Goal: Task Accomplishment & Management: Complete application form

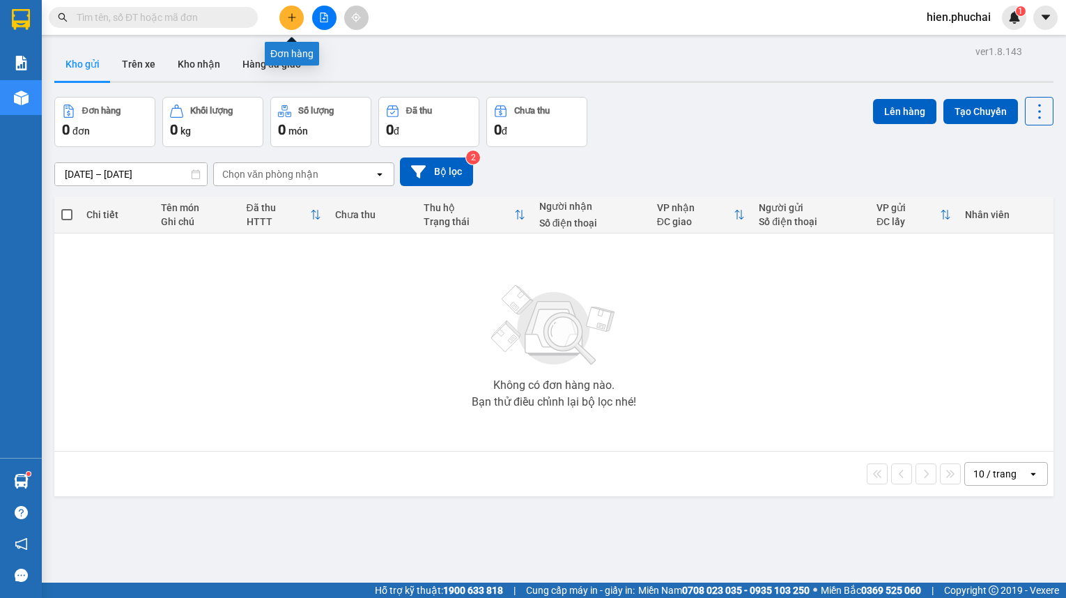
click at [280, 20] on button at bounding box center [291, 18] width 24 height 24
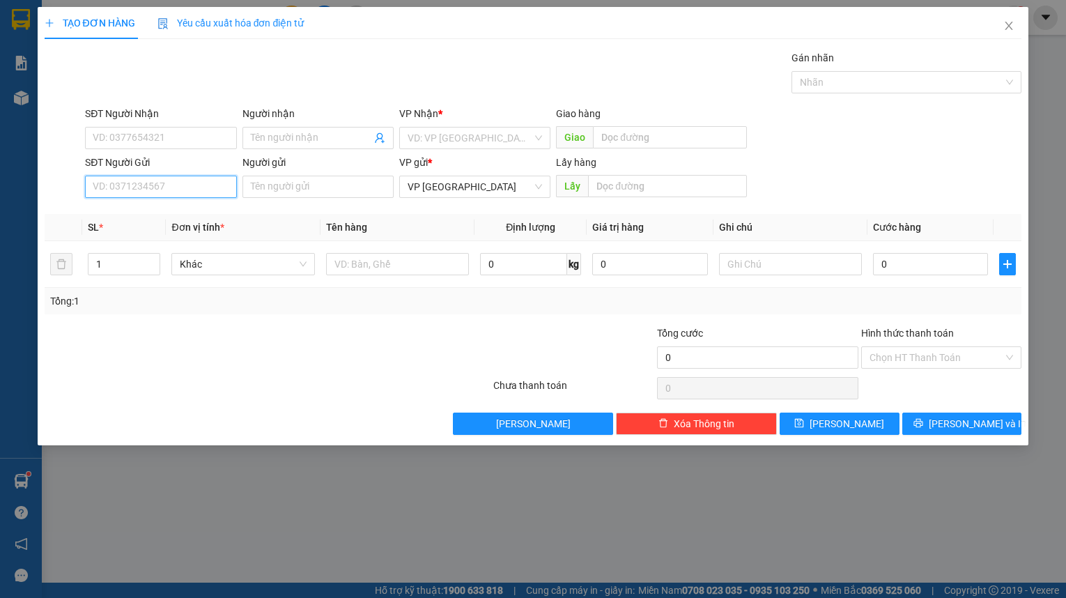
click at [146, 182] on input "SĐT Người Gửi" at bounding box center [160, 187] width 151 height 22
click at [145, 182] on input "SĐT Người Gửi" at bounding box center [160, 187] width 151 height 22
click at [159, 137] on input "SĐT Người Nhận" at bounding box center [160, 138] width 151 height 22
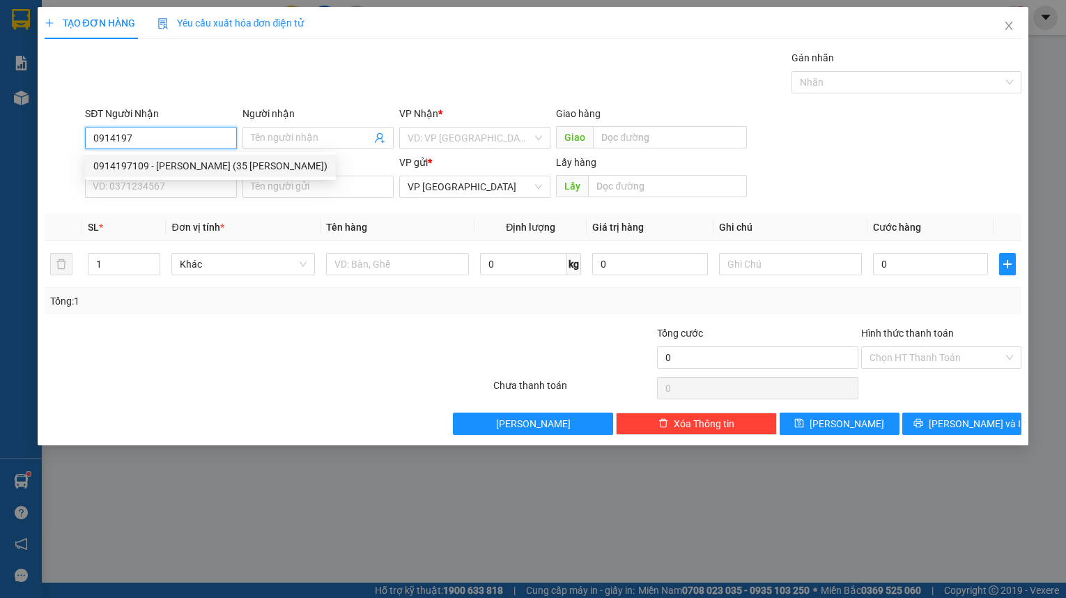
click at [178, 161] on div "0914197109 - Lê Thị Kim Oanh (35 Tô Hoài)" at bounding box center [210, 165] width 234 height 15
type input "0914197109"
type input "Lê Thị Kim Oanh (35 Tô Hoài)"
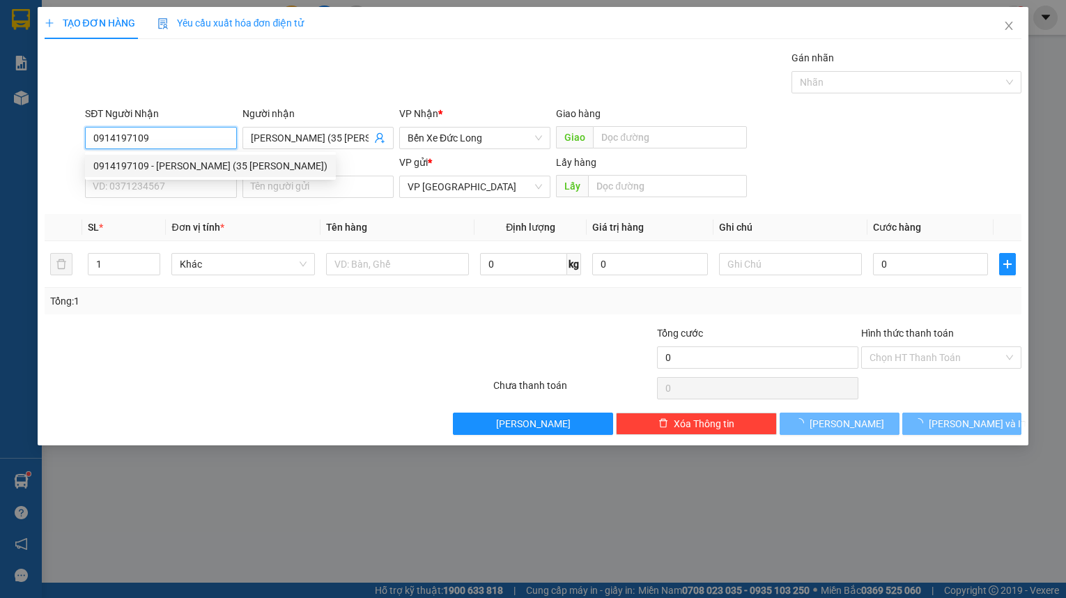
type input "40.000"
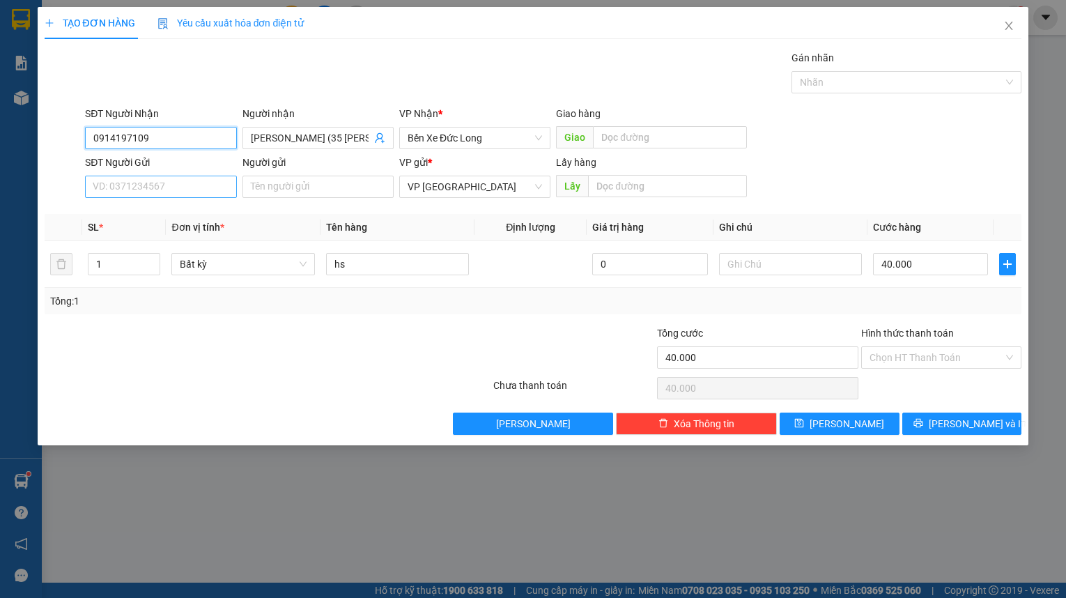
type input "0914197109"
click at [183, 190] on input "SĐT Người Gửi" at bounding box center [160, 187] width 151 height 22
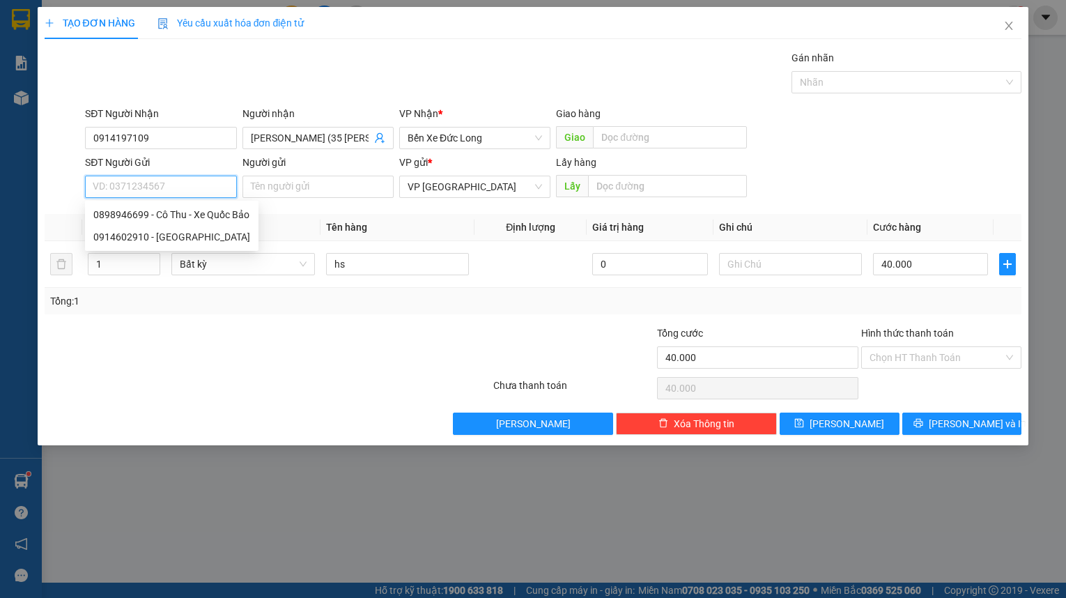
click at [183, 190] on input "SĐT Người Gửi" at bounding box center [160, 187] width 151 height 22
click at [176, 212] on div "0898946699 - Cô Thu - Xe Quốc Bảo" at bounding box center [171, 214] width 157 height 15
type input "0898946699"
type input "Cô Thu - Xe [PERSON_NAME]"
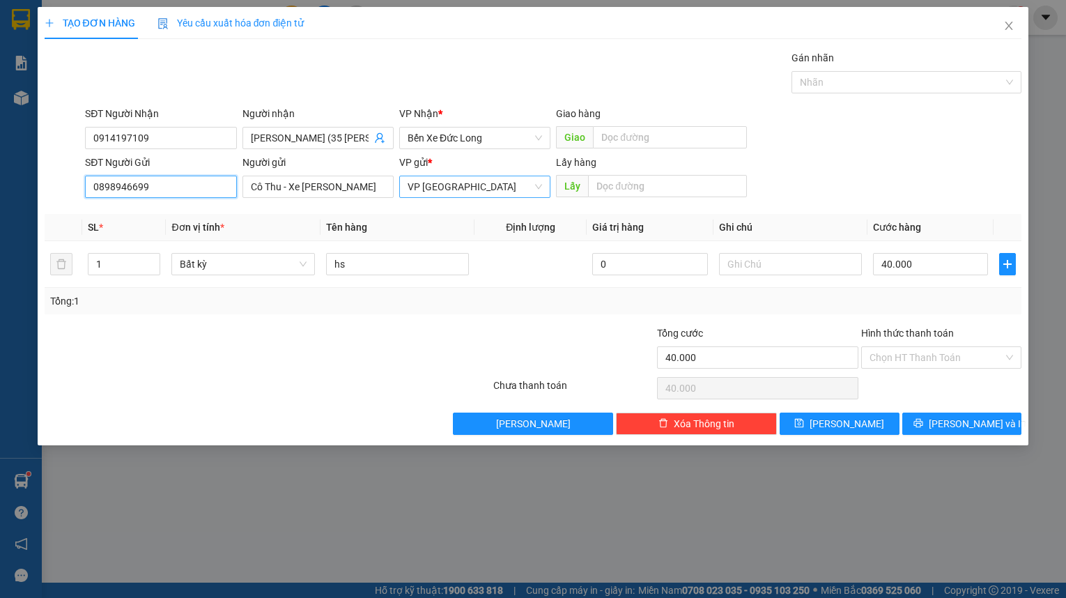
click at [490, 182] on span "VP [GEOGRAPHIC_DATA]" at bounding box center [474, 186] width 134 height 21
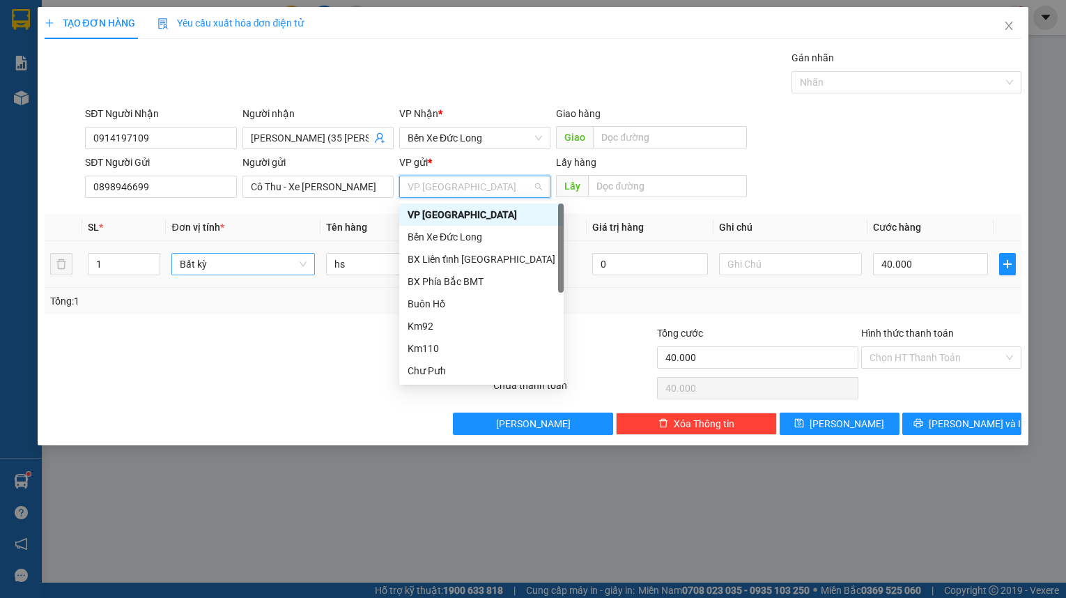
click at [247, 267] on span "Bất kỳ" at bounding box center [243, 264] width 126 height 21
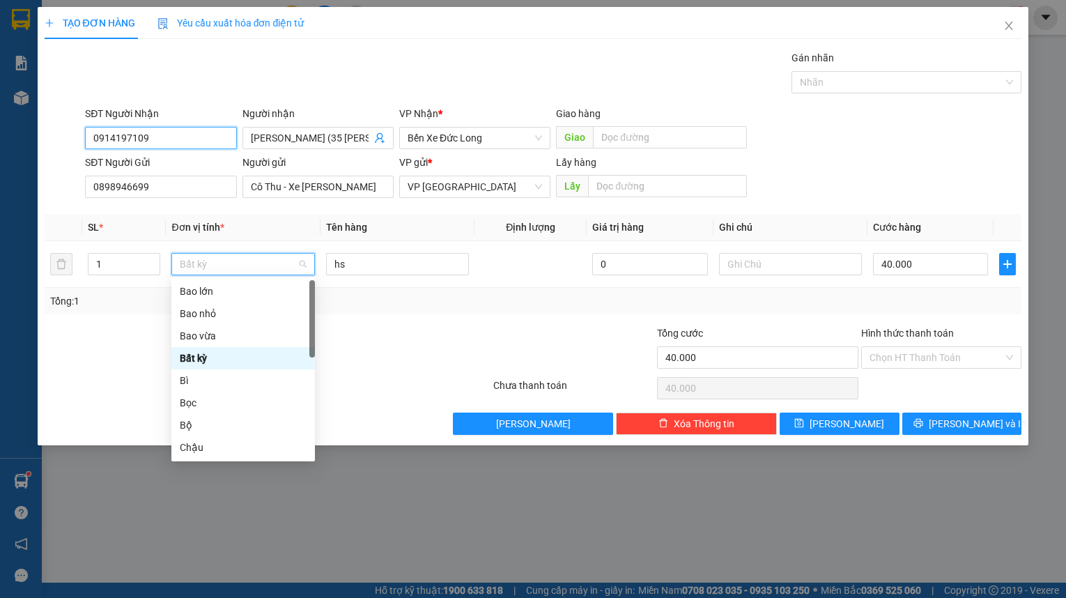
click at [203, 136] on input "0914197109" at bounding box center [160, 138] width 151 height 22
type input "0"
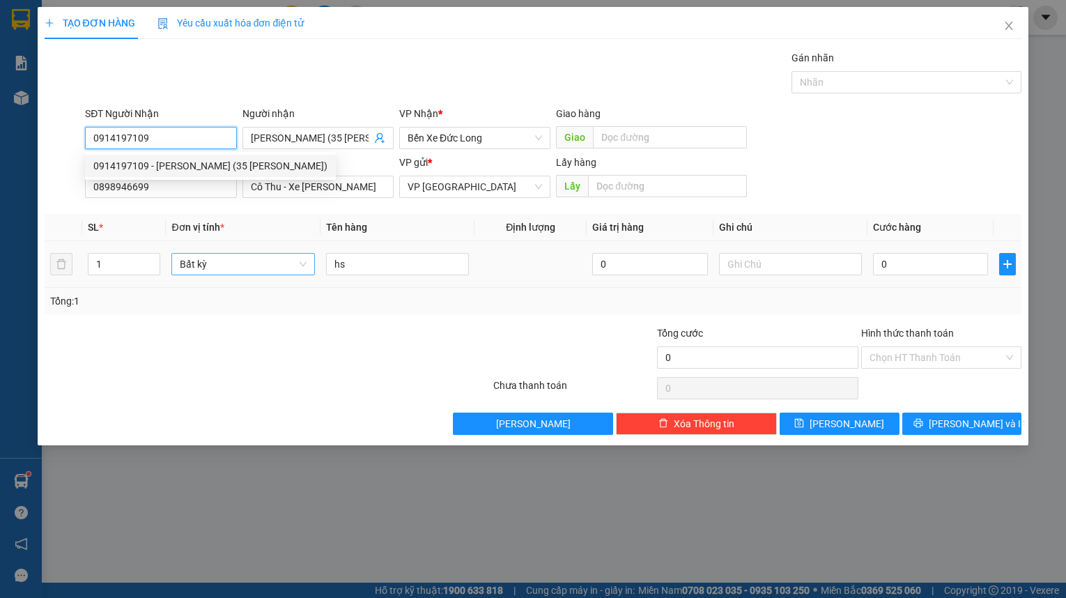
click at [244, 268] on span "Bất kỳ" at bounding box center [243, 264] width 126 height 21
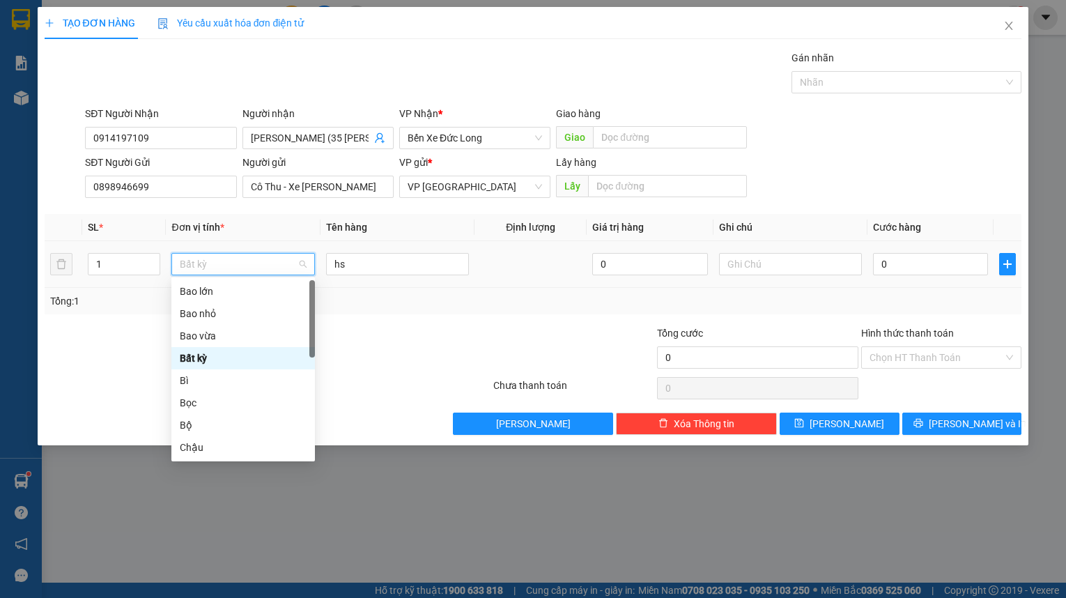
type input "T"
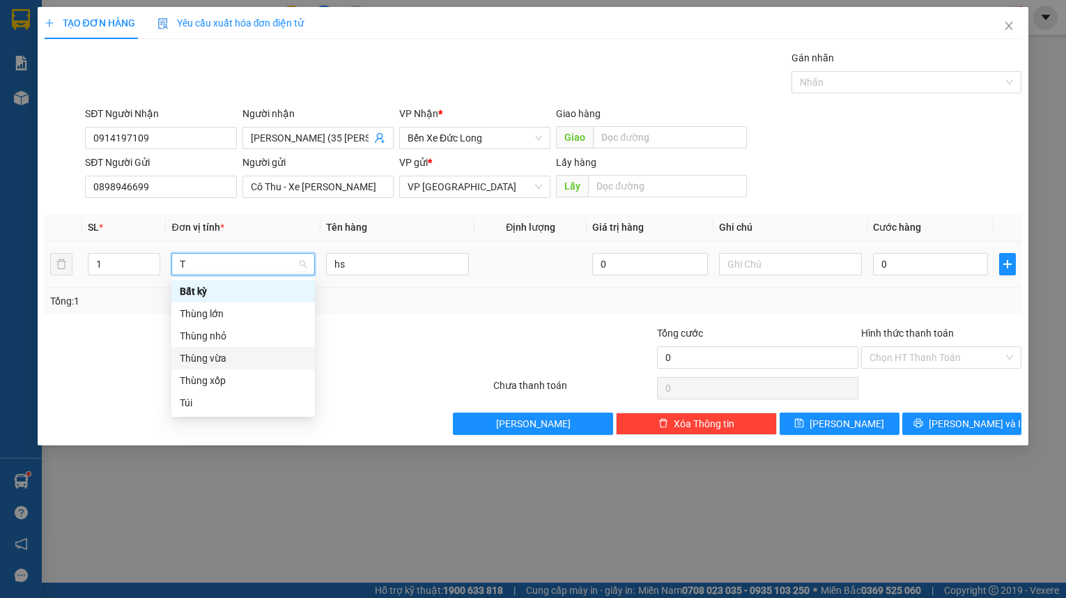
click at [221, 356] on div "Thùng vừa" at bounding box center [243, 357] width 127 height 15
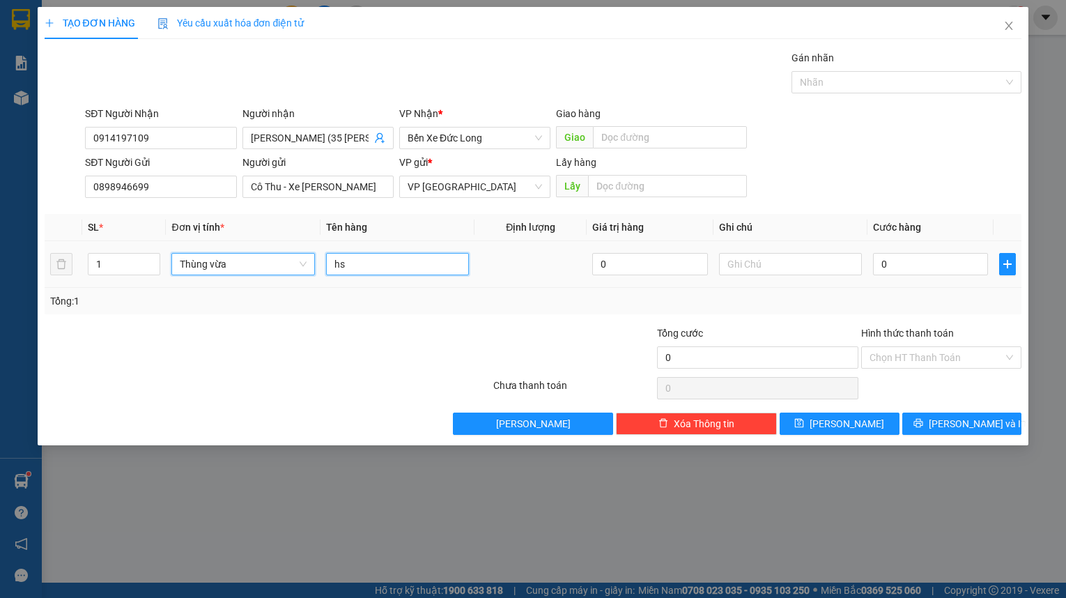
click at [364, 261] on input "hs" at bounding box center [397, 264] width 143 height 22
click at [545, 215] on th "Định lượng" at bounding box center [530, 227] width 112 height 27
click at [421, 264] on input "text" at bounding box center [397, 264] width 143 height 22
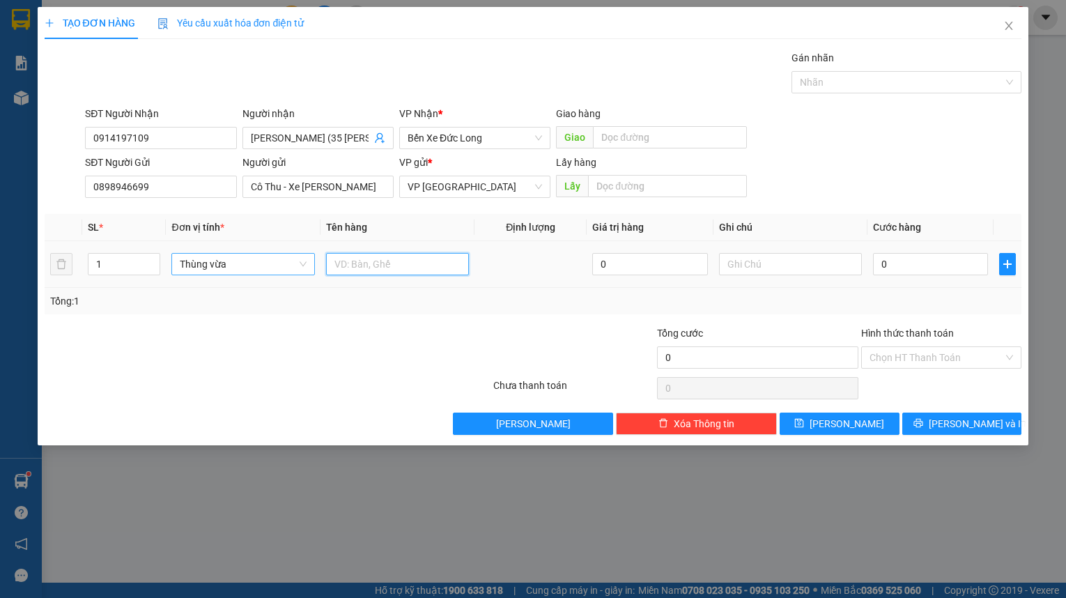
drag, startPoint x: 421, startPoint y: 264, endPoint x: 382, endPoint y: 265, distance: 38.3
click at [417, 264] on input "text" at bounding box center [397, 264] width 143 height 22
click at [156, 273] on span "Decrease Value" at bounding box center [151, 268] width 15 height 13
click at [153, 269] on icon "down" at bounding box center [152, 268] width 5 height 5
click at [298, 214] on th "Đơn vị tính *" at bounding box center [243, 227] width 154 height 27
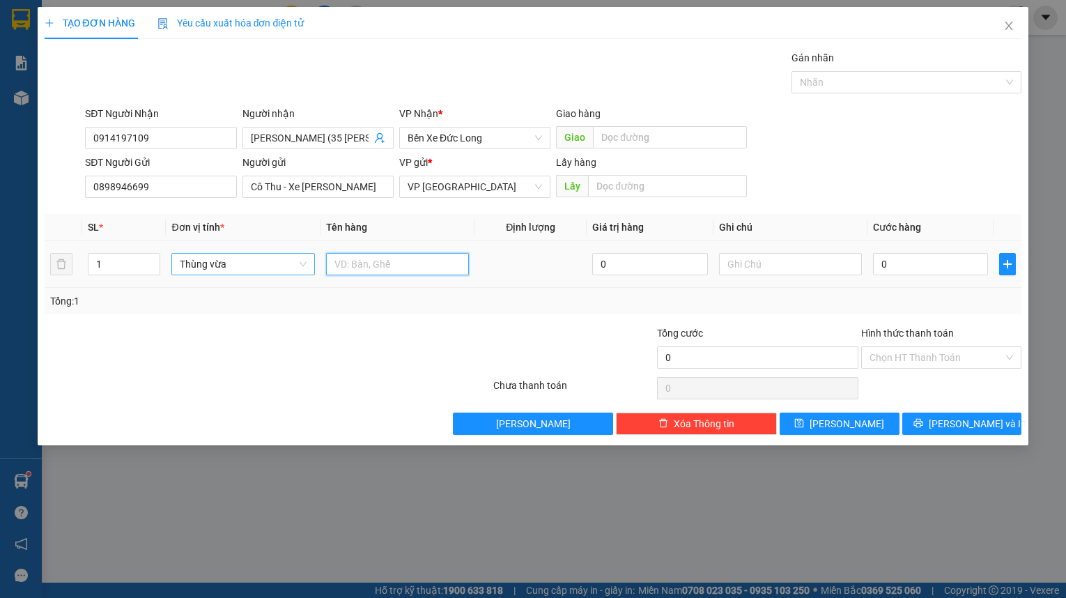
click at [351, 265] on input "text" at bounding box center [397, 264] width 143 height 22
type input "HỒNG"
click at [851, 167] on div "SĐT Người Gửi 0898946699 Người gửi Cô Thu - Xe Quốc Bảo VP gửi * VP Đà Lạt Lấy …" at bounding box center [553, 179] width 942 height 49
click at [926, 262] on input "0" at bounding box center [930, 264] width 115 height 22
drag, startPoint x: 1010, startPoint y: 26, endPoint x: 700, endPoint y: 39, distance: 310.2
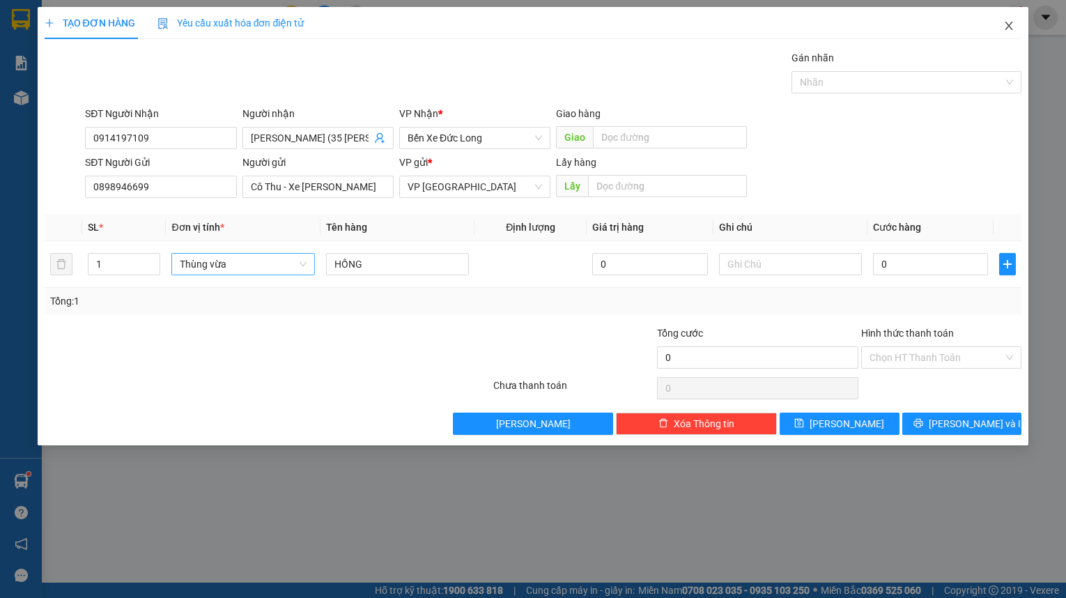
click at [1010, 26] on icon "close" at bounding box center [1008, 25] width 11 height 11
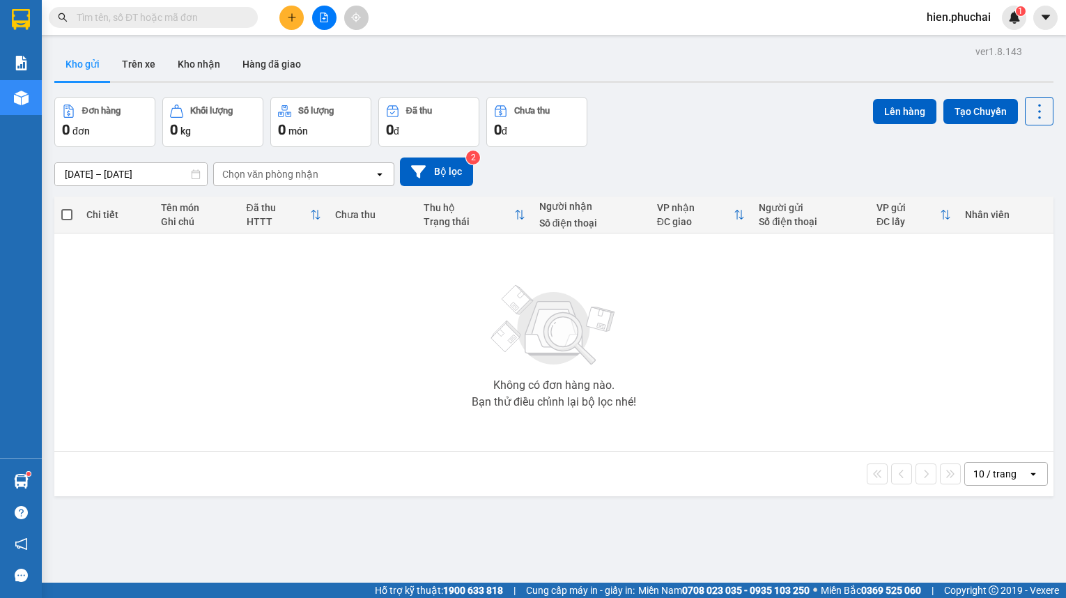
click at [216, 20] on input "text" at bounding box center [159, 17] width 164 height 15
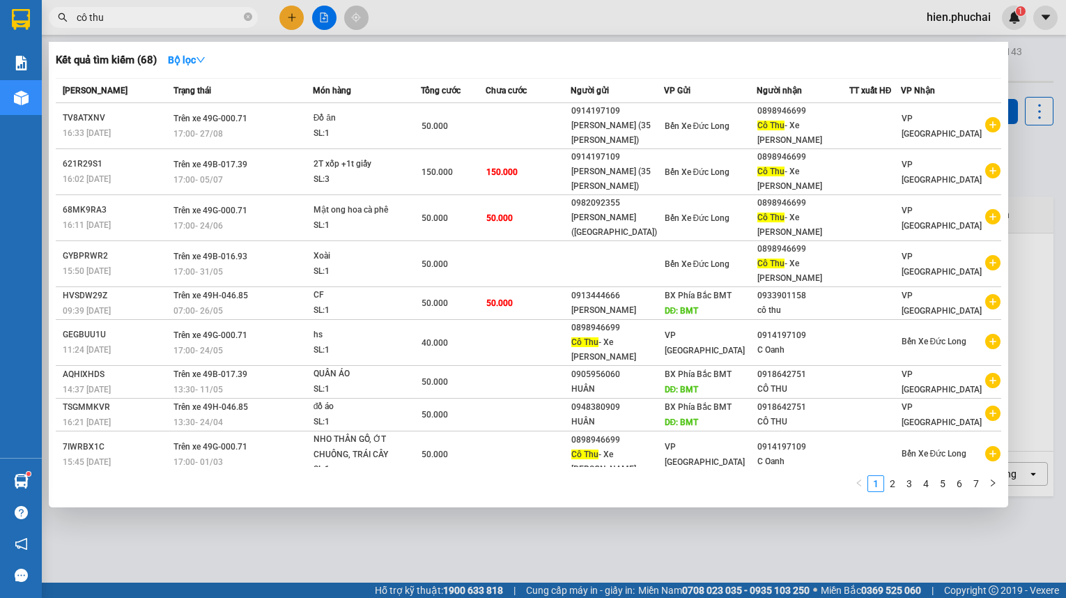
type input "cô thu"
click at [1016, 116] on div at bounding box center [533, 299] width 1066 height 598
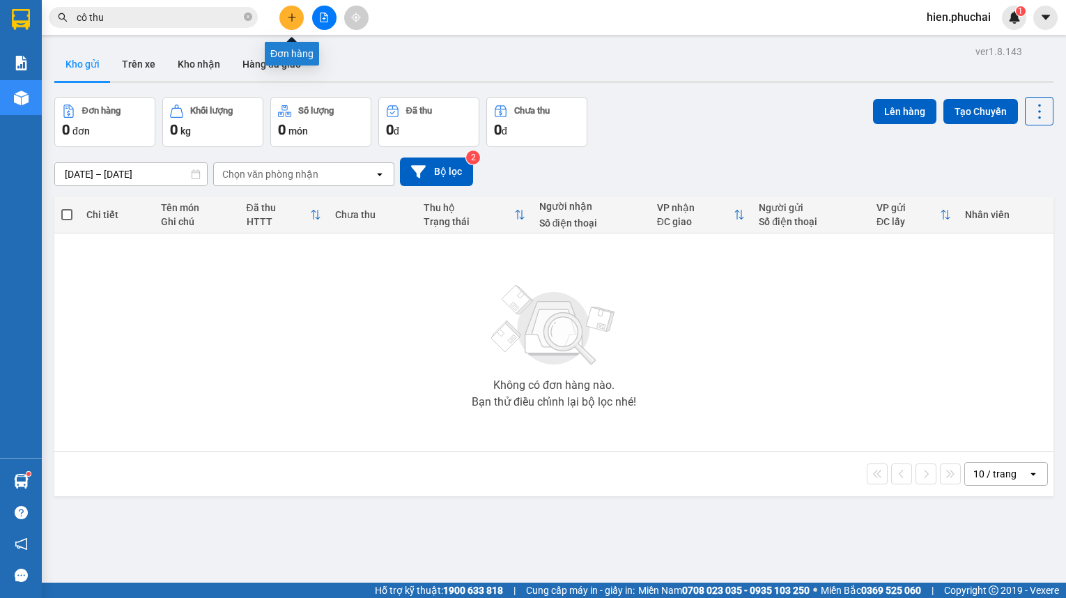
click at [288, 18] on icon "plus" at bounding box center [292, 18] width 10 height 10
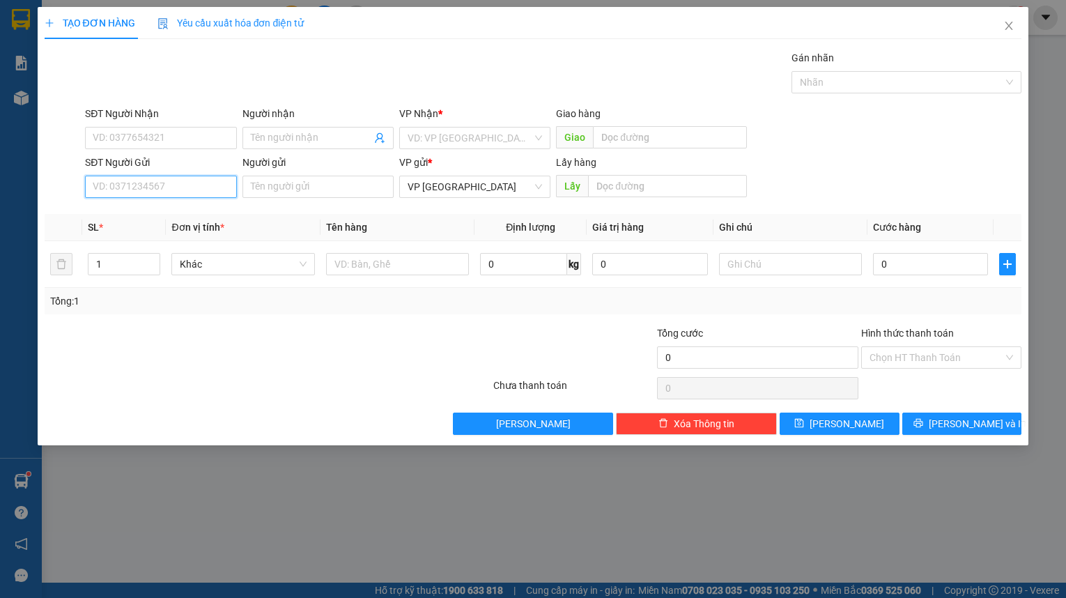
click at [186, 187] on input "SĐT Người Gửi" at bounding box center [160, 187] width 151 height 22
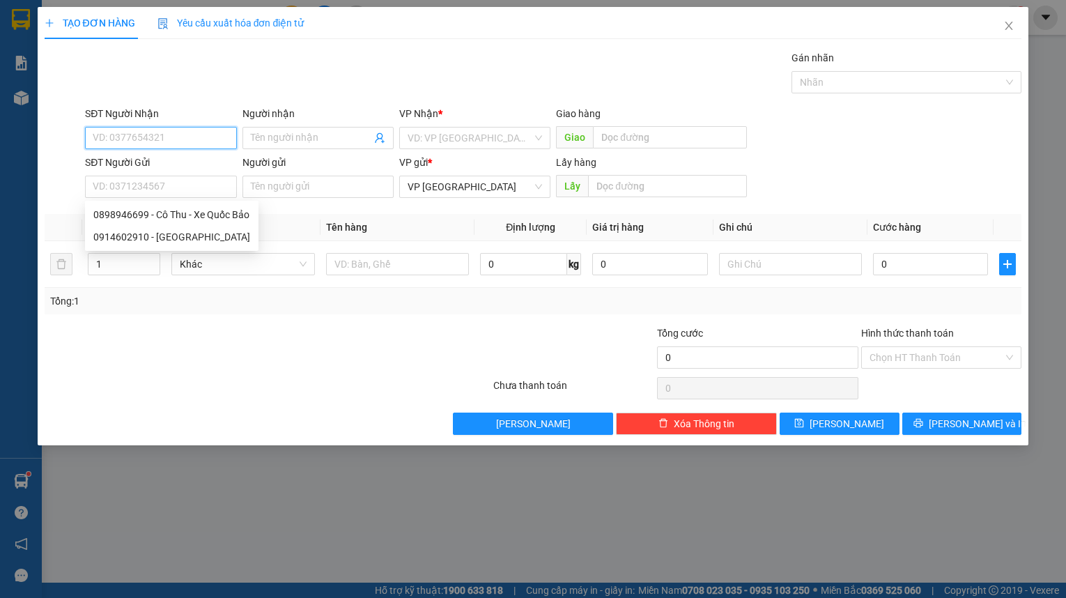
drag, startPoint x: 174, startPoint y: 134, endPoint x: 166, endPoint y: 123, distance: 14.1
click at [169, 130] on input "SĐT Người Nhận" at bounding box center [160, 138] width 151 height 22
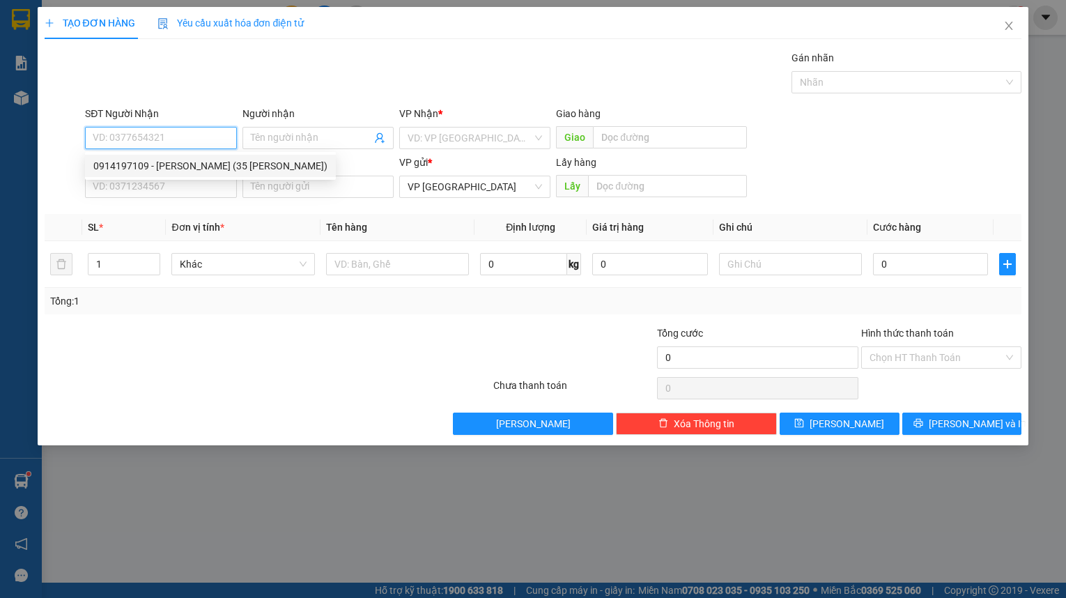
click at [197, 166] on div "0914197109 - Lê Thị Kim Oanh (35 Tô Hoài)" at bounding box center [210, 165] width 234 height 15
type input "0914197109"
type input "Lê Thị Kim Oanh (35 Tô Hoài)"
type input "40.000"
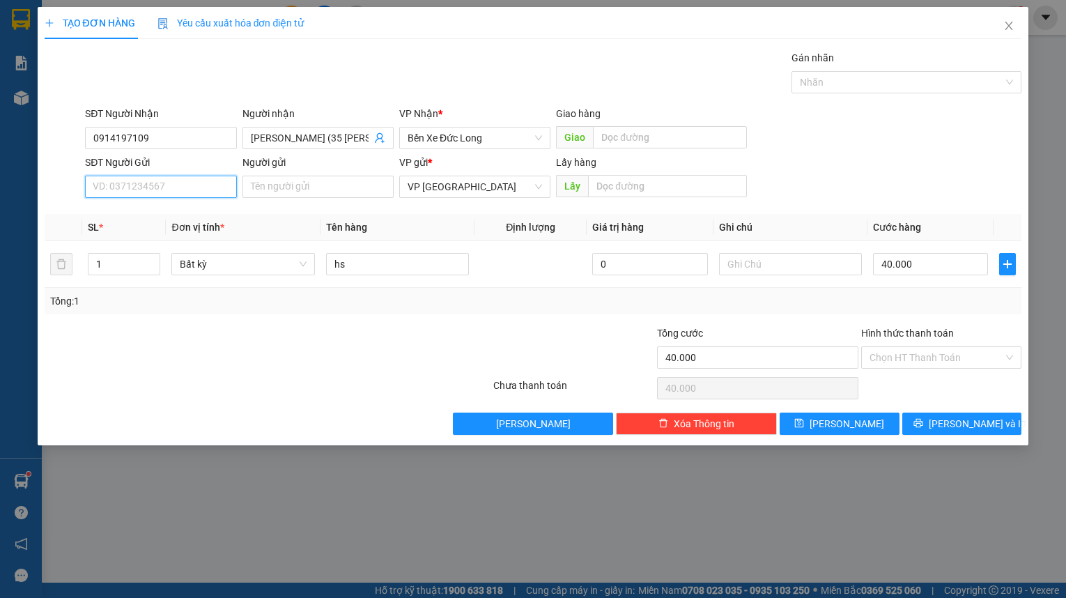
click at [195, 184] on input "SĐT Người Gửi" at bounding box center [160, 187] width 151 height 22
click at [195, 185] on input "SĐT Người Gửi" at bounding box center [160, 187] width 151 height 22
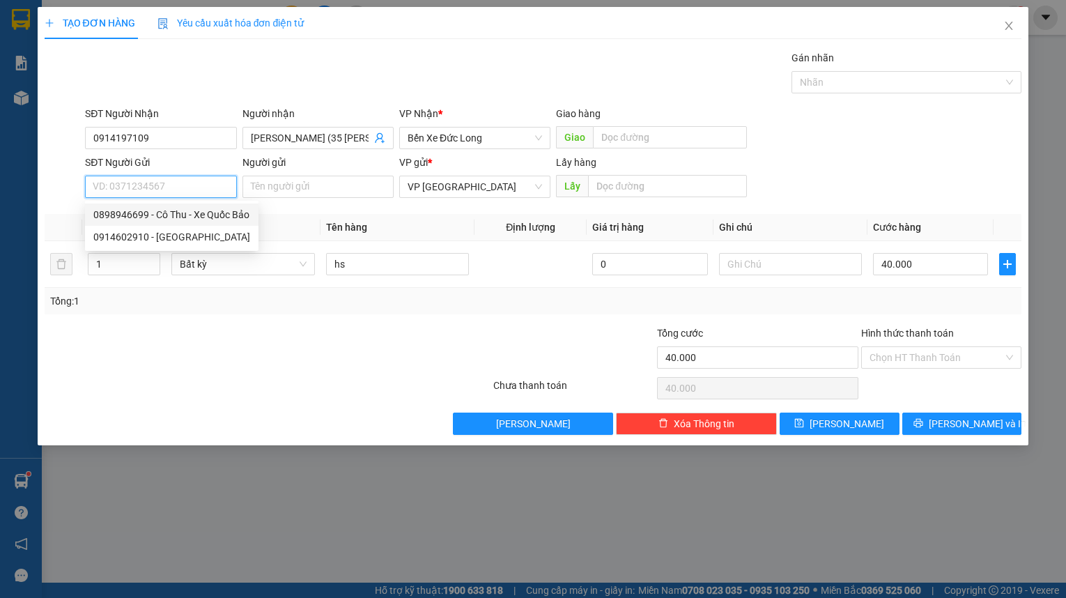
click at [194, 216] on div "0898946699 - Cô Thu - Xe Quốc Bảo" at bounding box center [171, 214] width 157 height 15
type input "0898946699"
type input "Cô Thu - Xe [PERSON_NAME]"
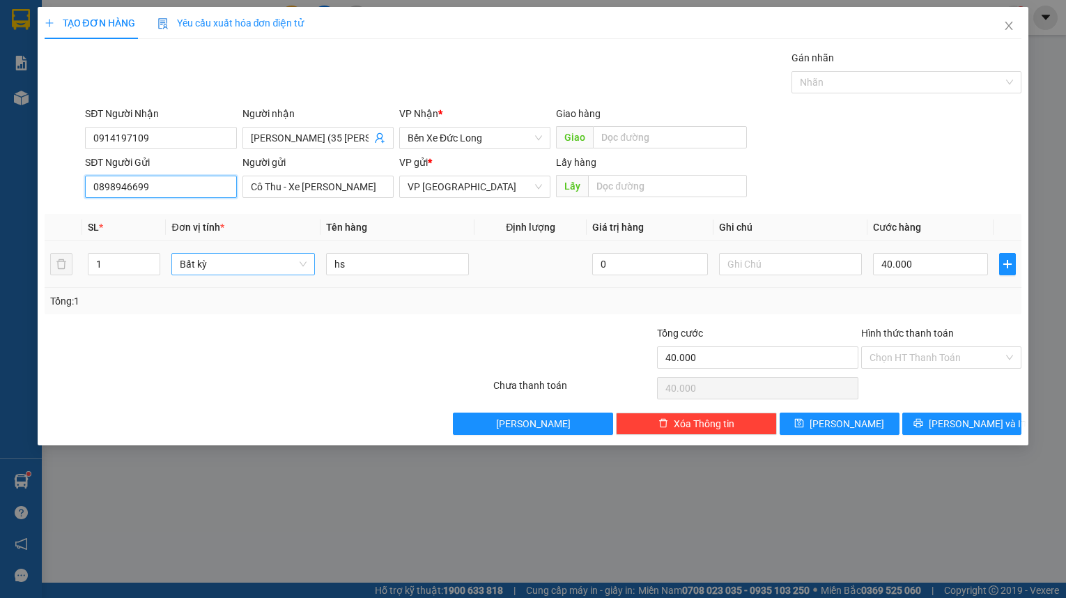
click at [219, 271] on span "Bất kỳ" at bounding box center [243, 264] width 126 height 21
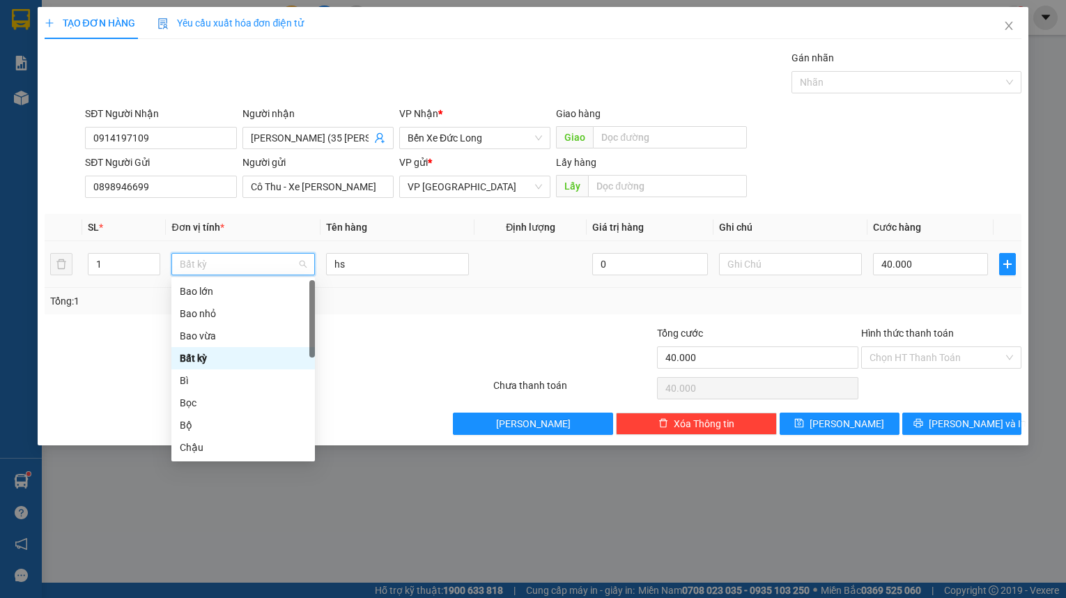
type input "t"
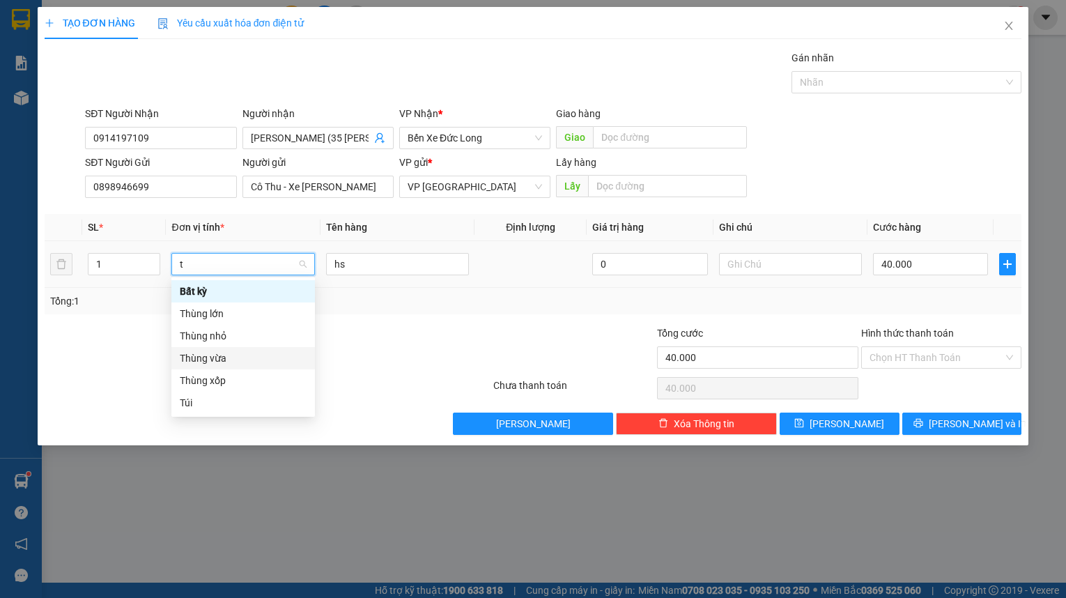
click at [221, 355] on div "Thùng vừa" at bounding box center [243, 357] width 127 height 15
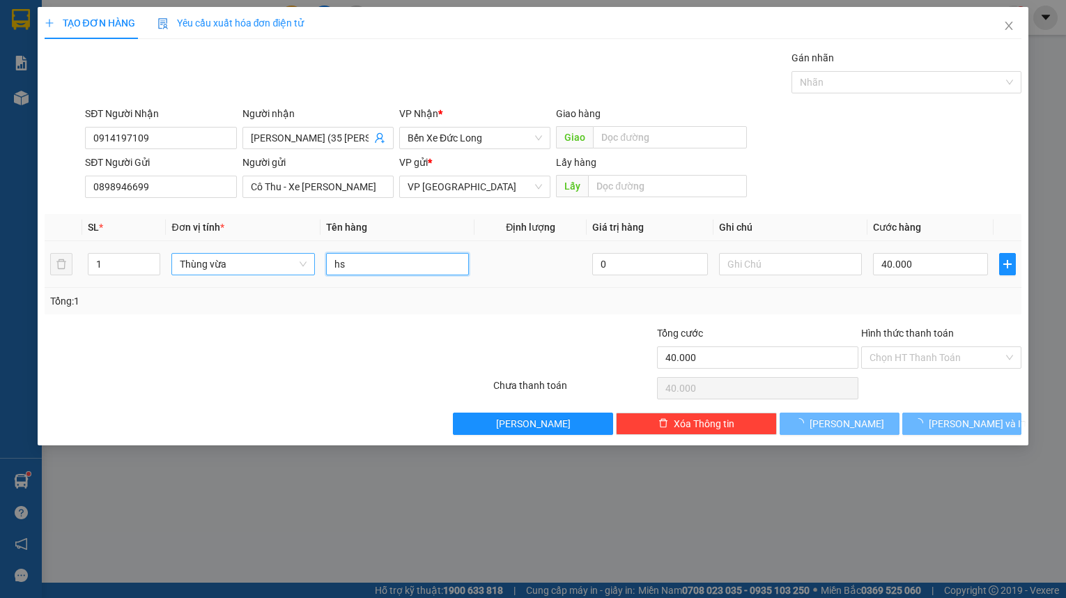
click at [390, 269] on input "hs" at bounding box center [397, 264] width 143 height 22
type input "0"
type input "h"
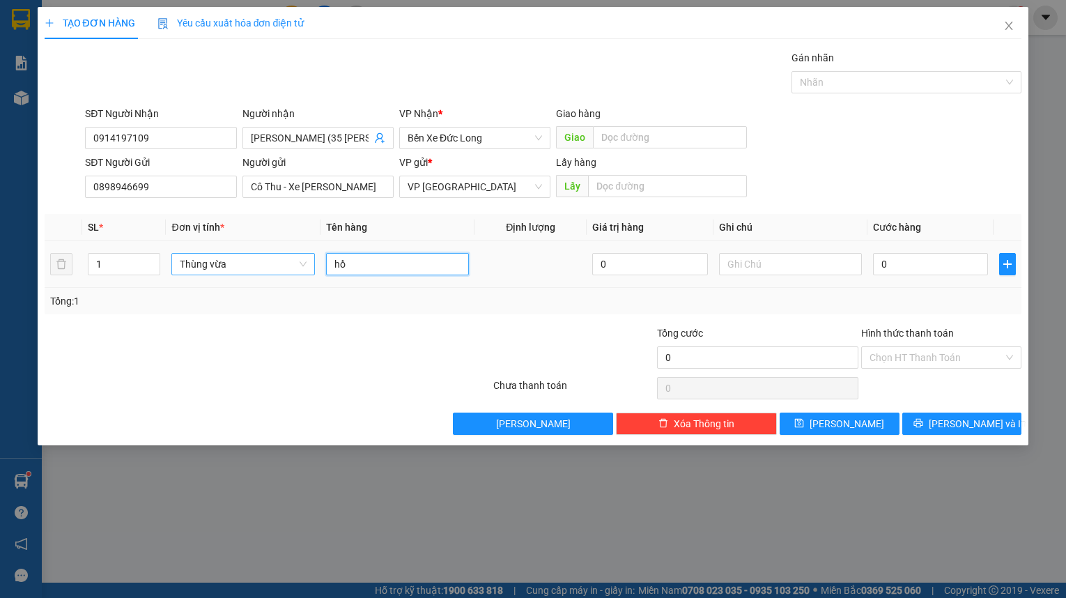
type input "h"
type input "HỒNG"
click at [908, 261] on input "0" at bounding box center [930, 264] width 115 height 22
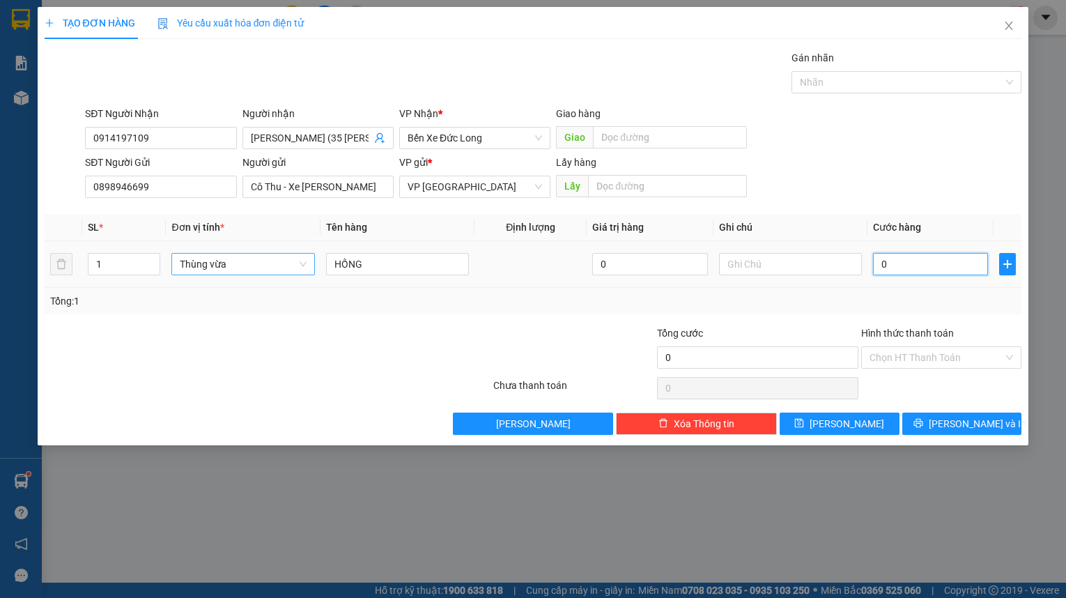
click at [908, 261] on input "0" at bounding box center [930, 264] width 115 height 22
type input "8"
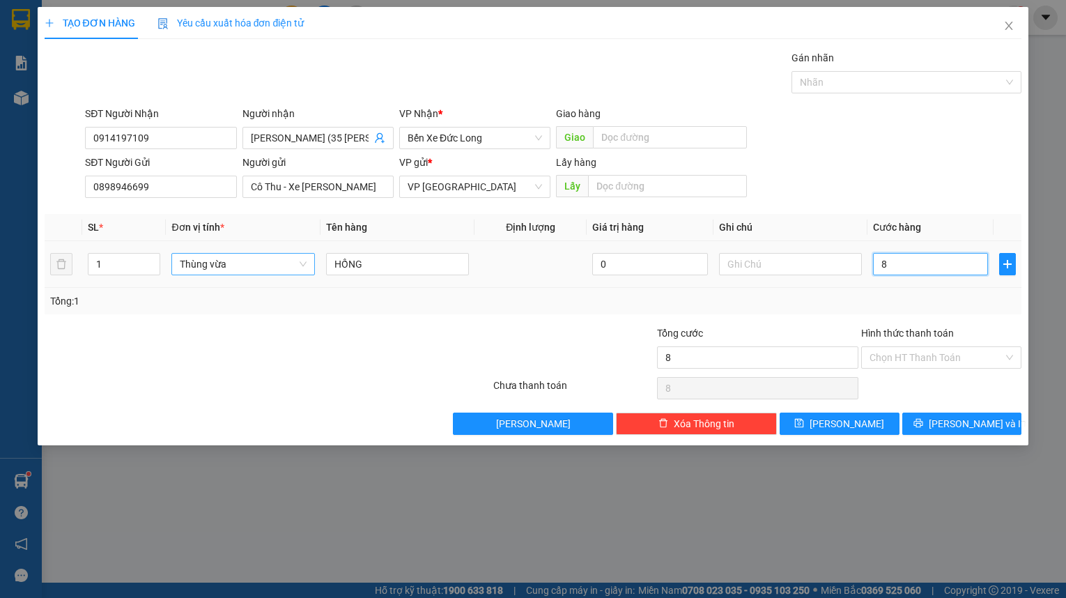
type input "80"
type input "800"
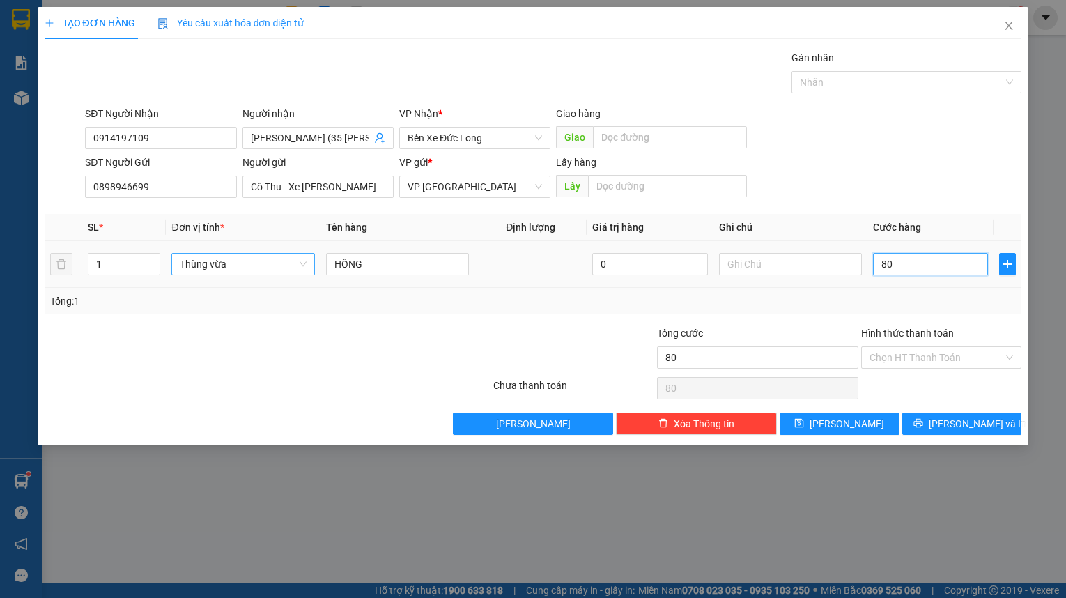
type input "800"
type input "8.000"
type input "80.000"
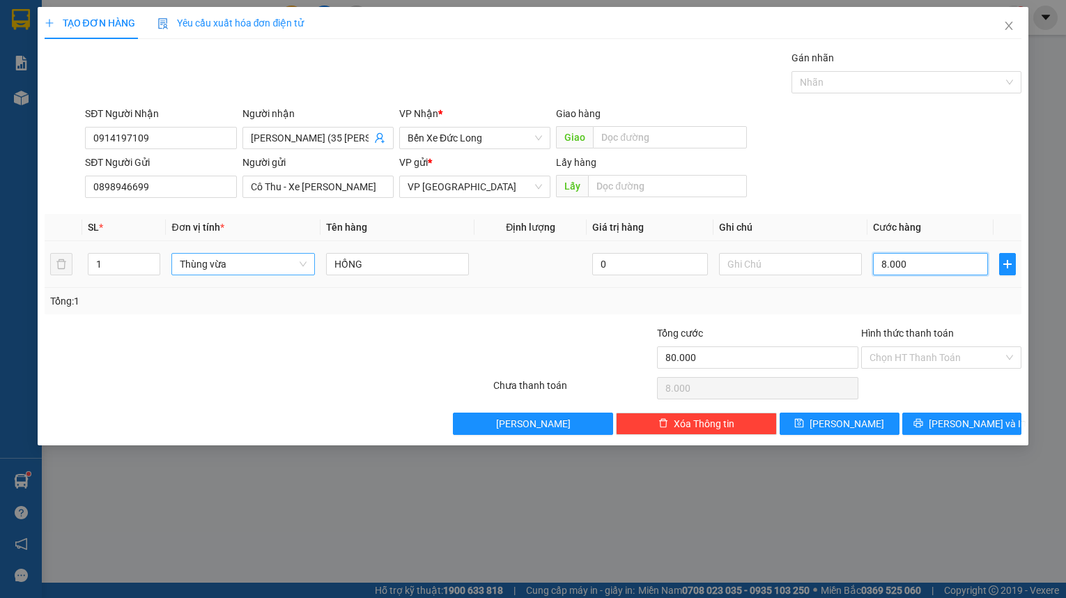
type input "80.000"
click at [903, 173] on div "SĐT Người Gửi 0898946699 Người gửi Cô Thu - Xe Quốc Bảo VP gửi * VP Đà Lạt Lấy …" at bounding box center [553, 179] width 942 height 49
click at [935, 358] on input "Hình thức thanh toán" at bounding box center [936, 357] width 134 height 21
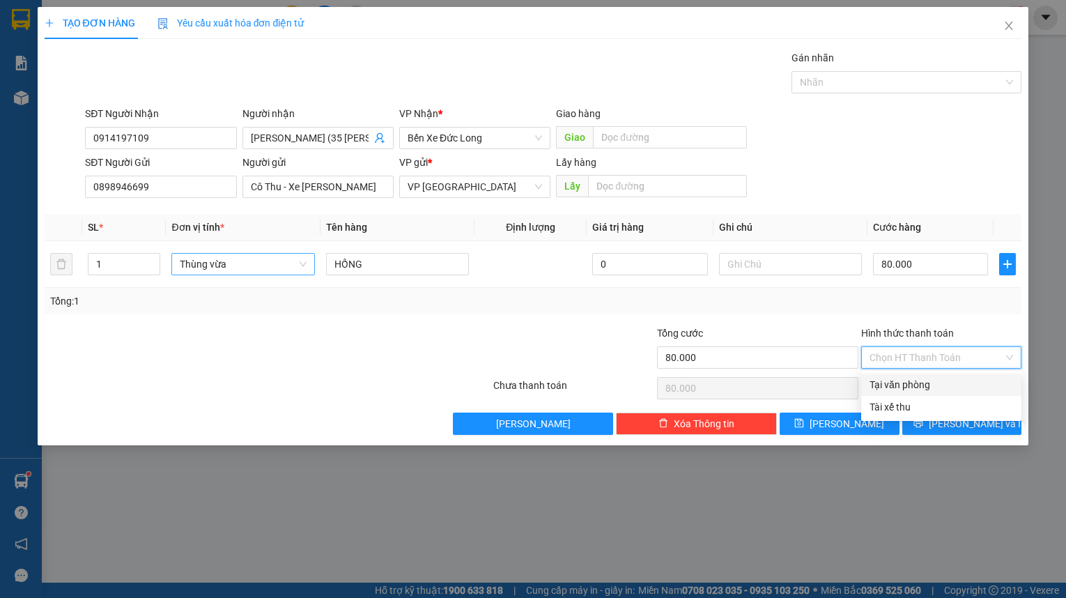
click at [934, 381] on div "Tại văn phòng" at bounding box center [940, 384] width 143 height 15
type input "0"
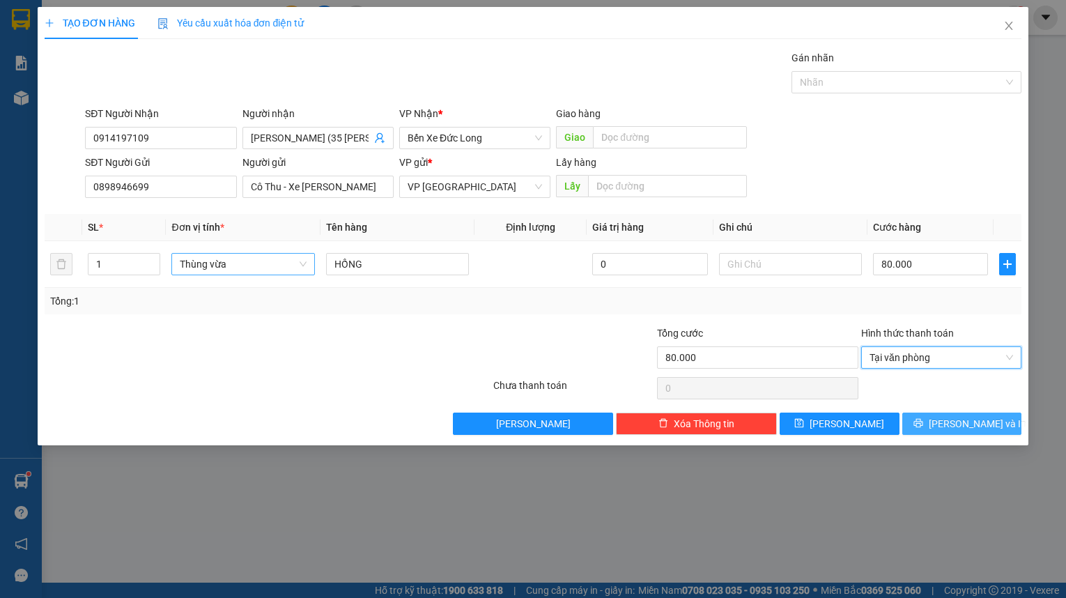
click at [923, 428] on span "printer" at bounding box center [918, 423] width 10 height 11
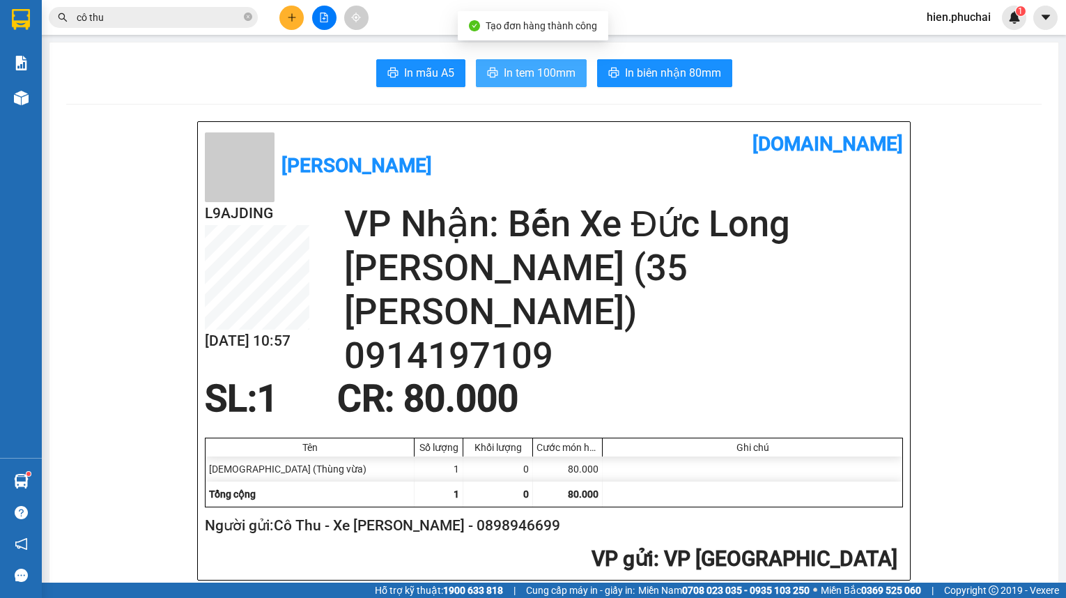
click at [504, 79] on span "In tem 100mm" at bounding box center [540, 72] width 72 height 17
click at [506, 67] on span "In tem 100mm" at bounding box center [540, 72] width 72 height 17
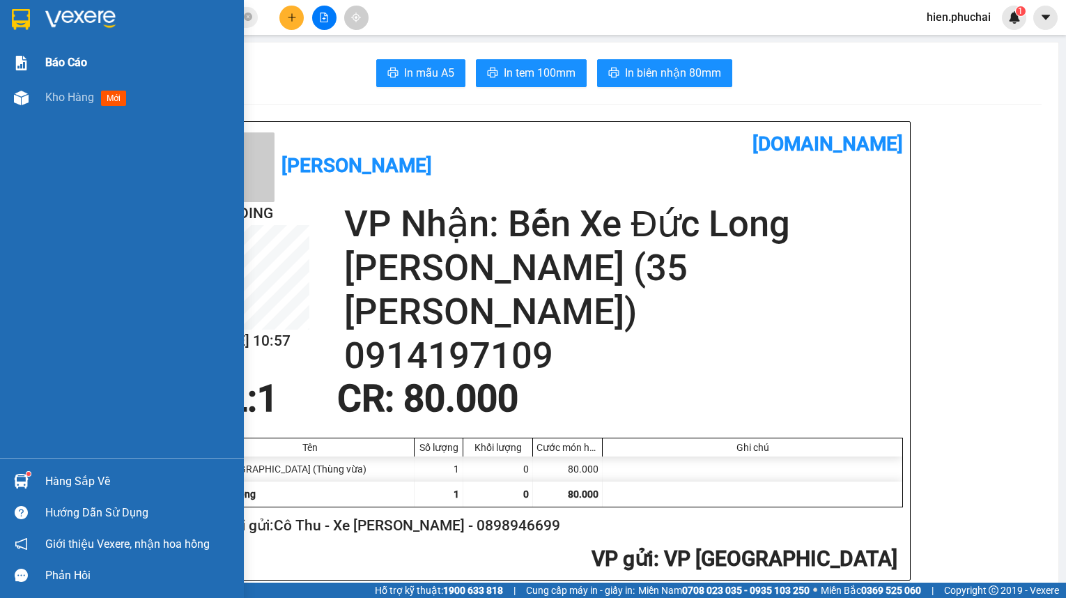
click at [75, 99] on span "Kho hàng" at bounding box center [69, 97] width 49 height 13
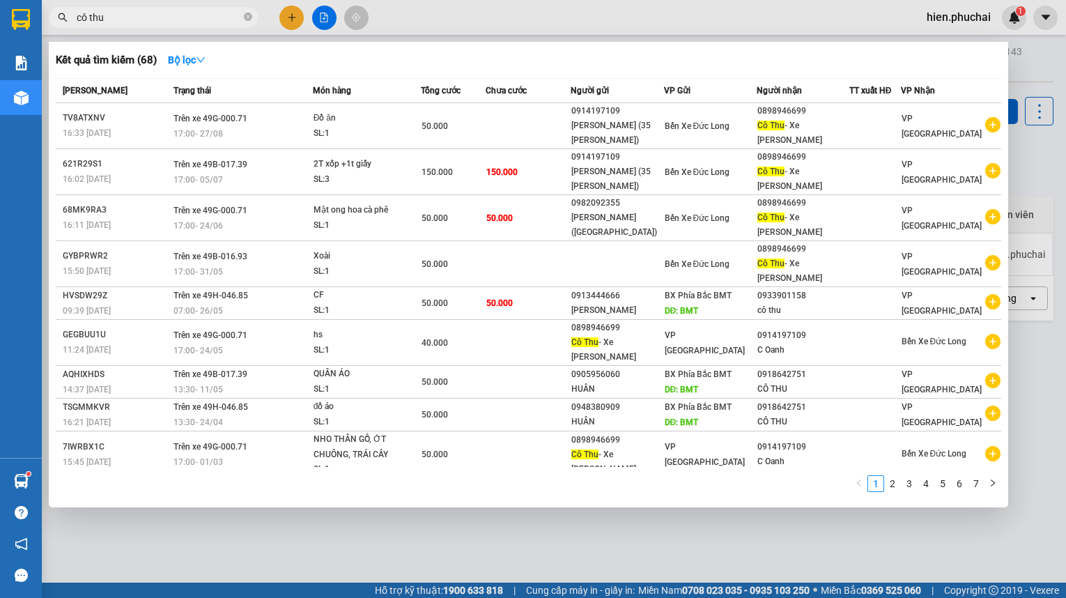
click at [177, 18] on input "cô thu" at bounding box center [159, 17] width 164 height 15
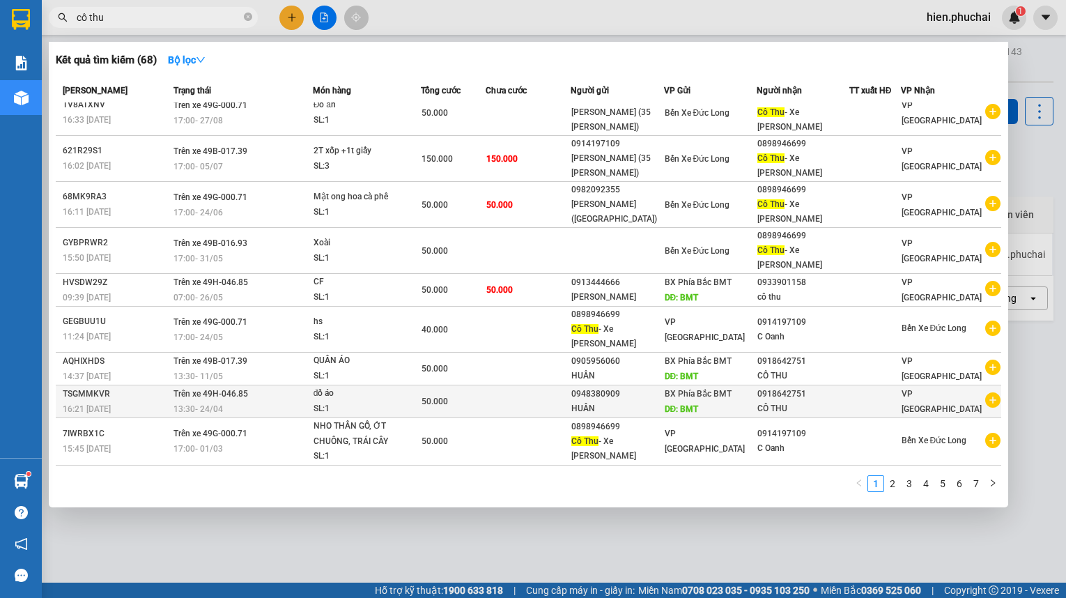
scroll to position [16, 0]
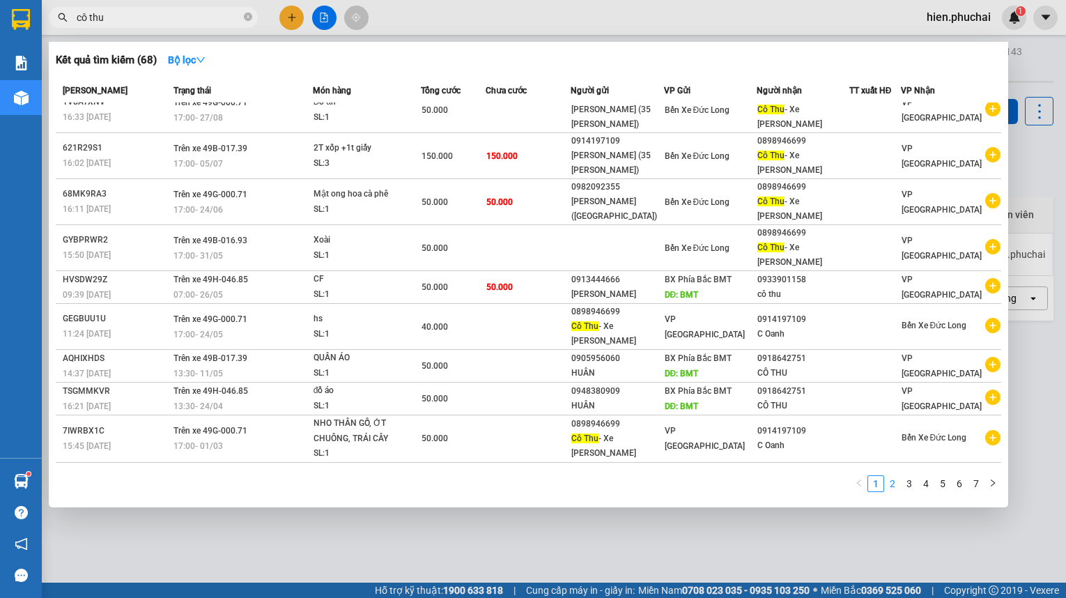
click at [892, 484] on link "2" at bounding box center [892, 483] width 15 height 15
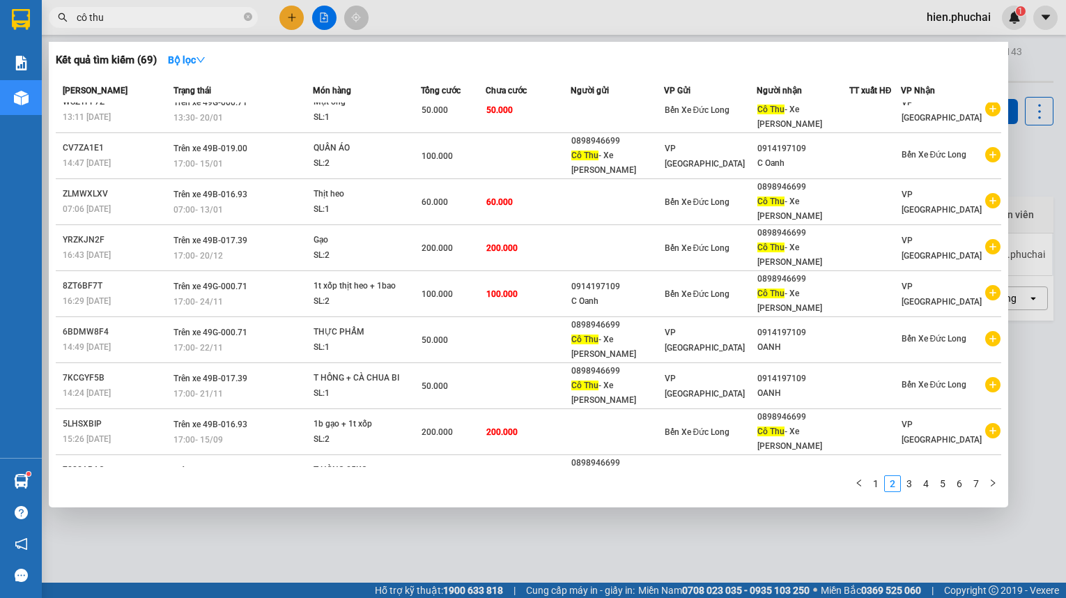
scroll to position [0, 0]
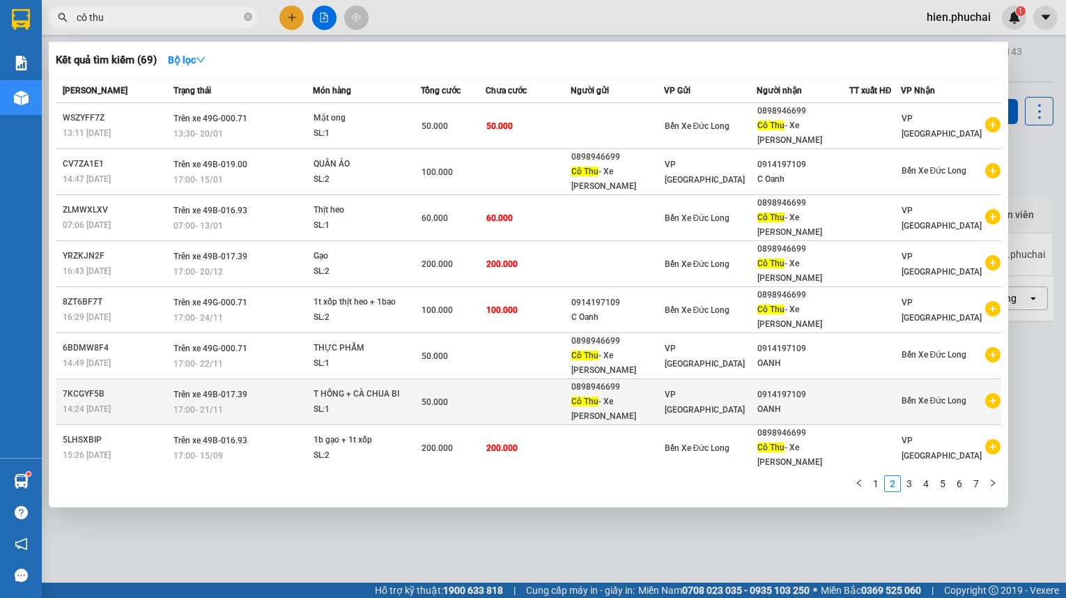
click at [593, 396] on span "Cô Thu" at bounding box center [584, 401] width 27 height 10
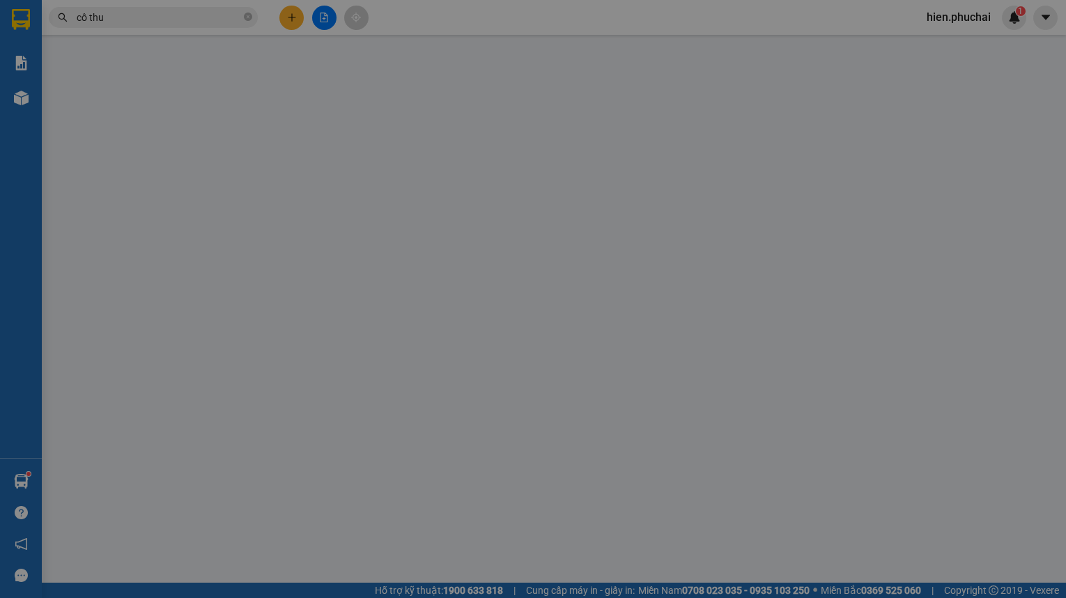
type input "0914197109"
type input "0898946699"
type input "50.000"
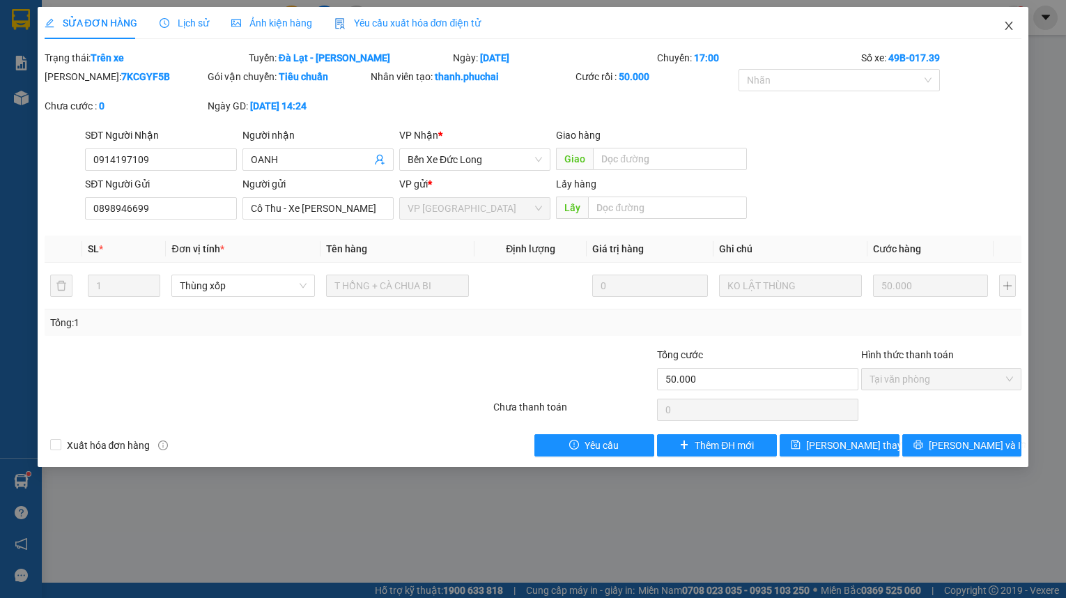
click at [1003, 24] on icon "close" at bounding box center [1008, 25] width 11 height 11
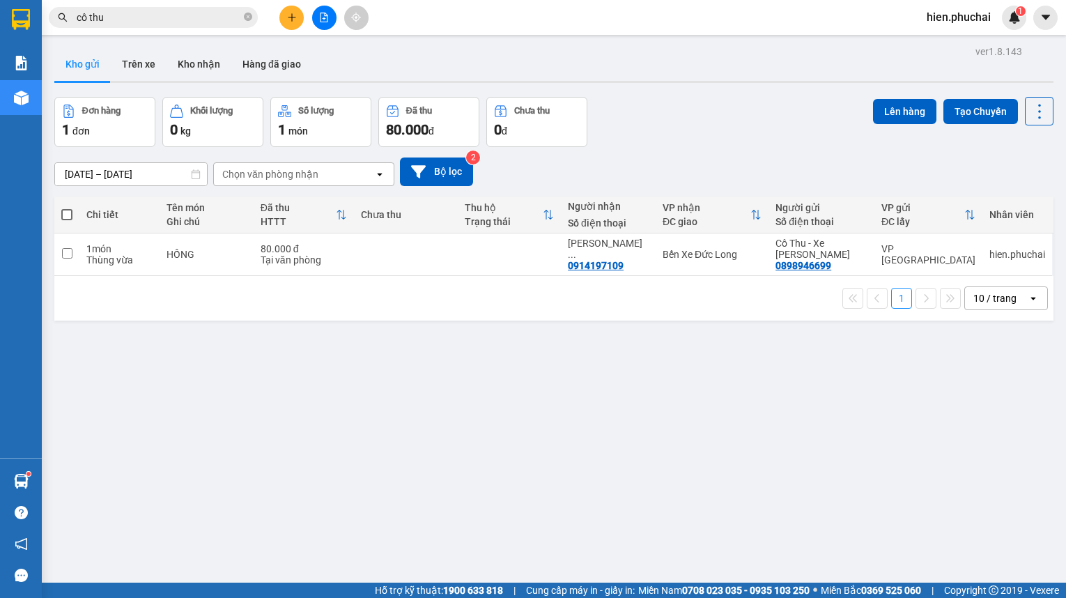
click at [232, 6] on div "Kết quả tìm kiếm ( 69 ) Bộ lọc Mã ĐH Trạng thái Món hàng Tổng cước Chưa cước Ng…" at bounding box center [136, 18] width 272 height 24
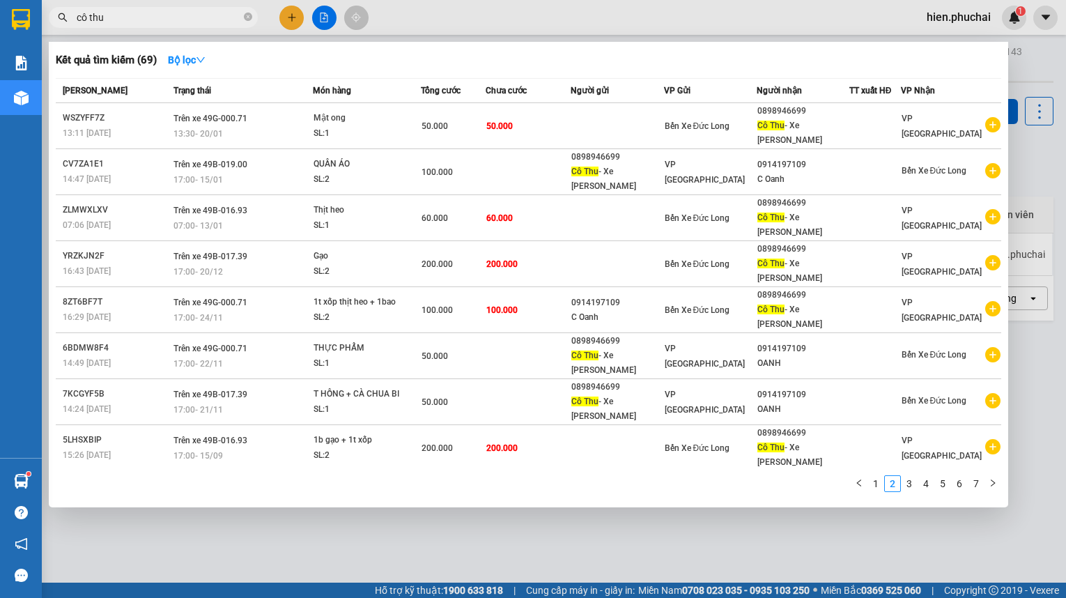
click at [205, 19] on input "cô thu" at bounding box center [159, 17] width 164 height 15
click at [570, 471] on td at bounding box center [528, 494] width 86 height 46
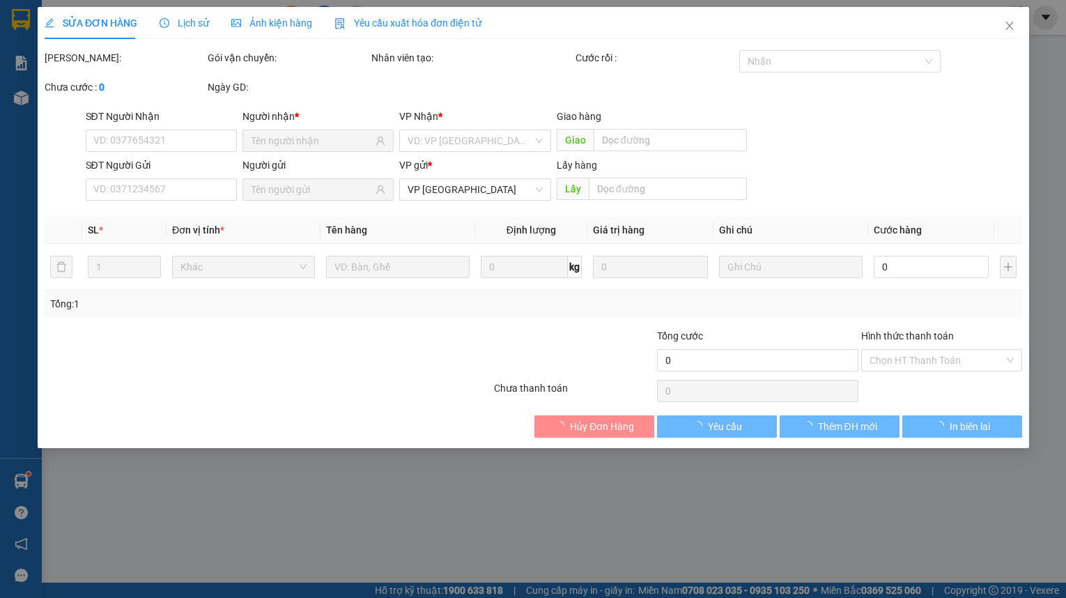
type input "0914197109"
type input "0898946699"
type input "60.000"
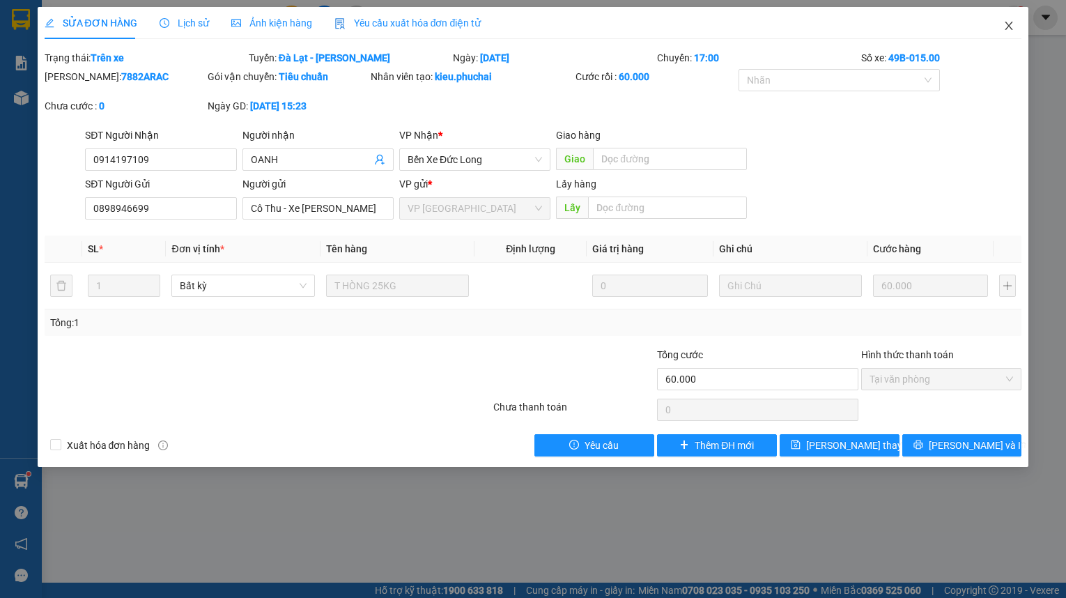
click at [1004, 29] on icon "close" at bounding box center [1008, 25] width 11 height 11
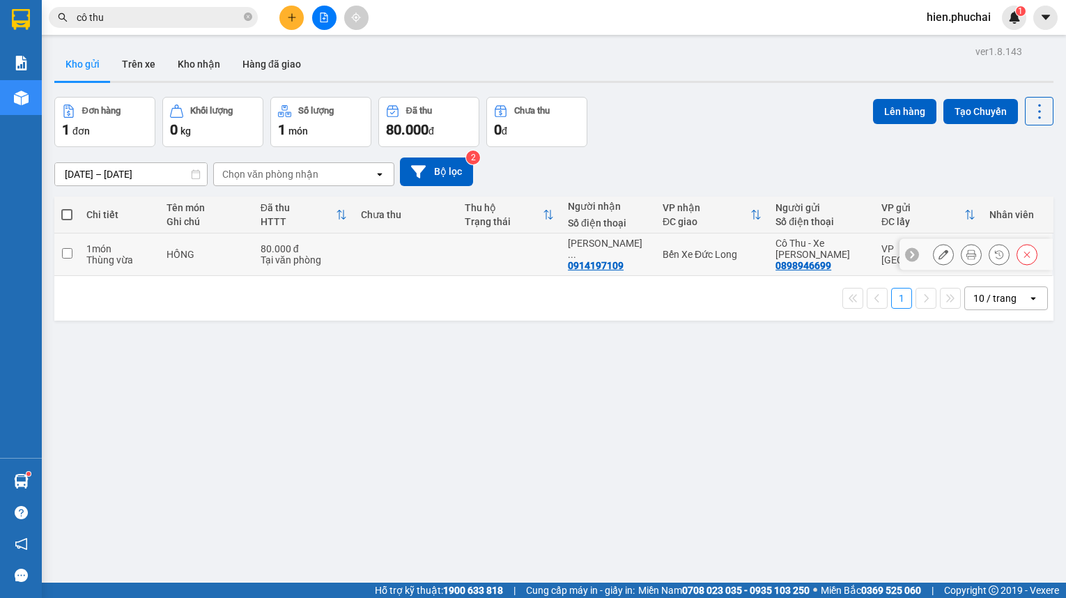
click at [519, 269] on td at bounding box center [510, 254] width 104 height 42
checkbox input "true"
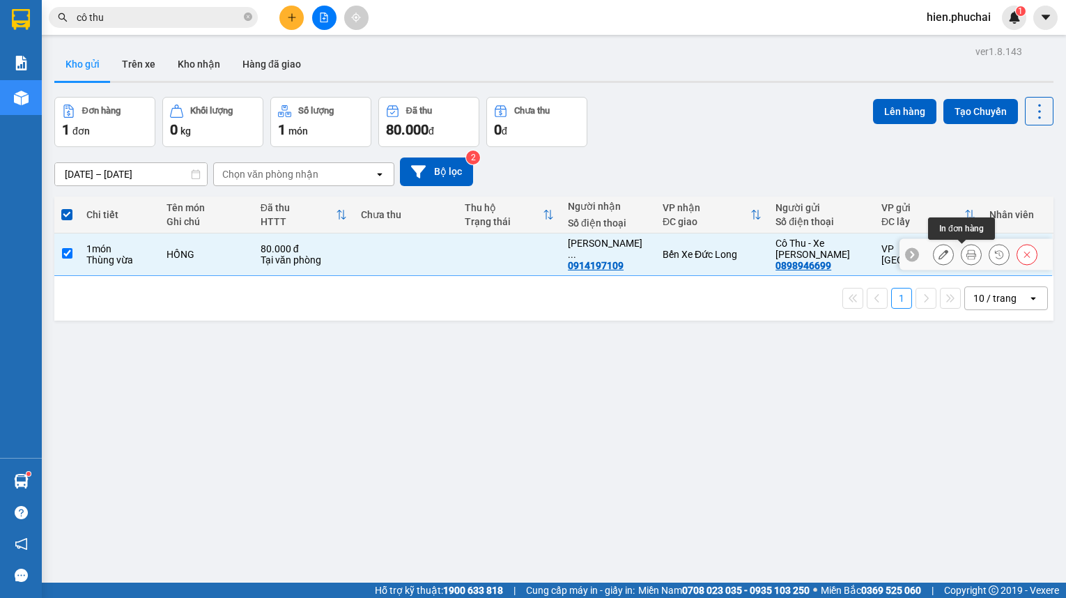
click at [961, 248] on button at bounding box center [971, 254] width 20 height 24
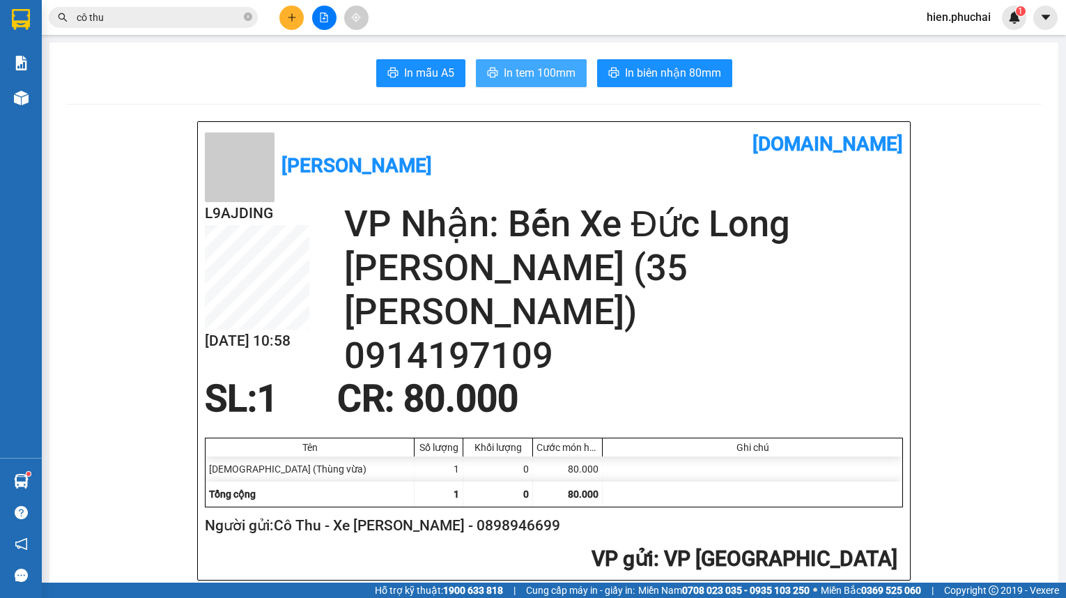
click at [534, 77] on span "In tem 100mm" at bounding box center [540, 72] width 72 height 17
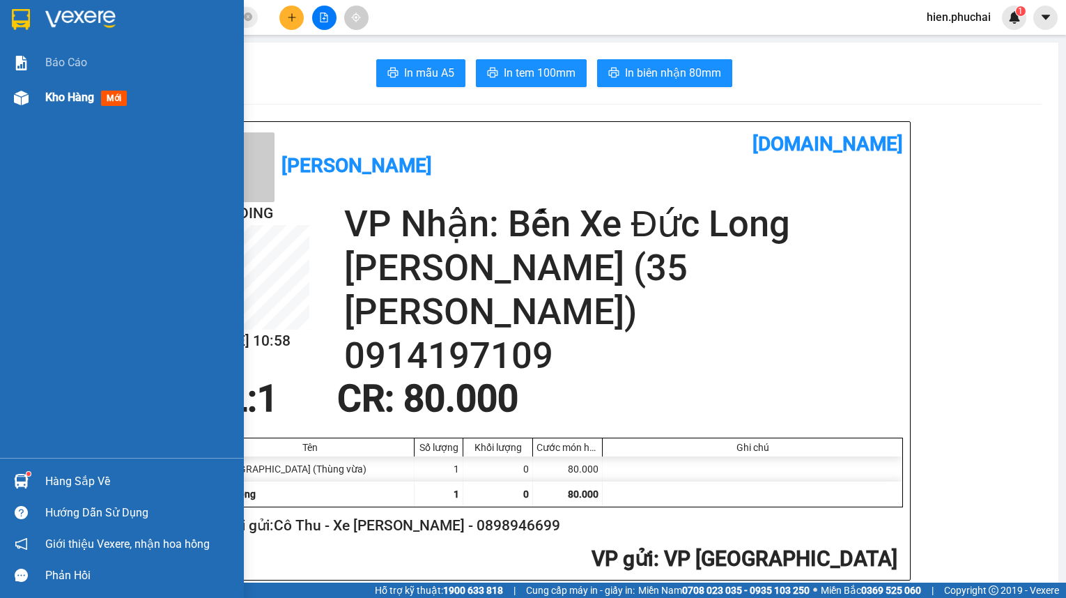
click at [20, 95] on img at bounding box center [21, 98] width 15 height 15
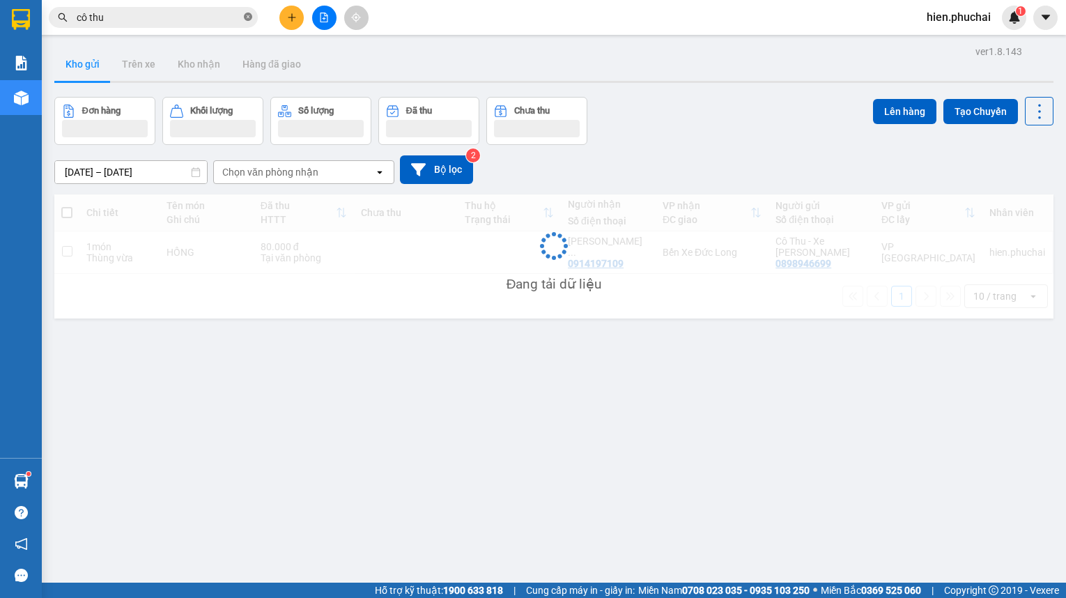
click at [248, 18] on icon "close-circle" at bounding box center [248, 17] width 8 height 8
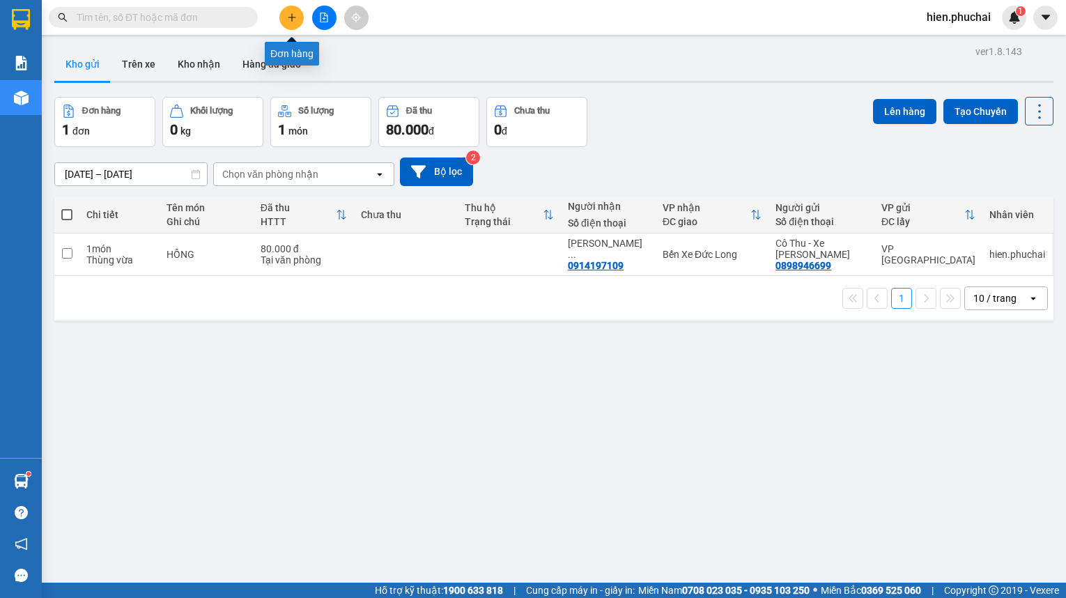
click at [293, 17] on icon "plus" at bounding box center [292, 17] width 8 height 1
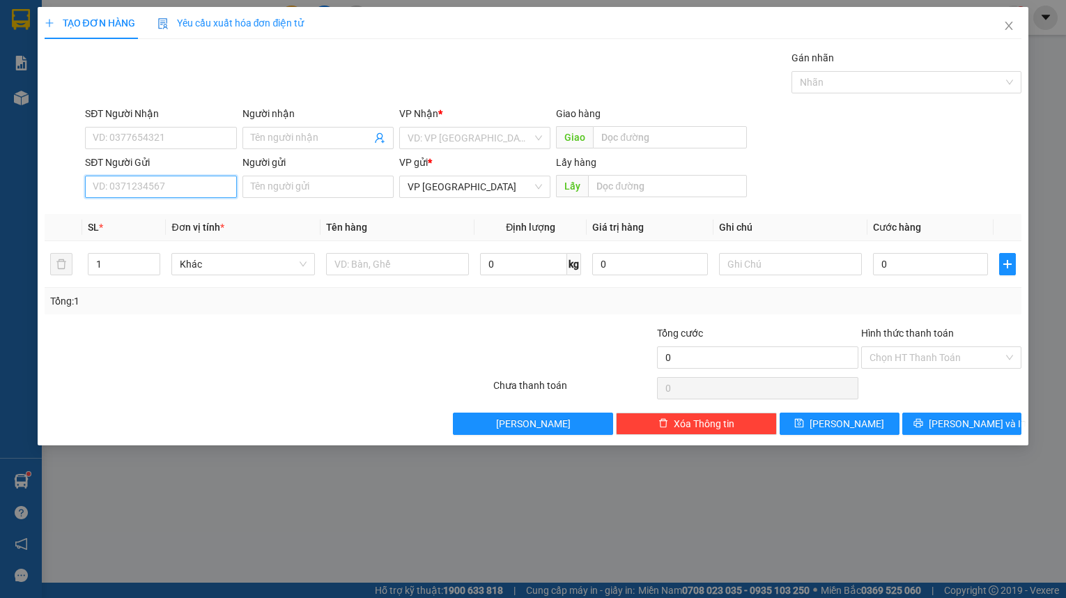
click at [159, 187] on input "SĐT Người Gửi" at bounding box center [160, 187] width 151 height 22
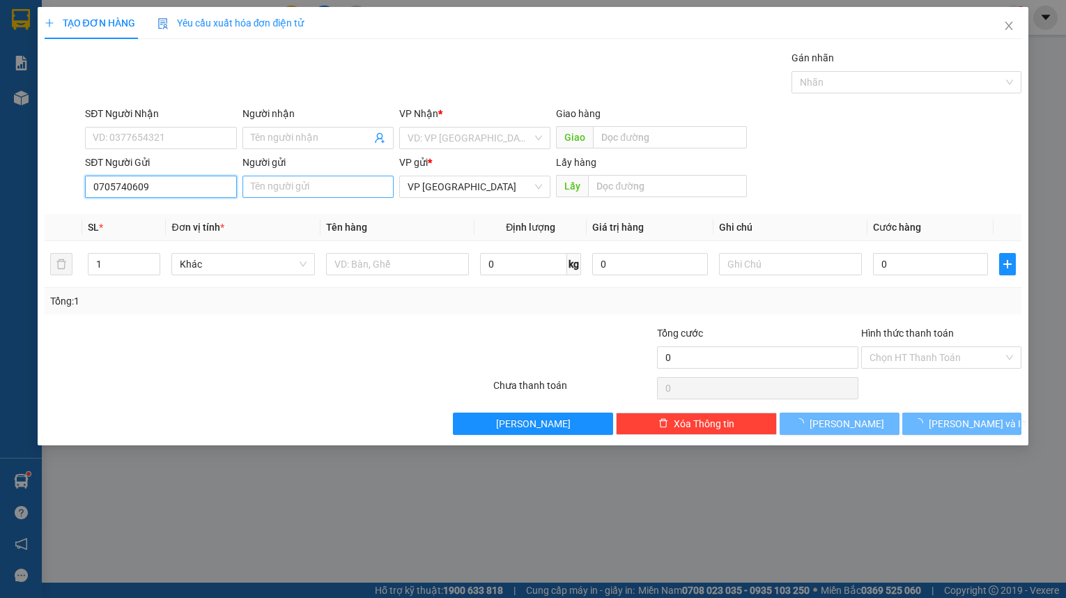
type input "0705740609"
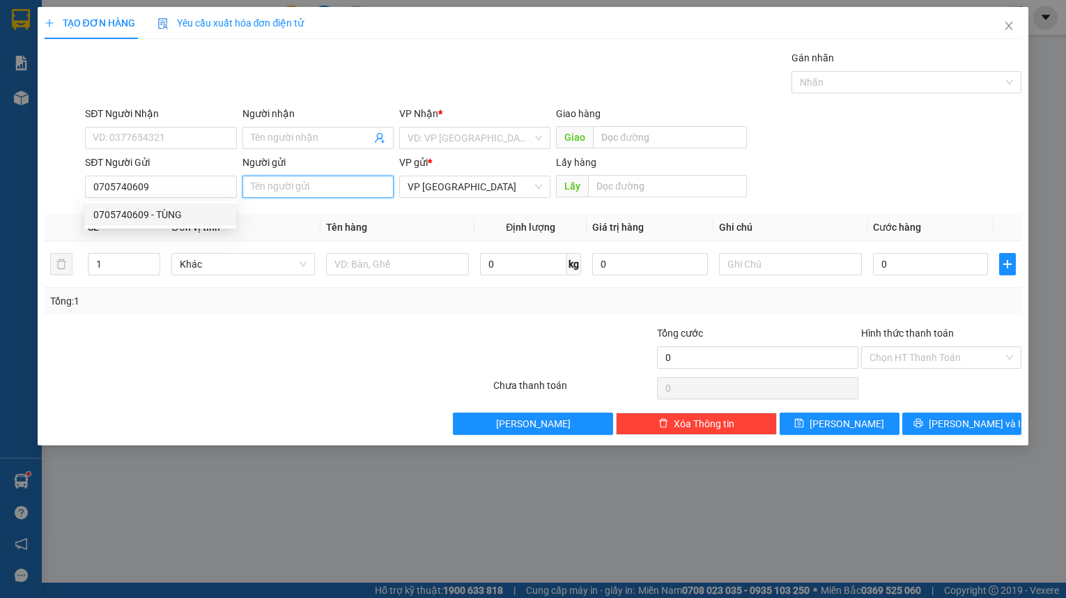
click at [290, 192] on input "Người gửi" at bounding box center [317, 187] width 151 height 22
type input "h"
type input "HOÀNG THANH TÙNG"
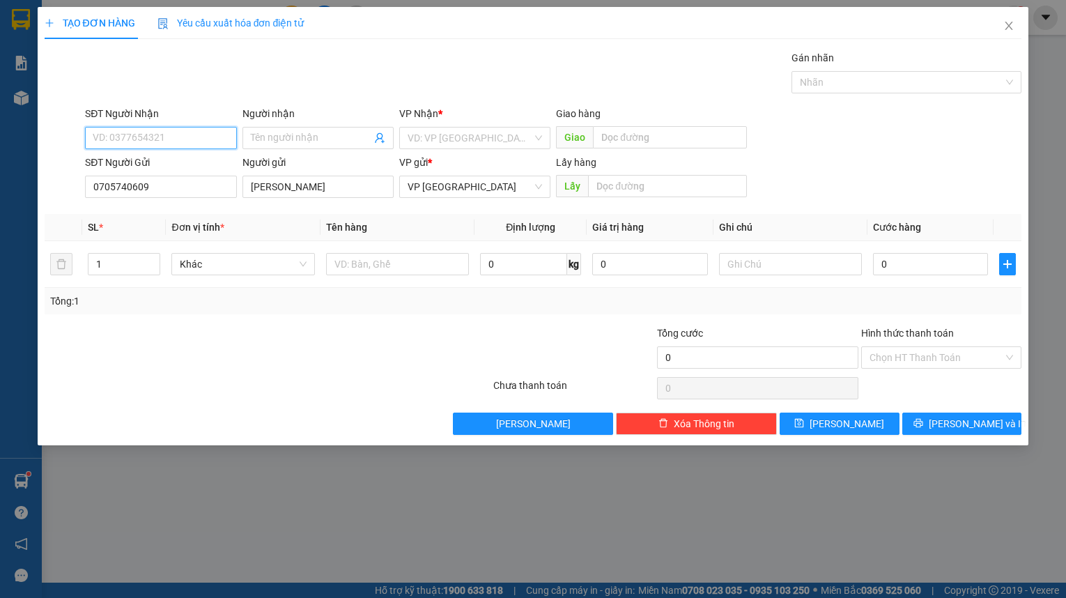
click at [195, 139] on input "SĐT Người Nhận" at bounding box center [160, 138] width 151 height 22
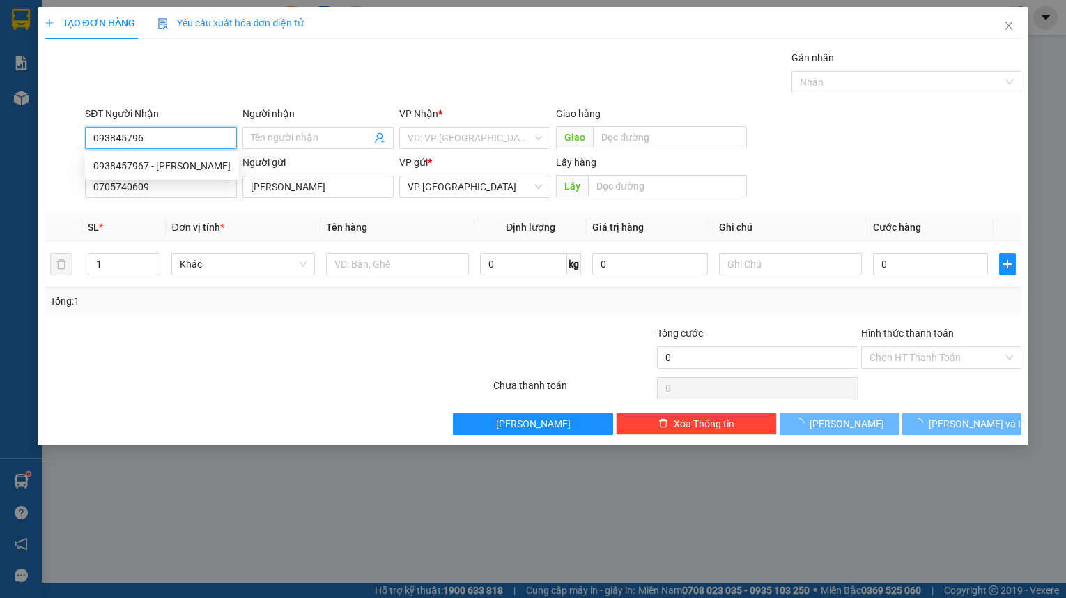
type input "0938457967"
click at [176, 165] on div "0938457967 - HUYỀN" at bounding box center [161, 165] width 137 height 15
type input "HUYỀN"
type input "40.000"
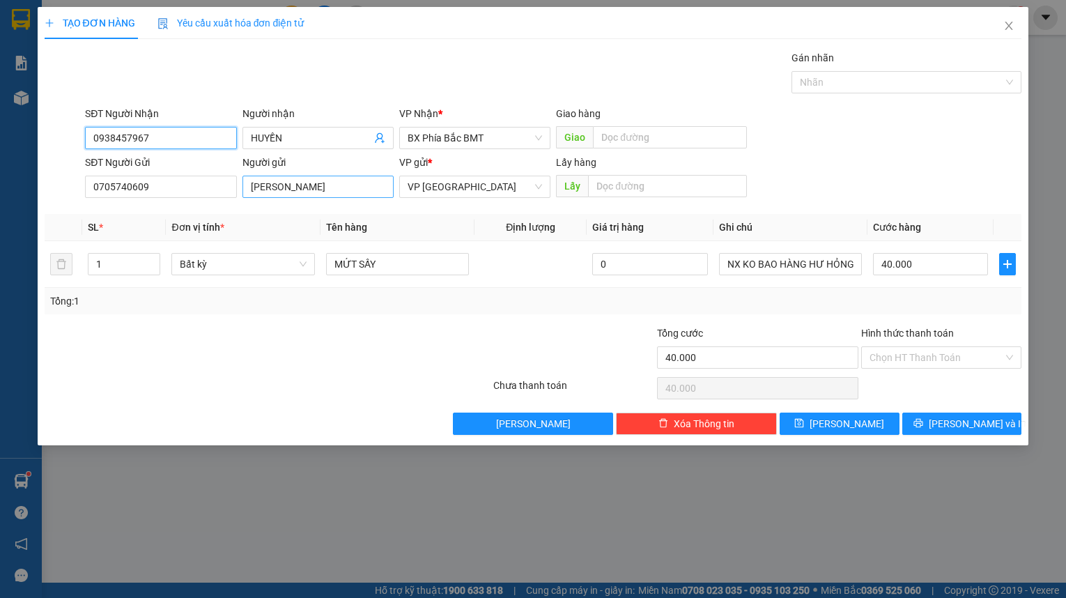
type input "0938457967"
click at [355, 185] on input "HOÀNG THANH TÙNG" at bounding box center [317, 187] width 151 height 22
drag, startPoint x: 354, startPoint y: 187, endPoint x: 367, endPoint y: 185, distance: 13.3
click at [353, 187] on input "HOÀNG THANH TÙNG (NGUYÊN THỬ LỰC)" at bounding box center [317, 187] width 151 height 22
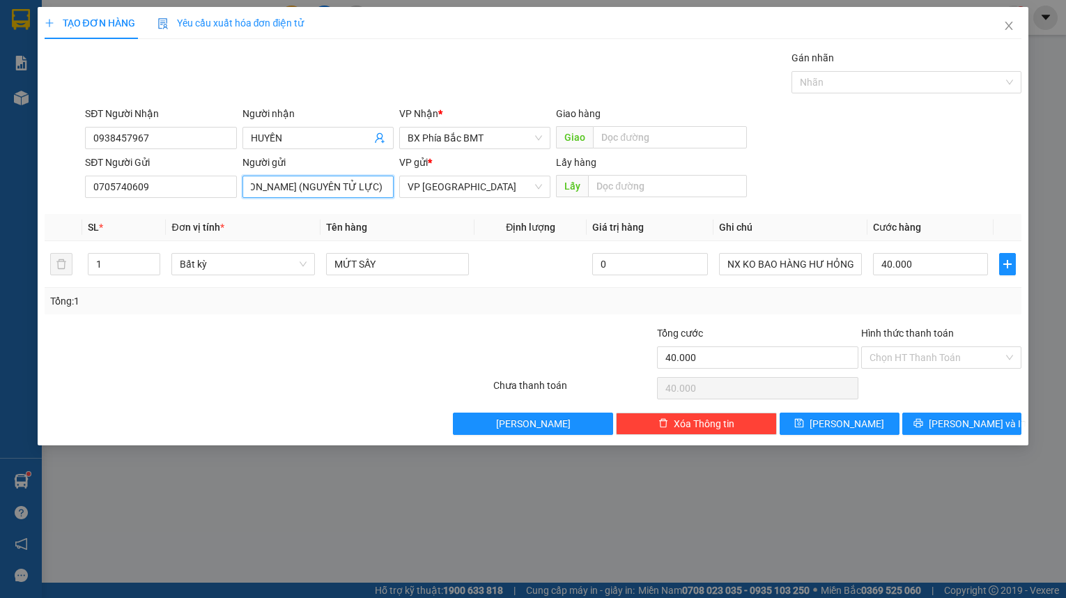
scroll to position [0, 47]
click at [268, 265] on span "Bất kỳ" at bounding box center [243, 264] width 126 height 21
type input "HOÀNG THANH TÙNG (NGUYÊN TỬ LỰC)"
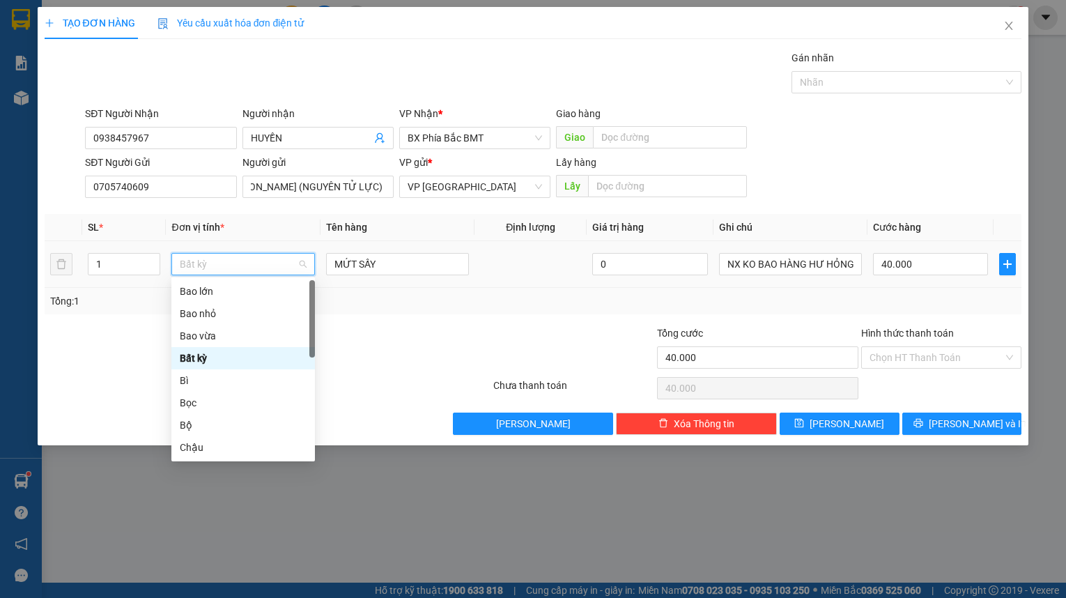
scroll to position [0, 0]
type input "T"
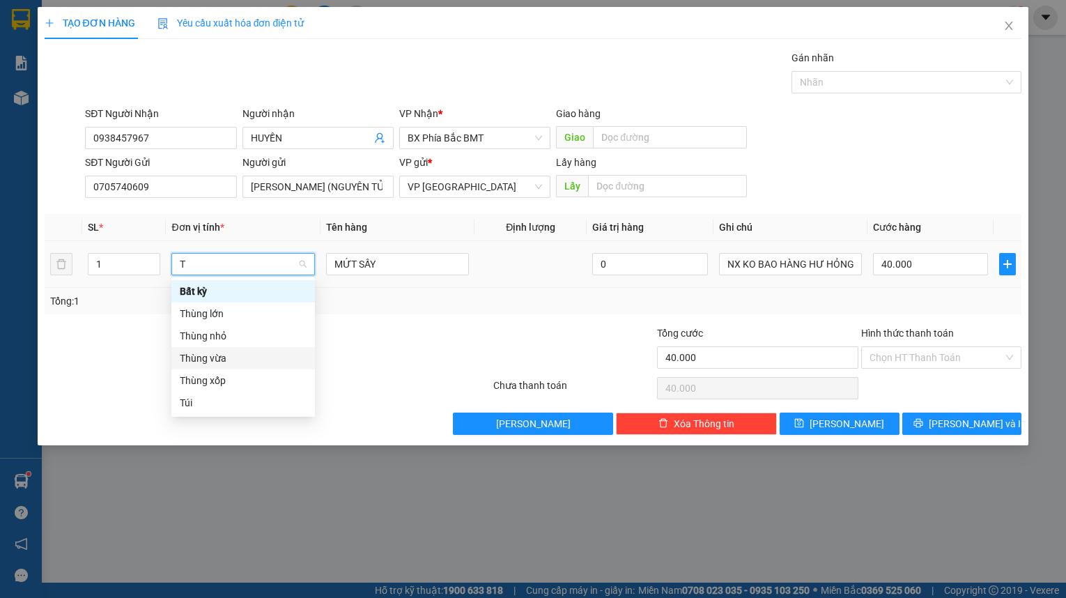
drag, startPoint x: 262, startPoint y: 351, endPoint x: 276, endPoint y: 339, distance: 18.3
click at [262, 352] on div "Thùng vừa" at bounding box center [243, 357] width 127 height 15
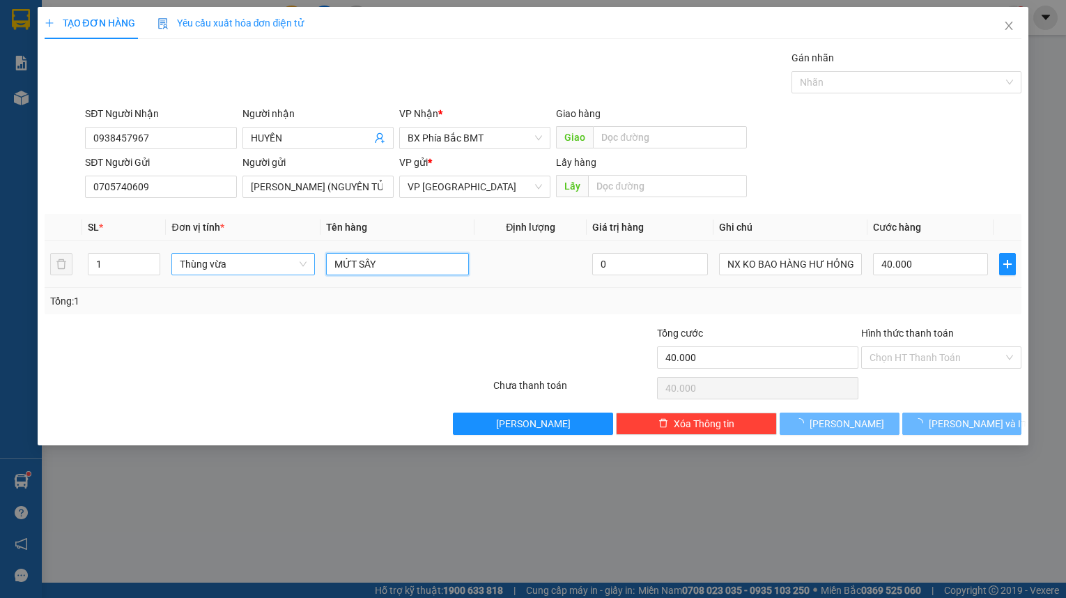
drag, startPoint x: 408, startPoint y: 263, endPoint x: 256, endPoint y: 268, distance: 152.6
click at [252, 270] on tr "1 Thùng vừa MỨT SẤY 0 NX KO BAO HÀNG HƯ HỎNG 40.000" at bounding box center [533, 264] width 977 height 47
type input "0"
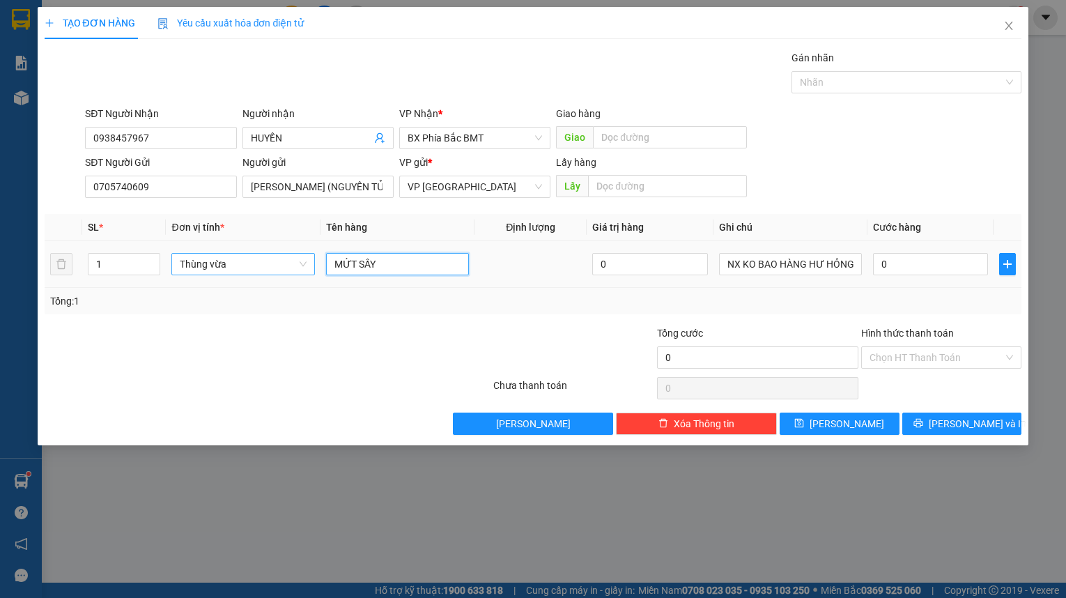
click at [265, 259] on span "Thùng vừa" at bounding box center [243, 264] width 126 height 21
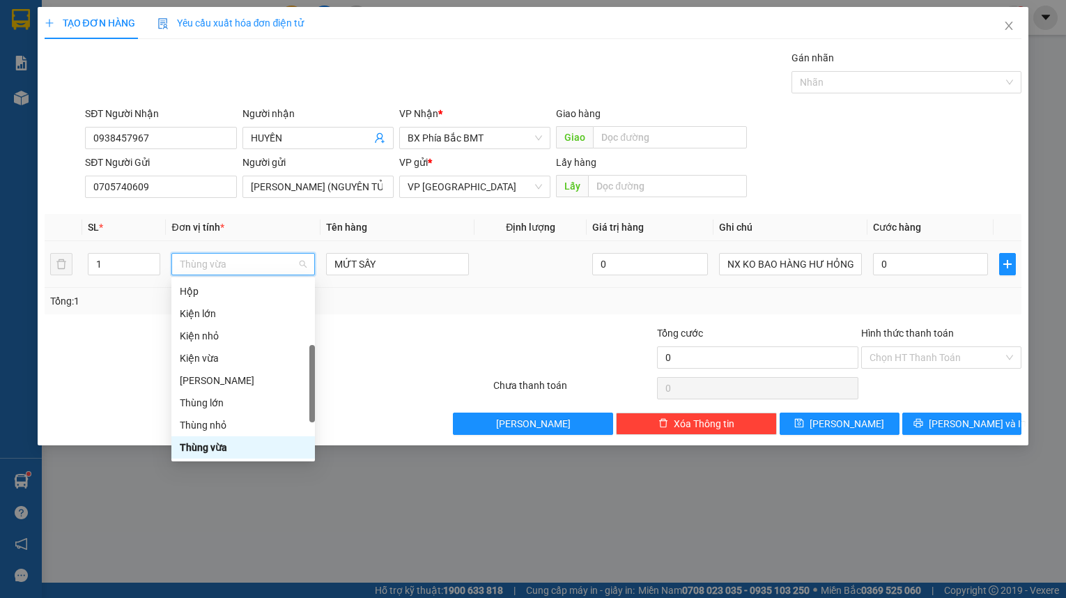
click at [253, 258] on span "Thùng vừa" at bounding box center [243, 264] width 126 height 21
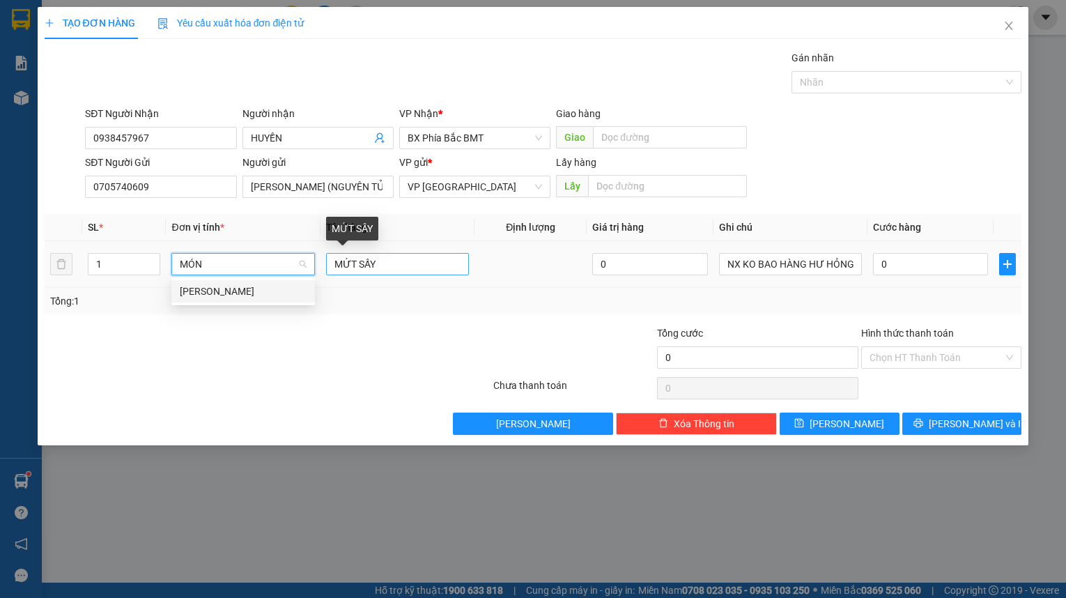
type input "MÓN"
click at [421, 272] on input "MỨT SẤY" at bounding box center [397, 264] width 143 height 22
type input "M"
type input "D"
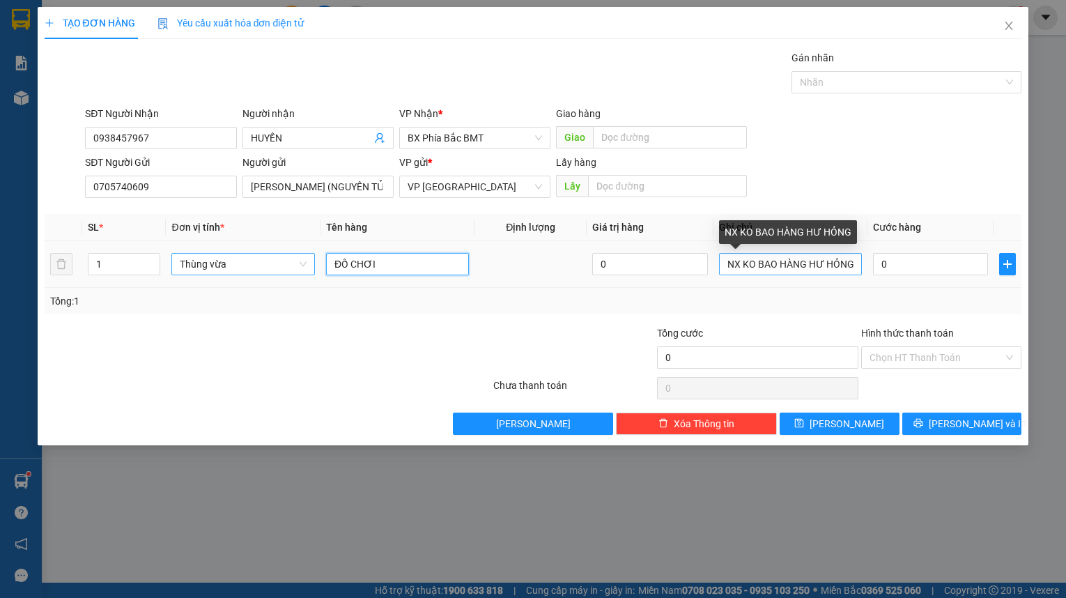
type input "ĐỒ CHƠI"
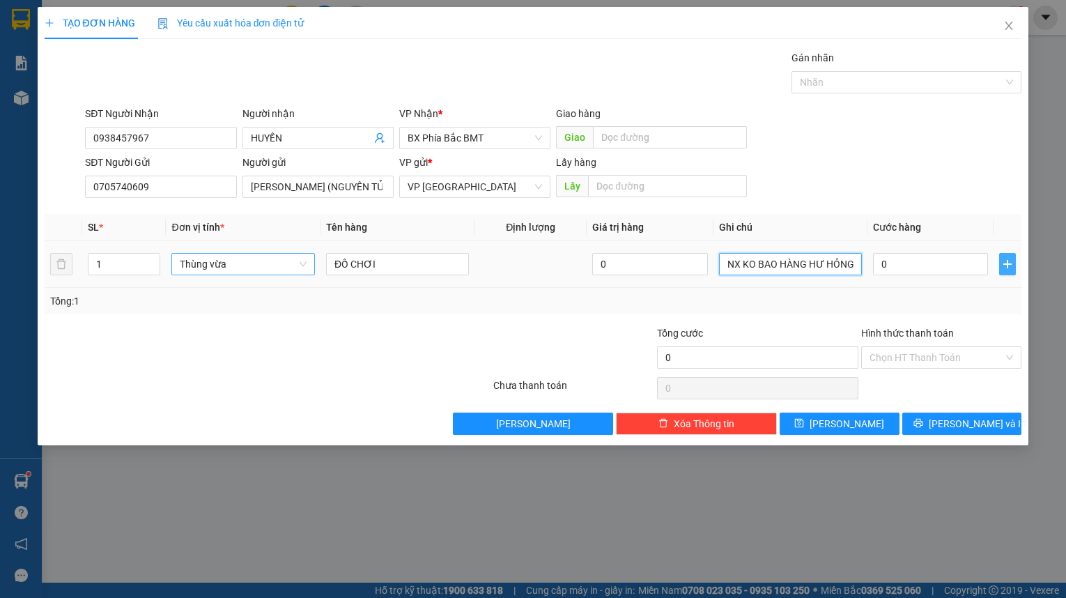
drag, startPoint x: 725, startPoint y: 267, endPoint x: 998, endPoint y: 272, distance: 273.1
click at [998, 272] on tr "1 Thùng vừa ĐỒ CHƠI 0 NX KO BAO HÀNG HƯ HỎNG 0" at bounding box center [533, 264] width 977 height 47
click at [921, 265] on input "0" at bounding box center [930, 264] width 115 height 22
type input "5"
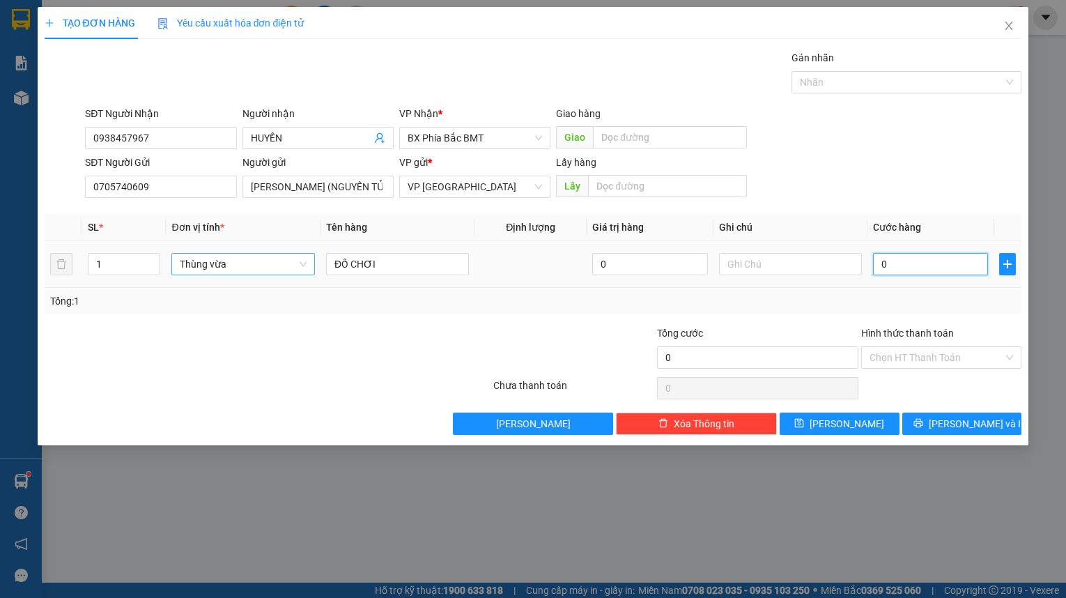
type input "5"
type input "50"
type input "500"
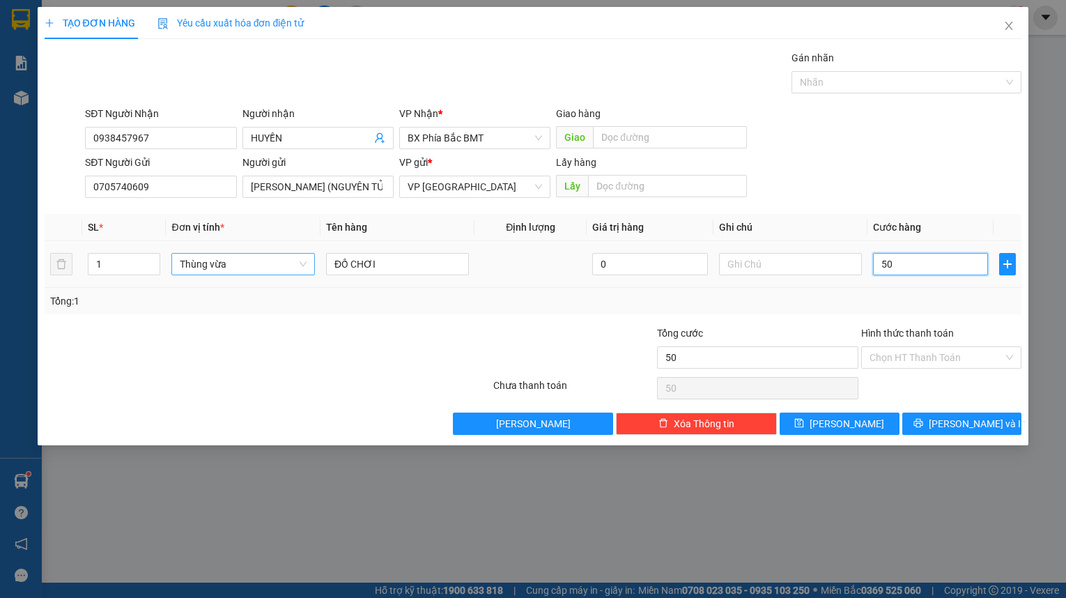
type input "500"
type input "5.000"
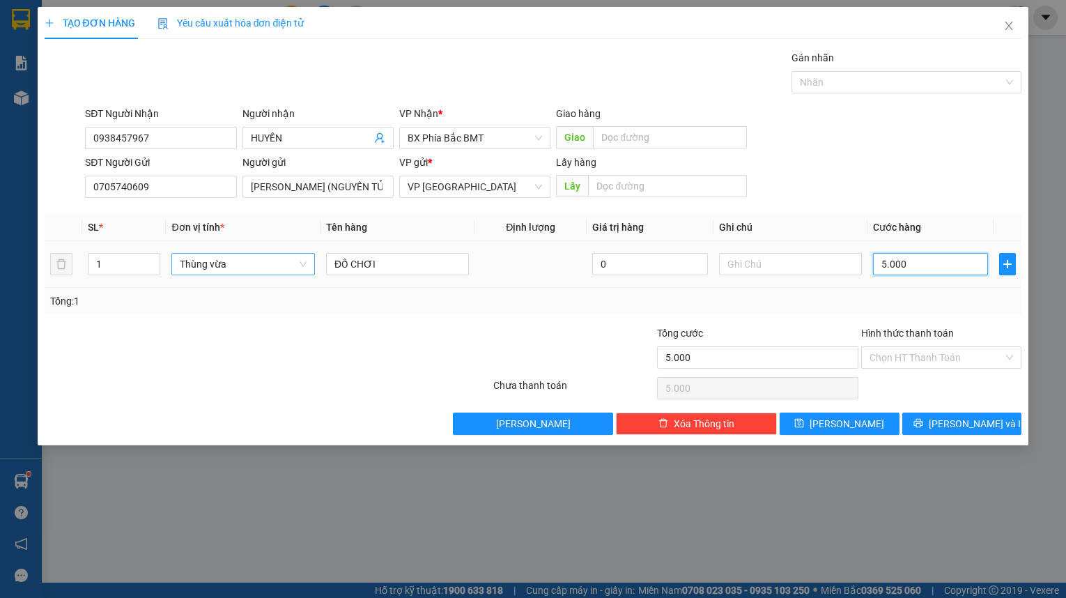
type input "50.000"
click at [899, 174] on div "SĐT Người Gửi 0705740609 Người gửi HOÀNG THANH TÙNG (NGUYÊN TỬ LỰC) VP gửi * VP…" at bounding box center [553, 179] width 942 height 49
drag, startPoint x: 936, startPoint y: 350, endPoint x: 933, endPoint y: 367, distance: 17.8
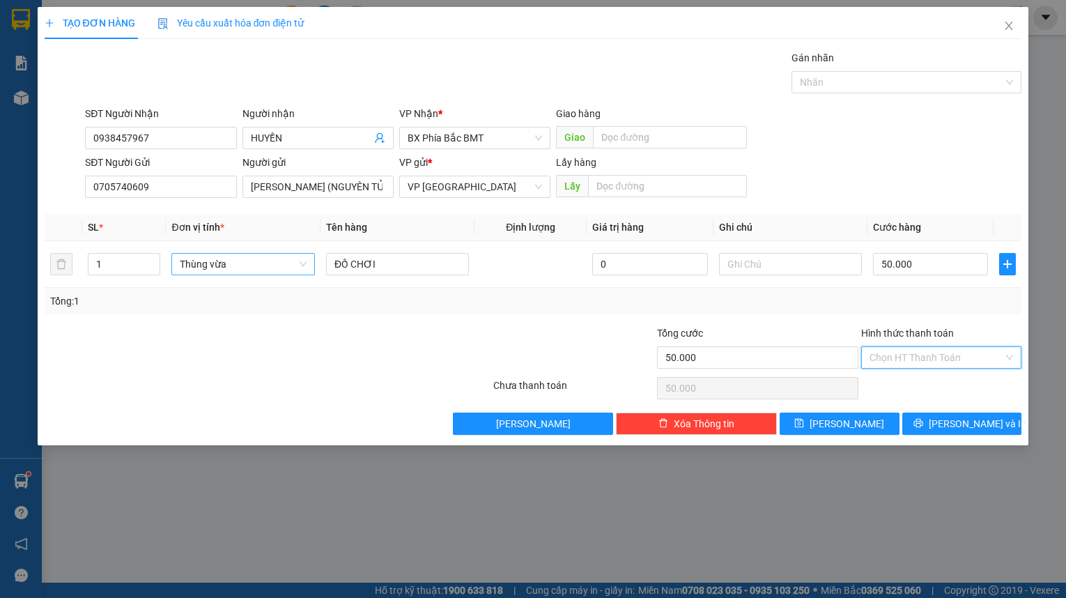
click at [936, 350] on input "Hình thức thanh toán" at bounding box center [936, 357] width 134 height 21
click at [932, 377] on div "Tại văn phòng" at bounding box center [940, 384] width 143 height 15
type input "0"
click at [954, 421] on span "[PERSON_NAME] và In" at bounding box center [977, 423] width 98 height 15
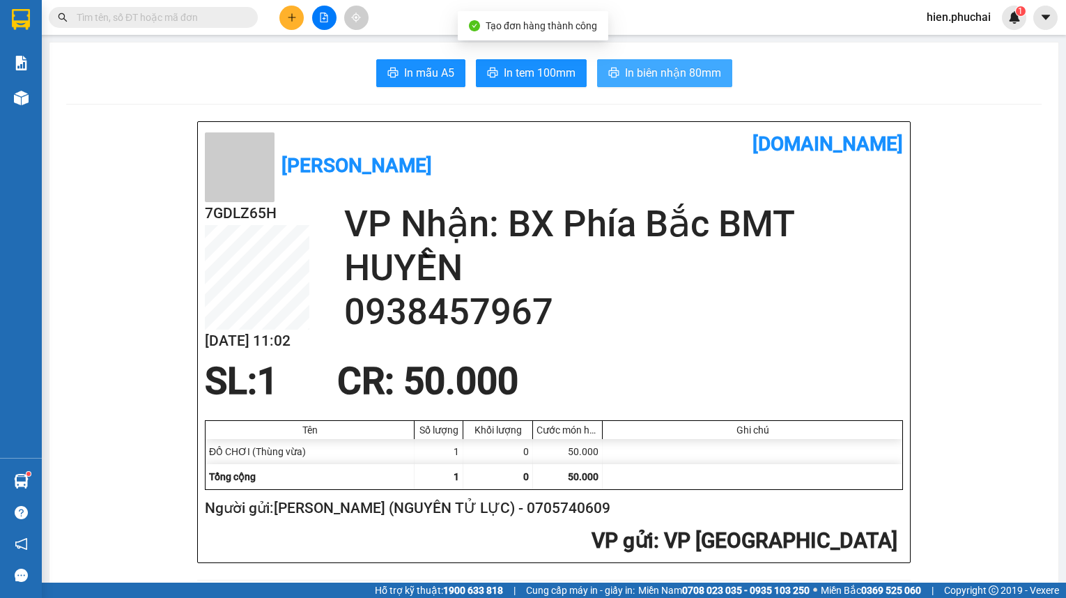
click at [655, 76] on span "In biên nhận 80mm" at bounding box center [673, 72] width 96 height 17
click at [554, 78] on span "In tem 100mm" at bounding box center [540, 72] width 72 height 17
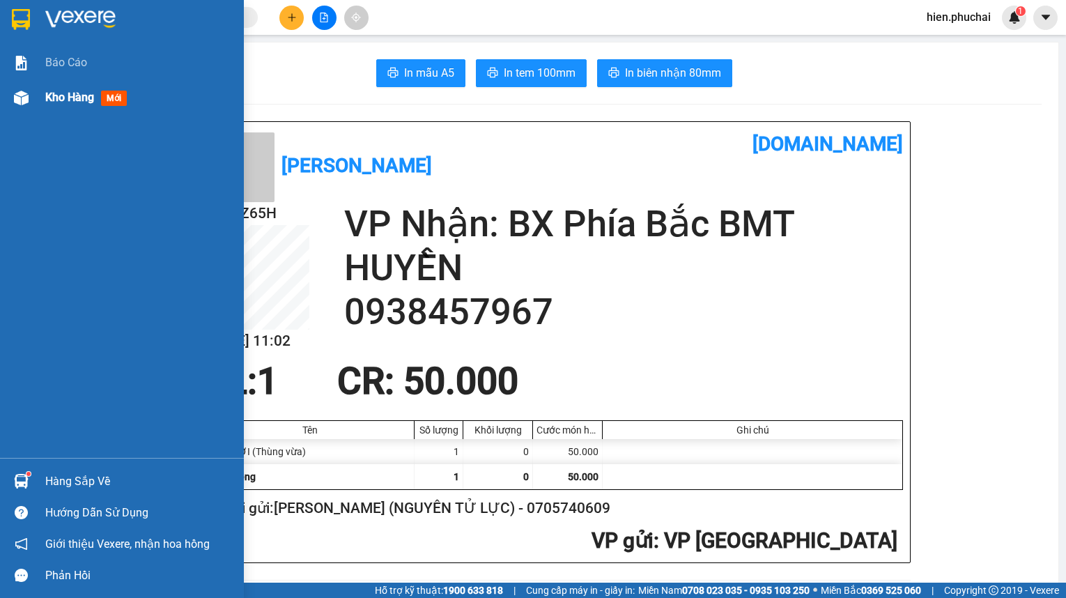
click at [14, 95] on img at bounding box center [21, 98] width 15 height 15
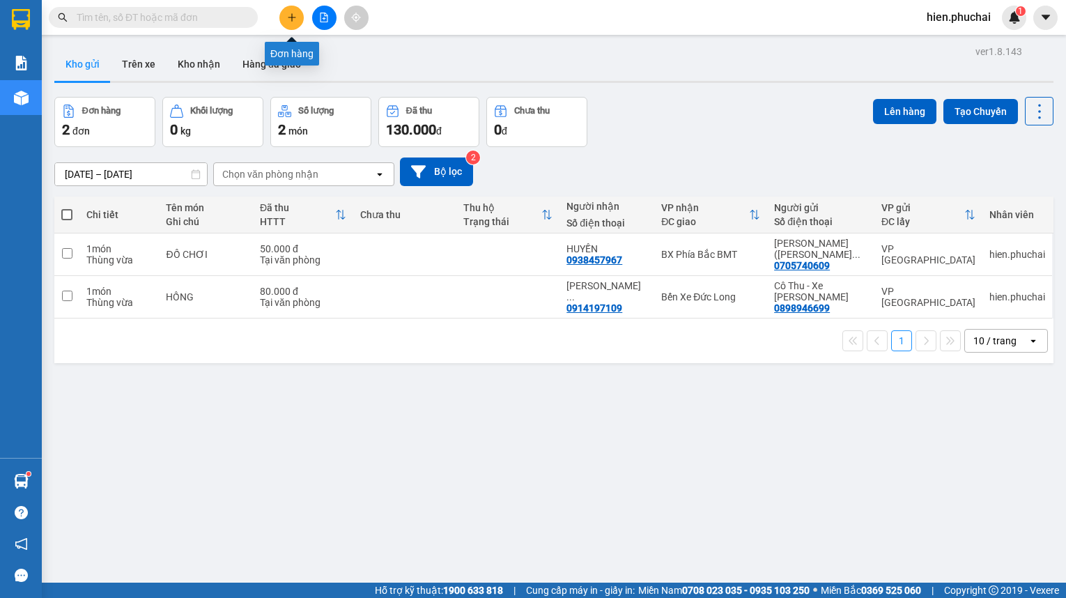
click at [289, 20] on icon "plus" at bounding box center [292, 18] width 10 height 10
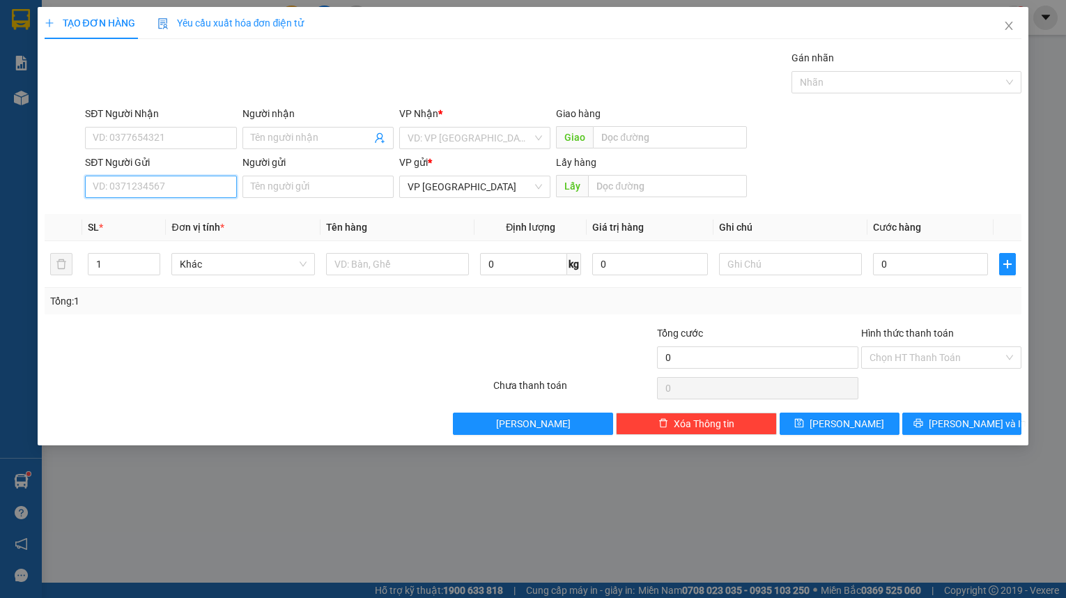
click at [190, 186] on input "SĐT Người Gửi" at bounding box center [160, 187] width 151 height 22
type input "0704940494"
click at [272, 181] on input "Người gửi" at bounding box center [317, 187] width 151 height 22
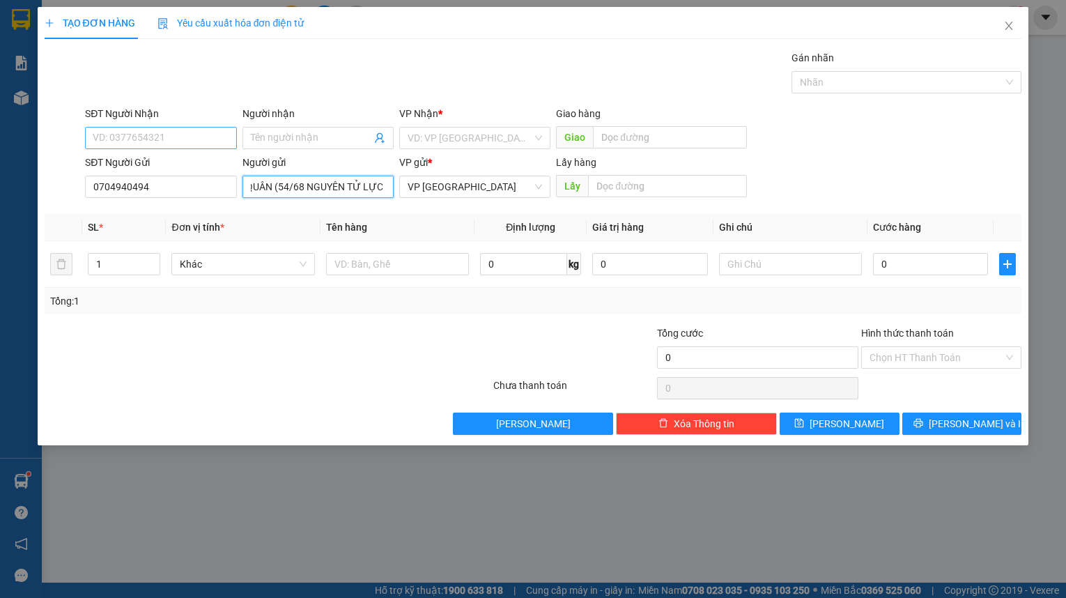
type input "TẠ HẢI QUÂN (54/68 NGUYÊN TỬ LỰC)"
click at [132, 131] on input "SĐT Người Nhận" at bounding box center [160, 138] width 151 height 22
type input "0332145660"
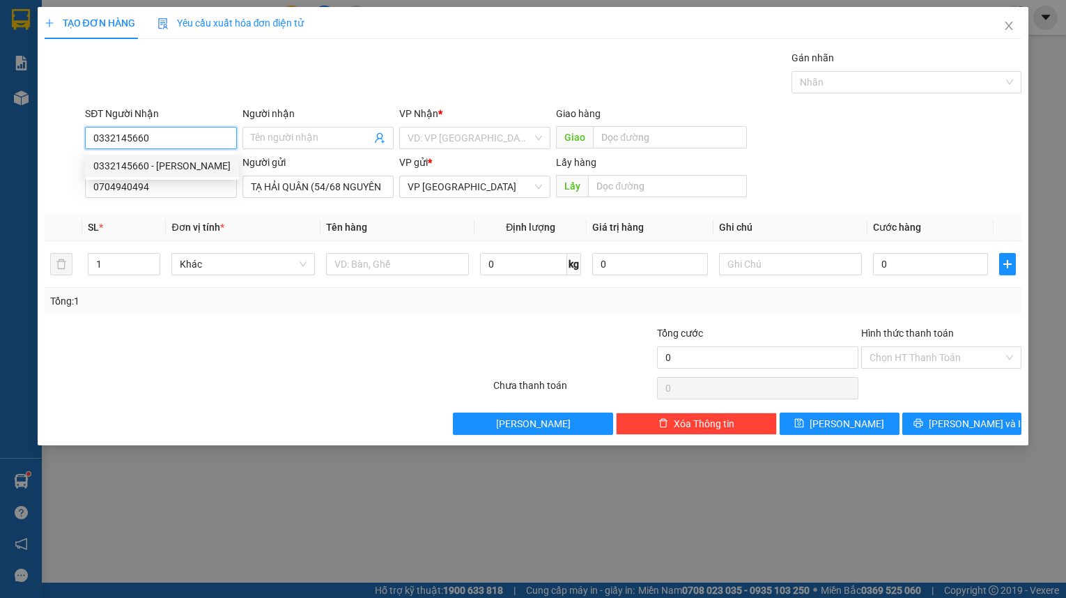
click at [182, 169] on div "0332145660 - HUYỀN" at bounding box center [161, 165] width 137 height 15
type input "HUYỀN"
type input "CHỢ 19/8"
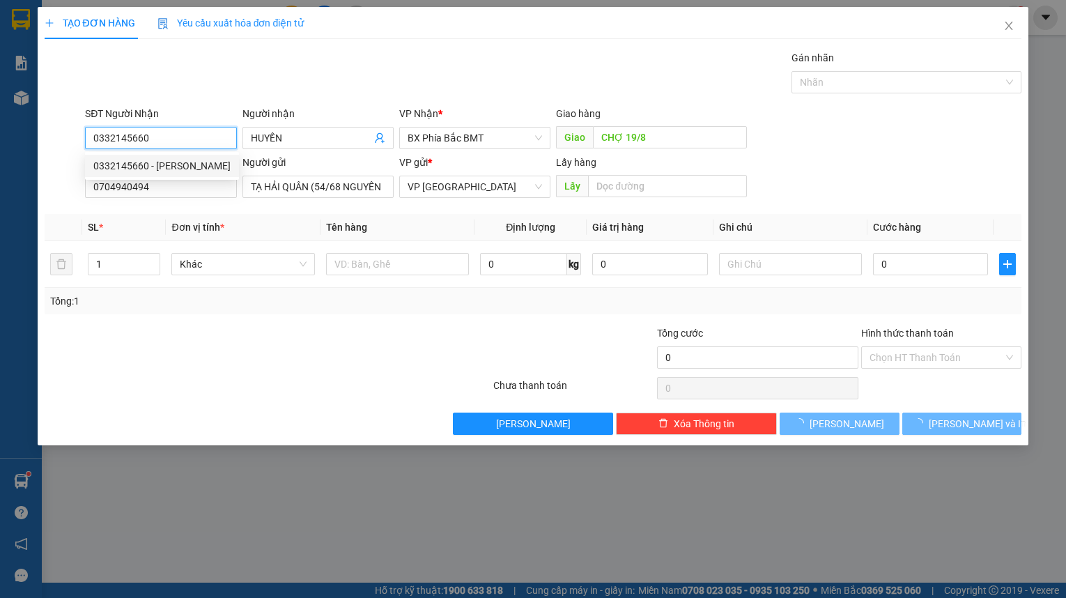
type input "50.000"
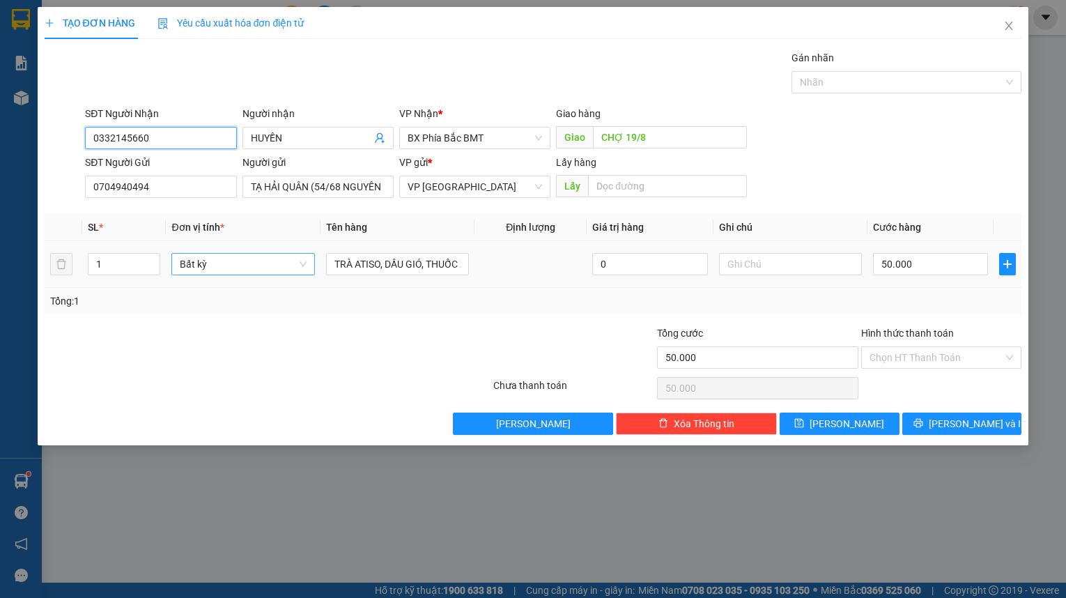
click at [255, 262] on span "Bất kỳ" at bounding box center [243, 264] width 126 height 21
type input "0332145660"
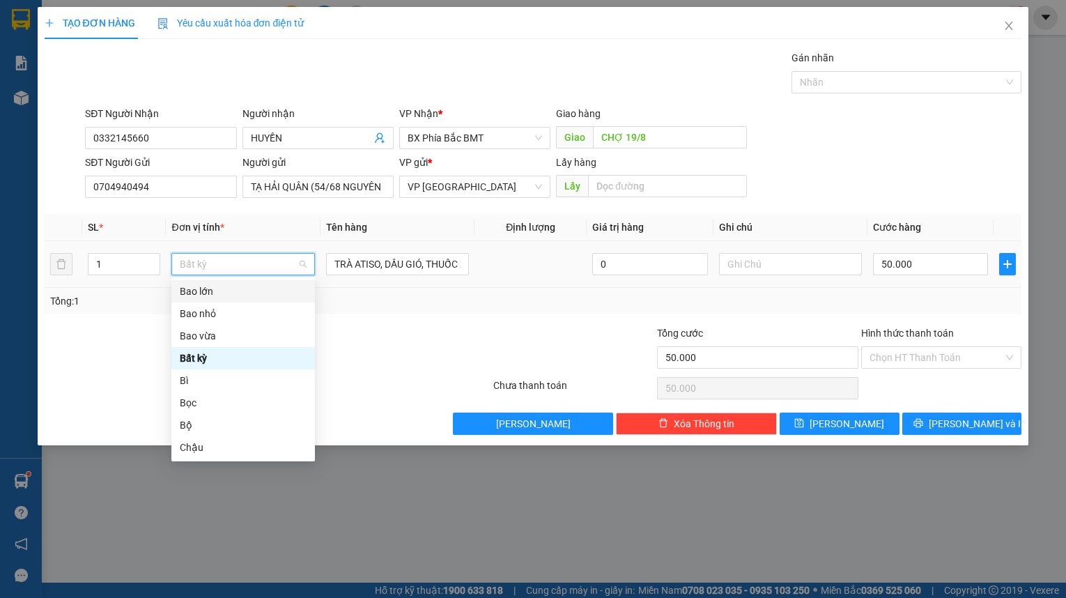
type input "T"
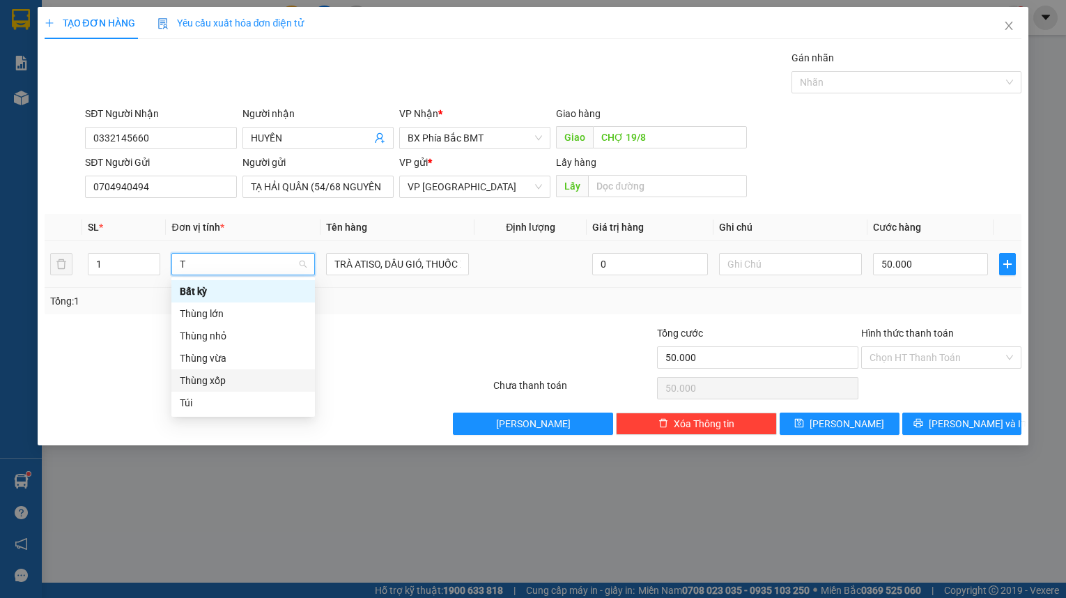
click at [226, 373] on div "Thùng xốp" at bounding box center [243, 380] width 127 height 15
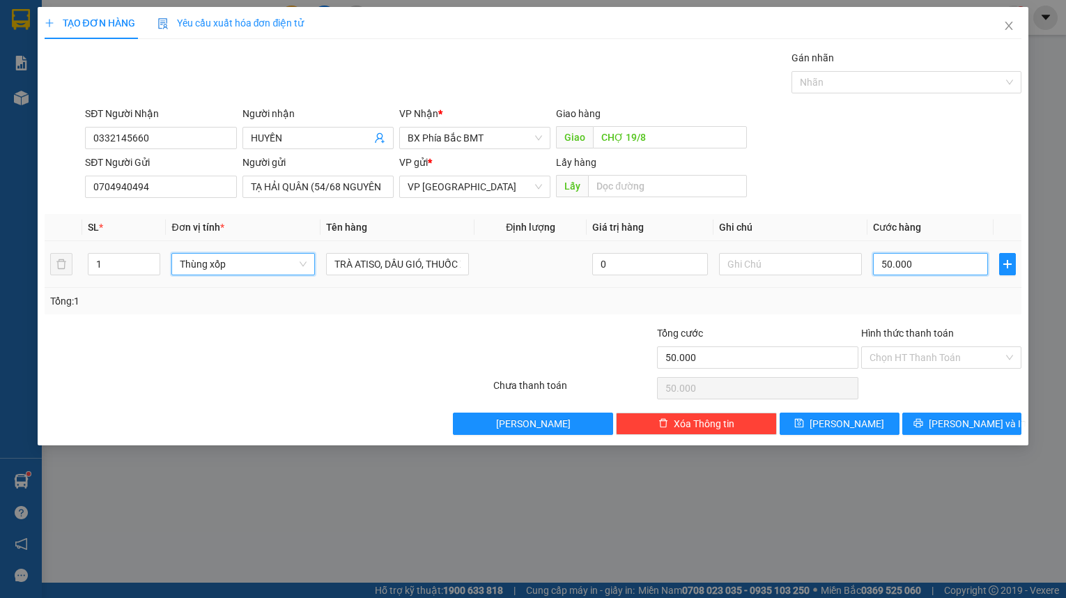
click at [945, 273] on input "50.000" at bounding box center [930, 264] width 115 height 22
type input "0"
type input "5"
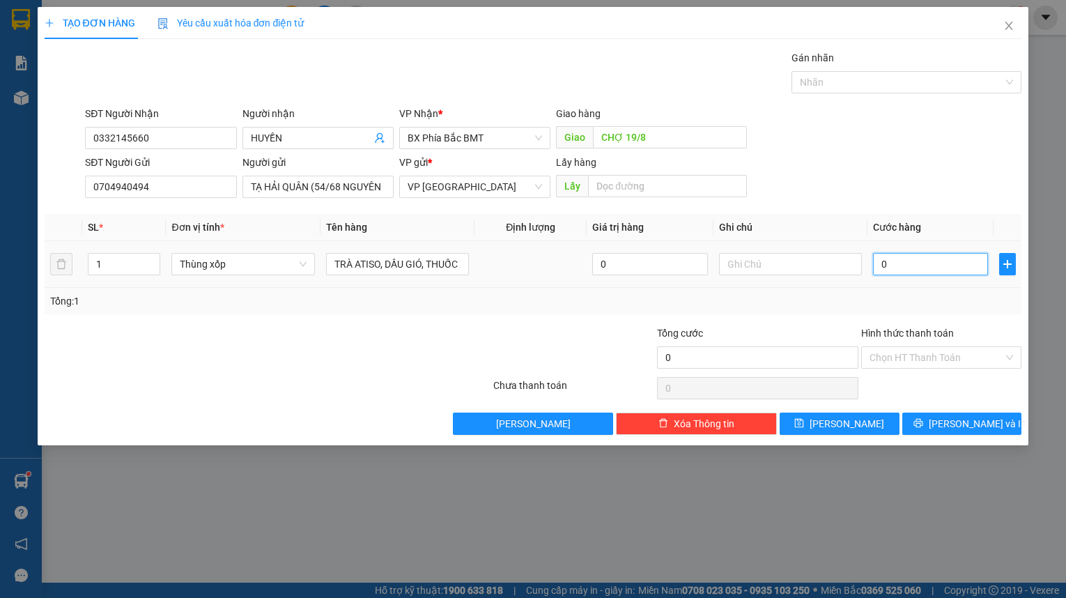
type input "5"
type input "05"
type input "50"
type input "050"
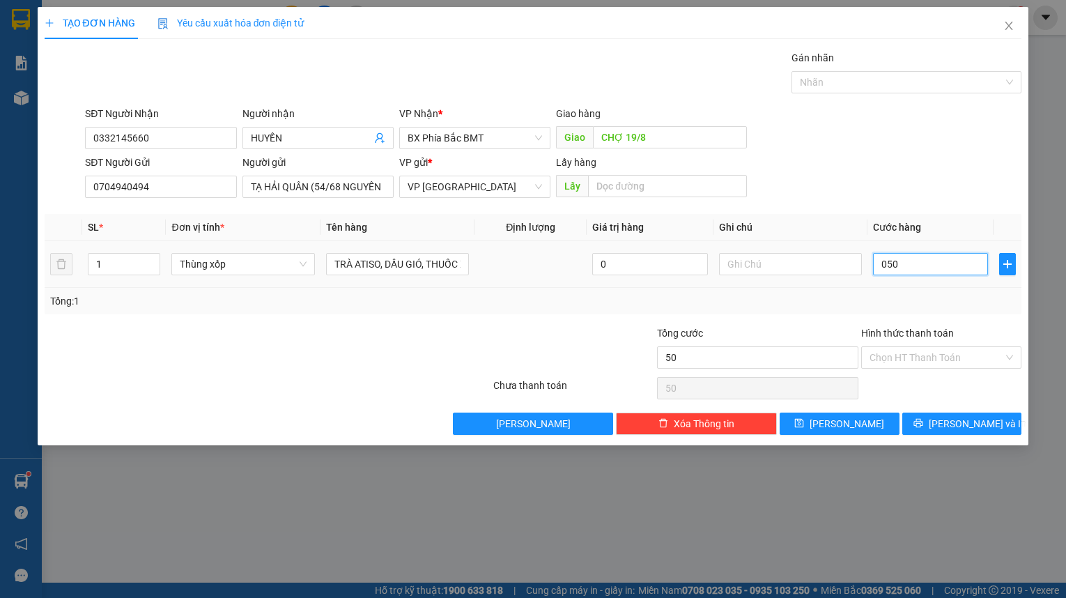
type input "500"
type input "0.500"
type input "5.000"
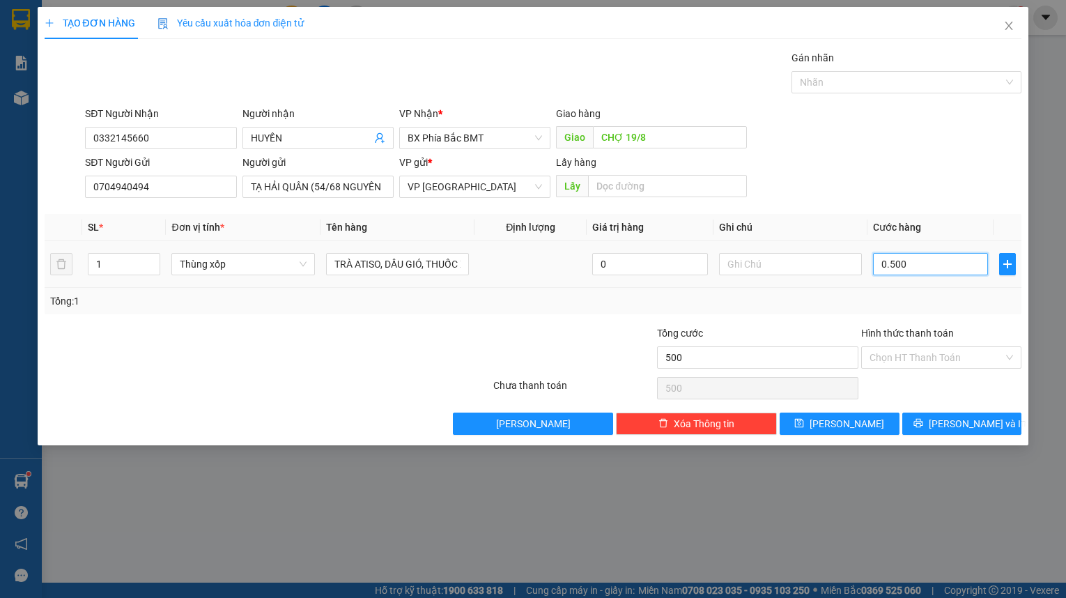
type input "05.000"
type input "50.000"
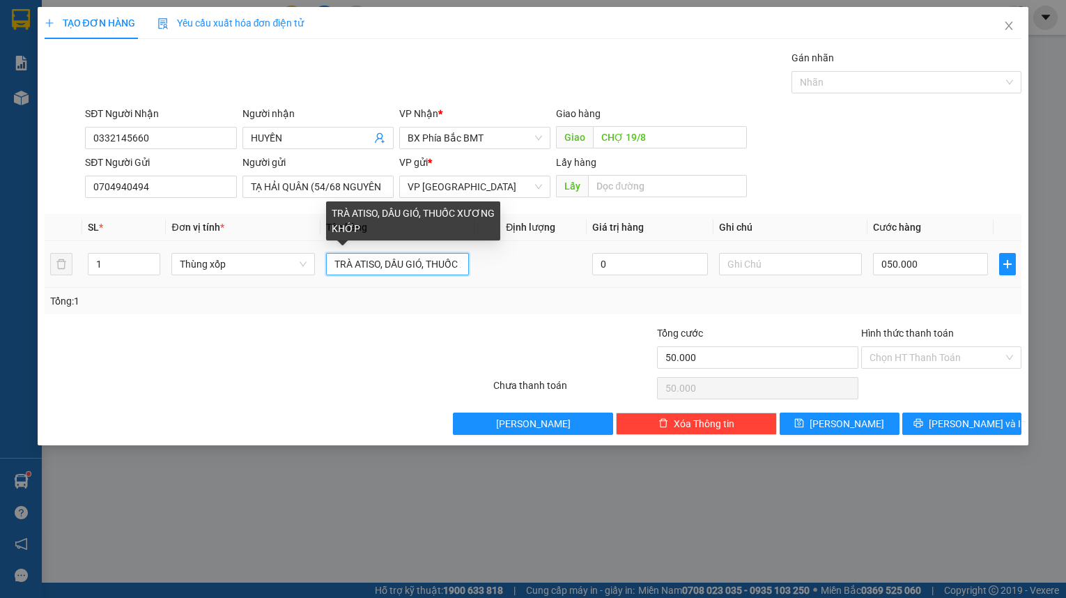
type input "50.000"
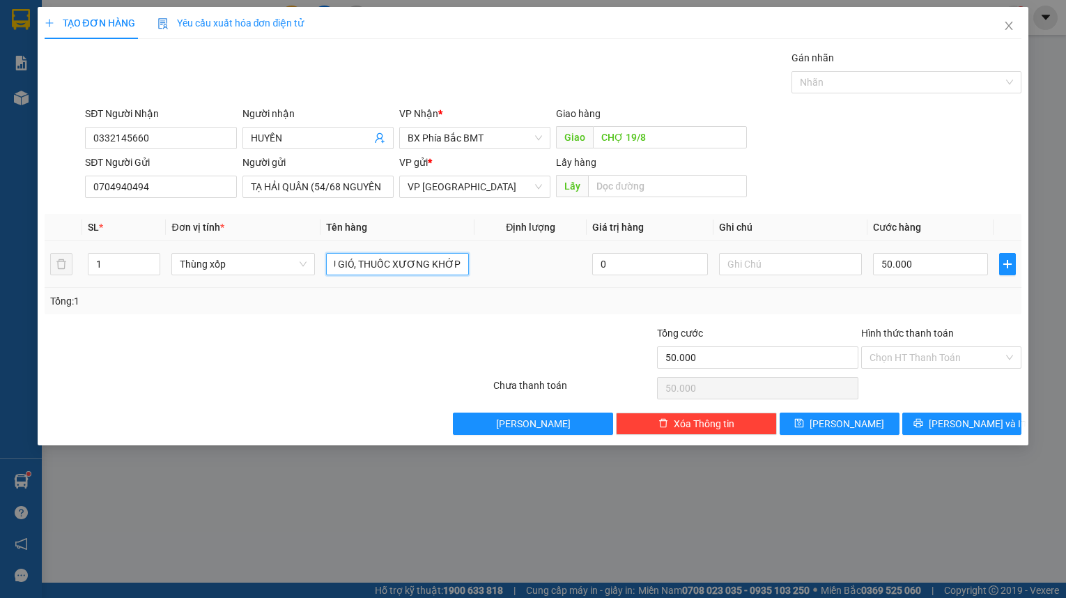
drag, startPoint x: 333, startPoint y: 263, endPoint x: 612, endPoint y: 277, distance: 278.9
click at [612, 277] on tr "1 Thùng xốp TRÀ ATISO, DẦU GIÓ, THUỐC XƯƠNG KHỚP 0 50.000" at bounding box center [533, 264] width 977 height 47
type input "TINH DẦU TRÀM, BÁNH KẸO"
drag, startPoint x: 893, startPoint y: 355, endPoint x: 902, endPoint y: 378, distance: 25.4
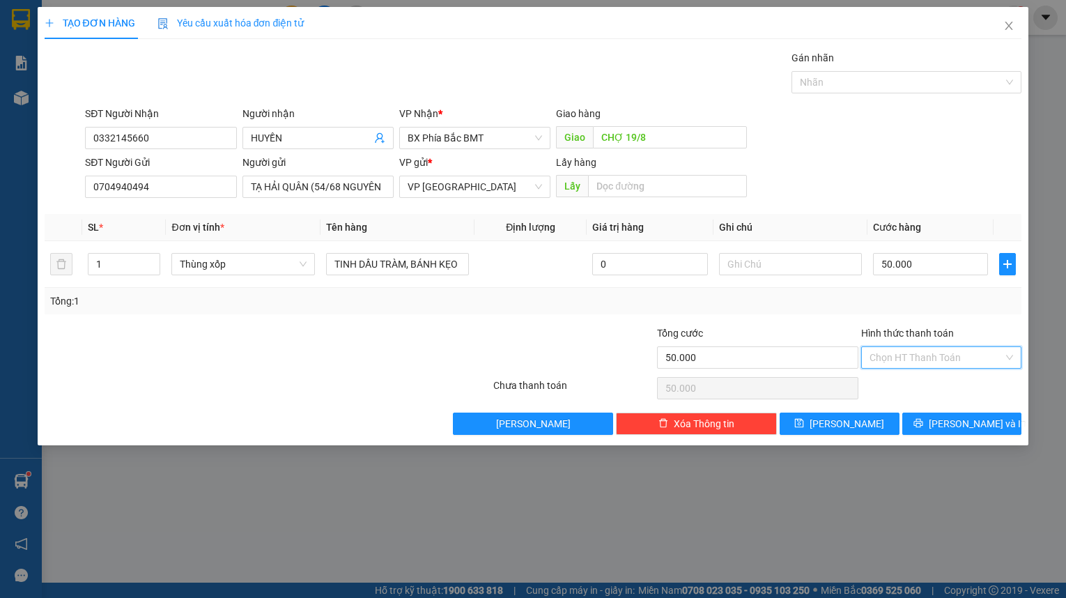
click at [893, 355] on input "Hình thức thanh toán" at bounding box center [936, 357] width 134 height 21
click at [903, 384] on div "Tại văn phòng" at bounding box center [940, 384] width 143 height 15
type input "0"
drag, startPoint x: 956, startPoint y: 422, endPoint x: 949, endPoint y: 418, distance: 8.1
click at [956, 421] on span "[PERSON_NAME] và In" at bounding box center [977, 423] width 98 height 15
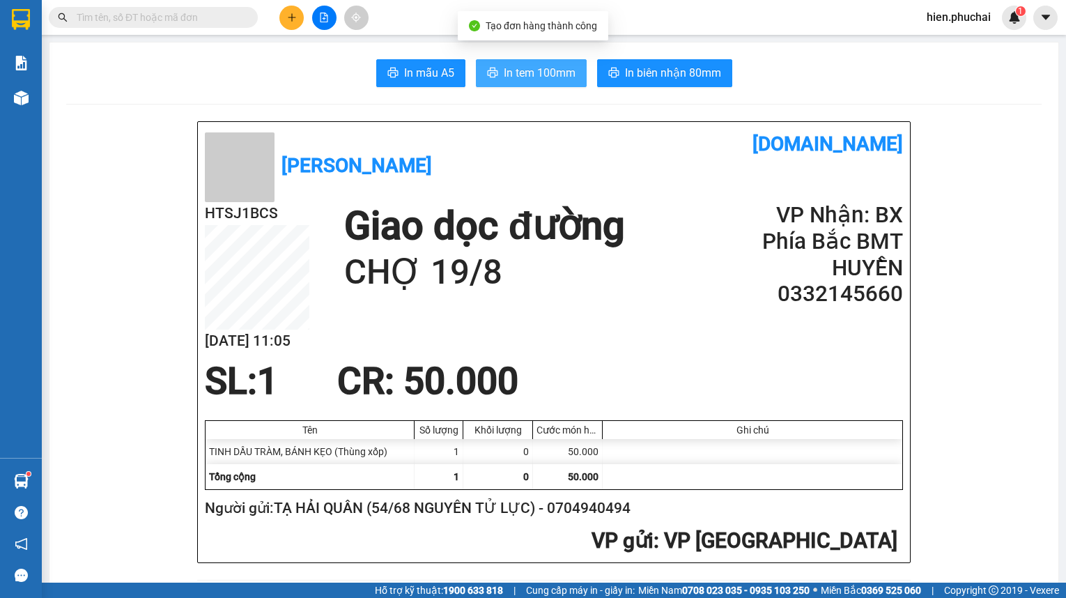
click at [495, 70] on button "In tem 100mm" at bounding box center [531, 73] width 111 height 28
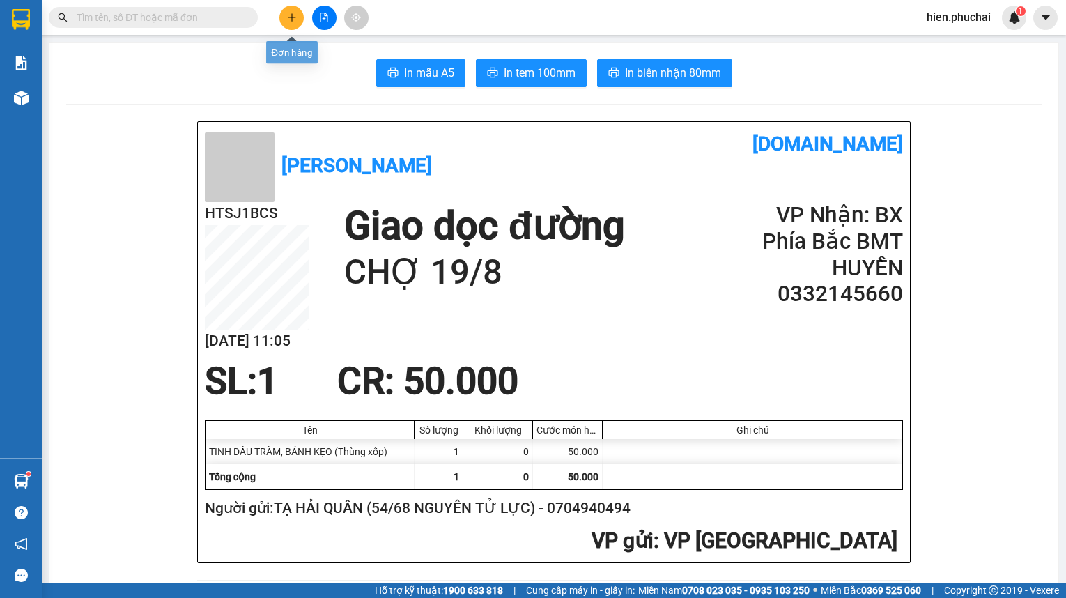
click at [287, 20] on icon "plus" at bounding box center [292, 18] width 10 height 10
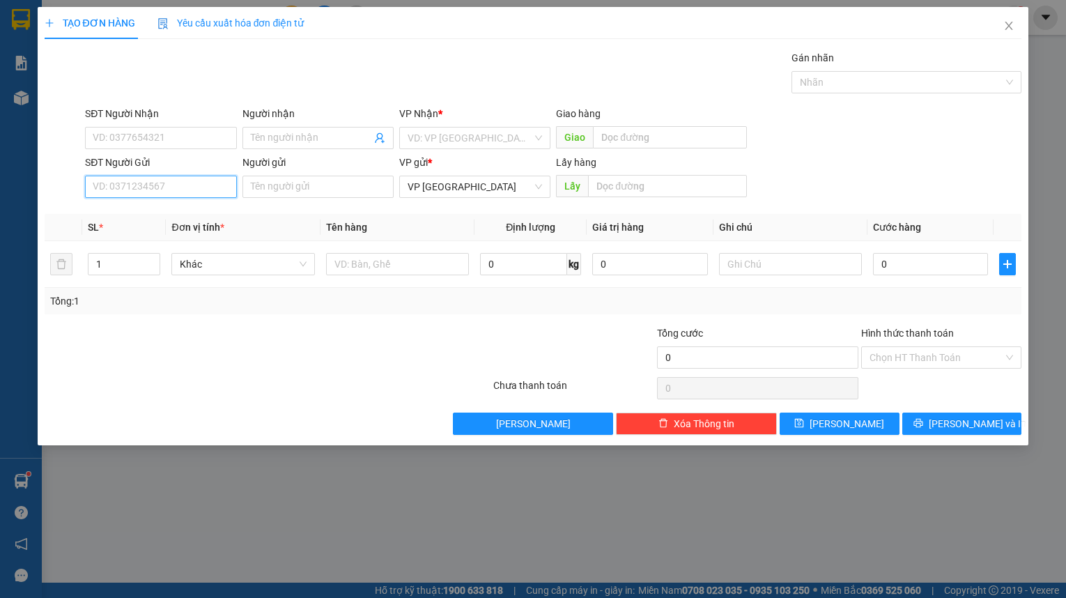
click at [193, 180] on input "SĐT Người Gửi" at bounding box center [160, 187] width 151 height 22
click at [192, 181] on input "SĐT Người Gửi" at bounding box center [160, 187] width 151 height 22
type input "0332"
drag, startPoint x: 95, startPoint y: 188, endPoint x: 15, endPoint y: 189, distance: 79.4
click at [52, 188] on div "SĐT Người Gửi 0332 Người gửi Tên người gửi VP gửi * VP Đà Lạt Lấy hàng Lấy" at bounding box center [533, 179] width 980 height 49
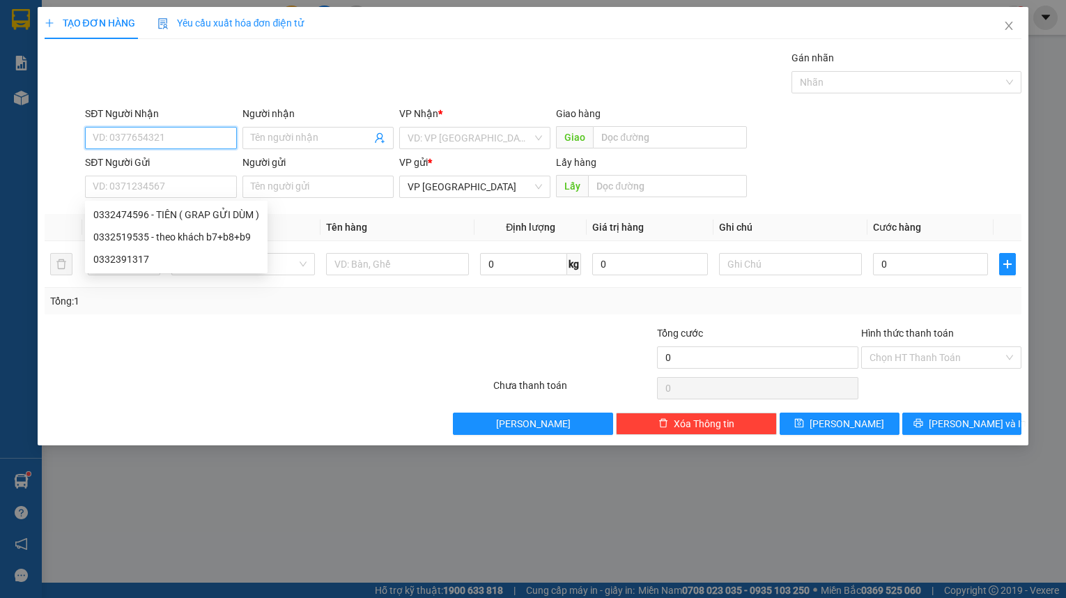
click at [164, 131] on input "SĐT Người Nhận" at bounding box center [160, 138] width 151 height 22
click at [164, 132] on input "SĐT Người Nhận" at bounding box center [160, 138] width 151 height 22
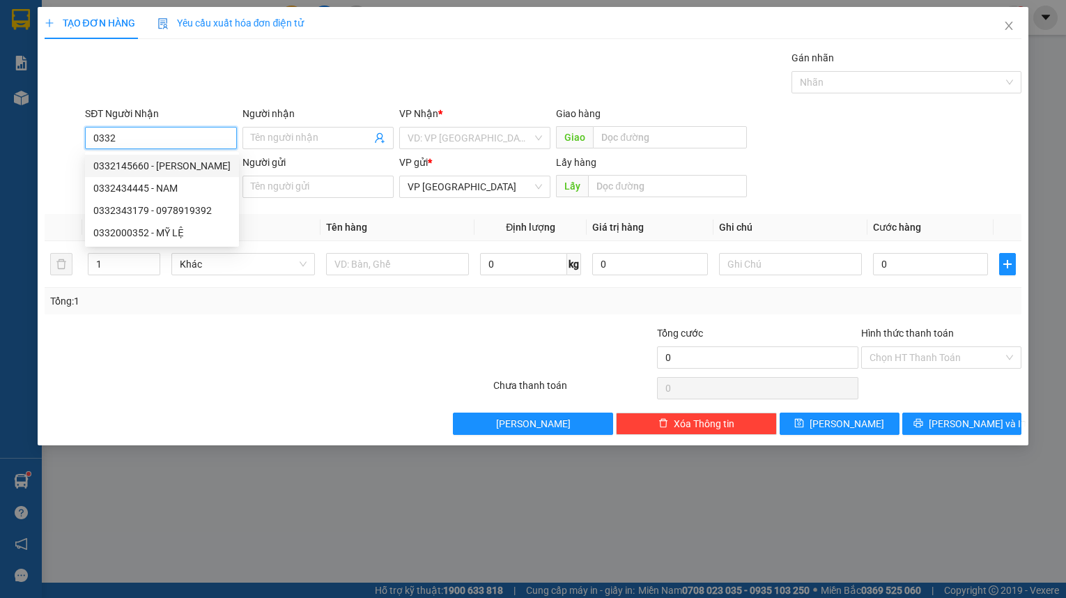
click at [182, 165] on div "0332145660 - HUYỀN" at bounding box center [161, 165] width 137 height 15
type input "0332145660"
type input "HUYỀN"
type input "CHỢ 19/8"
type input "50.000"
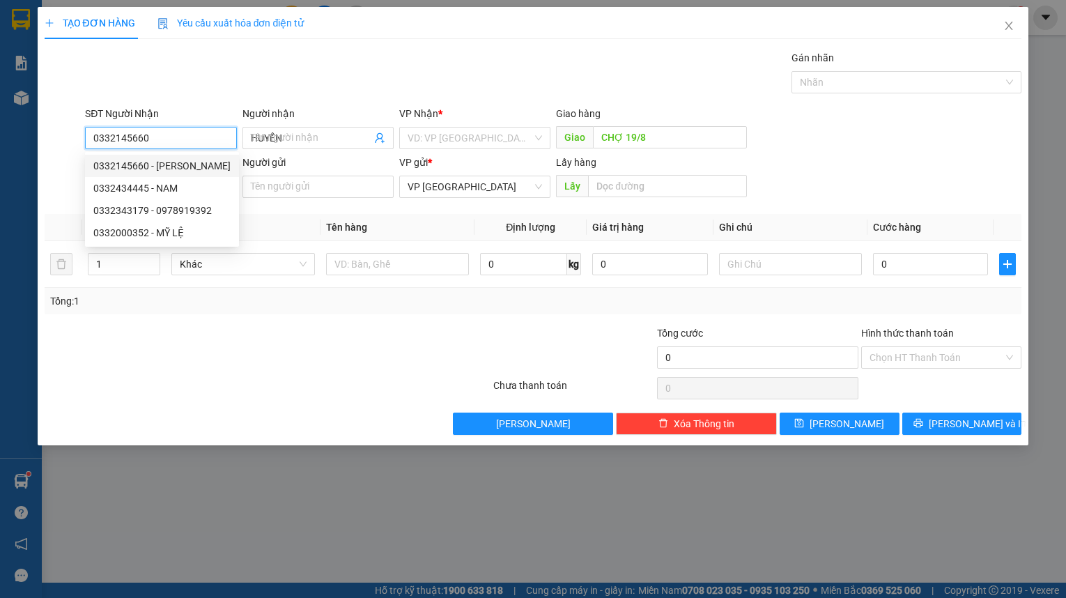
type input "50.000"
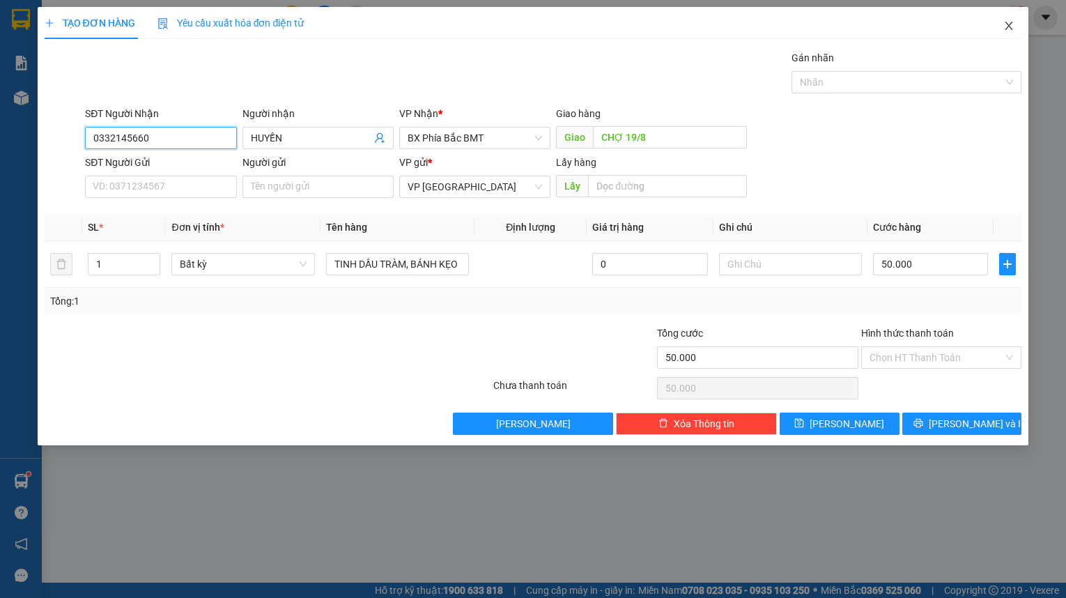
type input "0332145660"
click at [1013, 24] on icon "close" at bounding box center [1008, 25] width 11 height 11
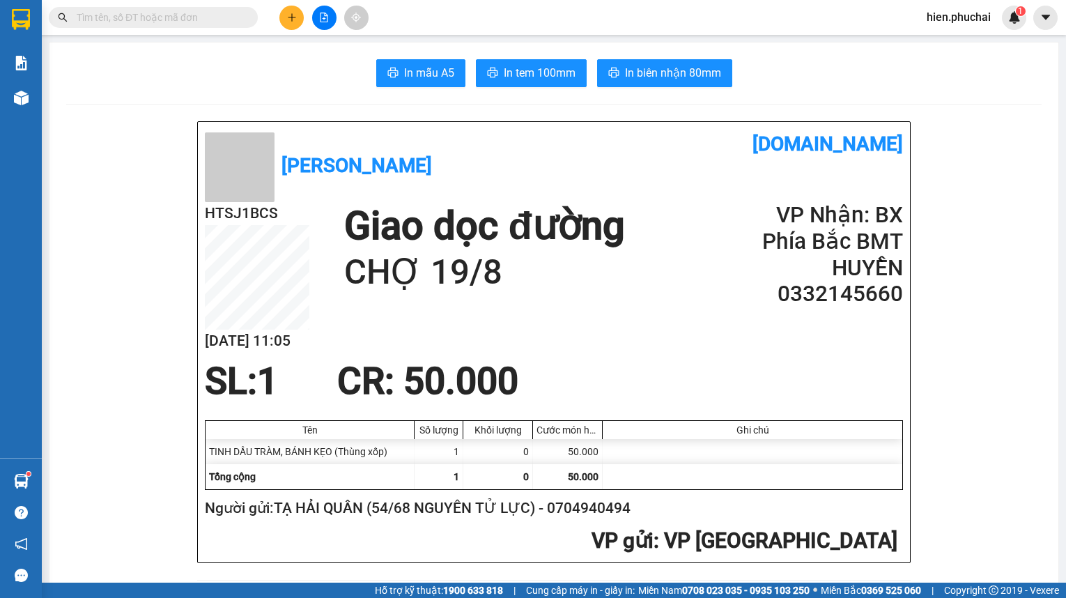
click at [159, 17] on input "text" at bounding box center [159, 17] width 164 height 15
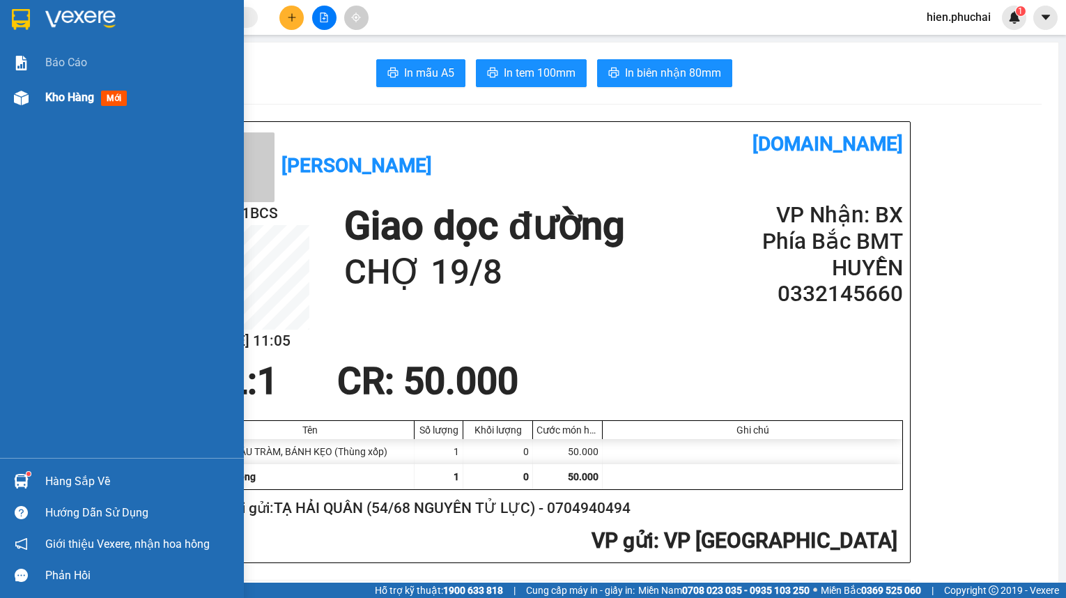
click at [25, 100] on img at bounding box center [21, 98] width 15 height 15
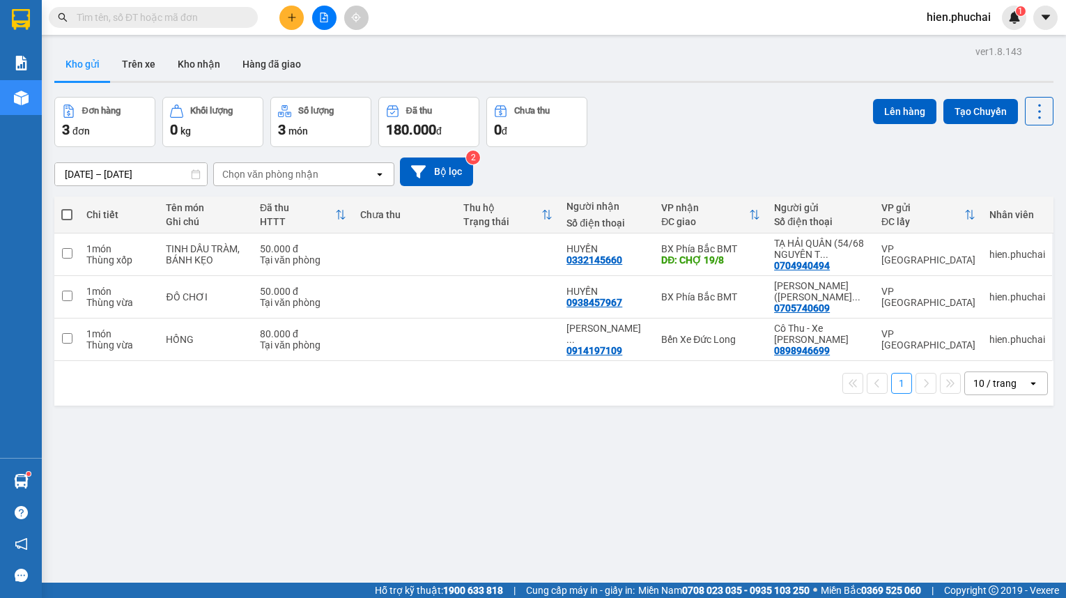
click at [234, 19] on input "text" at bounding box center [159, 17] width 164 height 15
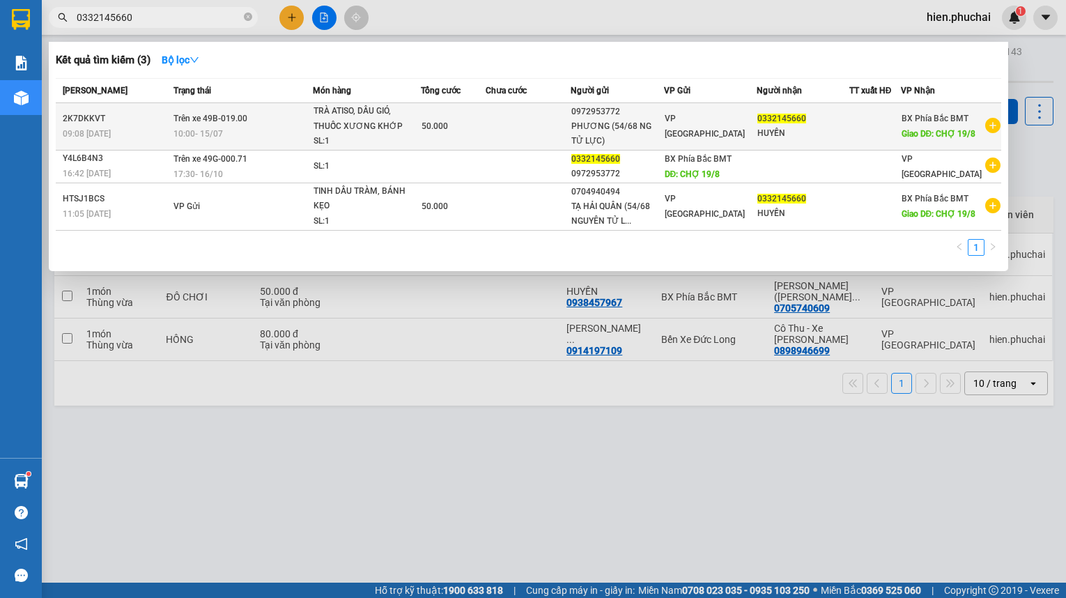
type input "0332145660"
click at [378, 127] on div "TRÀ ATISO, DẦU GIÓ, THUỐC XƯƠNG KHỚP" at bounding box center [365, 119] width 104 height 30
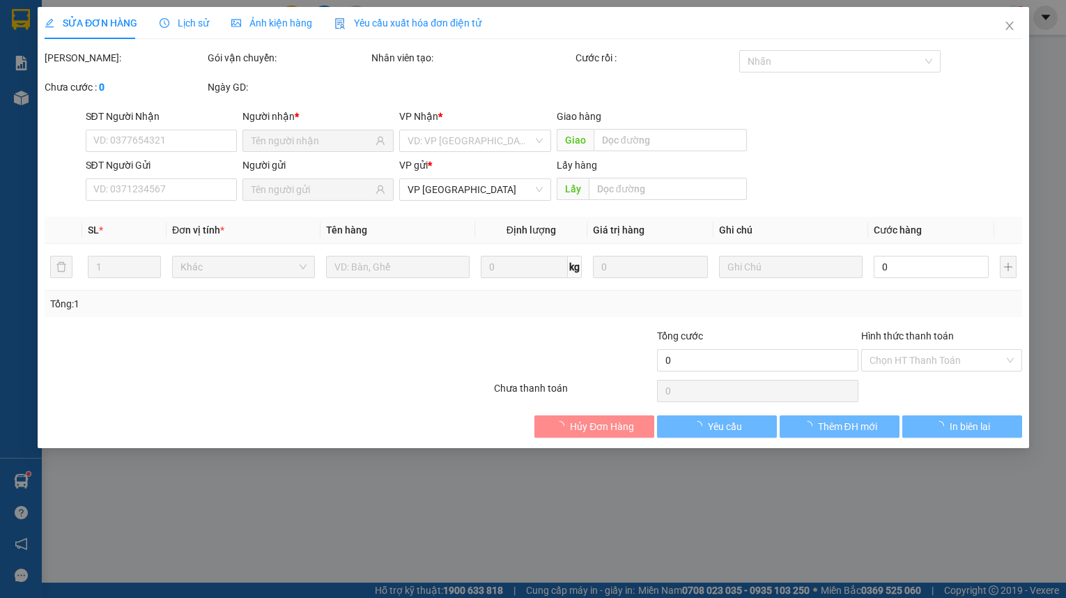
type input "0332145660"
type input "CHỢ 19/8"
type input "0972953772"
type input "50.000"
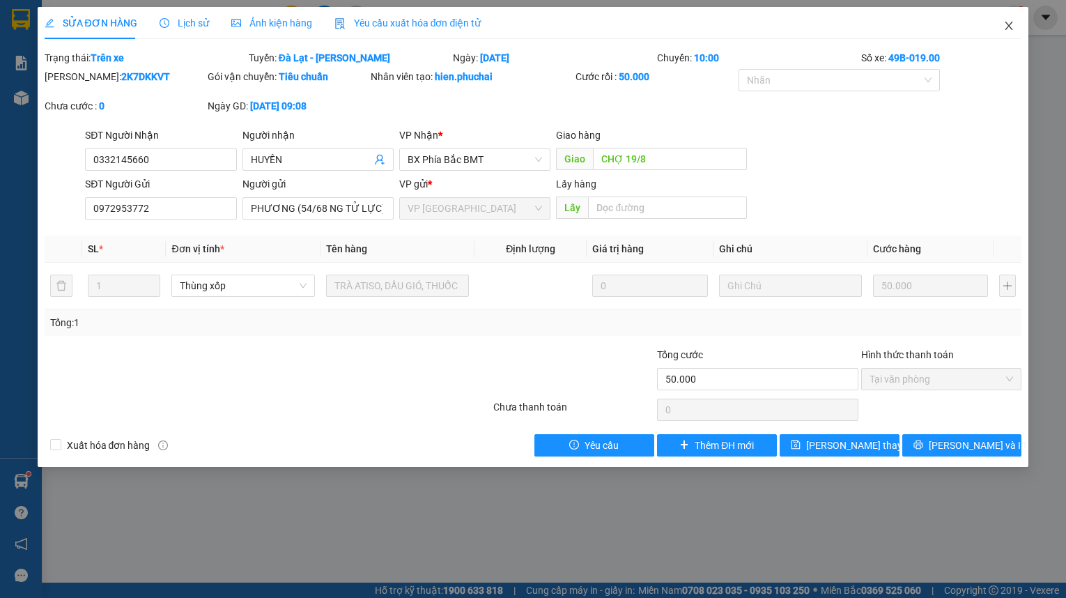
click at [1012, 25] on icon "close" at bounding box center [1008, 25] width 11 height 11
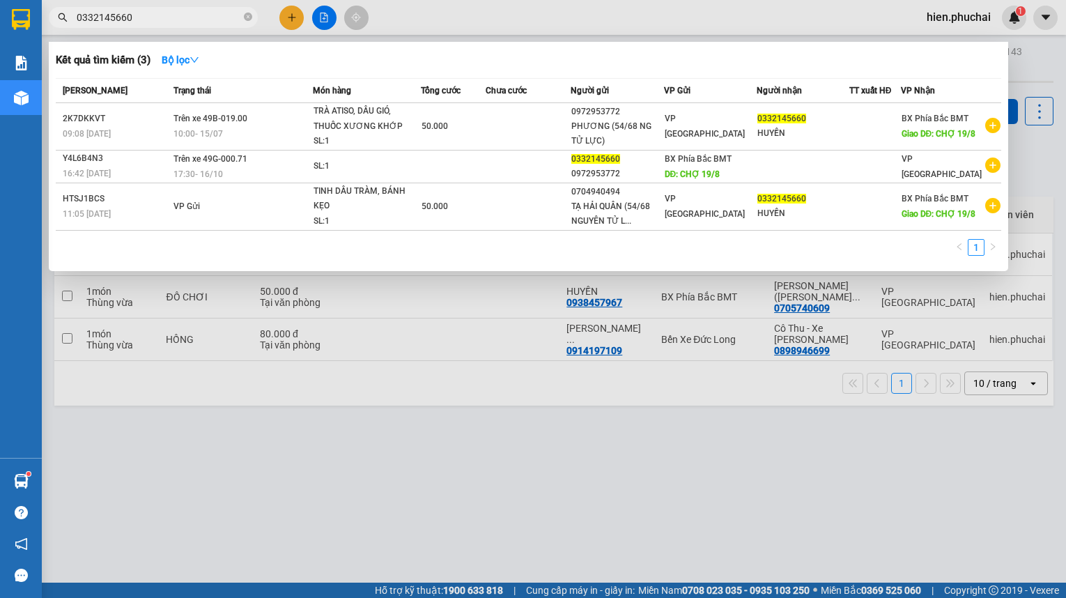
click at [178, 7] on span "0332145660" at bounding box center [153, 17] width 209 height 21
click at [178, 13] on input "0332145660" at bounding box center [159, 17] width 164 height 15
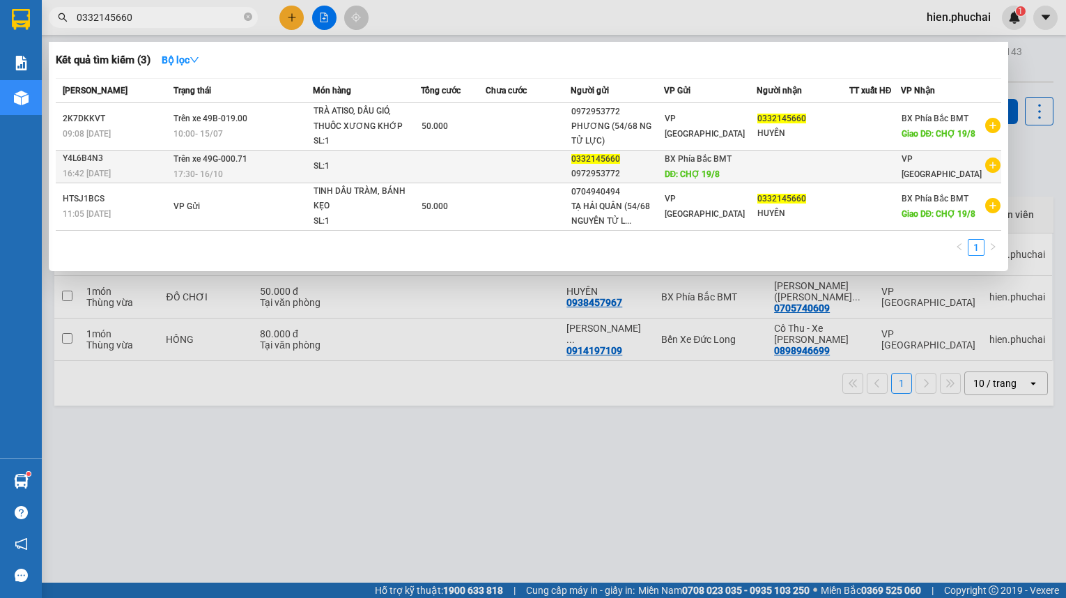
click at [375, 170] on div "SL: 1" at bounding box center [365, 166] width 104 height 15
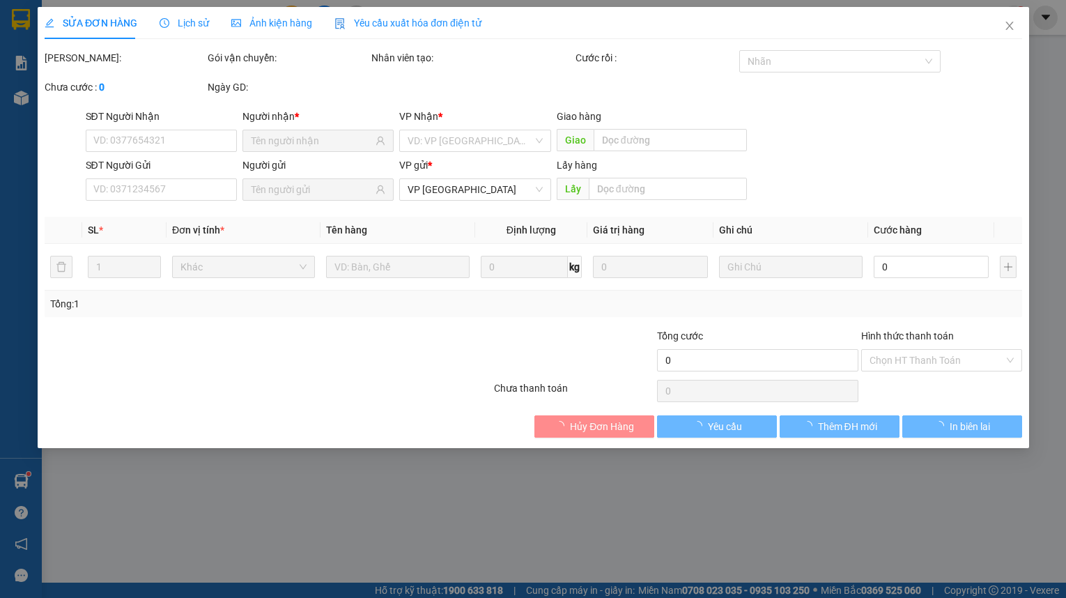
type input "0332145660"
type input "0972953772"
type input "CHỢ 19/8"
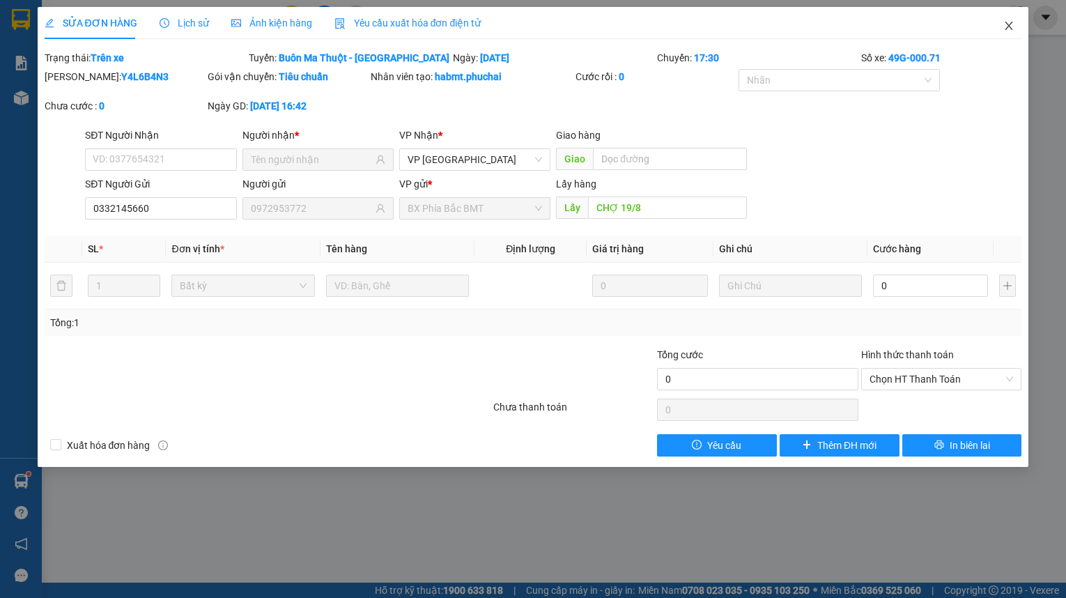
click at [1011, 27] on icon "close" at bounding box center [1008, 25] width 11 height 11
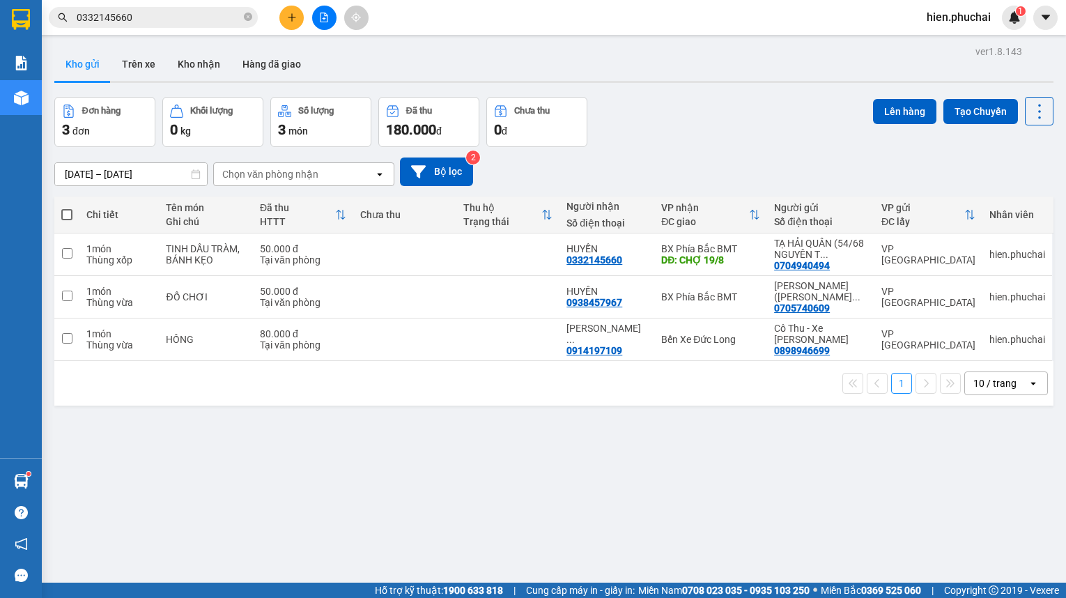
click at [673, 169] on div "10/09/2025 – 12/09/2025 Press the down arrow key to interact with the calendar …" at bounding box center [553, 171] width 999 height 29
click at [367, 254] on td at bounding box center [404, 254] width 103 height 42
checkbox input "true"
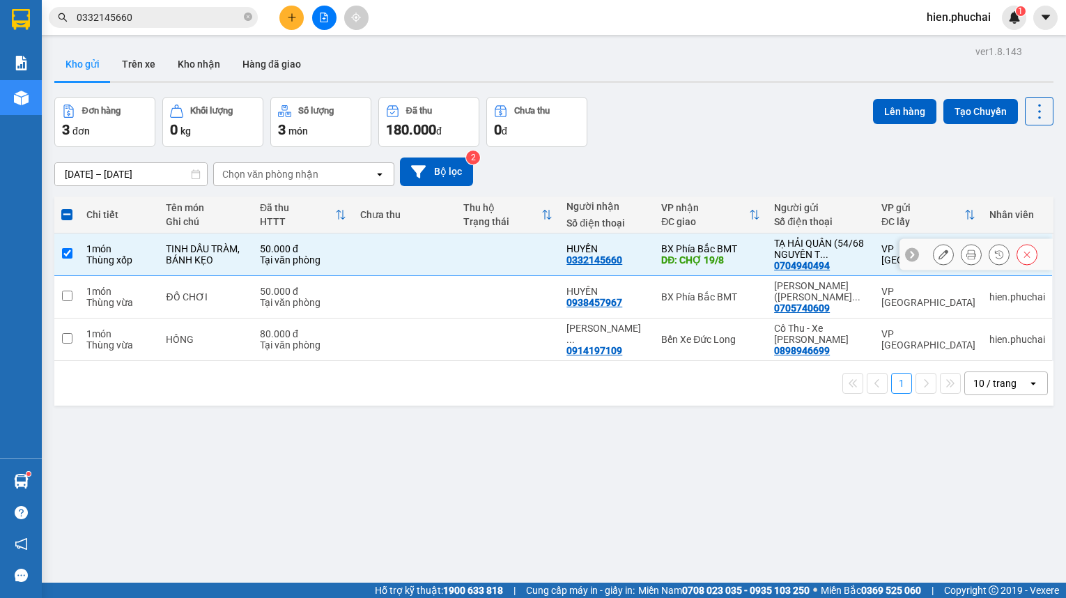
click at [966, 258] on icon at bounding box center [971, 254] width 10 height 10
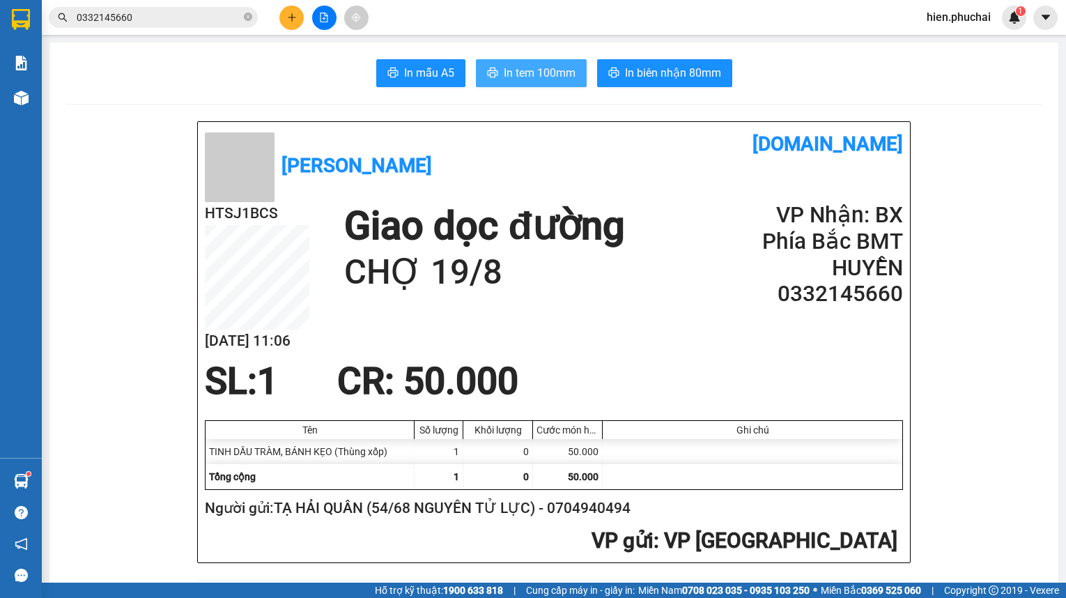
click at [559, 63] on button "In tem 100mm" at bounding box center [531, 73] width 111 height 28
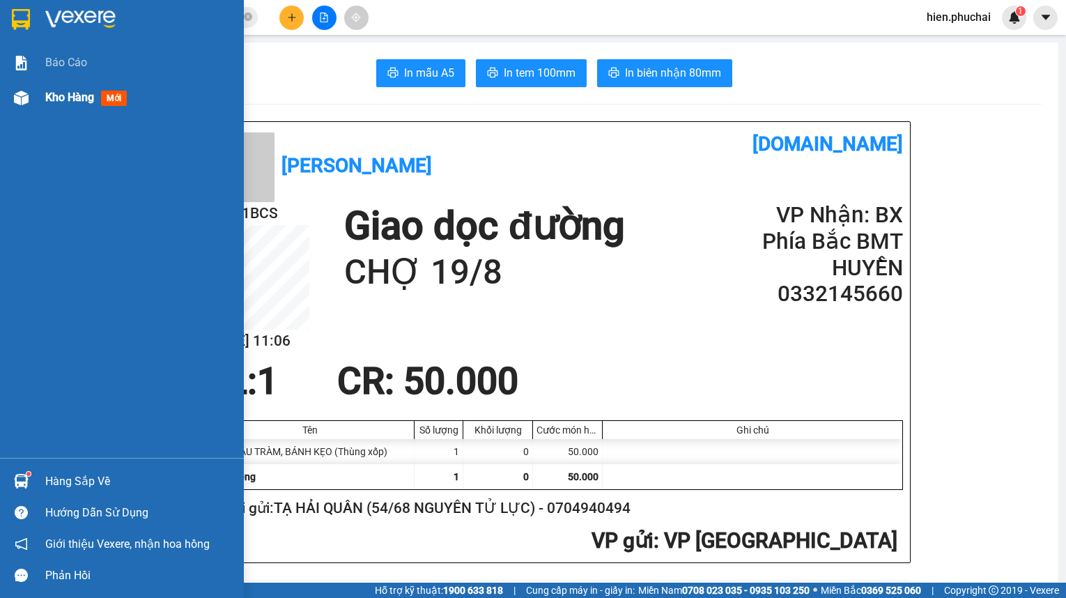
click at [44, 103] on div "Kho hàng mới" at bounding box center [122, 97] width 244 height 35
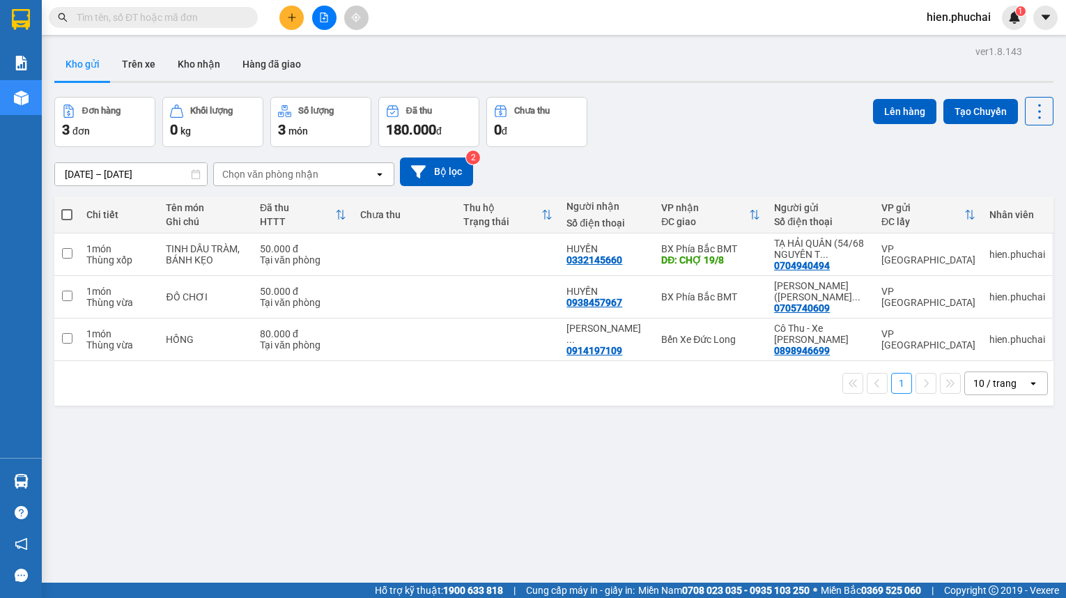
click at [190, 20] on input "text" at bounding box center [159, 17] width 164 height 15
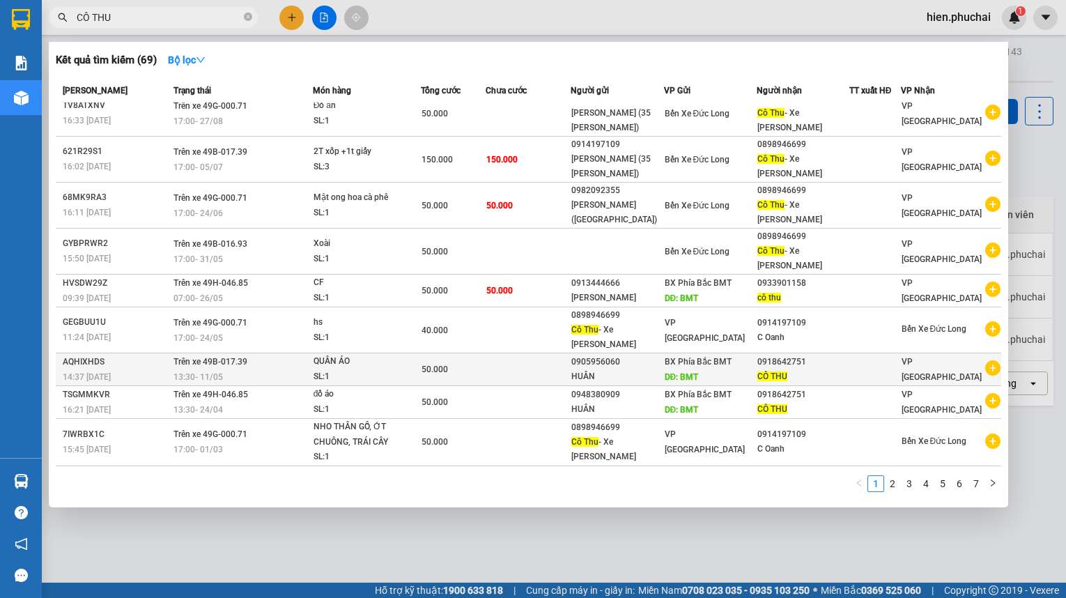
scroll to position [16, 0]
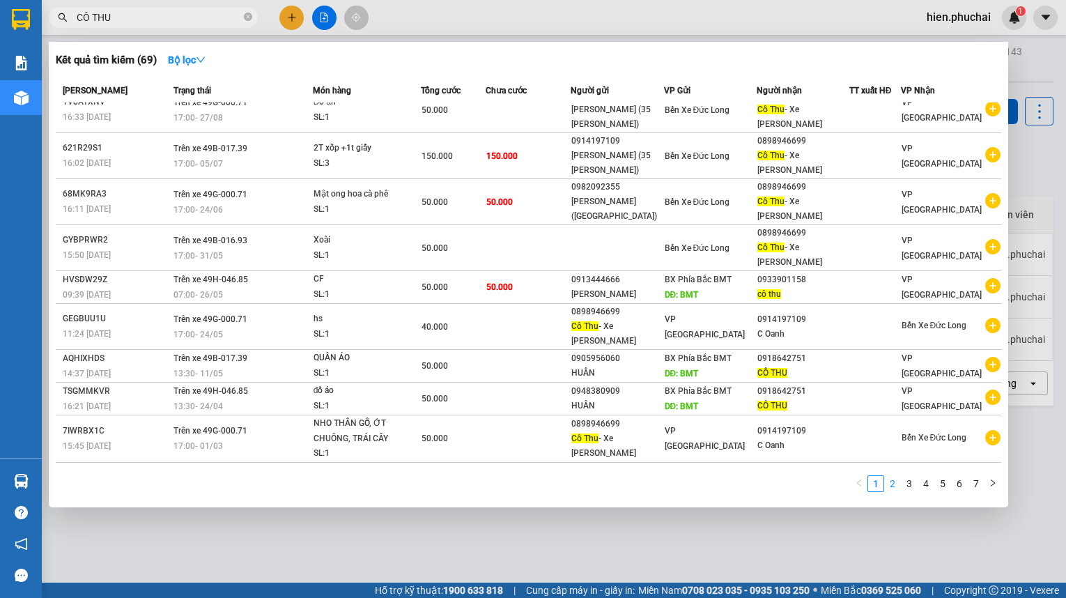
type input "CÔ THU"
click at [893, 480] on link "2" at bounding box center [892, 483] width 15 height 15
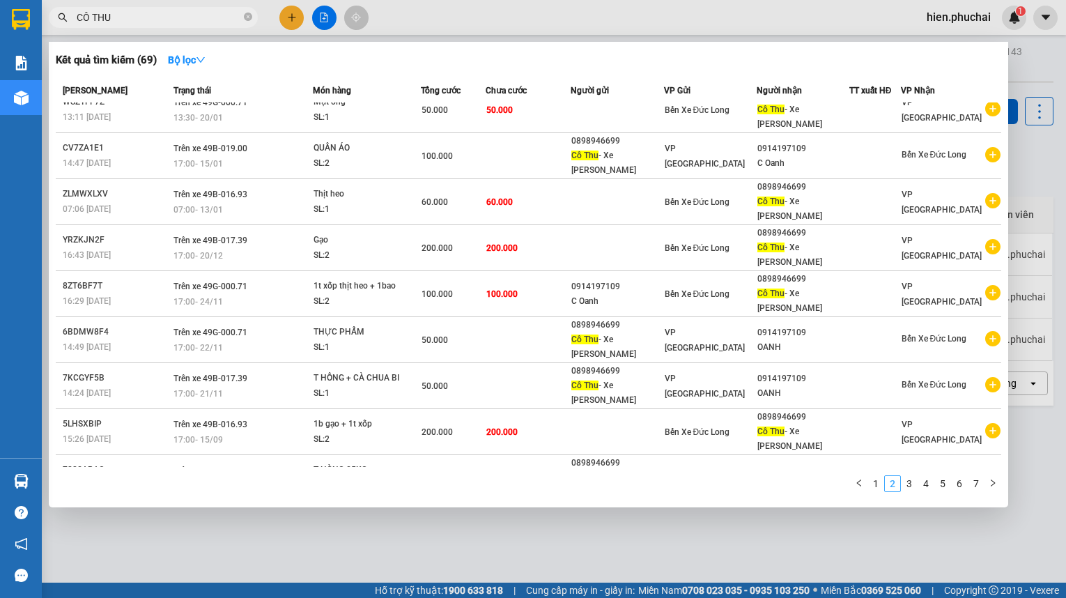
scroll to position [0, 0]
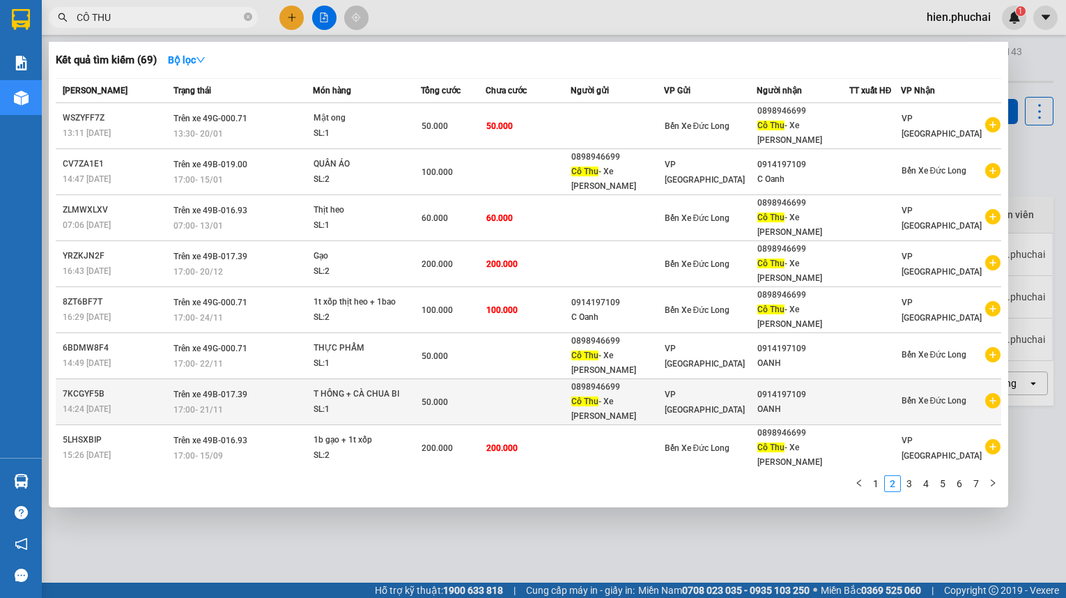
click at [690, 389] on span "VP [GEOGRAPHIC_DATA]" at bounding box center [704, 401] width 80 height 25
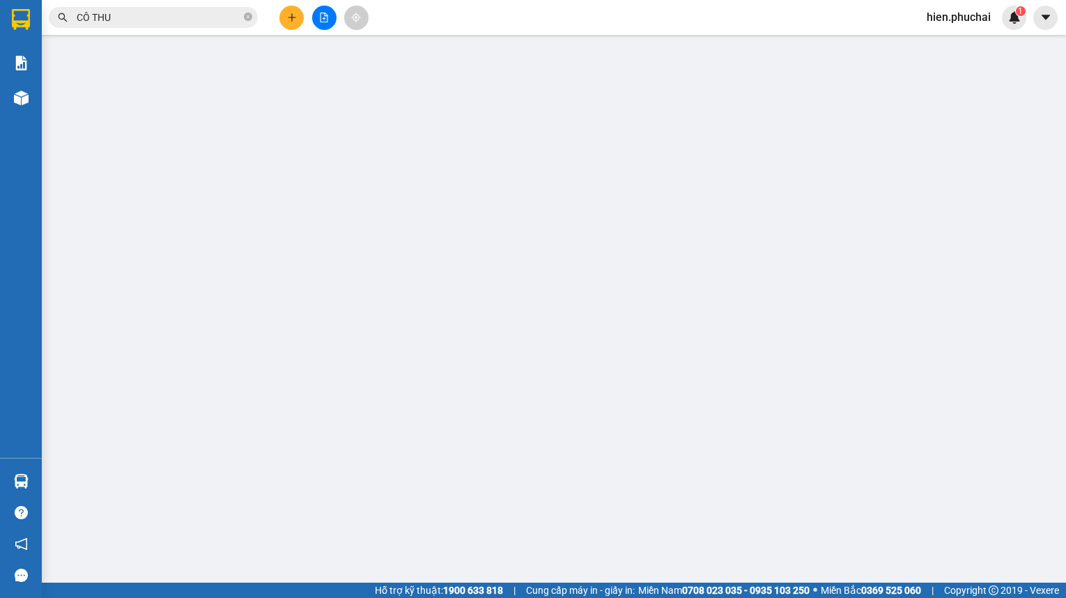
type input "0914197109"
type input "0898946699"
type input "50.000"
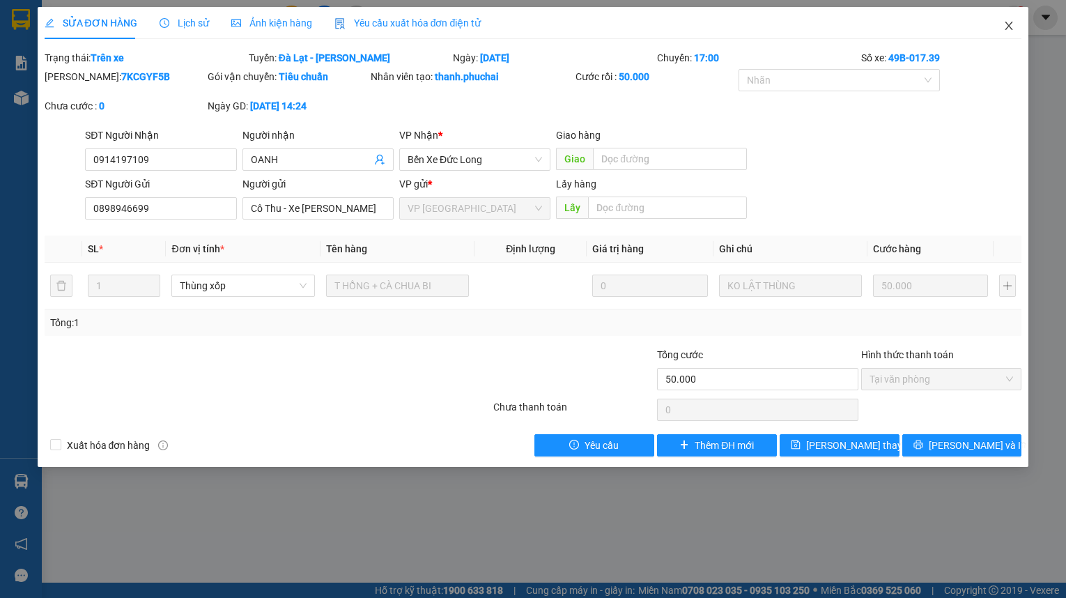
click at [1017, 27] on span "Close" at bounding box center [1008, 26] width 39 height 39
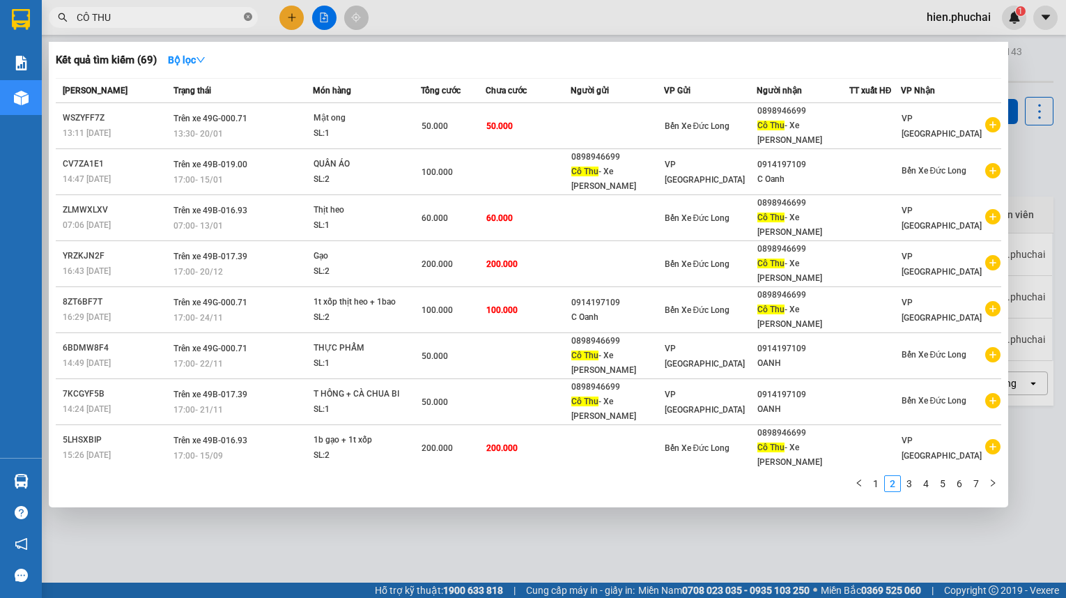
click at [249, 16] on icon "close-circle" at bounding box center [248, 17] width 8 height 8
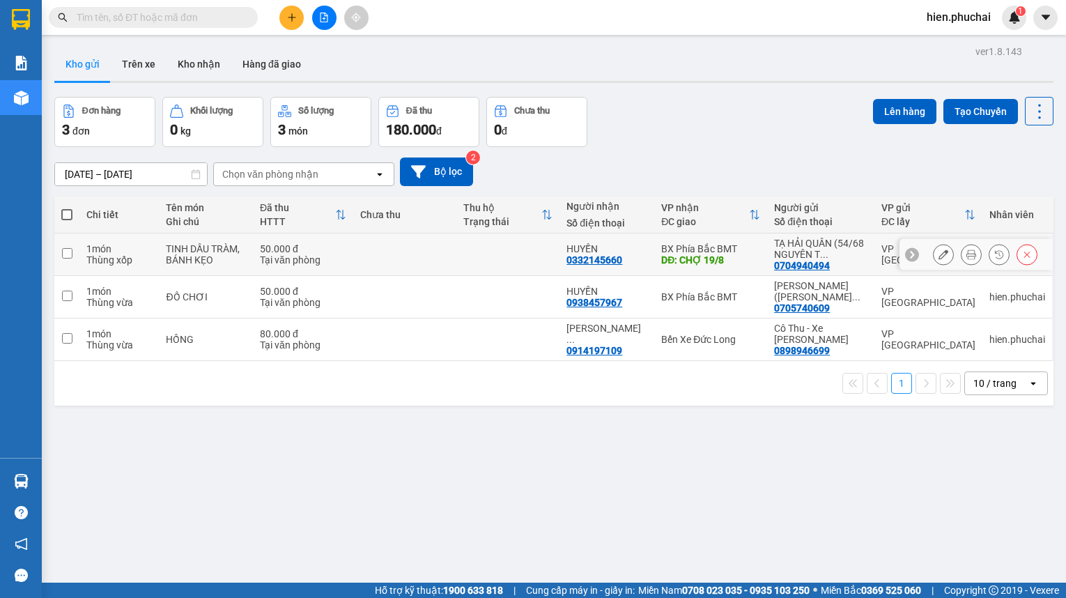
click at [387, 245] on td at bounding box center [404, 254] width 103 height 42
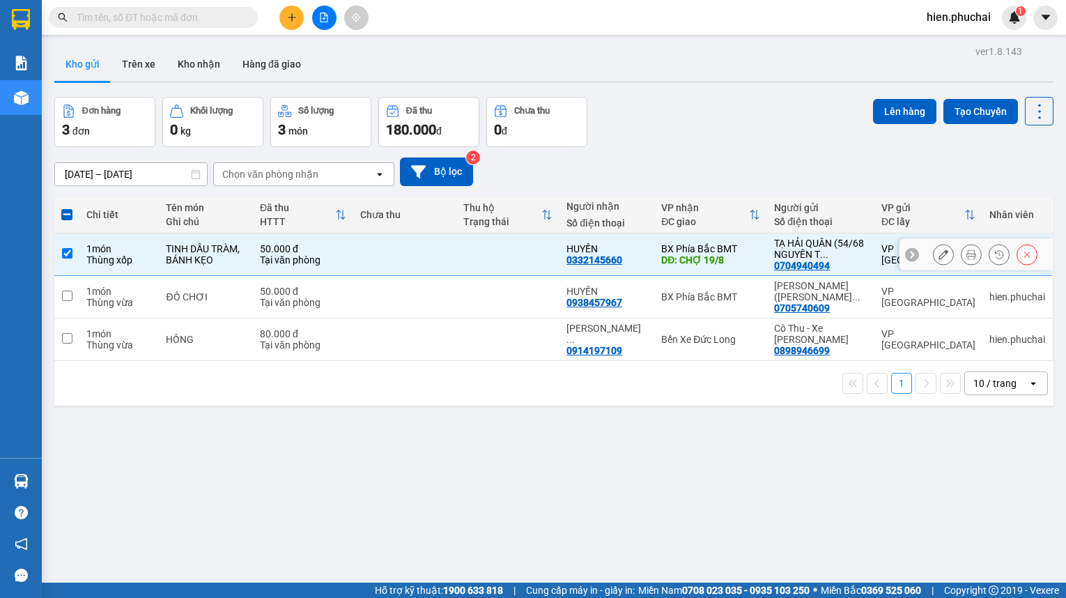
click at [390, 253] on td at bounding box center [404, 254] width 103 height 42
checkbox input "false"
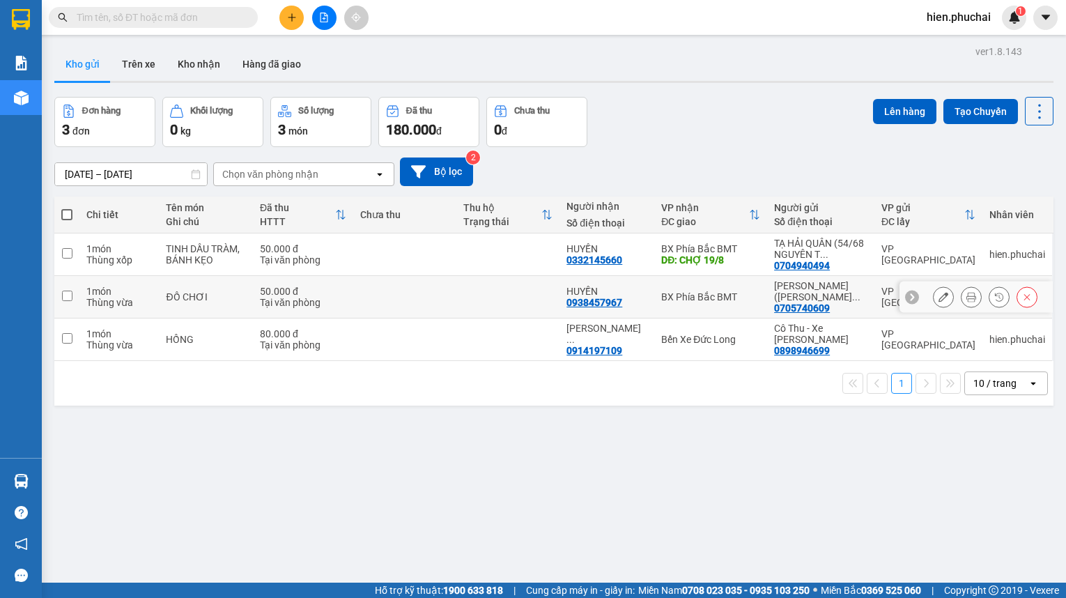
click at [391, 293] on td at bounding box center [404, 297] width 103 height 42
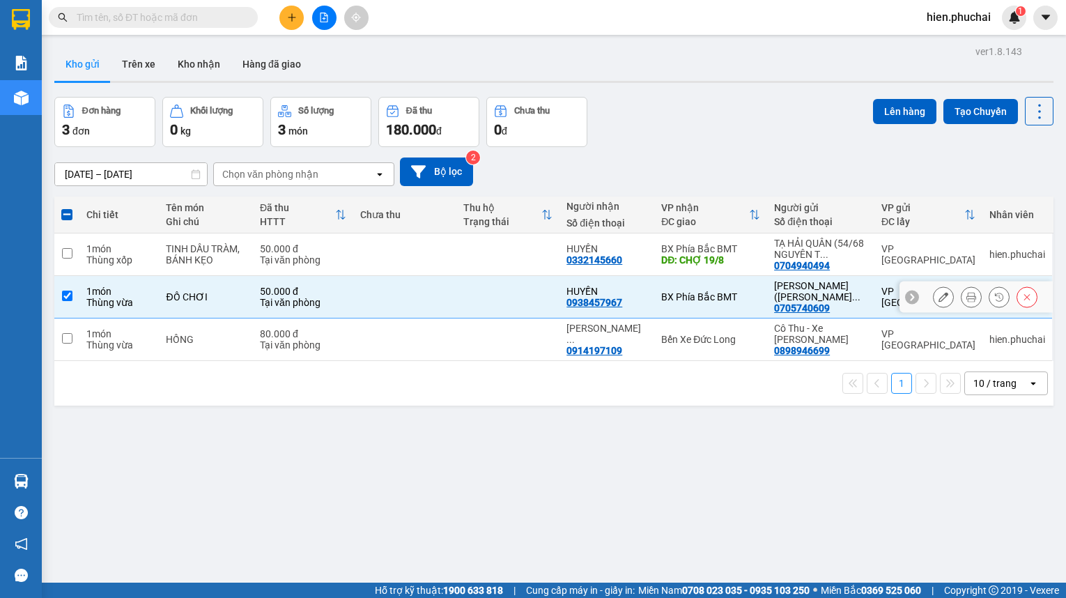
click at [391, 293] on td at bounding box center [404, 297] width 103 height 42
checkbox input "false"
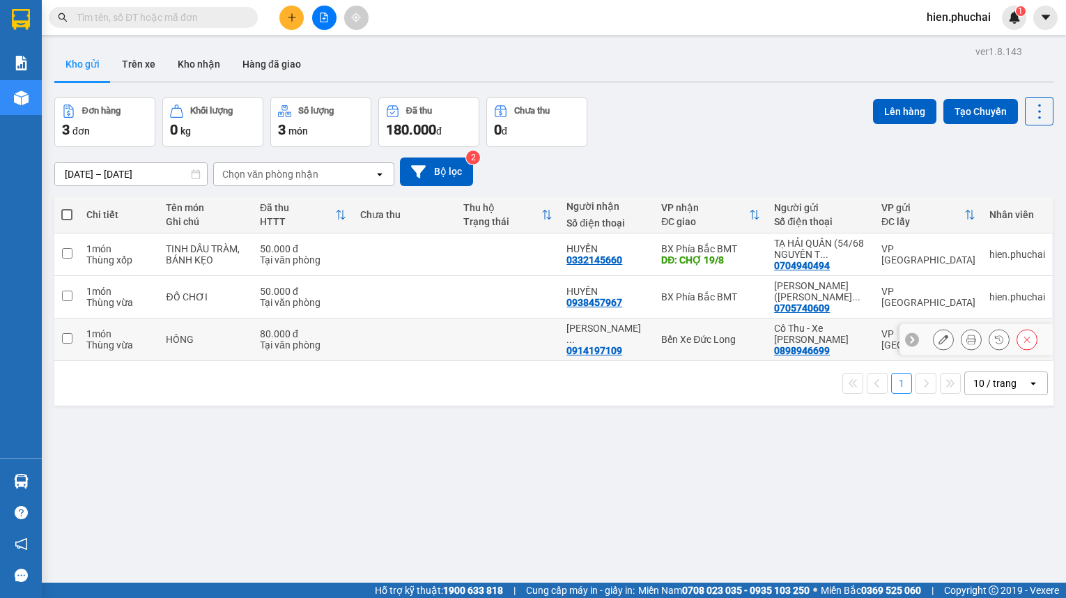
click at [749, 334] on div "Bến Xe Đức Long" at bounding box center [710, 339] width 99 height 11
checkbox input "true"
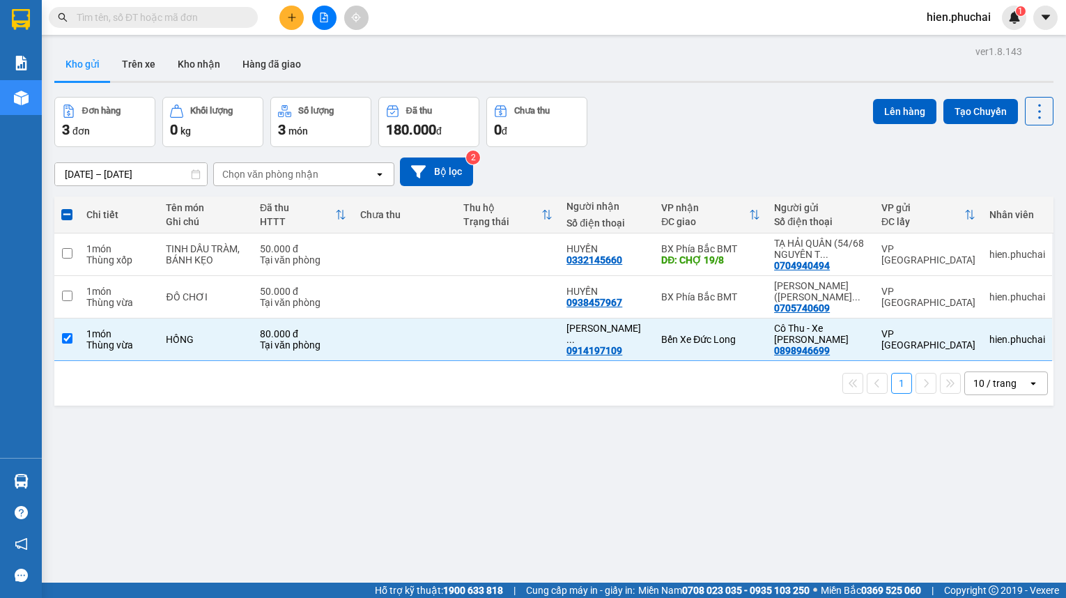
drag, startPoint x: 780, startPoint y: 347, endPoint x: 865, endPoint y: 369, distance: 87.8
click at [793, 399] on div "1 10 / trang open" at bounding box center [553, 383] width 999 height 45
click at [940, 340] on button at bounding box center [943, 339] width 20 height 24
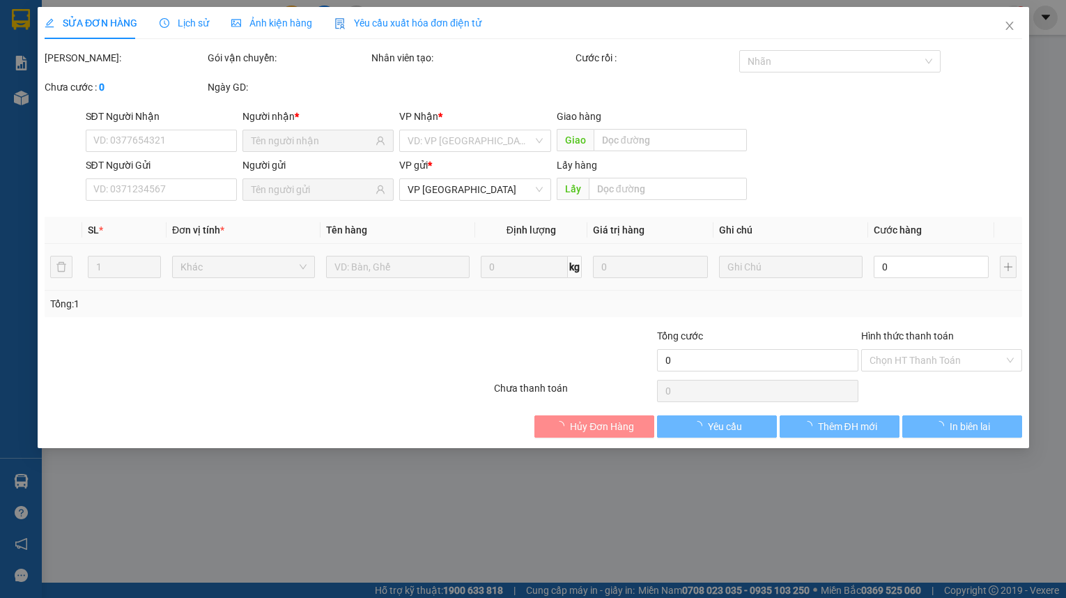
type input "0914197109"
type input "0898946699"
type input "80.000"
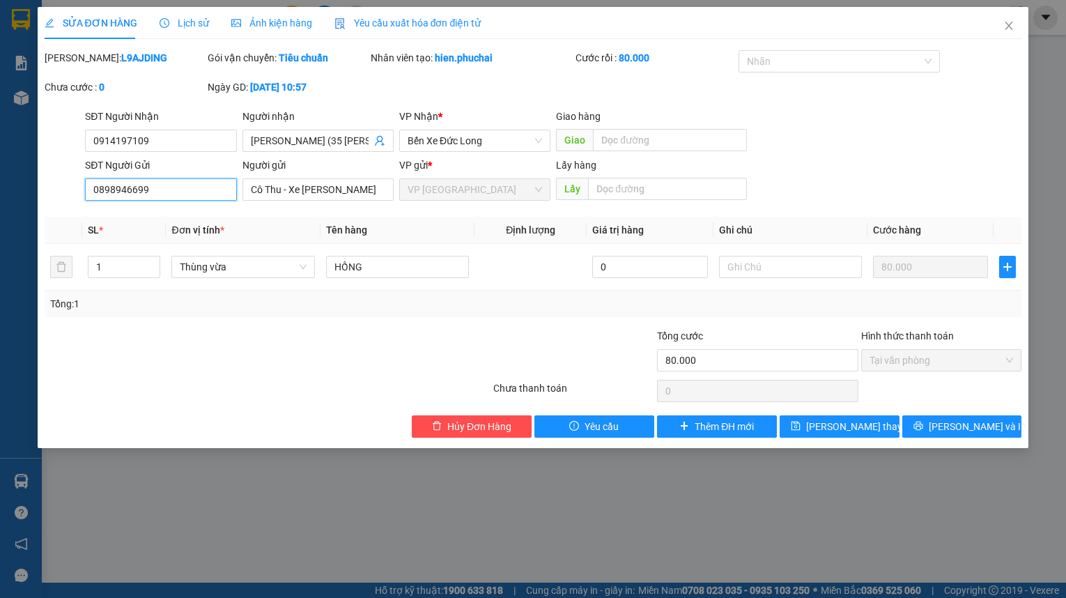
click at [187, 191] on input "0898946699" at bounding box center [160, 189] width 151 height 22
click at [1004, 33] on span "Close" at bounding box center [1008, 26] width 39 height 39
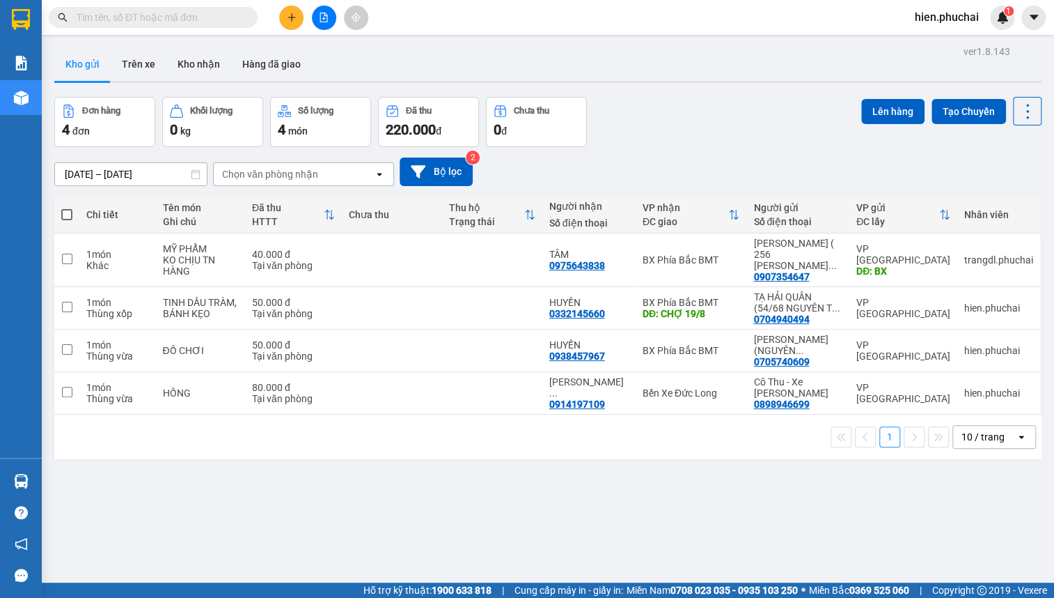
click at [282, 19] on button at bounding box center [291, 18] width 24 height 24
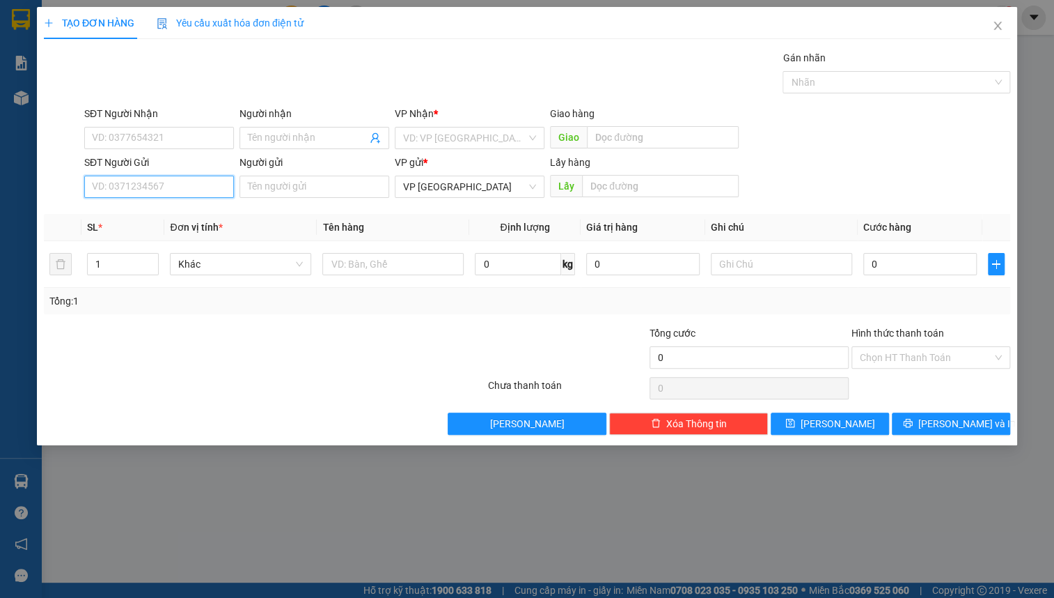
click at [134, 187] on input "SĐT Người Gửi" at bounding box center [159, 187] width 150 height 22
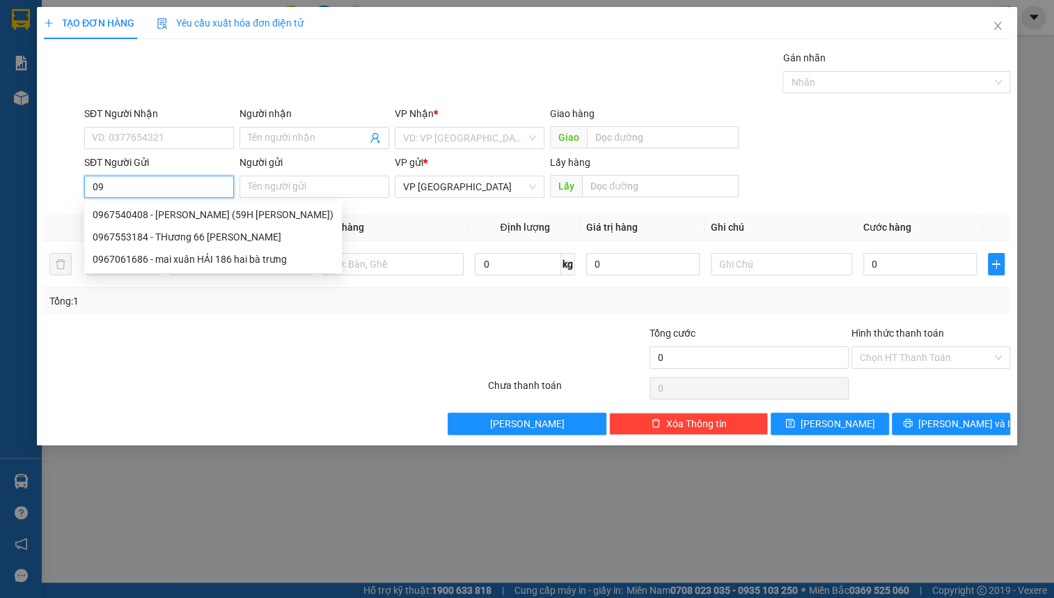
type input "0"
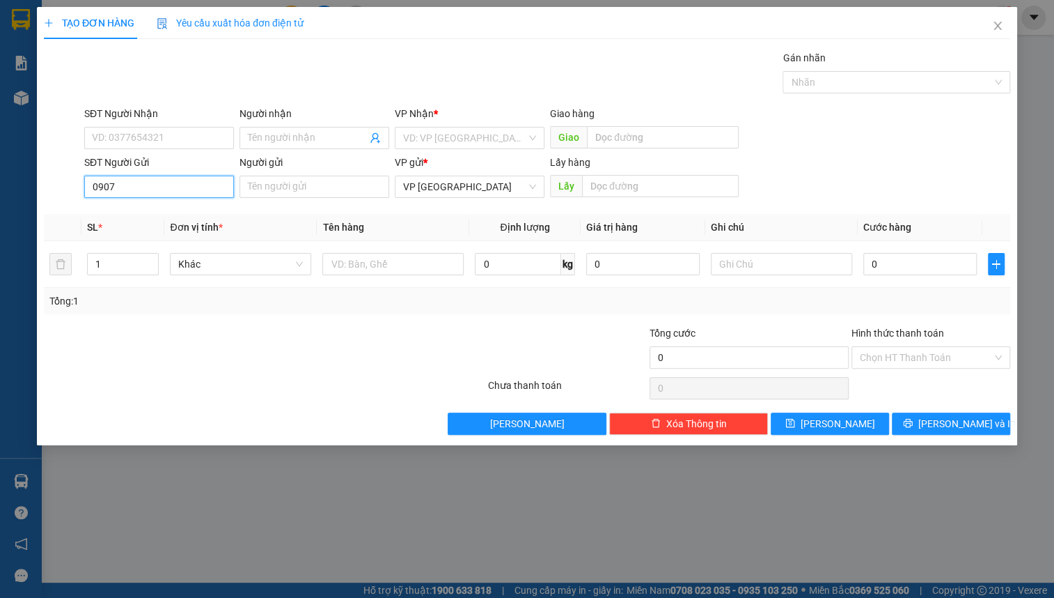
click at [199, 188] on input "0907" at bounding box center [159, 187] width 150 height 22
type input "0907922299"
click at [268, 192] on input "Người gửi" at bounding box center [315, 187] width 150 height 22
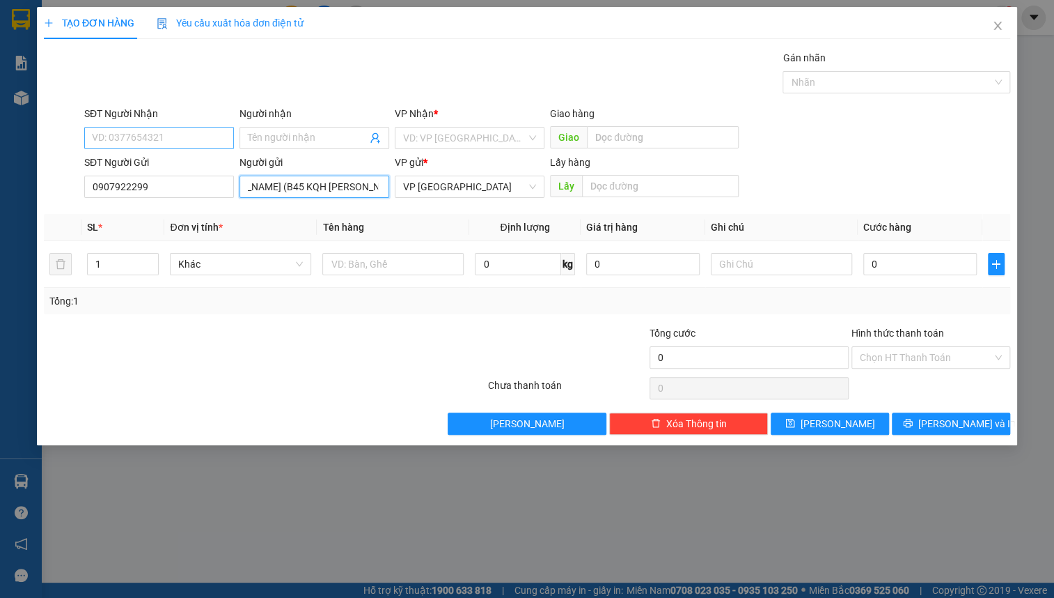
type input "LÊ LONG HẢI (B45 KQH MẠC ĐĨNH CHI)"
click at [203, 146] on input "SĐT Người Nhận" at bounding box center [159, 138] width 150 height 22
type input "0355086739"
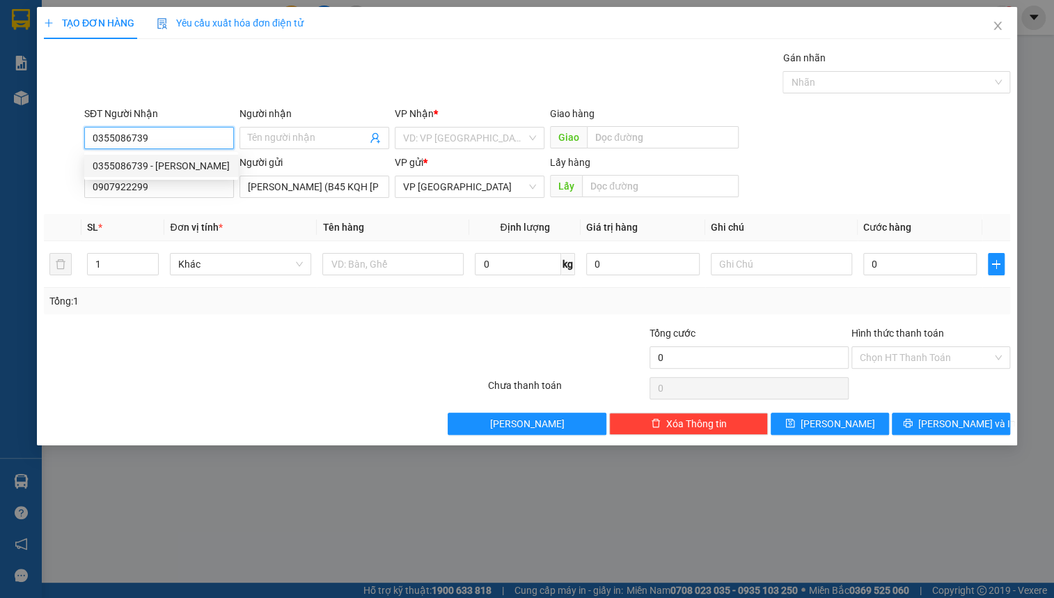
click at [173, 170] on div "0355086739 - khánh vân" at bounding box center [161, 165] width 137 height 15
type input "khánh vân"
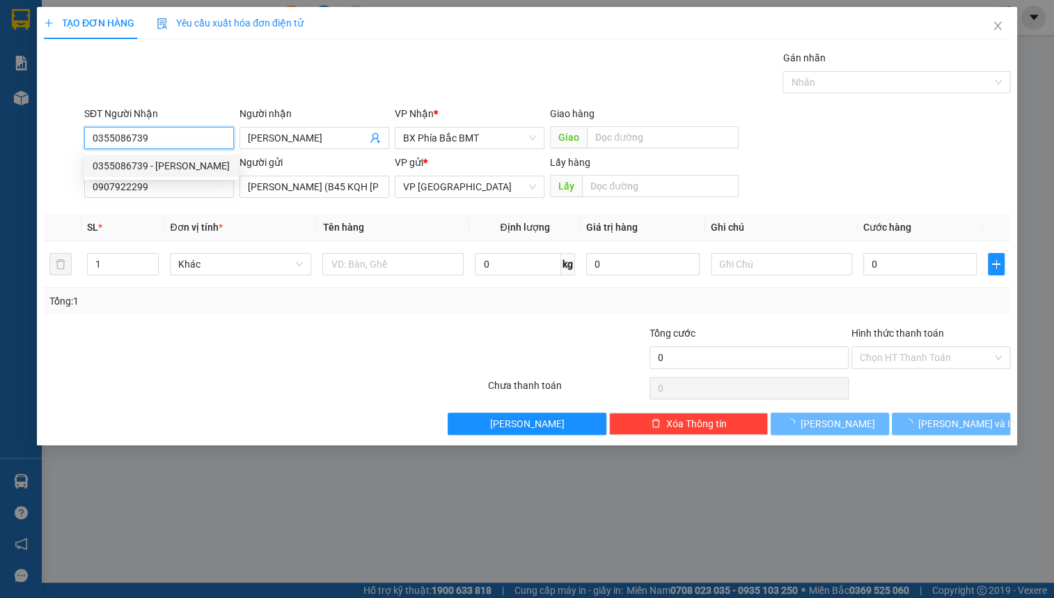
type input "40.000"
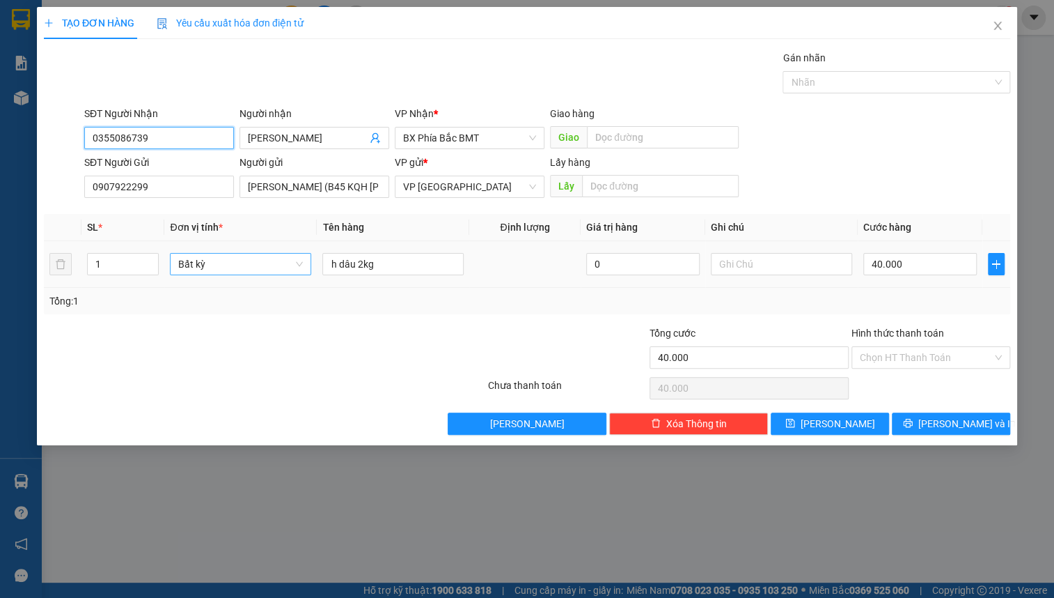
click at [242, 269] on span "Bất kỳ" at bounding box center [240, 264] width 125 height 21
type input "0355086739"
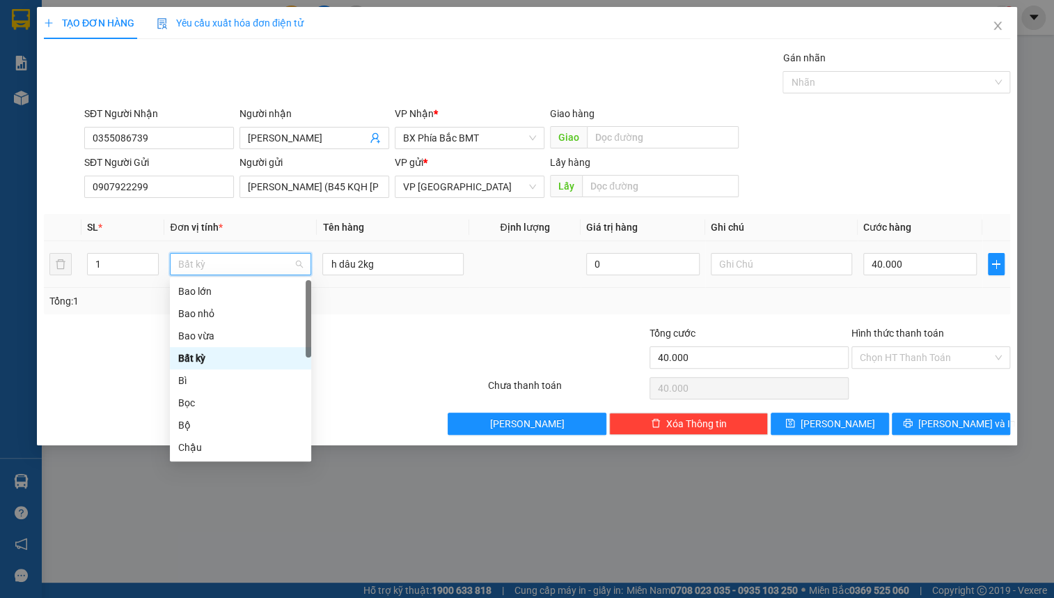
type input "T"
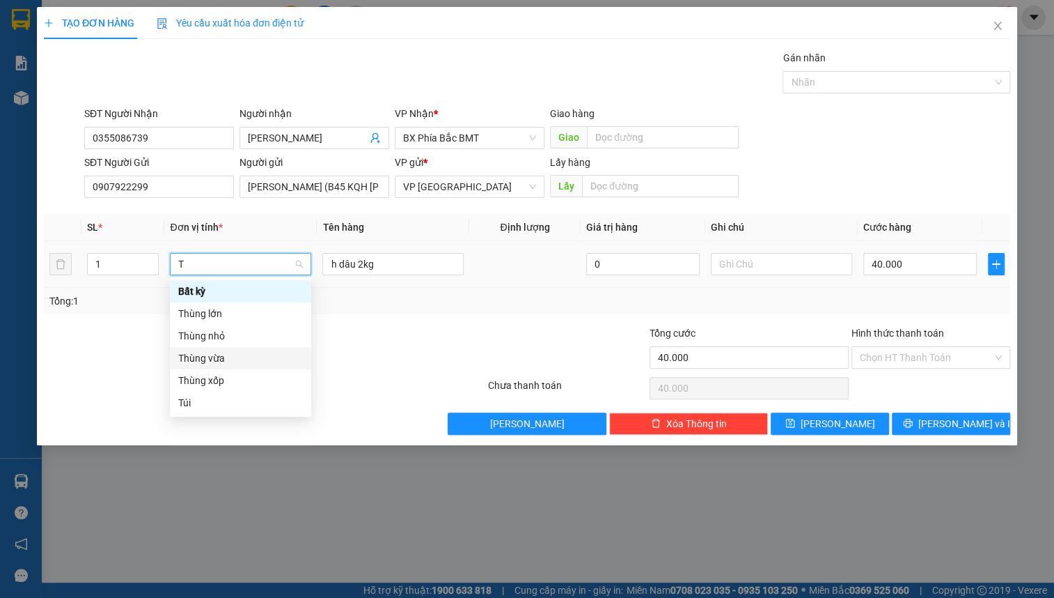
click at [227, 354] on div "Thùng vừa" at bounding box center [240, 357] width 125 height 15
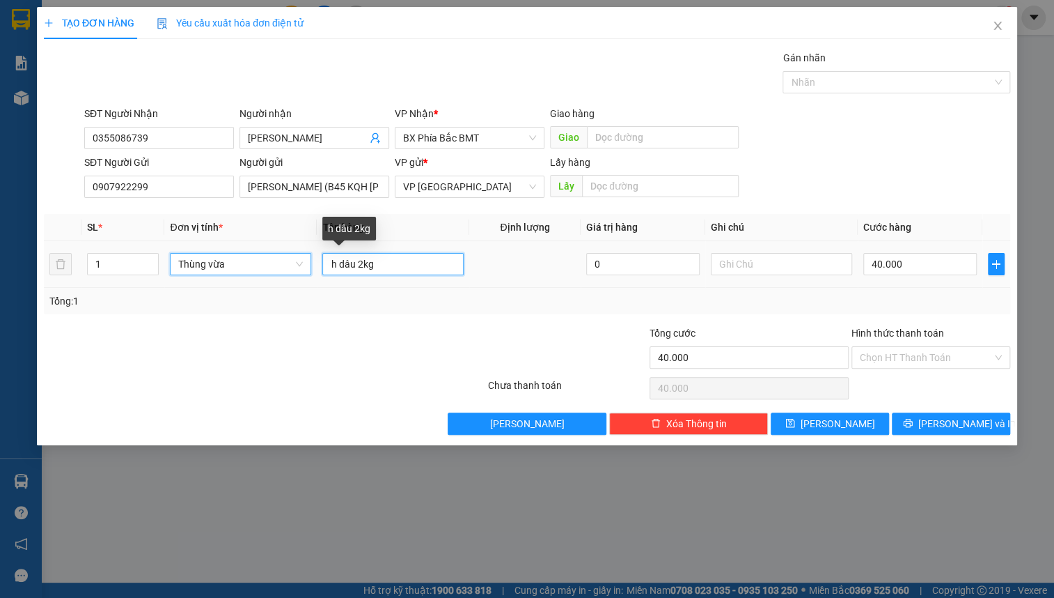
click at [401, 265] on input "h dâu 2kg" at bounding box center [392, 264] width 141 height 22
type input "0"
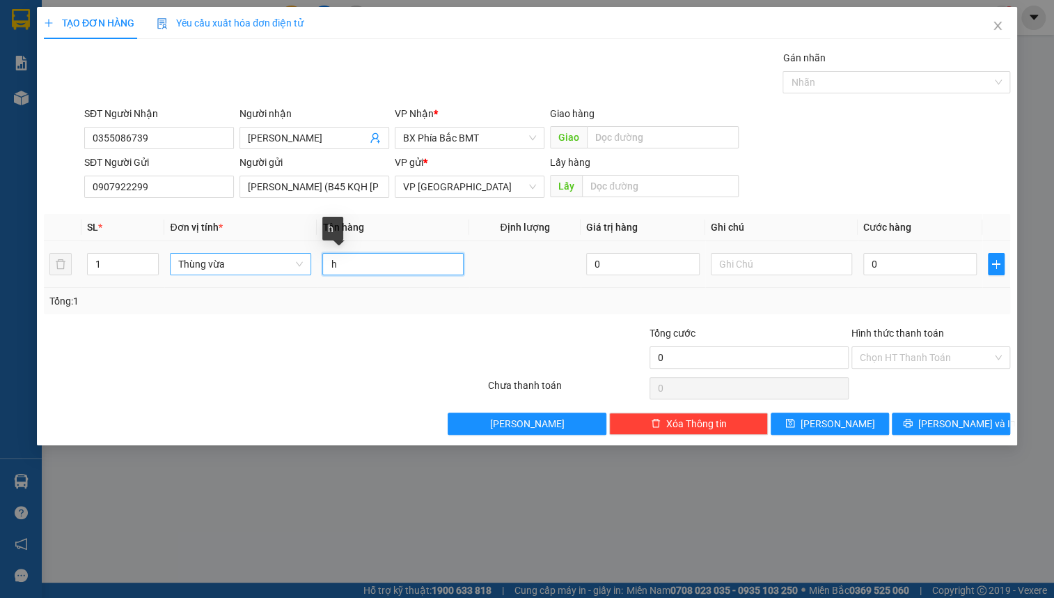
type input "h"
type input "hồng trái"
type input "5"
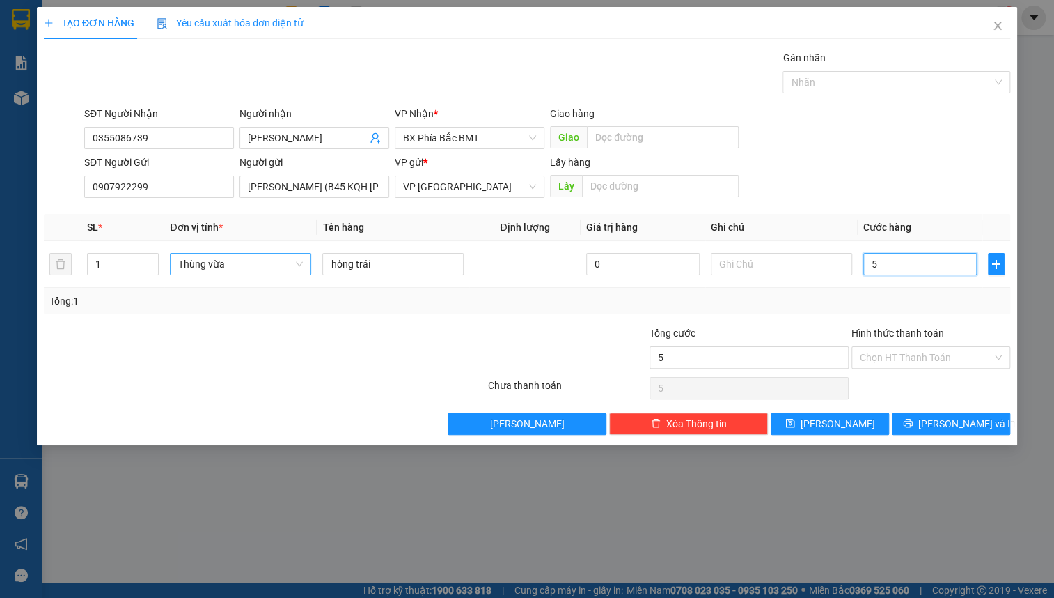
type input "50"
type input "500"
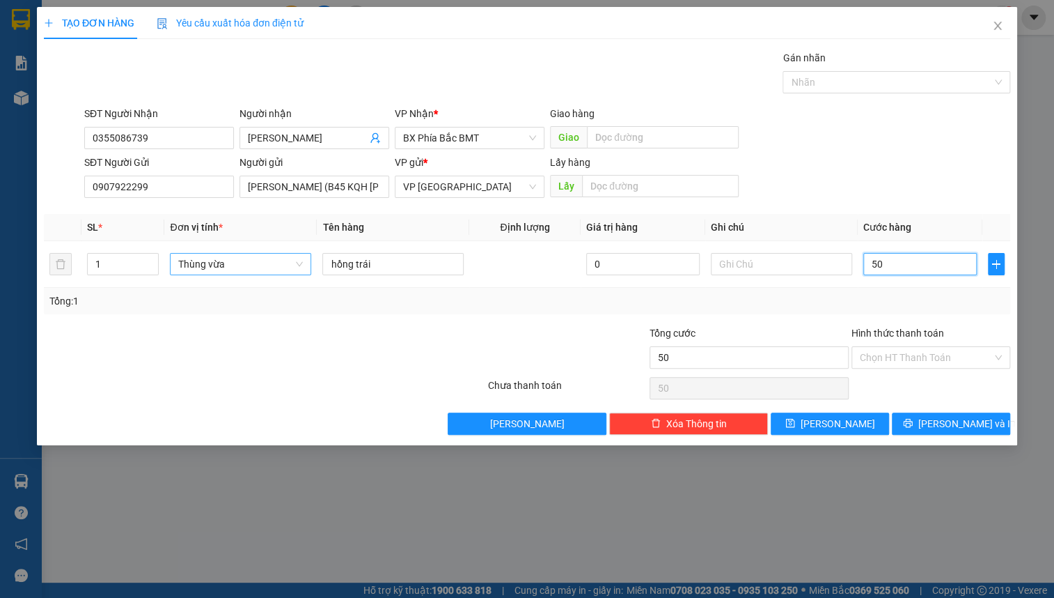
type input "500"
type input "5.000"
type input "50.000"
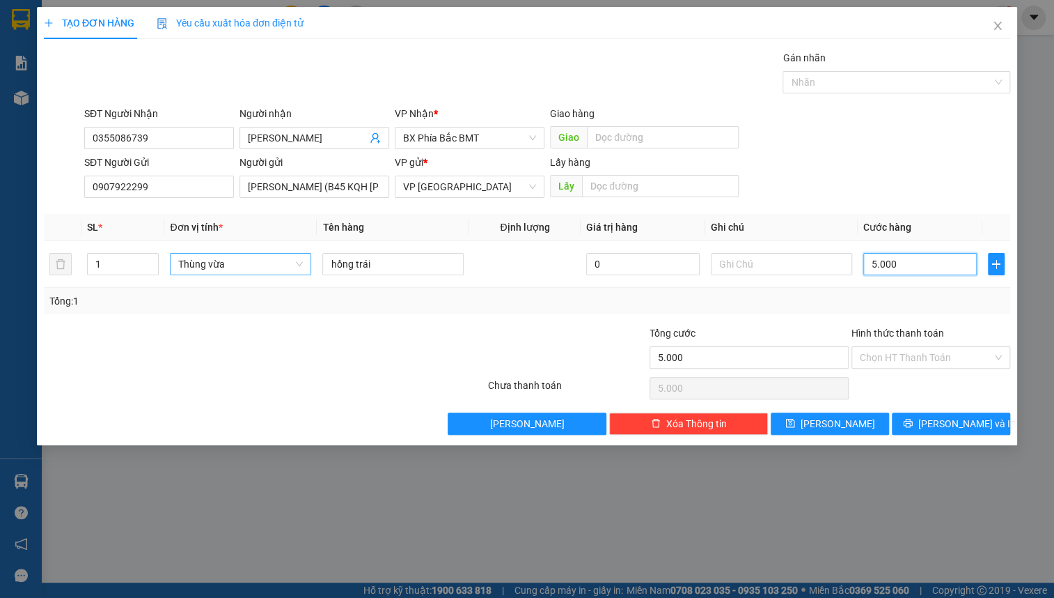
type input "50.000"
click at [1009, 193] on div "SĐT Người Gửi 0907922299 Người gửi LÊ LONG HẢI (B45 KQH MẠC ĐĨNH CHI) VP gửi * …" at bounding box center [547, 179] width 932 height 49
click at [860, 157] on div "SĐT Người Gửi 0907922299 Người gửi LÊ LONG HẢI (B45 KQH MẠC ĐĨNH CHI) VP gửi * …" at bounding box center [547, 179] width 932 height 49
click at [910, 262] on input "50.000" at bounding box center [921, 264] width 114 height 22
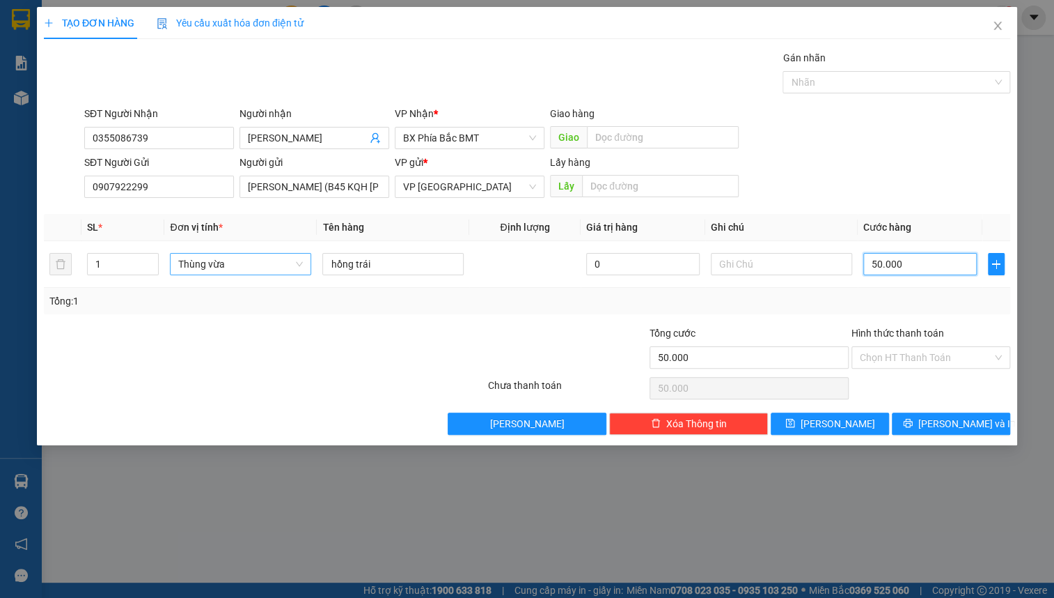
type input "5"
type input "50"
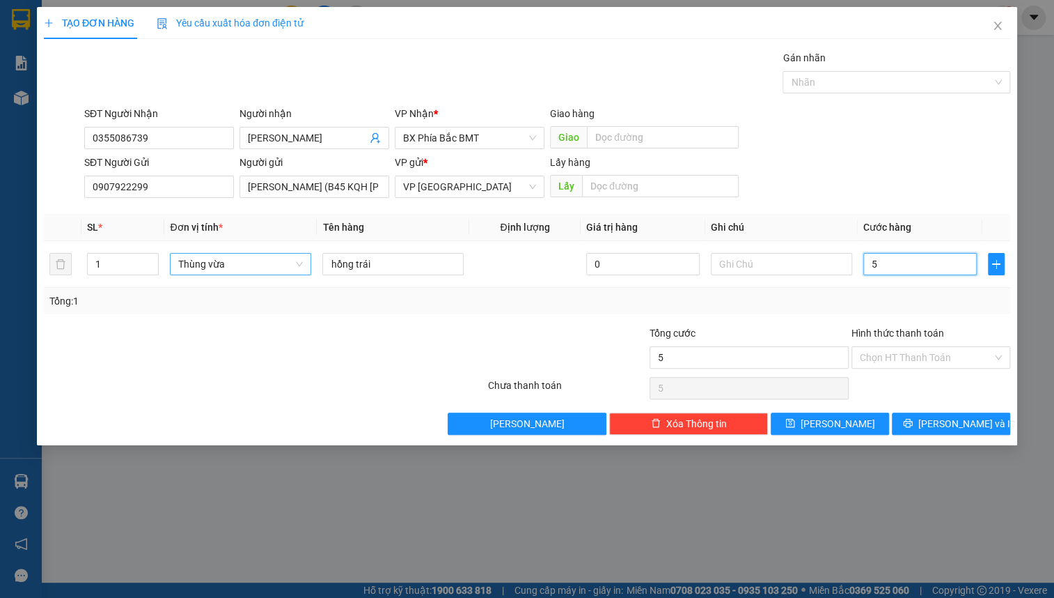
type input "50"
type input "500"
type input "5.000"
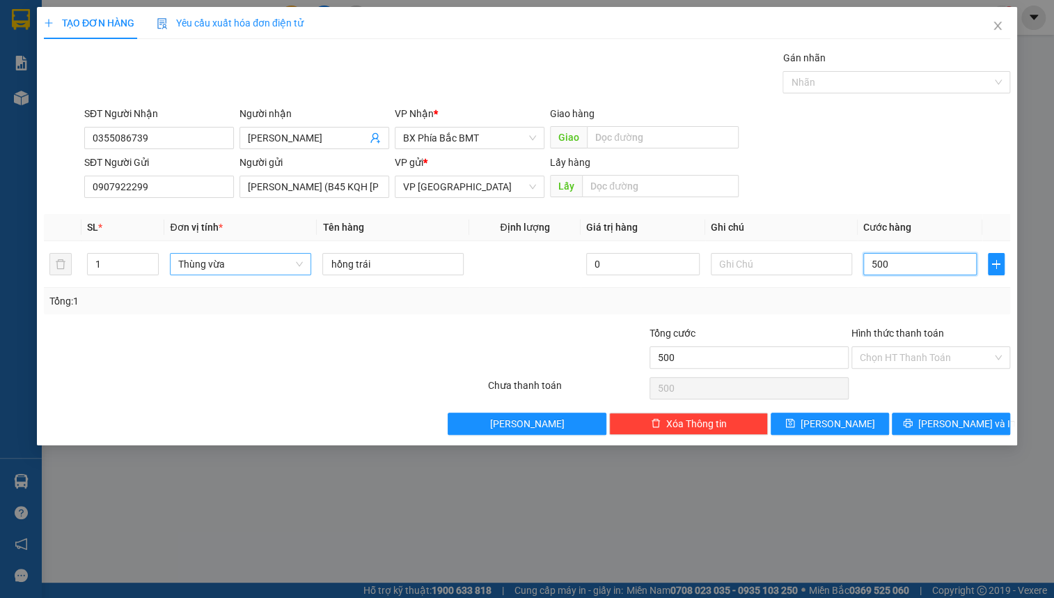
type input "5.000"
type input "50.000"
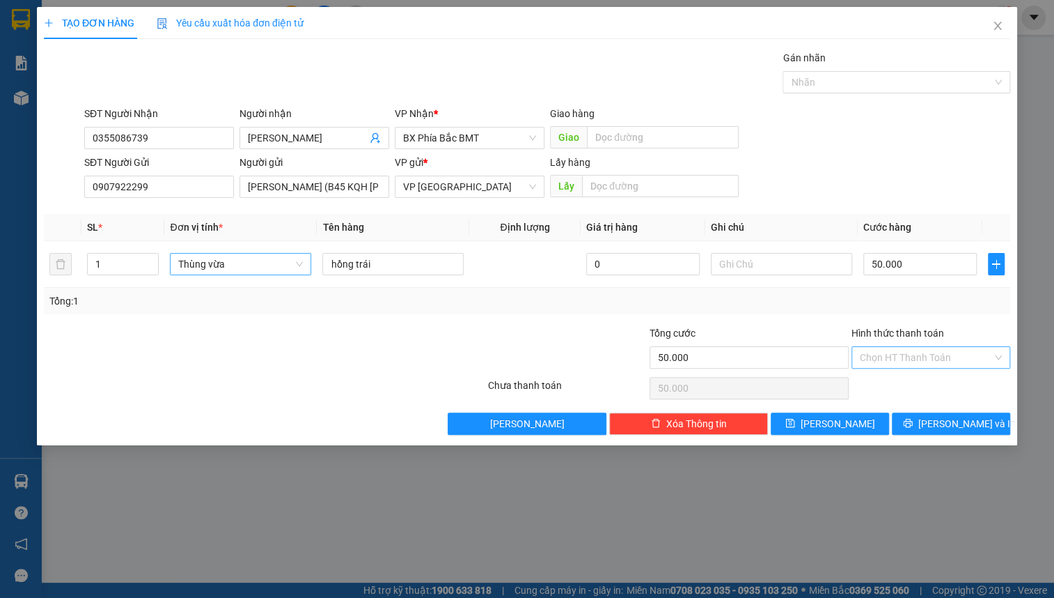
click at [918, 355] on input "Hình thức thanh toán" at bounding box center [926, 357] width 132 height 21
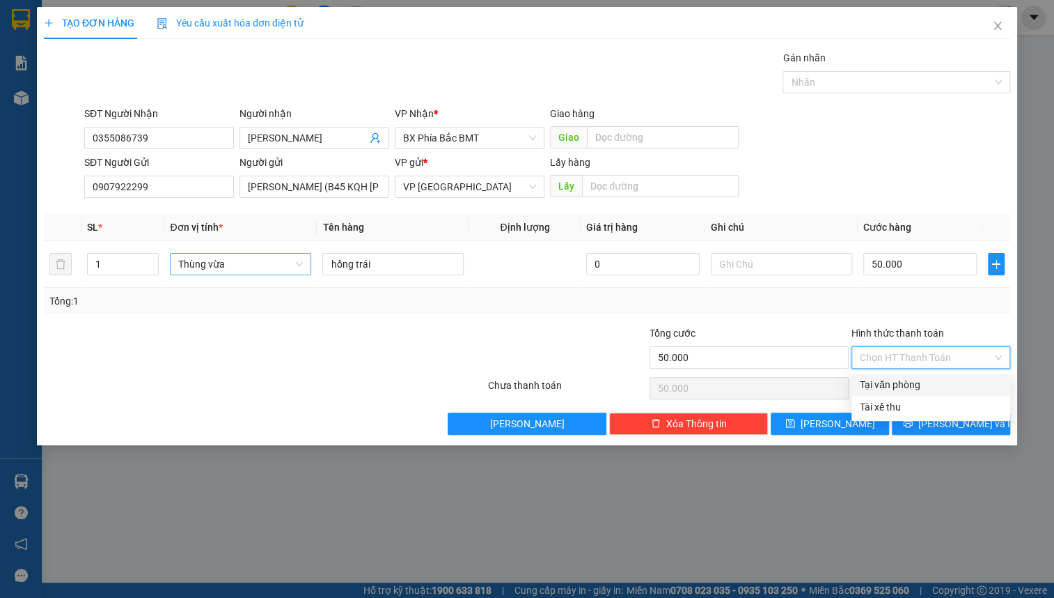
click at [905, 382] on div "Tại văn phòng" at bounding box center [931, 384] width 142 height 15
type input "0"
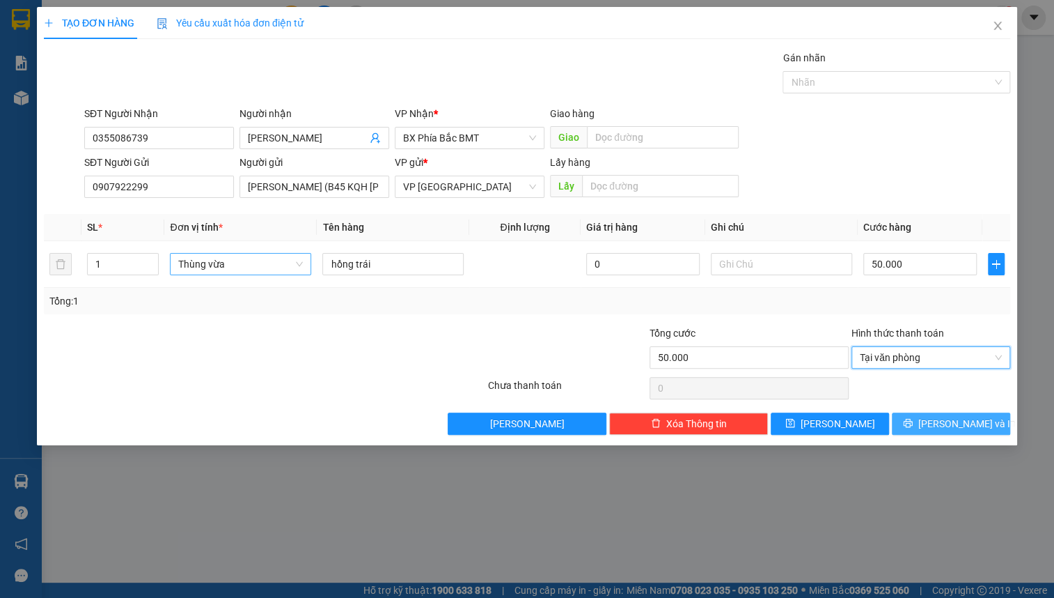
click at [913, 423] on icon "printer" at bounding box center [908, 423] width 10 height 10
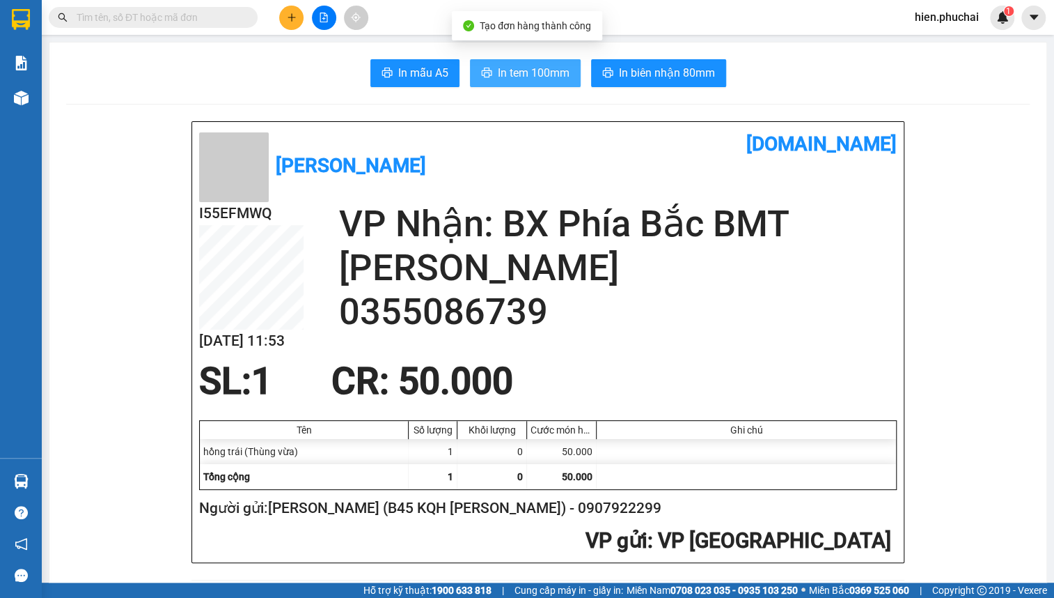
click at [521, 81] on span "In tem 100mm" at bounding box center [534, 72] width 72 height 17
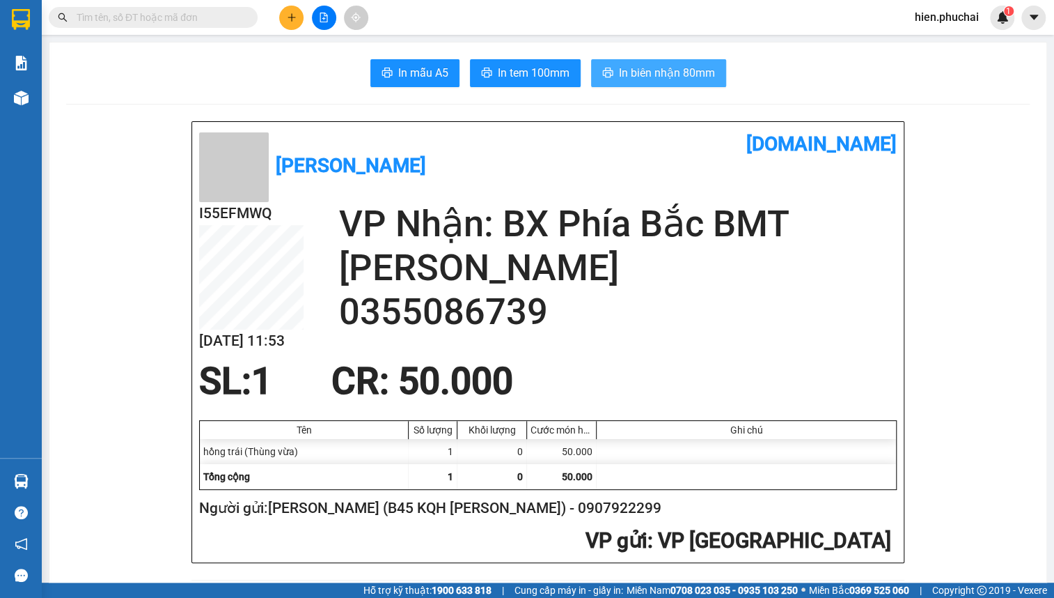
click at [631, 70] on span "In biên nhận 80mm" at bounding box center [667, 72] width 96 height 17
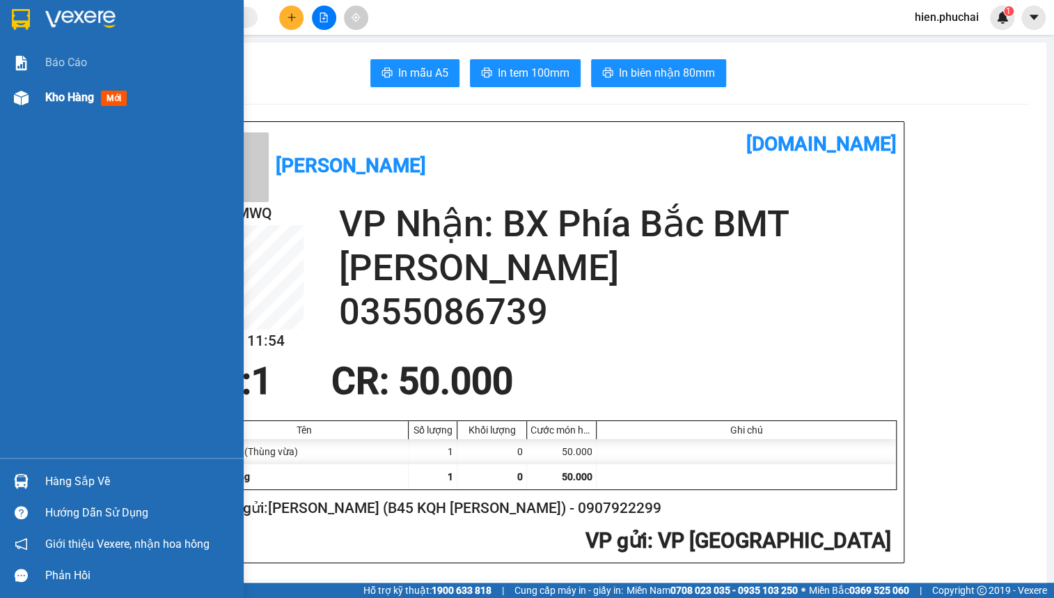
click at [71, 88] on div "Kho hàng mới" at bounding box center [139, 97] width 188 height 35
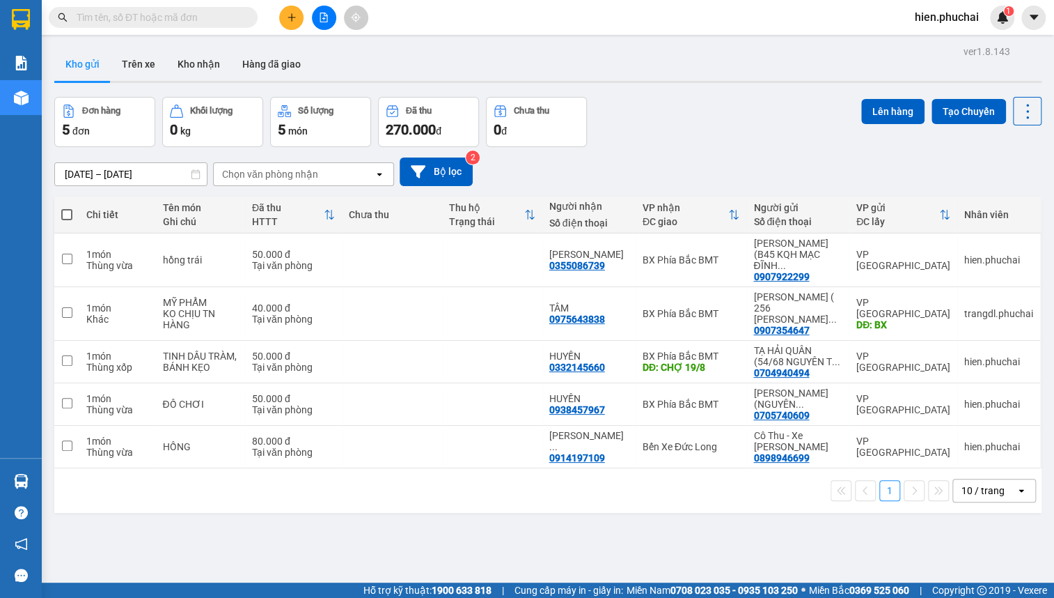
click at [293, 8] on button at bounding box center [291, 18] width 24 height 24
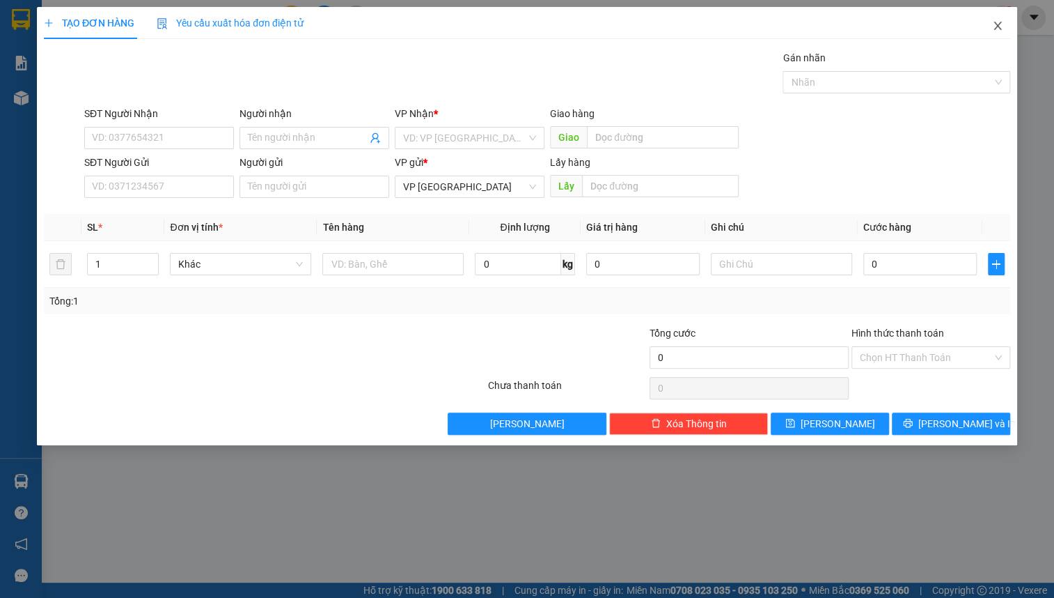
click at [991, 35] on span "Close" at bounding box center [998, 26] width 39 height 39
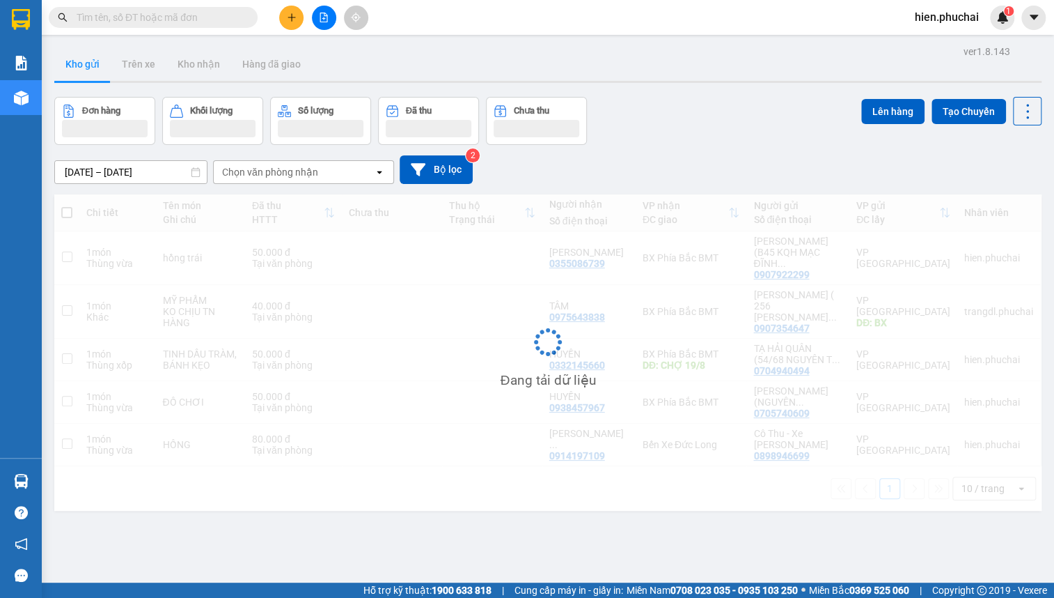
click at [155, 23] on input "text" at bounding box center [159, 17] width 164 height 15
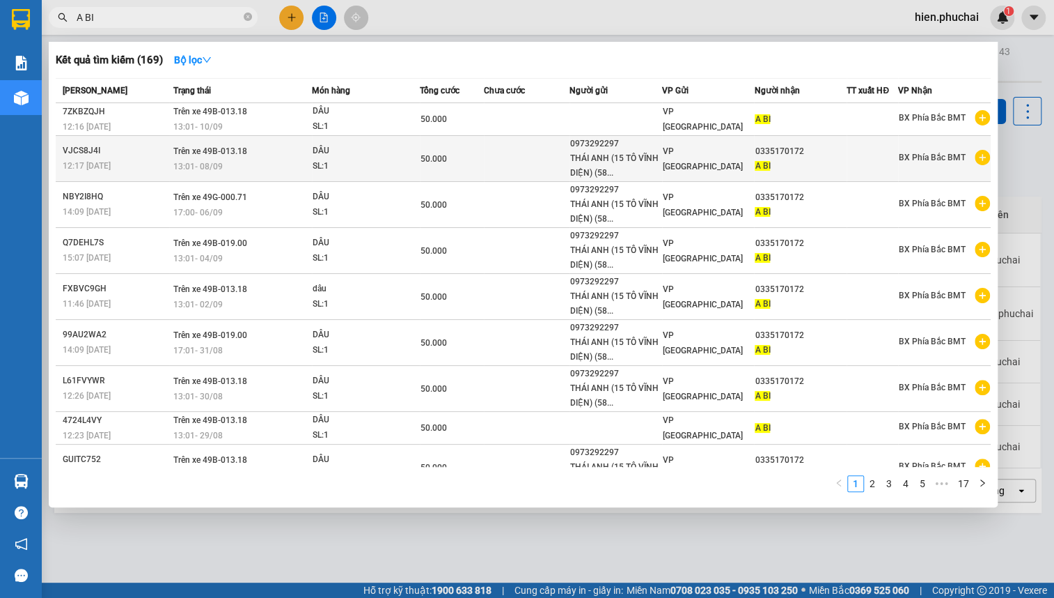
type input "A BI"
click at [359, 161] on div "SL: 1" at bounding box center [365, 166] width 104 height 15
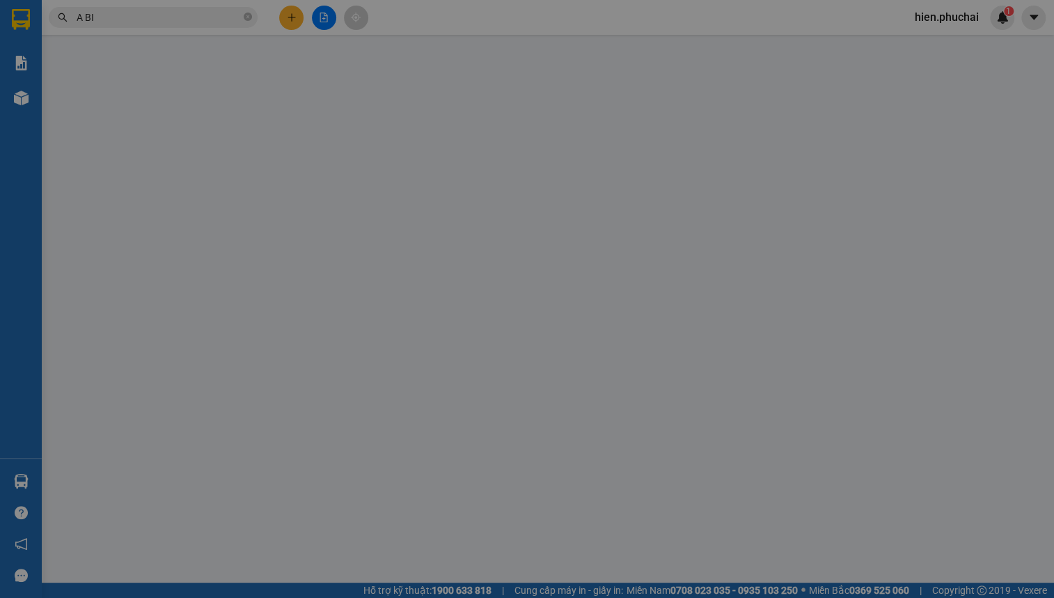
type input "0335170172"
type input "0973292297"
type input "50.000"
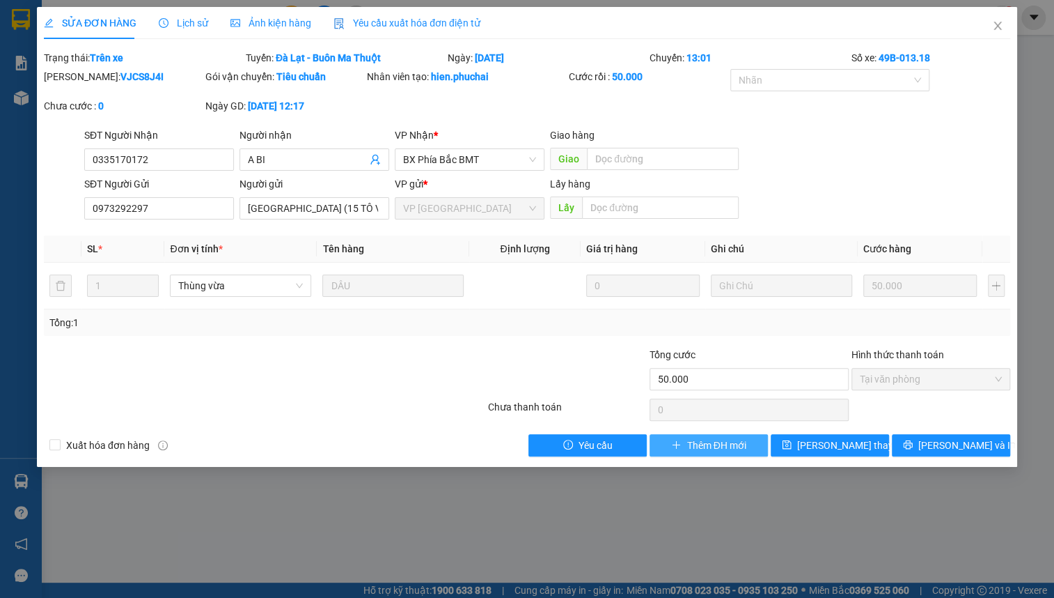
click at [694, 446] on span "Thêm ĐH mới" at bounding box center [716, 444] width 59 height 15
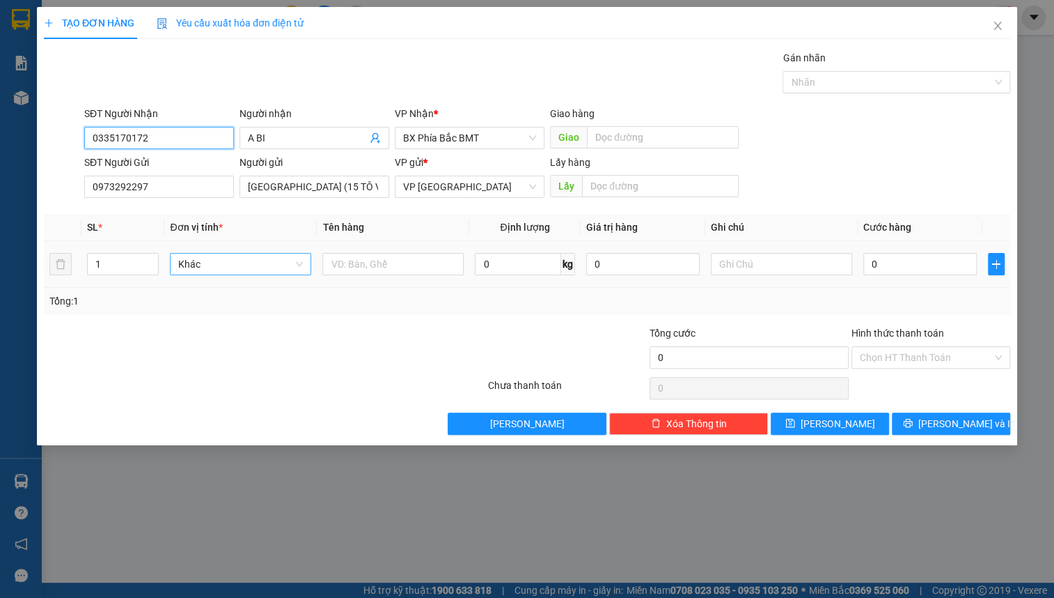
click at [254, 259] on span "Khác" at bounding box center [240, 264] width 125 height 21
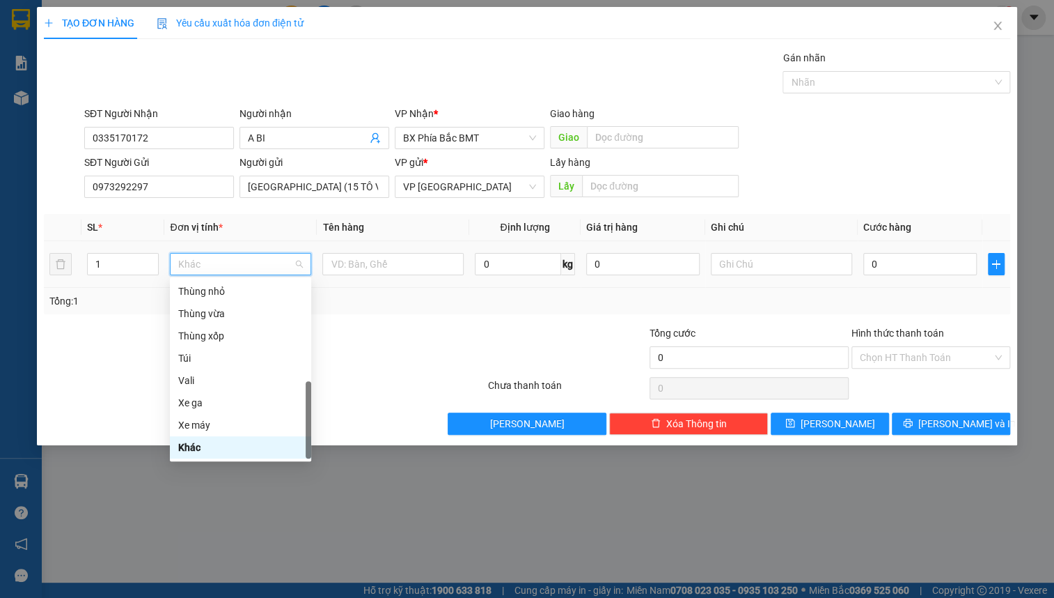
type input "T"
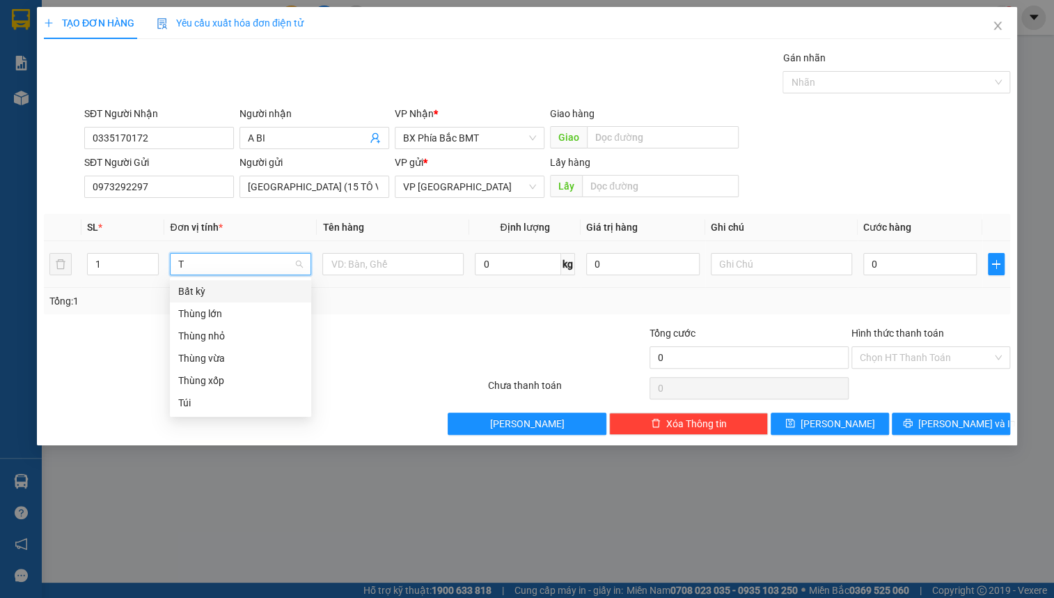
scroll to position [0, 0]
click at [252, 348] on div "Thùng vừa" at bounding box center [240, 358] width 141 height 22
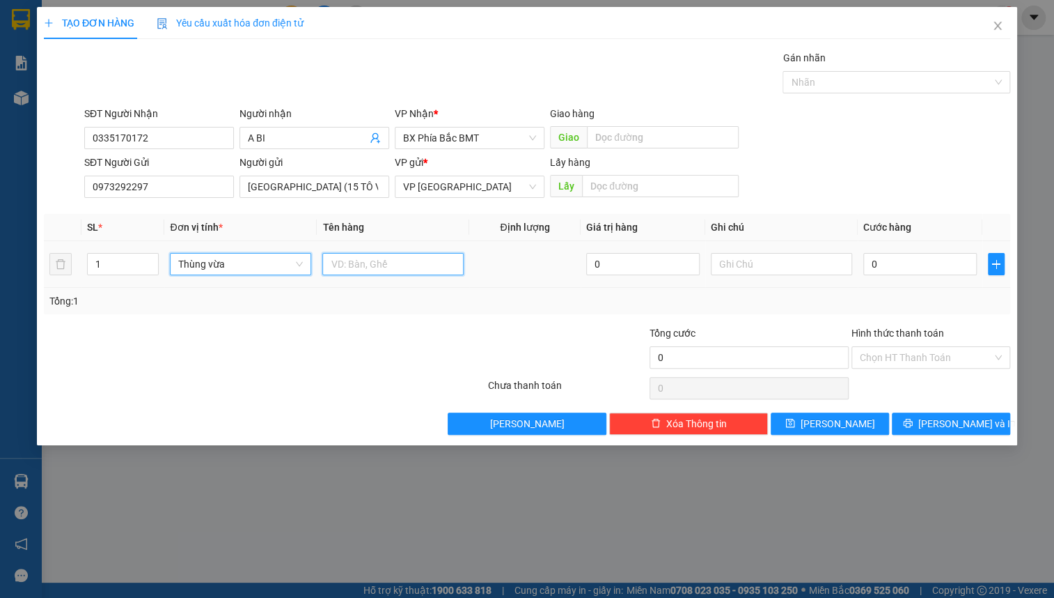
click at [359, 265] on input "text" at bounding box center [392, 264] width 141 height 22
type input "DÂU"
click at [934, 270] on input "0" at bounding box center [921, 264] width 114 height 22
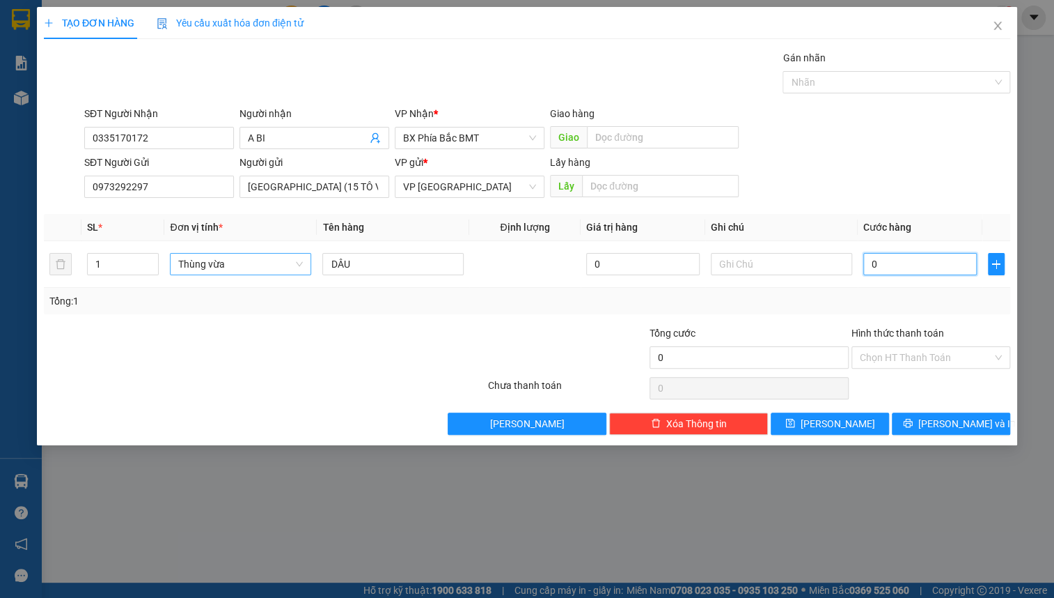
type input "5"
type input "50"
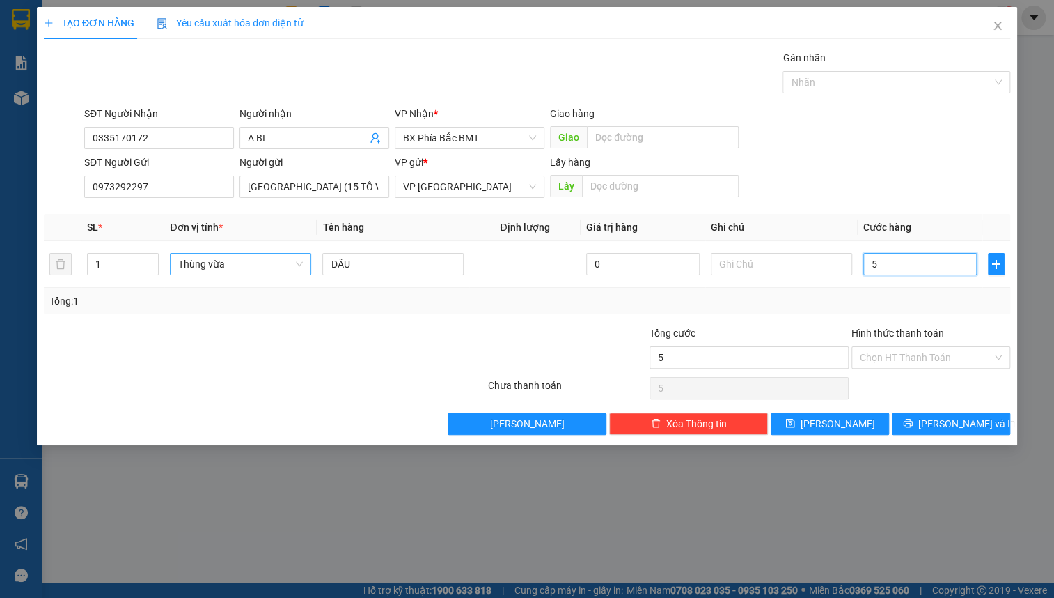
type input "50"
type input "500"
type input "5.000"
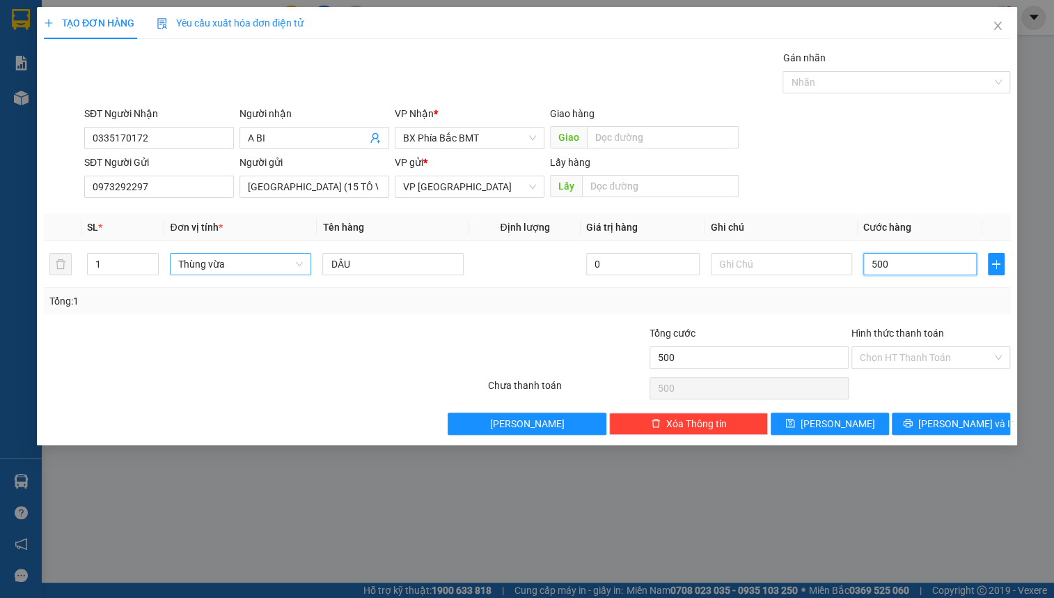
type input "5.000"
type input "50.000"
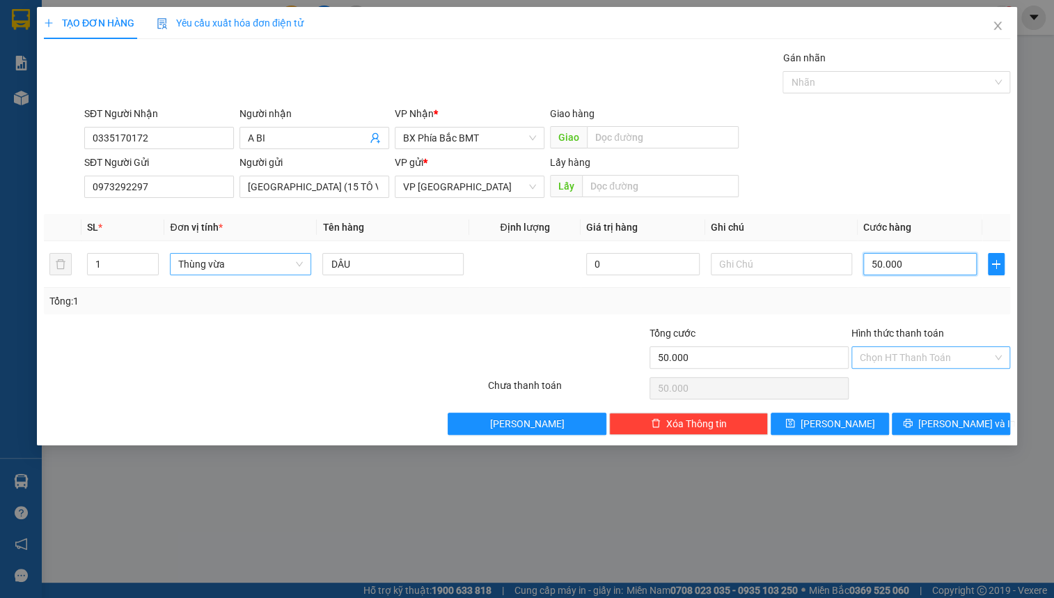
type input "50.000"
click at [960, 365] on input "Hình thức thanh toán" at bounding box center [926, 357] width 132 height 21
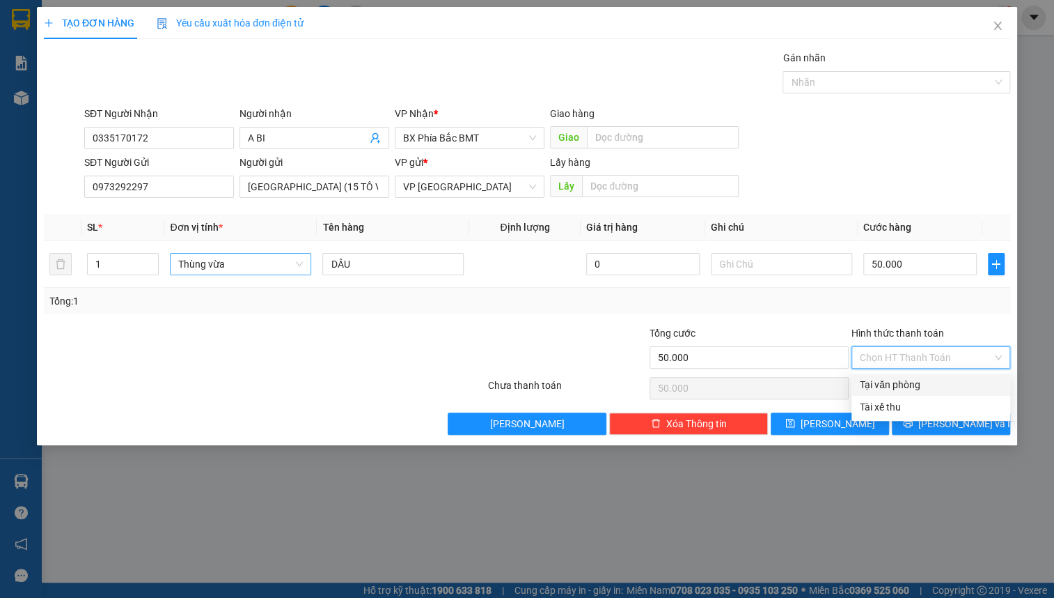
click at [942, 386] on div "Tại văn phòng" at bounding box center [931, 384] width 142 height 15
type input "0"
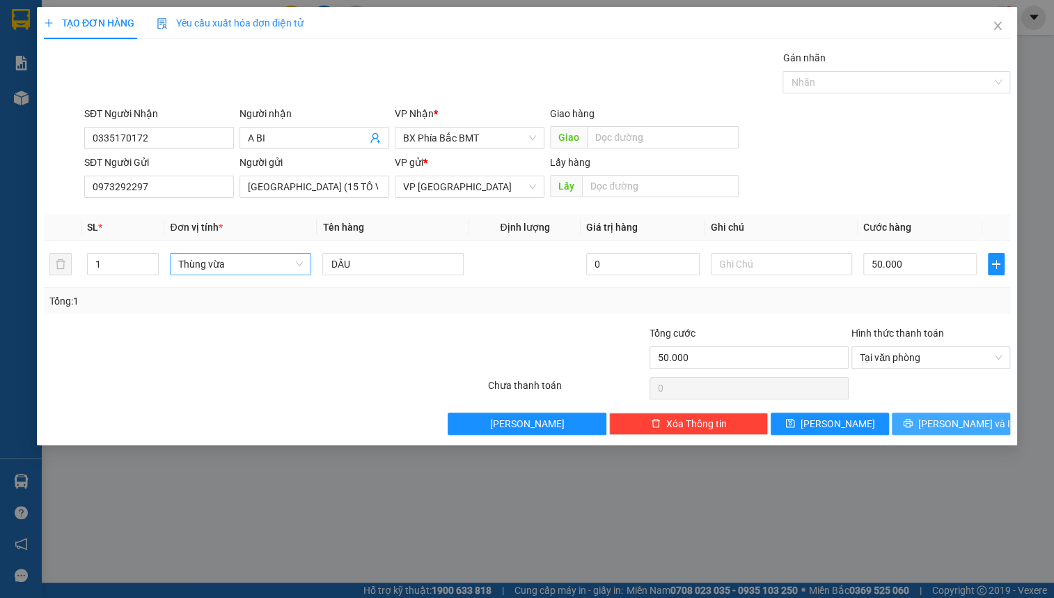
click at [912, 421] on icon "printer" at bounding box center [907, 423] width 9 height 9
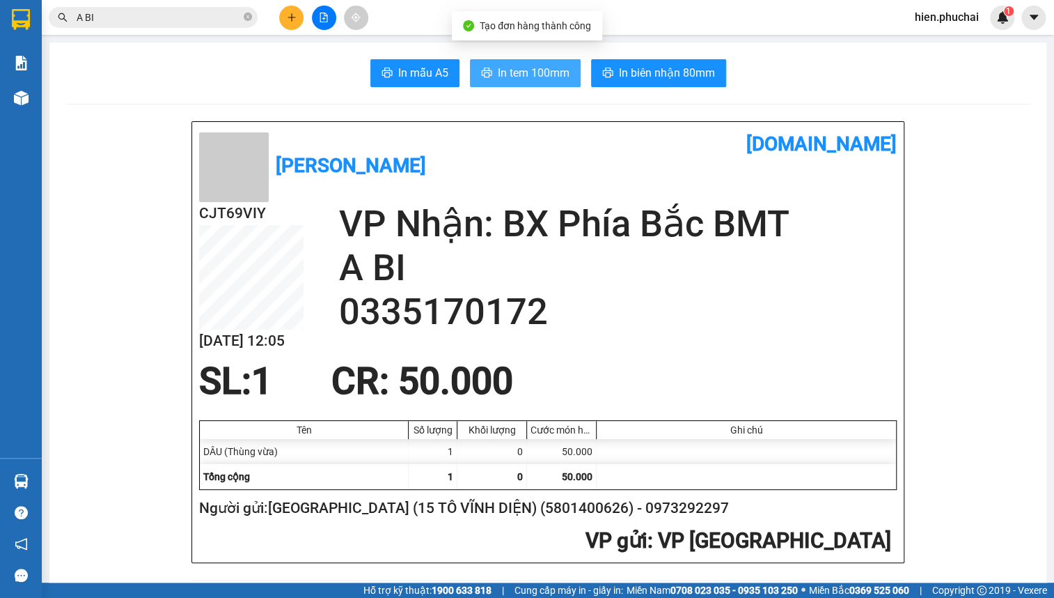
click at [492, 84] on button "In tem 100mm" at bounding box center [525, 73] width 111 height 28
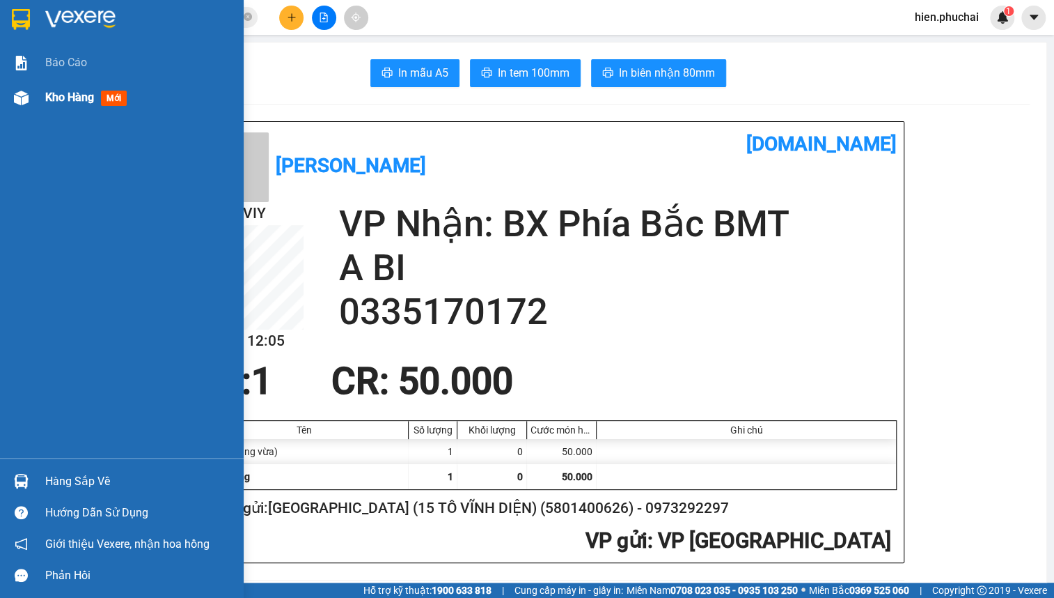
click at [63, 102] on span "Kho hàng" at bounding box center [69, 97] width 49 height 13
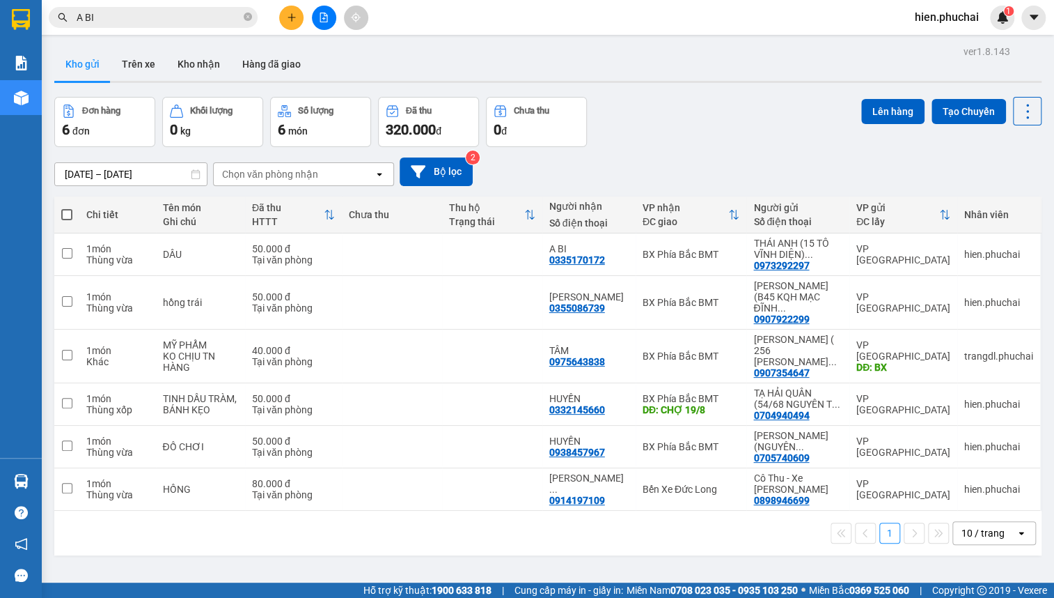
click at [694, 143] on div "Đơn hàng 6 đơn Khối lượng 0 kg Số lượng 6 món Đã thu 320.000 đ Chưa thu 0 đ Lên…" at bounding box center [548, 122] width 988 height 50
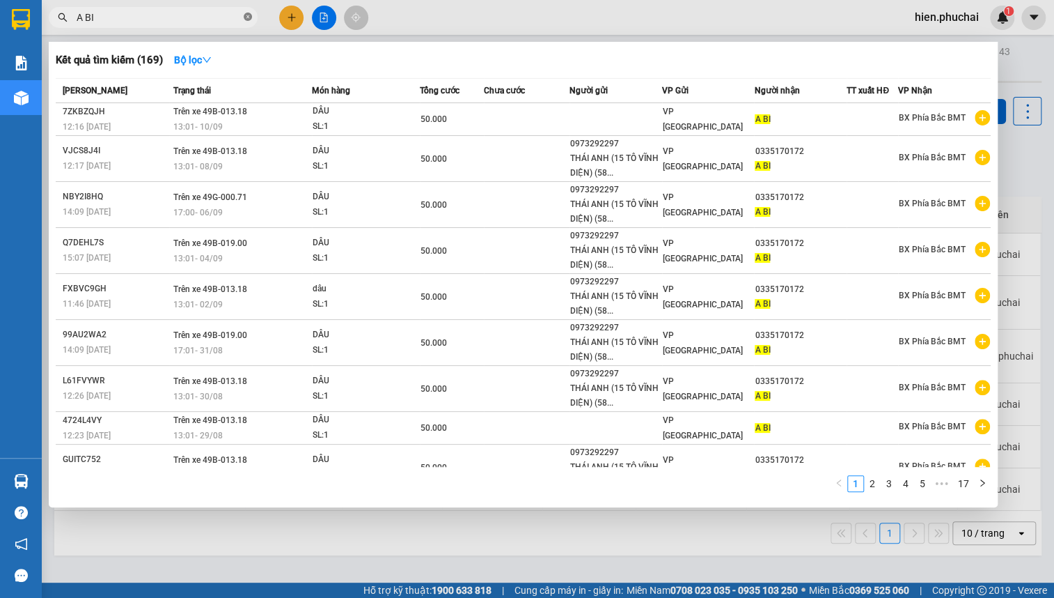
click at [251, 20] on icon "close-circle" at bounding box center [248, 17] width 8 height 8
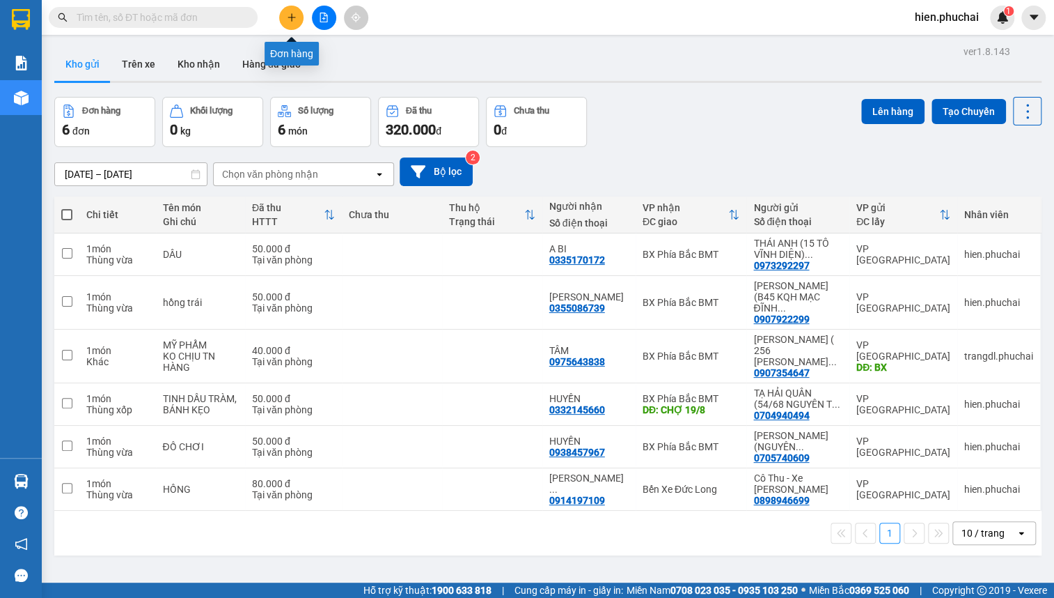
click at [293, 15] on icon "plus" at bounding box center [292, 18] width 10 height 10
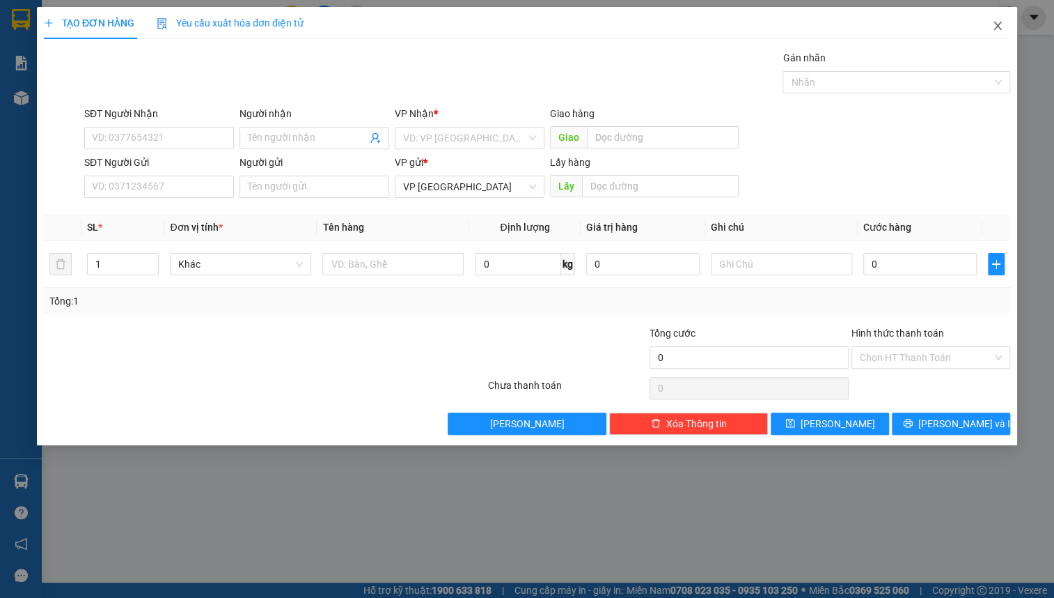
click at [1002, 26] on icon "close" at bounding box center [998, 25] width 11 height 11
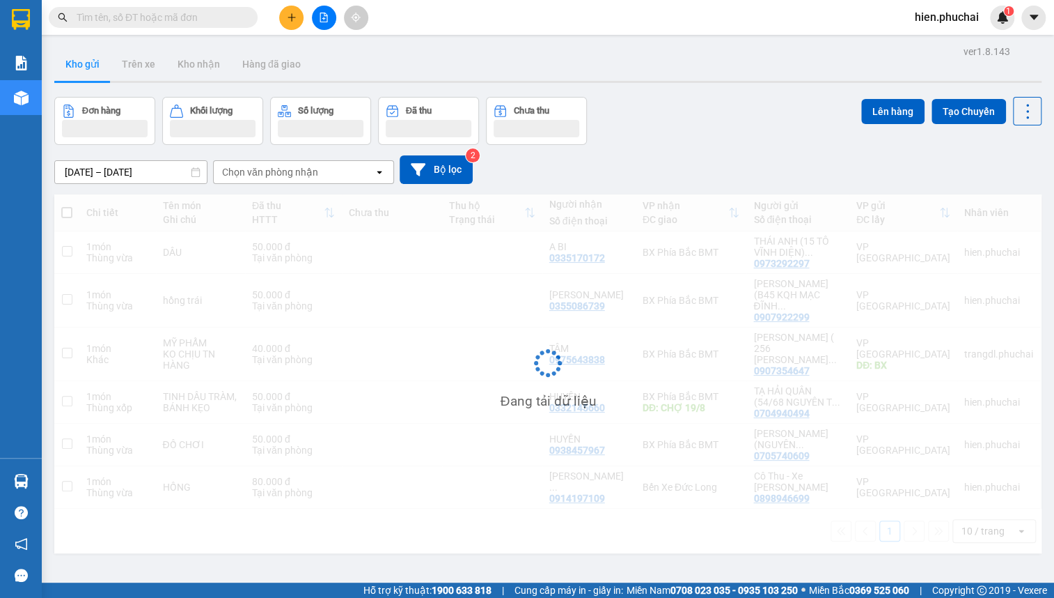
click at [173, 24] on input "text" at bounding box center [159, 17] width 164 height 15
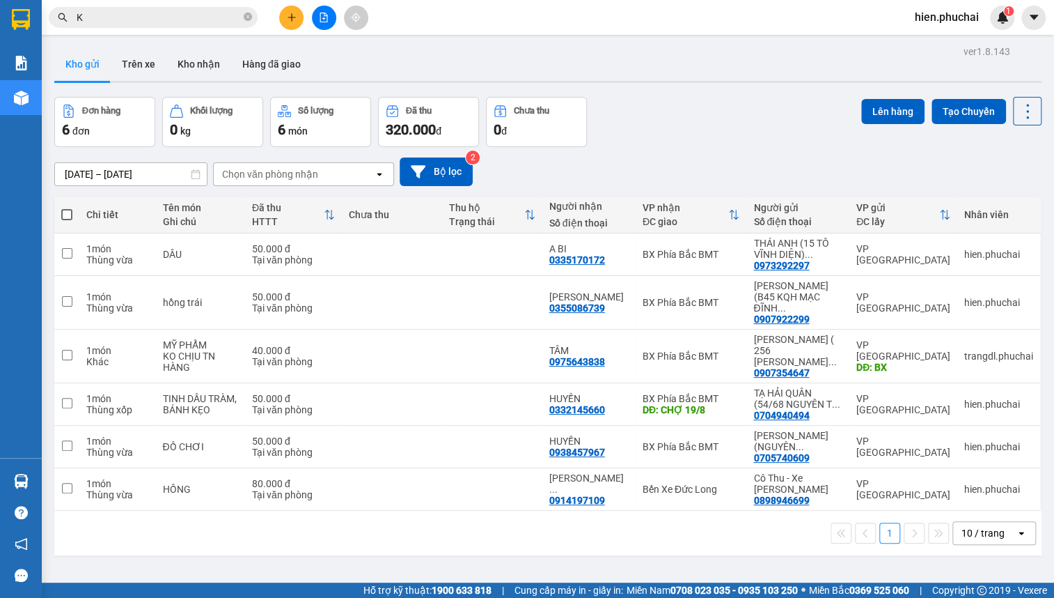
type input "K"
click at [288, 4] on div "Kết quả tìm kiếm ( 0 ) Bộ lọc No Data K hien.phuchai 1" at bounding box center [527, 17] width 1054 height 35
click at [287, 22] on button at bounding box center [291, 18] width 24 height 24
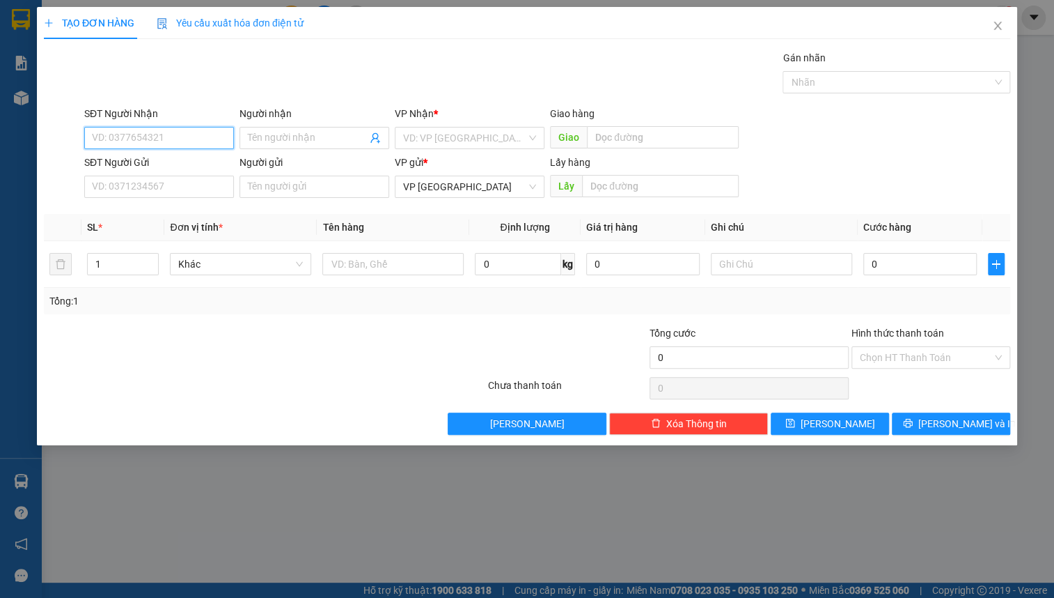
drag, startPoint x: 130, startPoint y: 134, endPoint x: 140, endPoint y: 132, distance: 10.0
click at [132, 134] on input "SĐT Người Nhận" at bounding box center [159, 138] width 150 height 22
type input "0"
type input "0914945757"
click at [179, 139] on input "0914945757" at bounding box center [159, 138] width 150 height 22
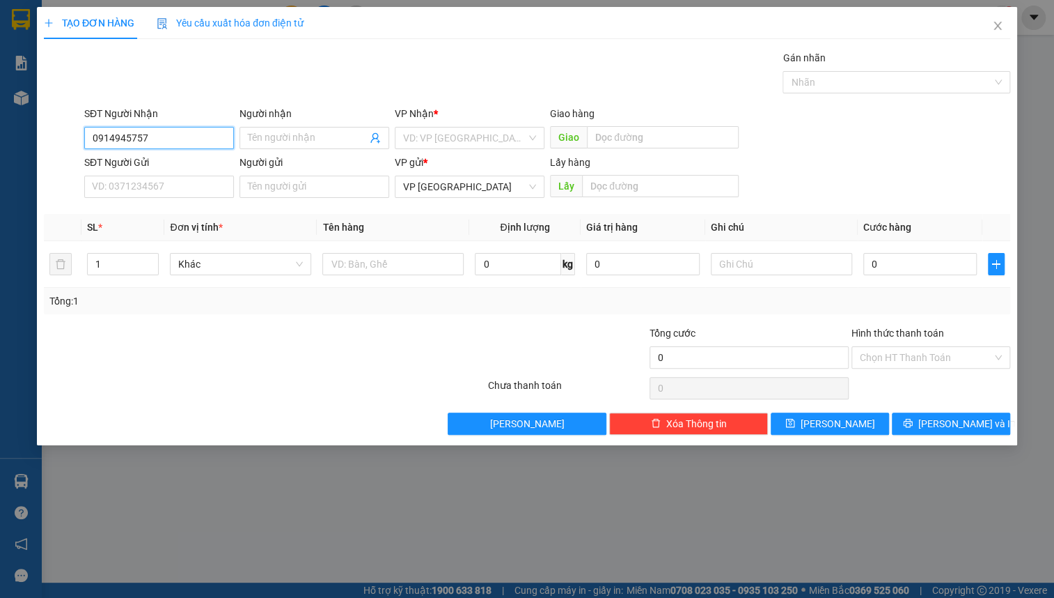
click at [179, 139] on input "0914945757" at bounding box center [159, 138] width 150 height 22
click at [153, 188] on input "SĐT Người Gửi" at bounding box center [159, 187] width 150 height 22
paste input "0914945757"
type input "0914945757"
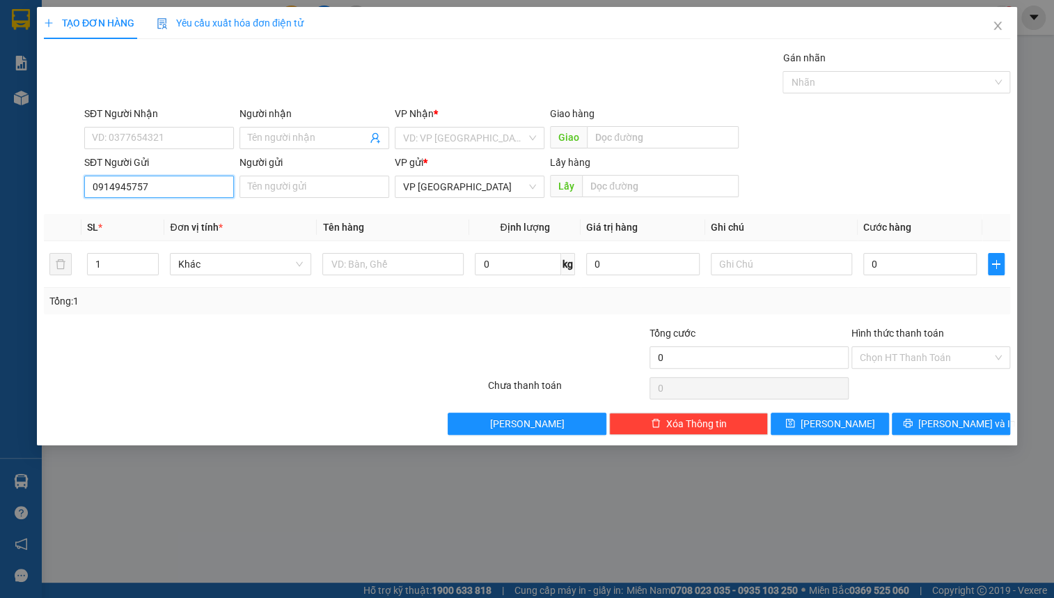
click at [173, 190] on input "0914945757" at bounding box center [159, 187] width 150 height 22
drag, startPoint x: 189, startPoint y: 189, endPoint x: -3, endPoint y: 186, distance: 191.6
click at [0, 186] on html "Kết quả tìm kiếm ( 0 ) Bộ lọc No Data K hien.phuchai 1 Báo cáo Kho hàng mới Hàn…" at bounding box center [527, 299] width 1054 height 598
click at [129, 137] on input "SĐT Người Nhận" at bounding box center [159, 138] width 150 height 22
type input "0914945"
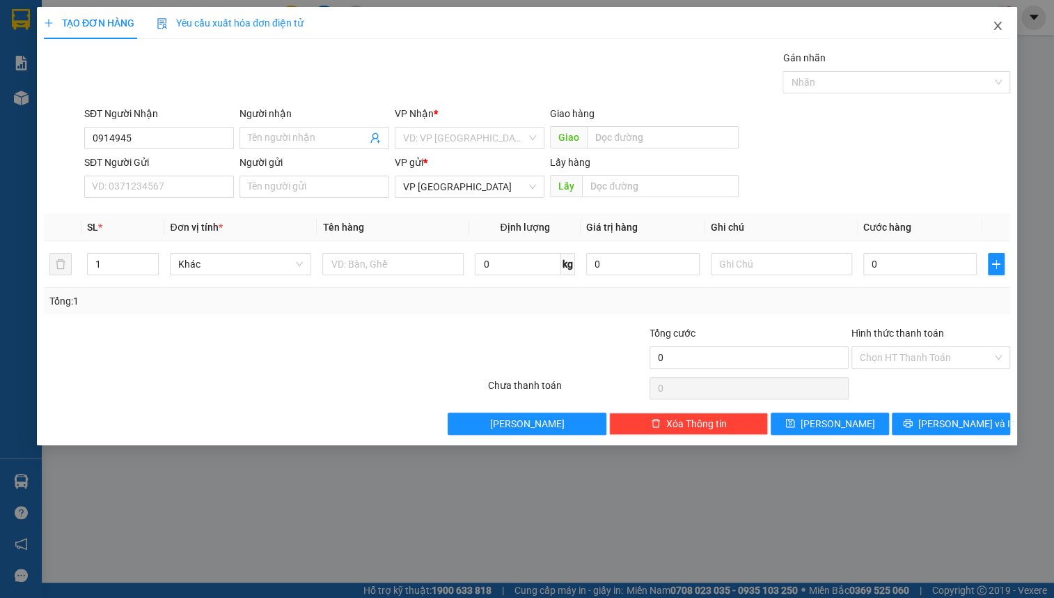
click at [1000, 31] on icon "close" at bounding box center [998, 25] width 11 height 11
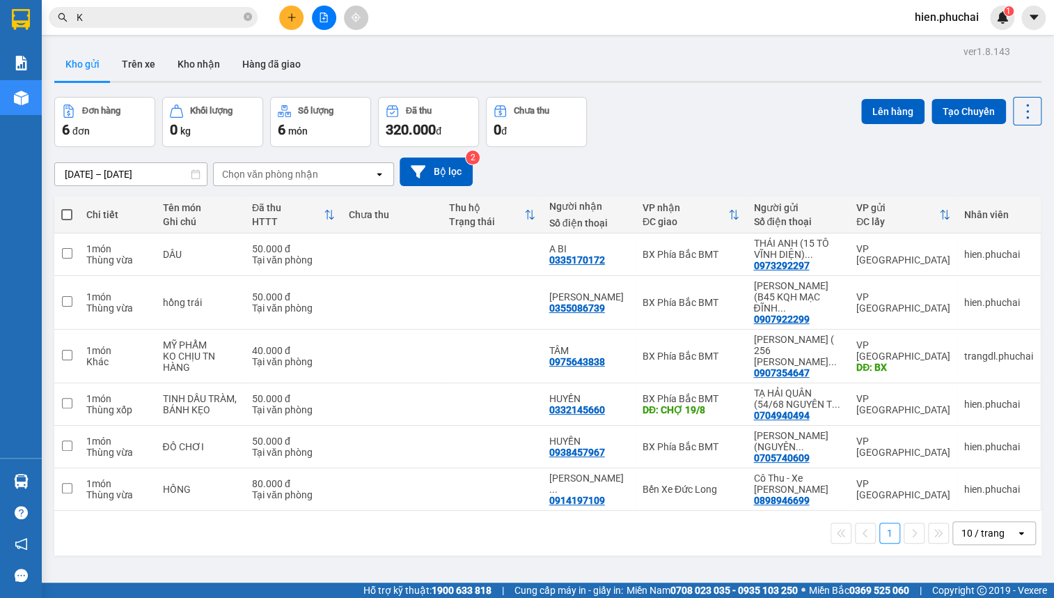
click at [139, 13] on input "K" at bounding box center [159, 17] width 164 height 15
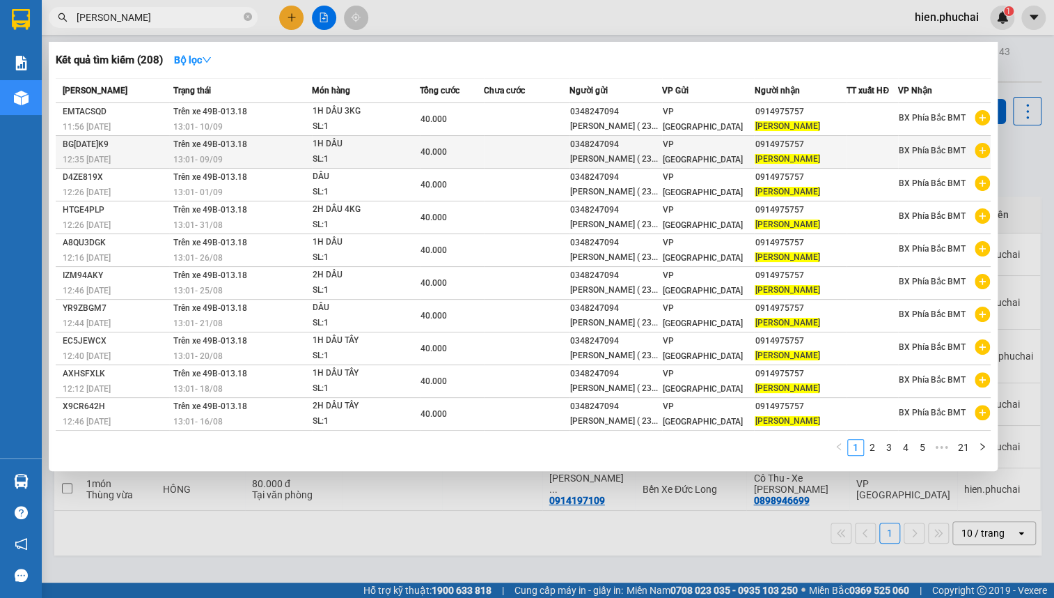
type input "kim linh"
click at [343, 167] on div "SL: 1" at bounding box center [365, 159] width 104 height 15
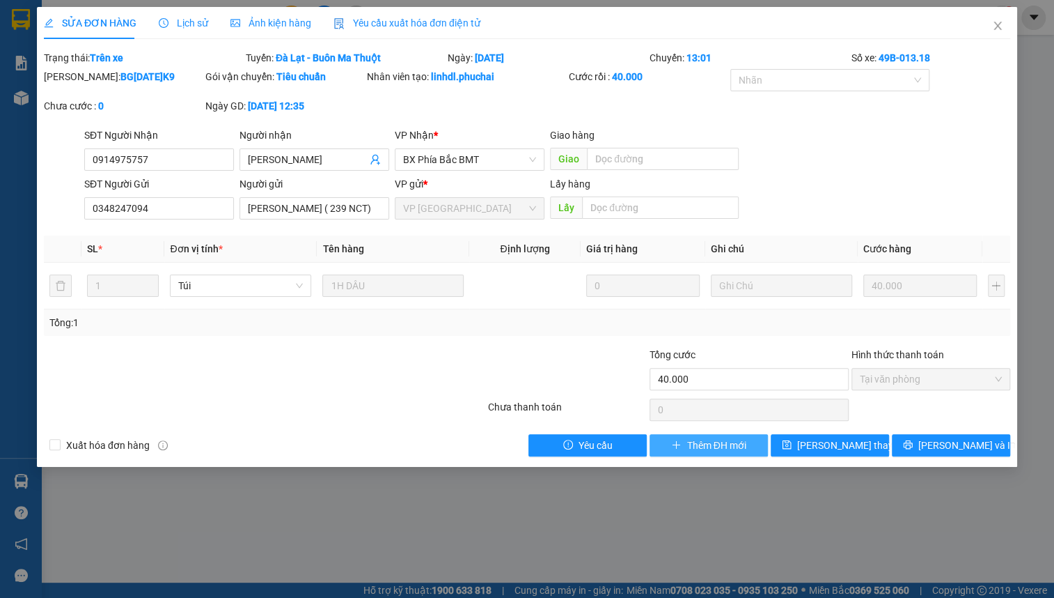
click at [732, 446] on span "Thêm ĐH mới" at bounding box center [716, 444] width 59 height 15
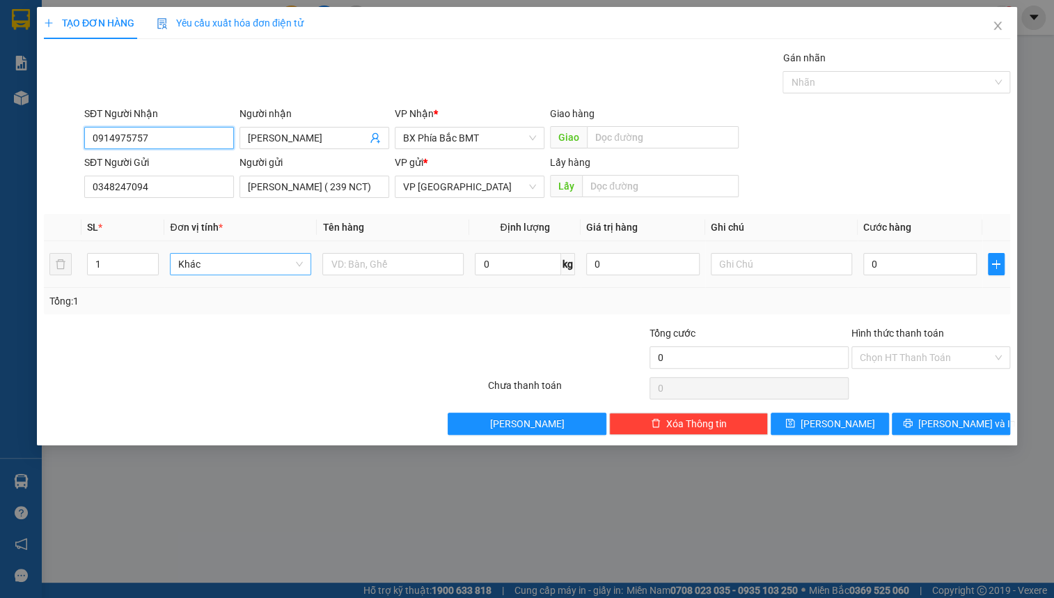
click at [250, 256] on span "Khác" at bounding box center [240, 264] width 125 height 21
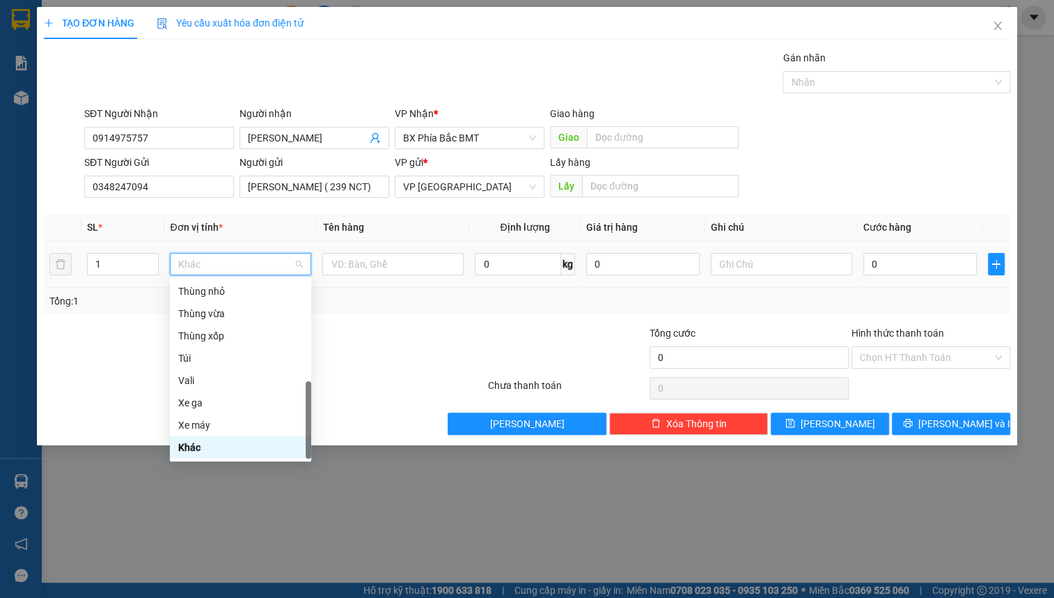
type input "m"
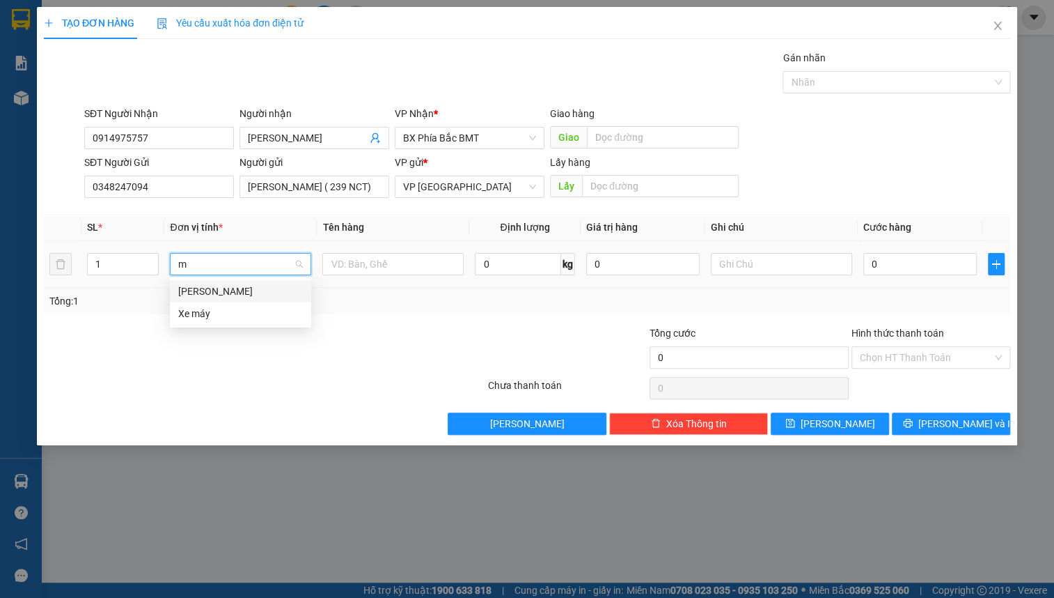
click at [222, 287] on div "Món" at bounding box center [240, 290] width 125 height 15
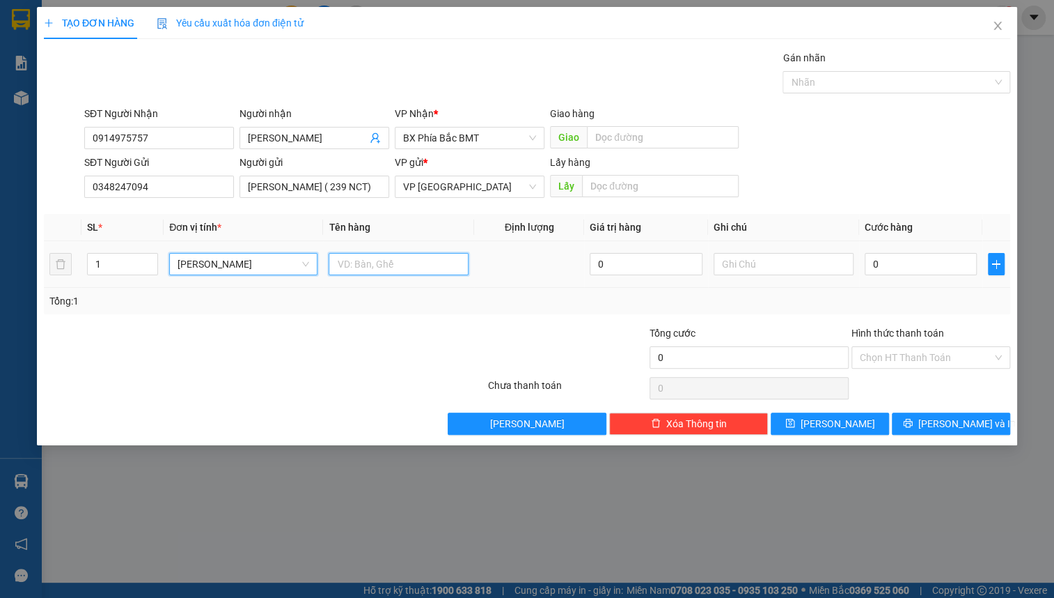
click at [366, 270] on input "text" at bounding box center [399, 264] width 140 height 22
type input "dâu"
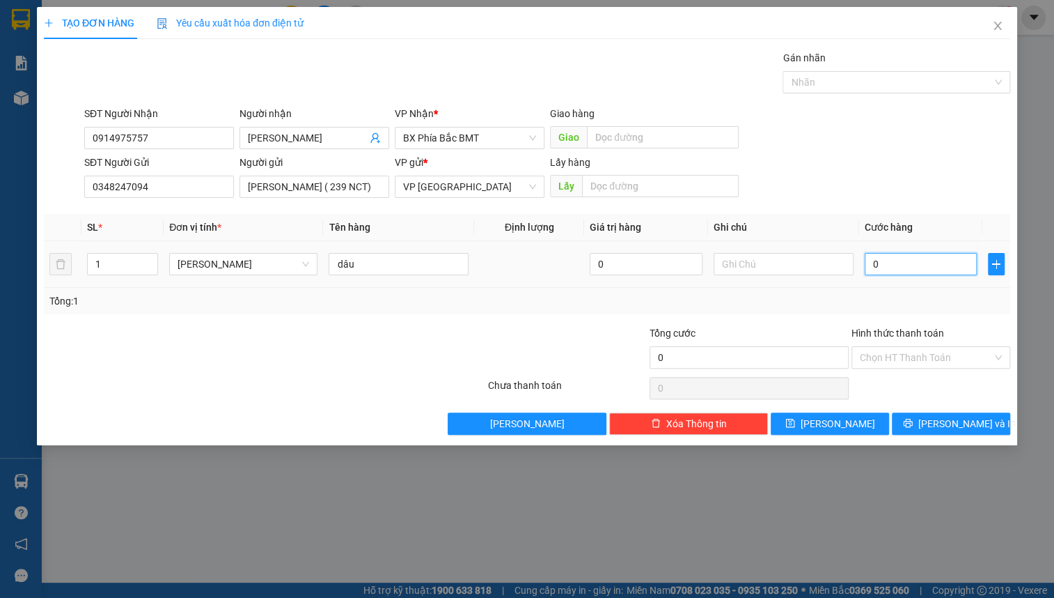
click at [906, 270] on input "0" at bounding box center [921, 264] width 113 height 22
type input "4"
type input "40"
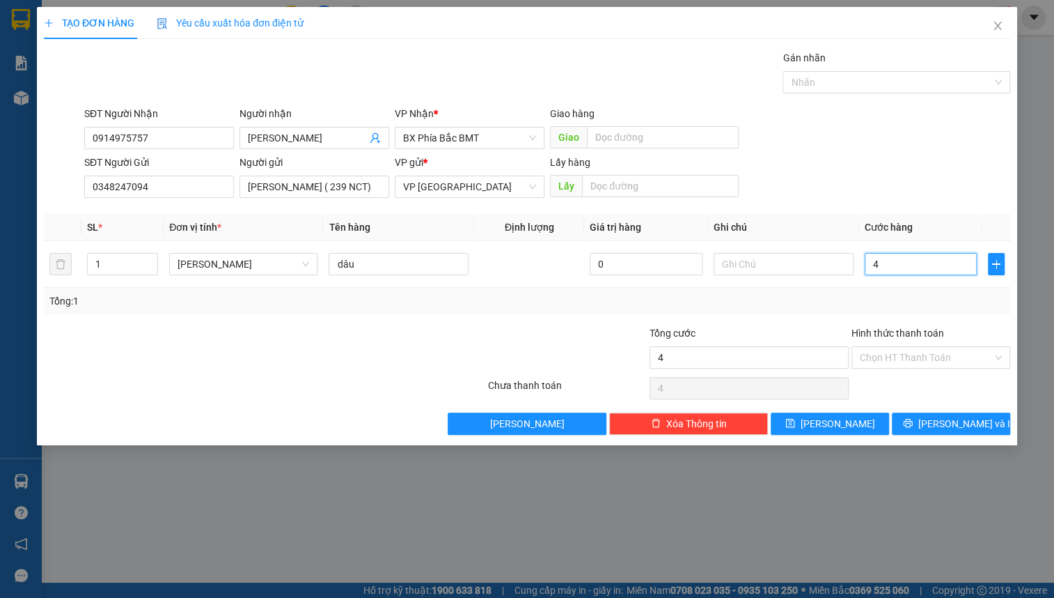
type input "40"
type input "400"
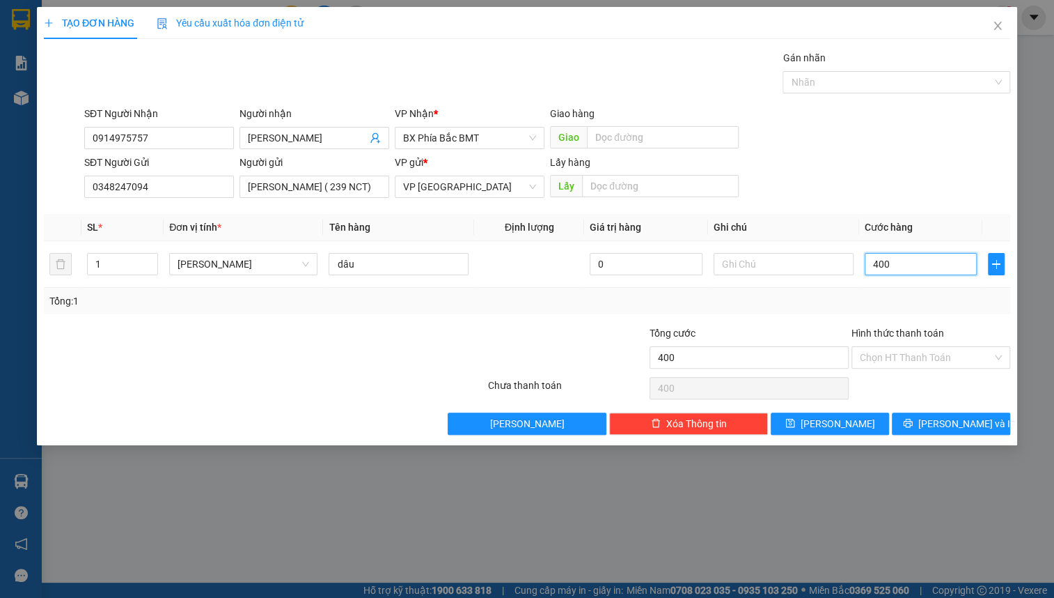
type input "4.000"
type input "40.000"
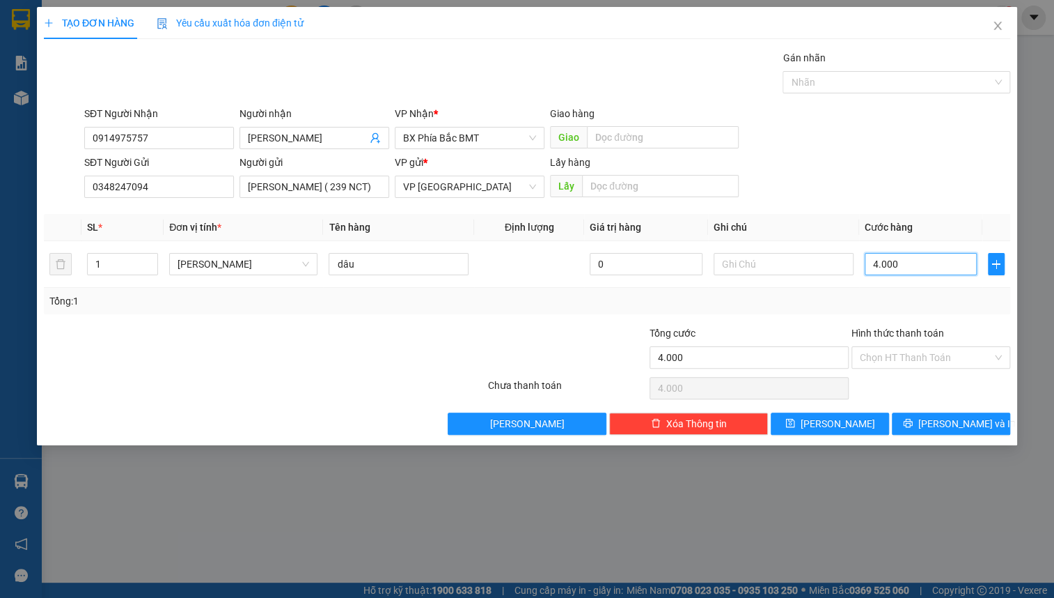
type input "40.000"
click at [913, 357] on input "Hình thức thanh toán" at bounding box center [926, 357] width 132 height 21
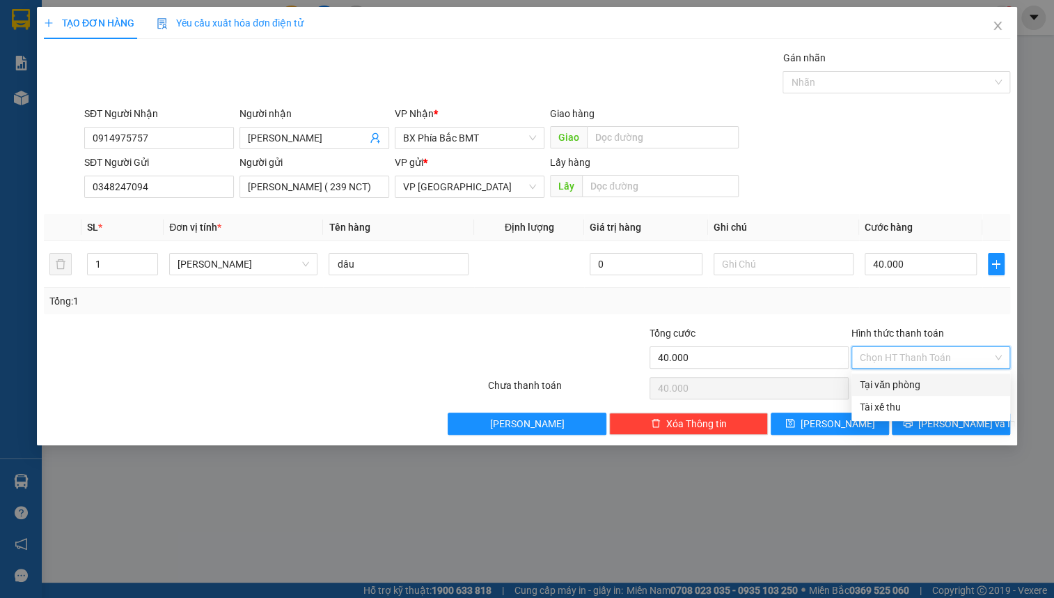
click at [919, 383] on div "Tại văn phòng" at bounding box center [931, 384] width 142 height 15
type input "0"
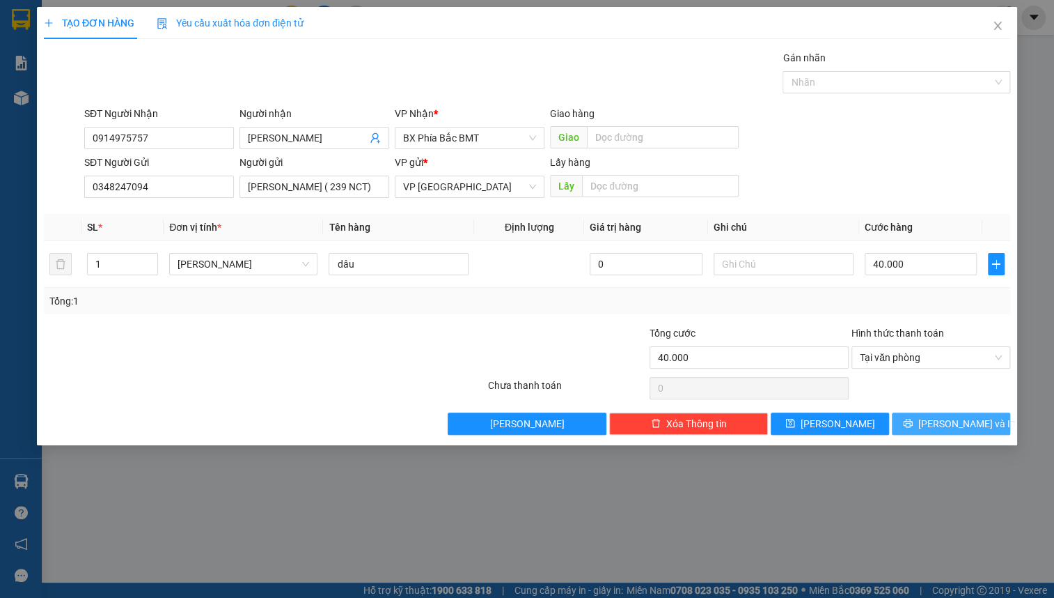
click at [913, 423] on icon "printer" at bounding box center [908, 423] width 10 height 10
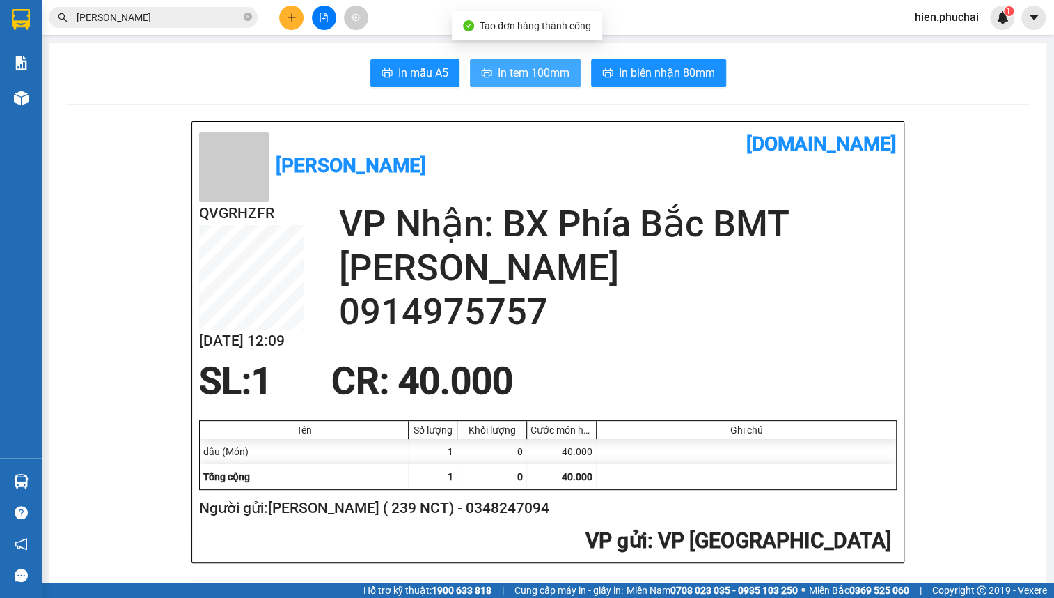
click at [557, 73] on span "In tem 100mm" at bounding box center [534, 72] width 72 height 17
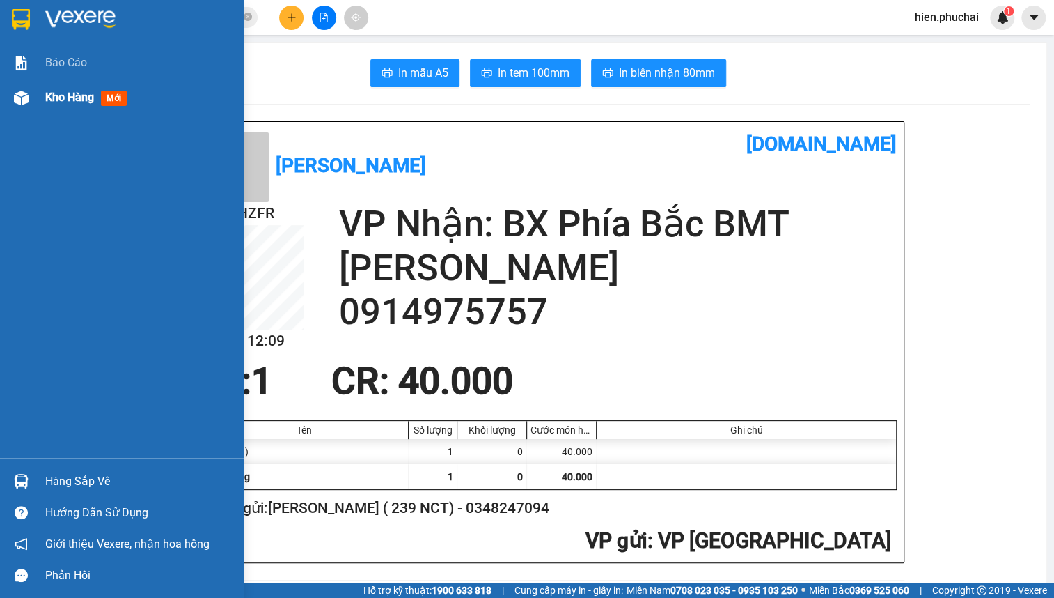
click at [56, 95] on span "Kho hàng" at bounding box center [69, 97] width 49 height 13
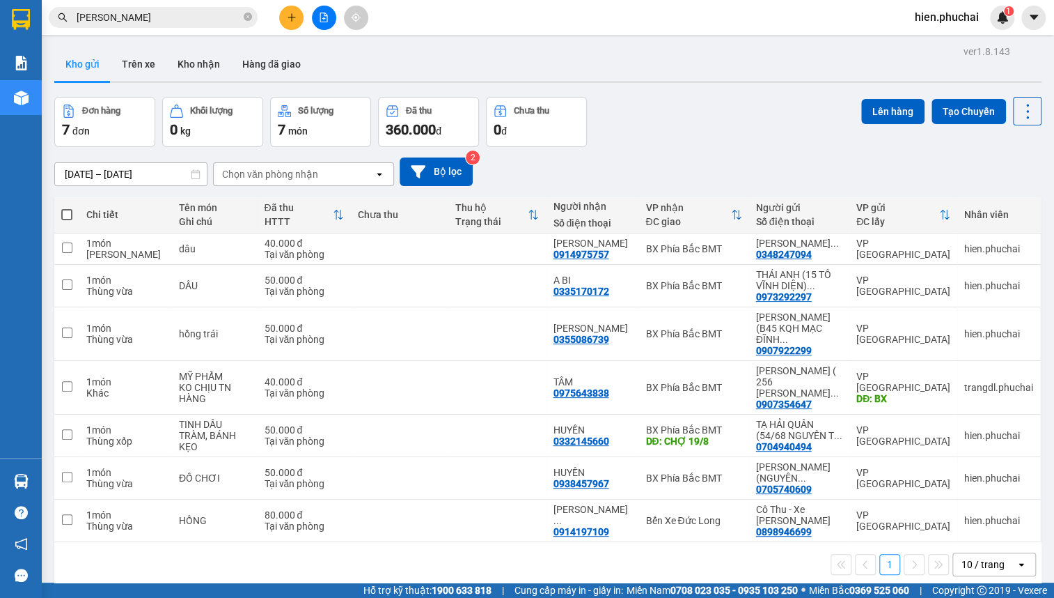
click at [684, 148] on div "10/09/2025 – 12/09/2025 Press the down arrow key to interact with the calendar …" at bounding box center [548, 171] width 988 height 49
click at [251, 17] on icon "close-circle" at bounding box center [248, 17] width 8 height 8
click at [747, 168] on div "[DATE] – [DATE] Press the down arrow key to interact with the calendar and sele…" at bounding box center [548, 171] width 988 height 29
click at [293, 14] on icon "plus" at bounding box center [292, 18] width 10 height 10
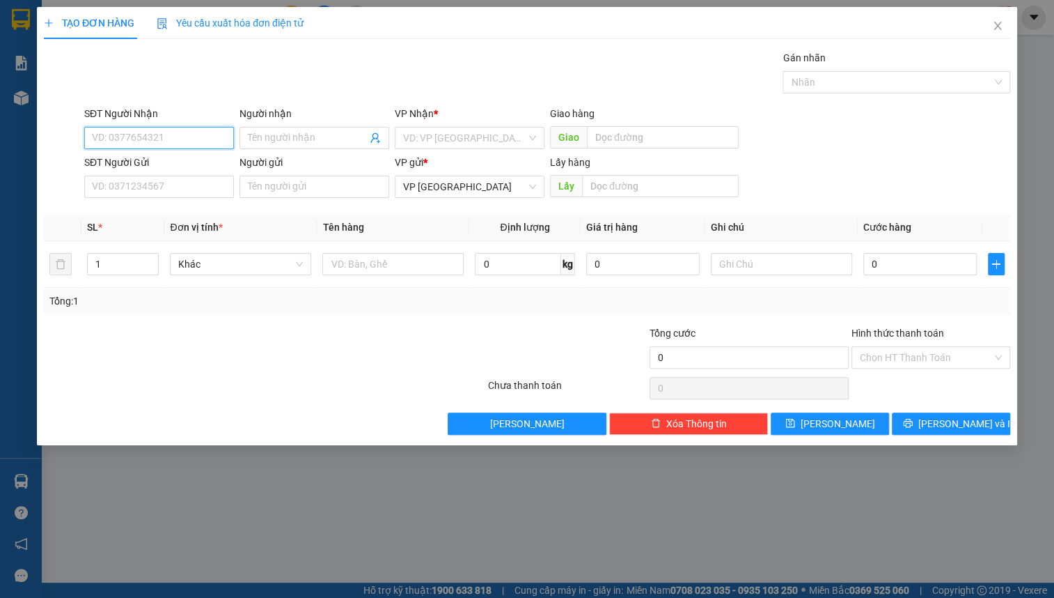
click at [198, 138] on input "SĐT Người Nhận" at bounding box center [159, 138] width 150 height 22
click at [139, 169] on div "0961104359 - [PERSON_NAME]" at bounding box center [161, 165] width 137 height 15
type input "0961104359"
type input "[PERSON_NAME]"
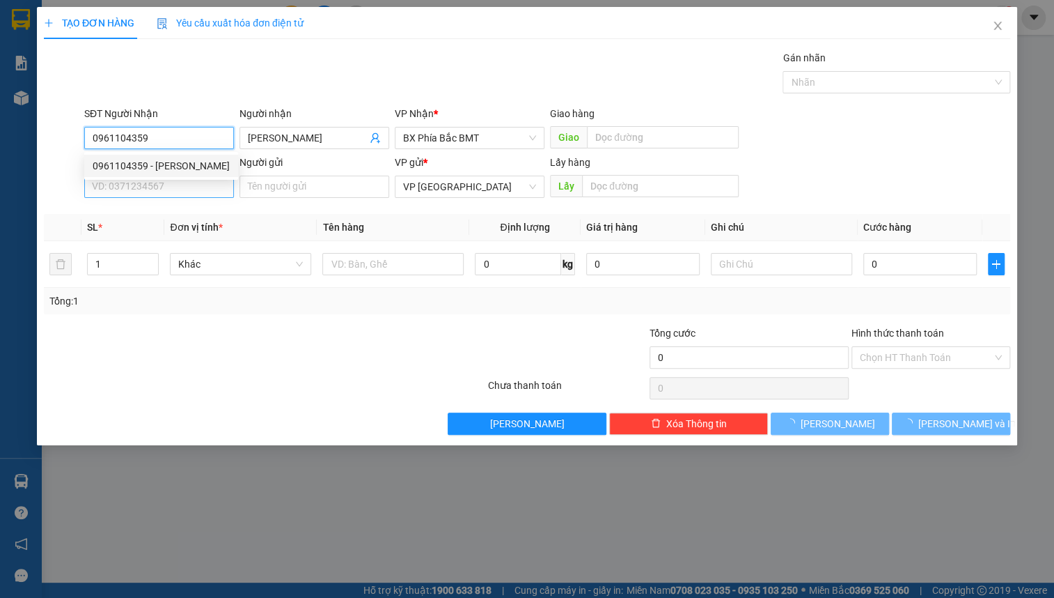
type input "50.000"
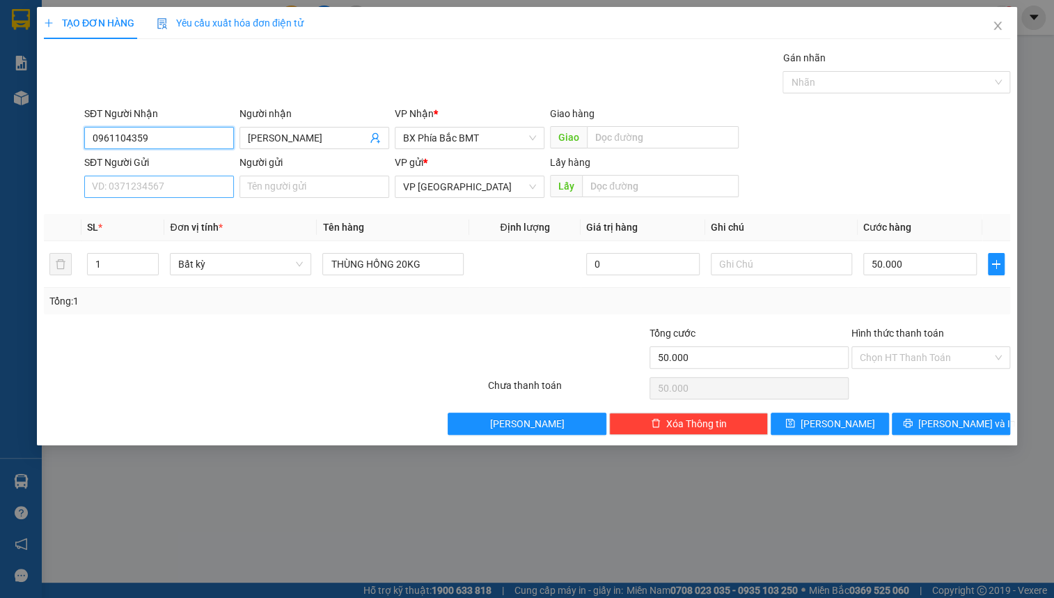
type input "0961104359"
click at [140, 184] on input "SĐT Người Gửi" at bounding box center [159, 187] width 150 height 22
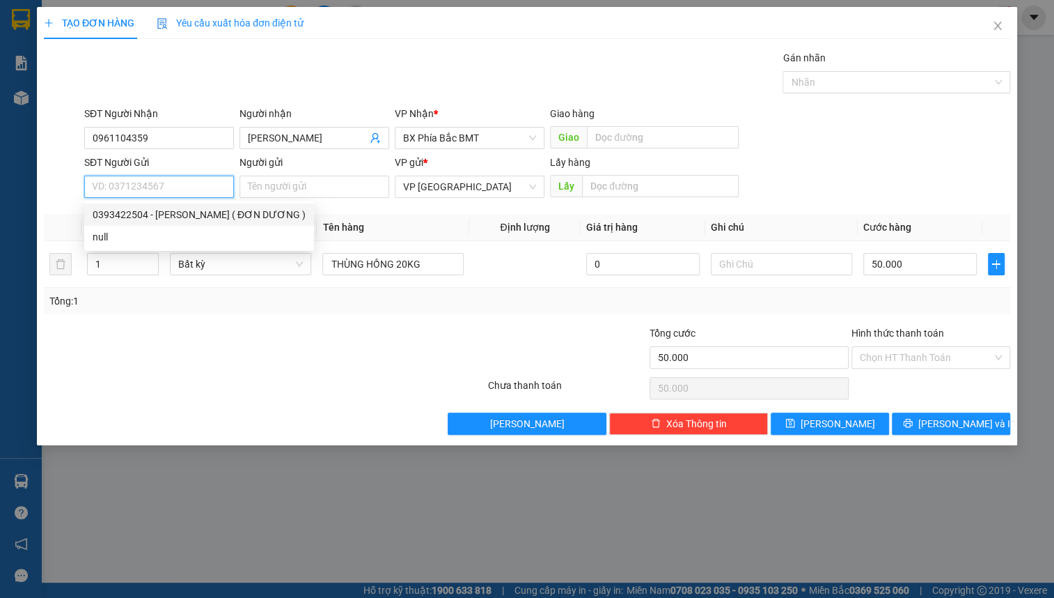
click at [169, 215] on div "0393422504 - [PERSON_NAME] ( ĐƠN DƯƠNG )" at bounding box center [199, 214] width 213 height 15
type input "0393422504"
type input "[PERSON_NAME] ( ĐƠN DƯƠNG )"
type input "BX"
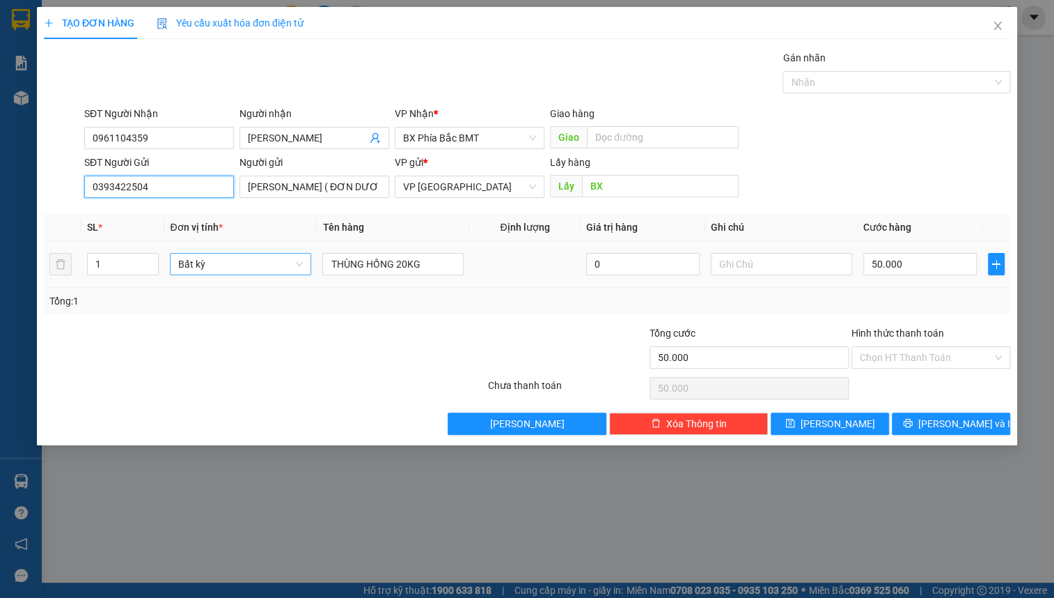
click at [199, 256] on span "Bất kỳ" at bounding box center [240, 264] width 125 height 21
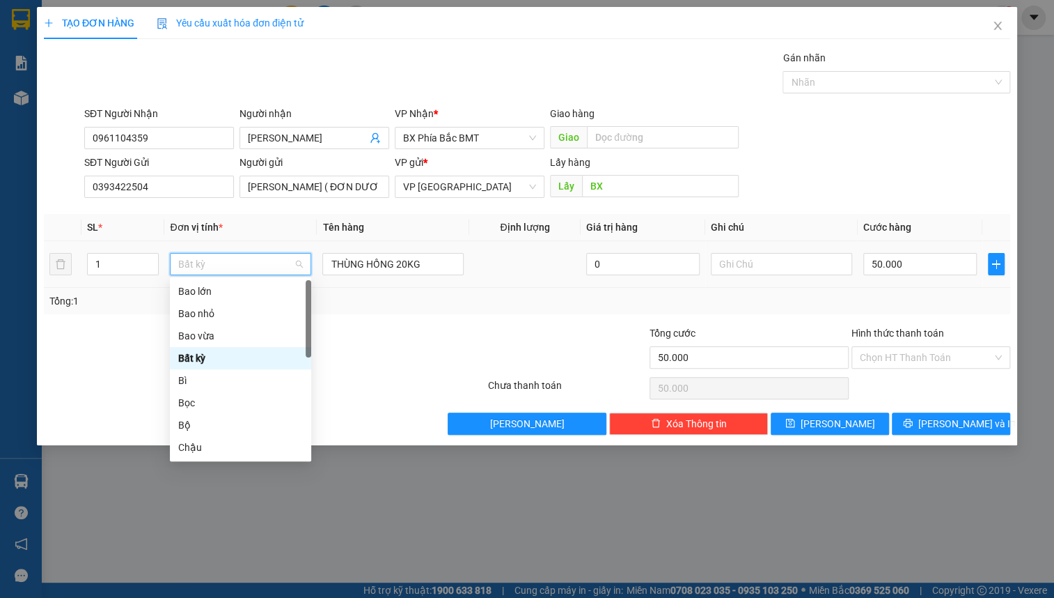
type input "T"
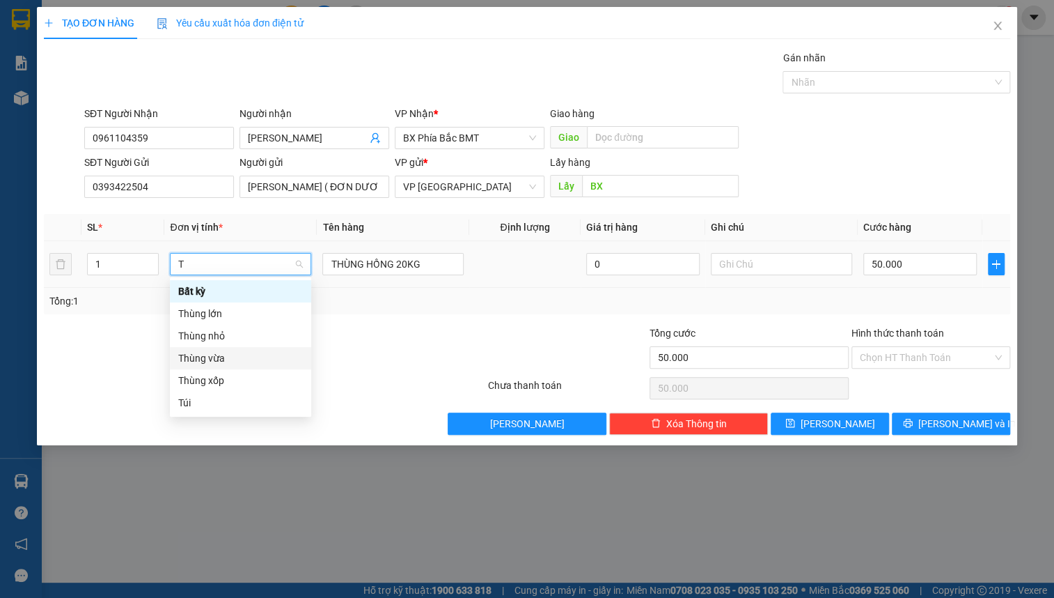
click at [207, 361] on div "Thùng vừa" at bounding box center [240, 357] width 125 height 15
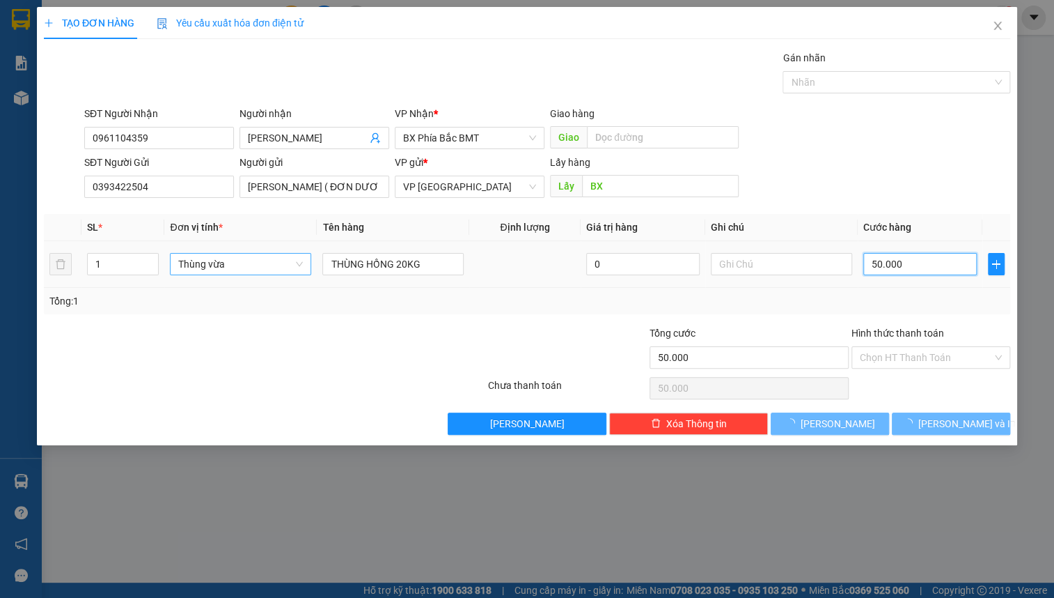
click at [931, 265] on input "50.000" at bounding box center [921, 264] width 114 height 22
type input "0"
type input "5"
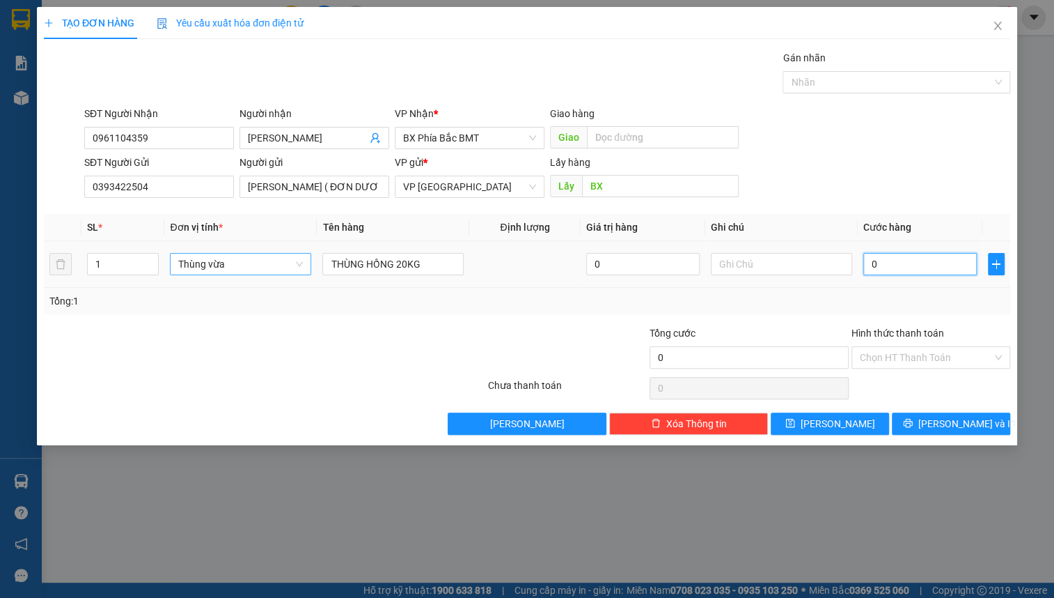
type input "5"
type input "05"
type input "50"
type input "050"
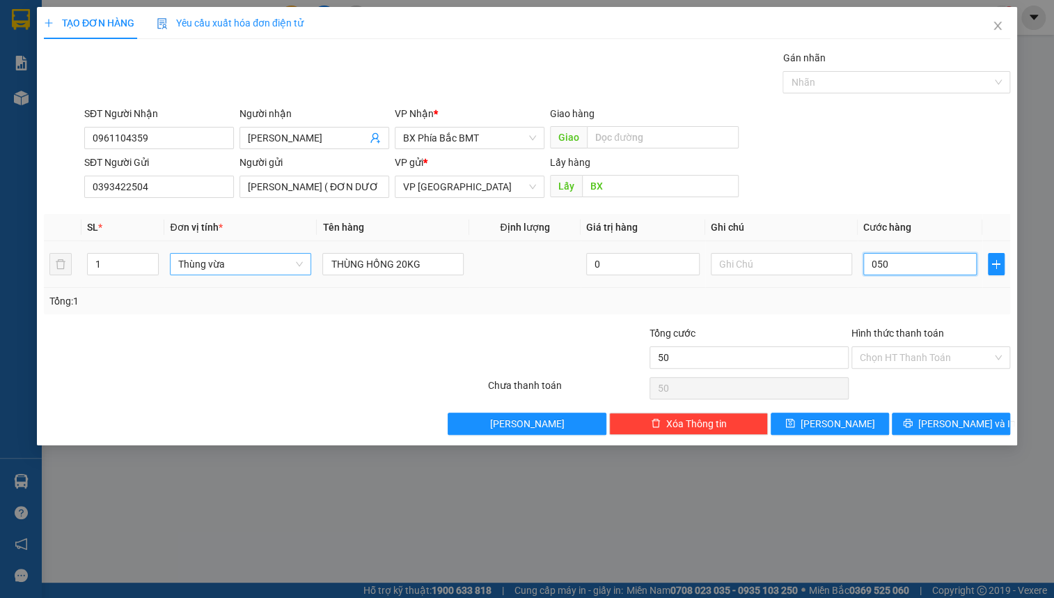
type input "500"
type input "0.500"
type input "5.000"
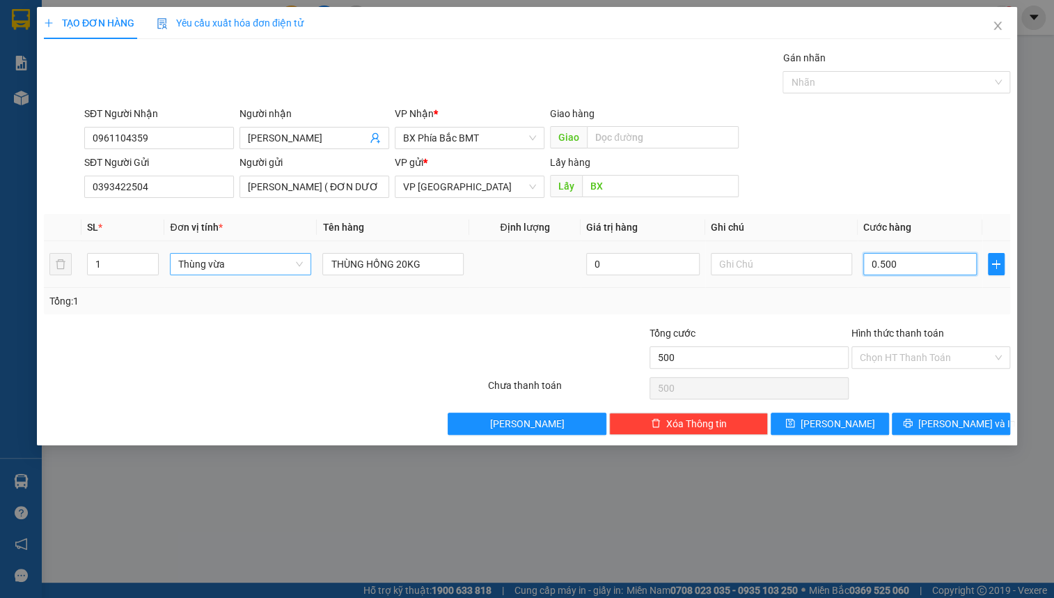
type input "05.000"
type input "50.000"
click at [623, 181] on input "BX" at bounding box center [660, 186] width 157 height 22
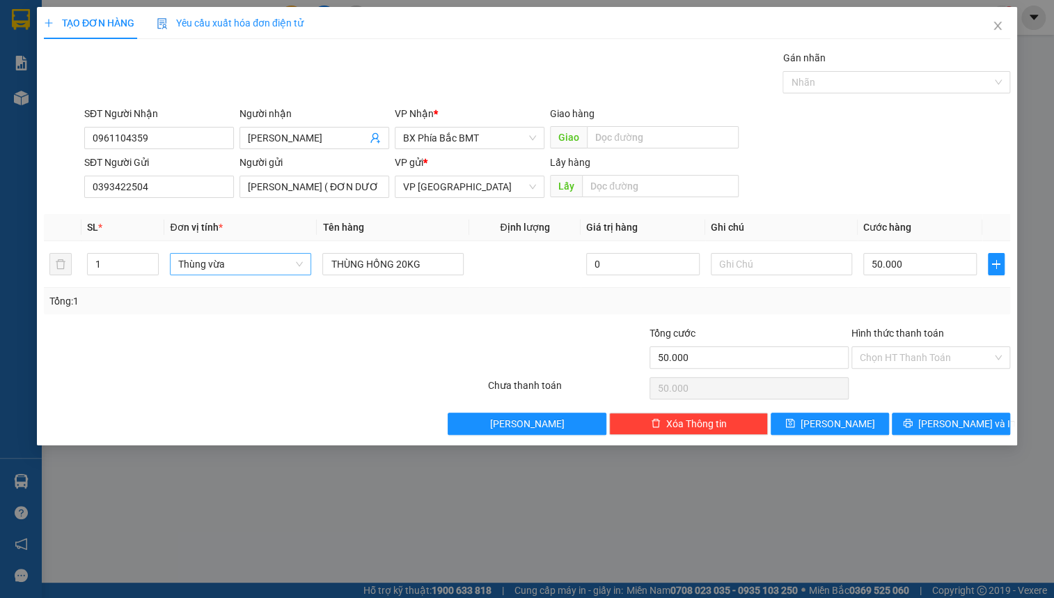
drag, startPoint x: 879, startPoint y: 154, endPoint x: 926, endPoint y: 311, distance: 164.4
click at [880, 155] on div "SĐT Người Gửi 0393422504 Người gửi TRẦN MINH TIẾN ( ĐƠN DƯƠNG ) VP gửi * VP Đà …" at bounding box center [547, 179] width 932 height 49
click at [935, 433] on button "[PERSON_NAME] và In" at bounding box center [951, 423] width 118 height 22
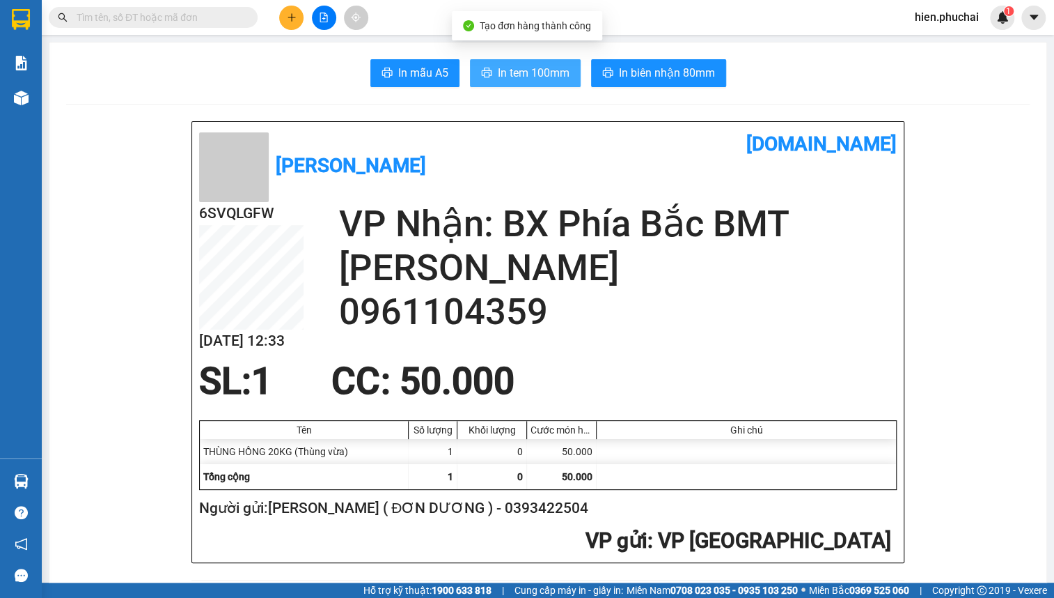
click at [499, 76] on span "In tem 100mm" at bounding box center [534, 72] width 72 height 17
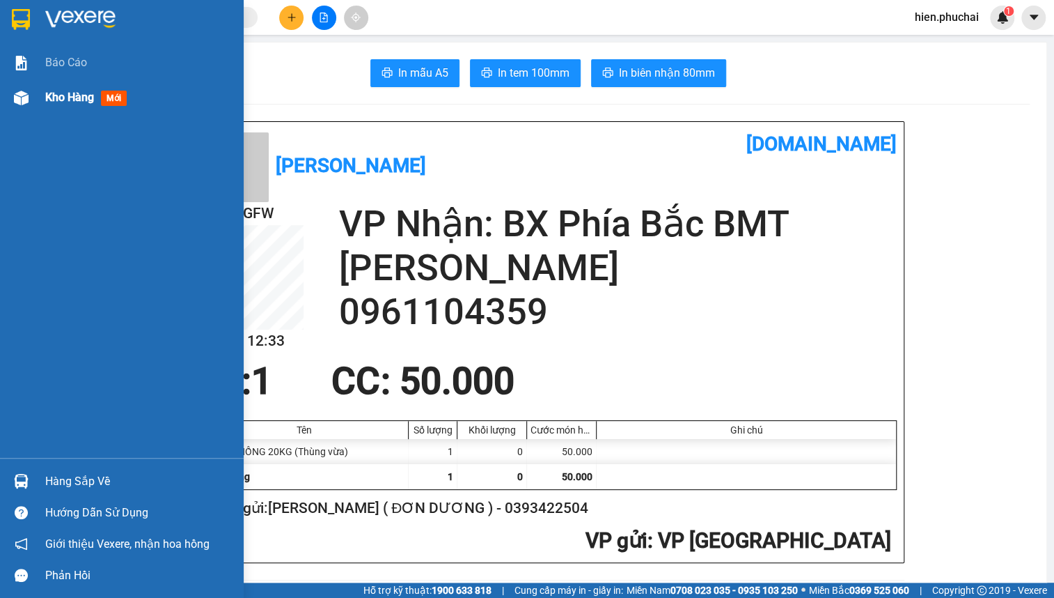
drag, startPoint x: 33, startPoint y: 98, endPoint x: 151, endPoint y: 98, distance: 118.4
click at [33, 98] on div at bounding box center [21, 98] width 24 height 24
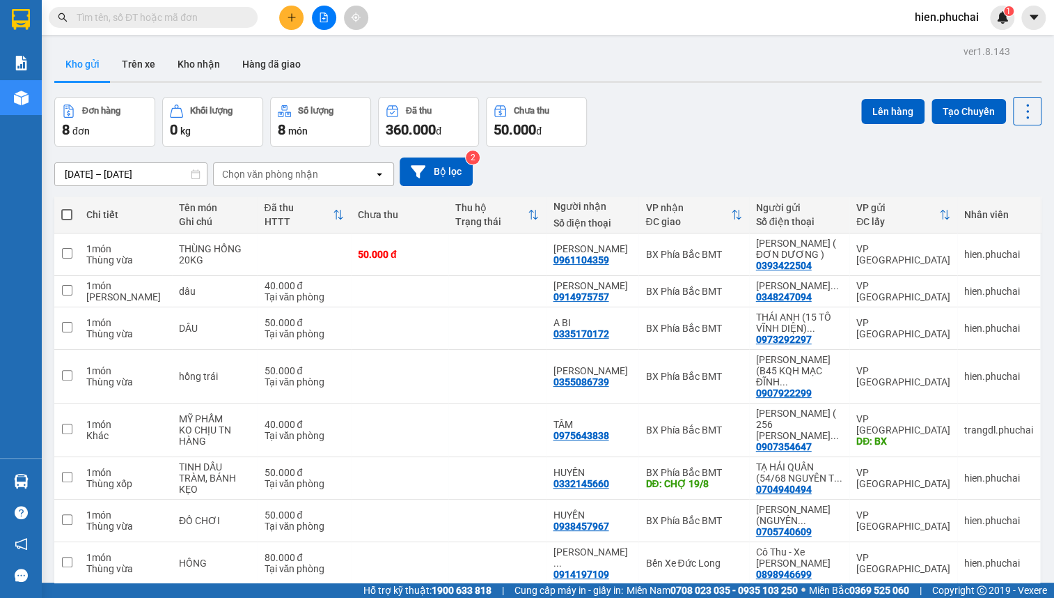
click at [797, 147] on div "[DATE] – [DATE] Press the down arrow key to interact with the calendar and sele…" at bounding box center [548, 171] width 988 height 49
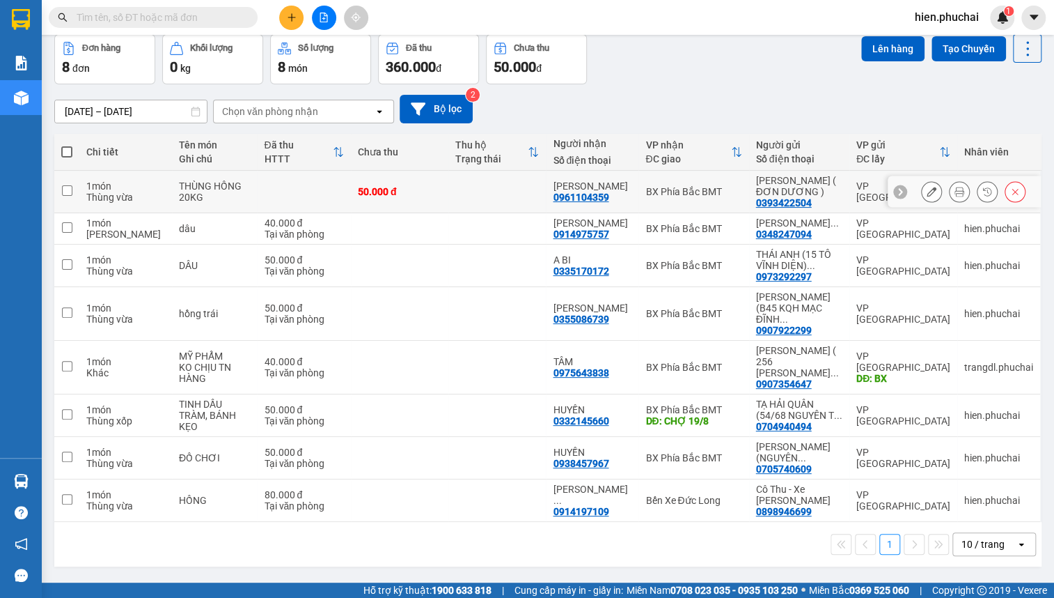
scroll to position [63, 0]
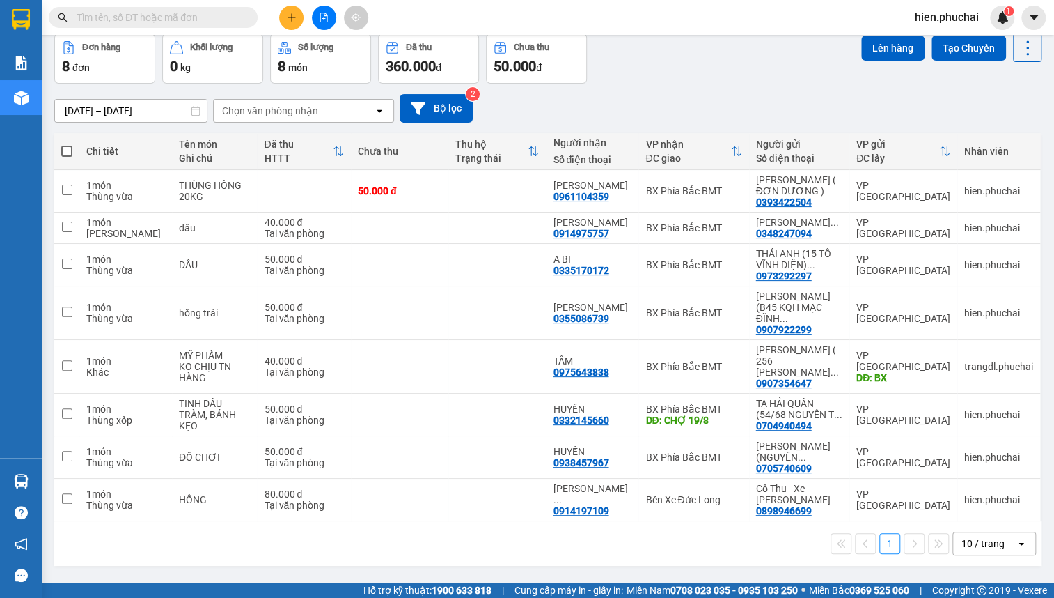
click at [623, 104] on div "[DATE] – [DATE] Press the down arrow key to interact with the calendar and sele…" at bounding box center [548, 108] width 988 height 29
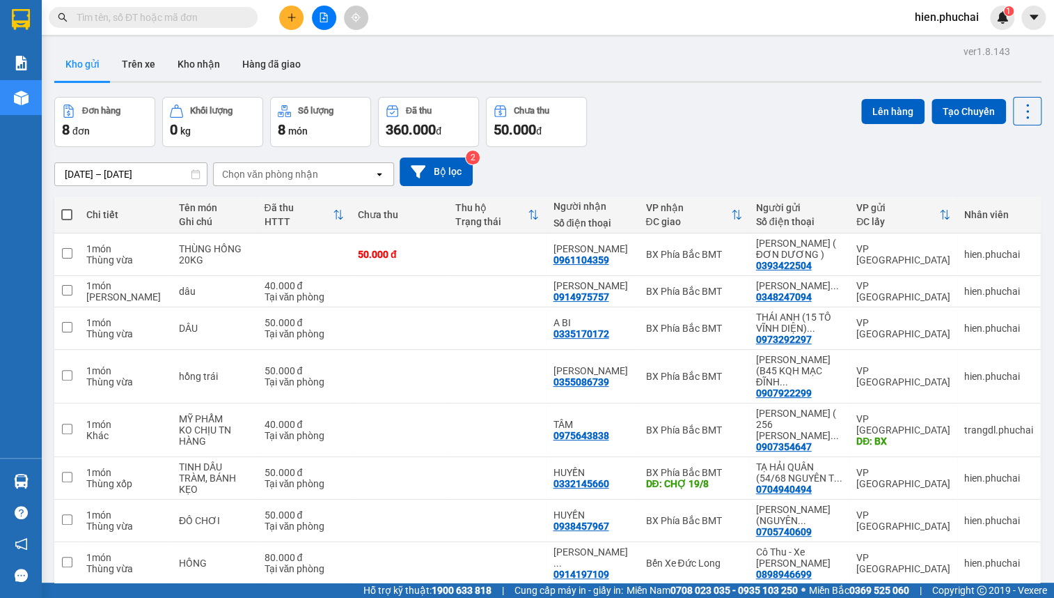
click at [565, 173] on div "[DATE] – [DATE] Press the down arrow key to interact with the calendar and sele…" at bounding box center [548, 171] width 988 height 29
click at [577, 152] on div "[DATE] – [DATE] Press the down arrow key to interact with the calendar and sele…" at bounding box center [548, 171] width 988 height 49
drag, startPoint x: 283, startPoint y: 29, endPoint x: 292, endPoint y: 24, distance: 9.7
click at [292, 24] on div "Kết quả tìm kiếm ( 0 ) Bộ lọc No Data hien.phuchai 1" at bounding box center [527, 17] width 1054 height 35
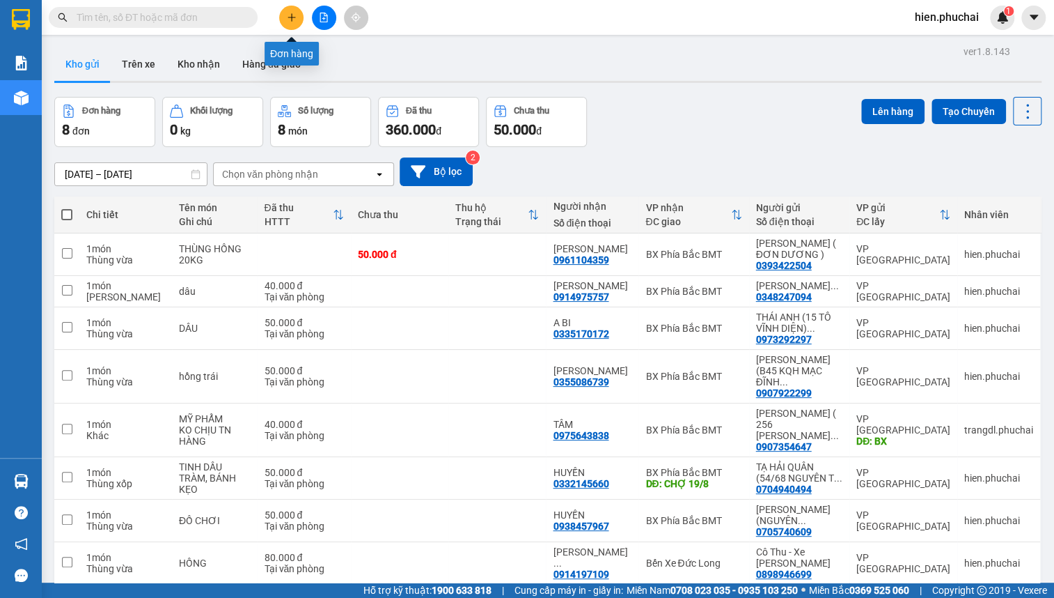
click at [298, 22] on button at bounding box center [291, 18] width 24 height 24
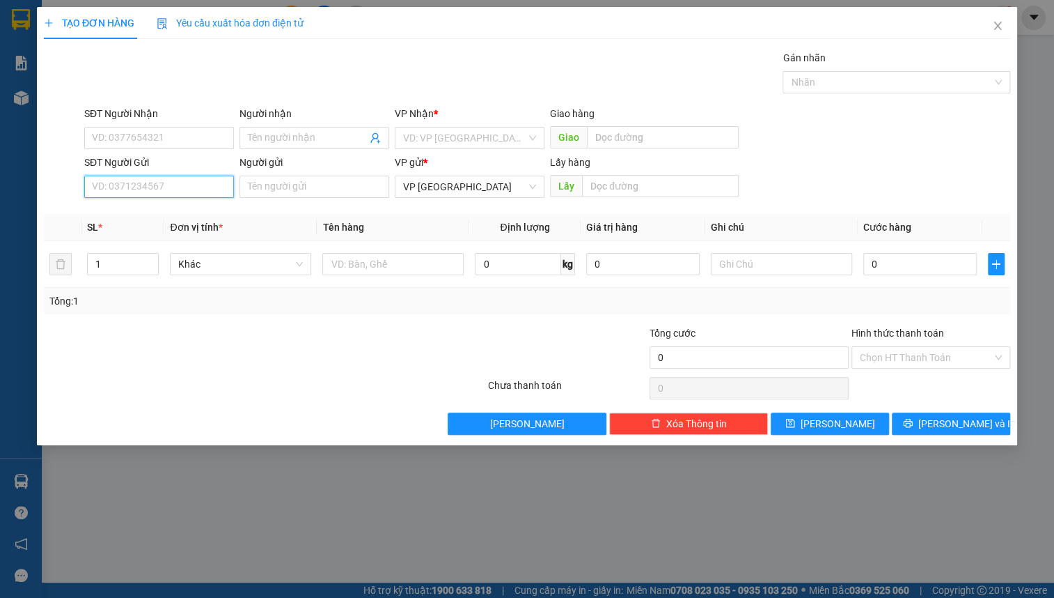
click at [183, 195] on input "SĐT Người Gửi" at bounding box center [159, 187] width 150 height 22
type input "0962791297"
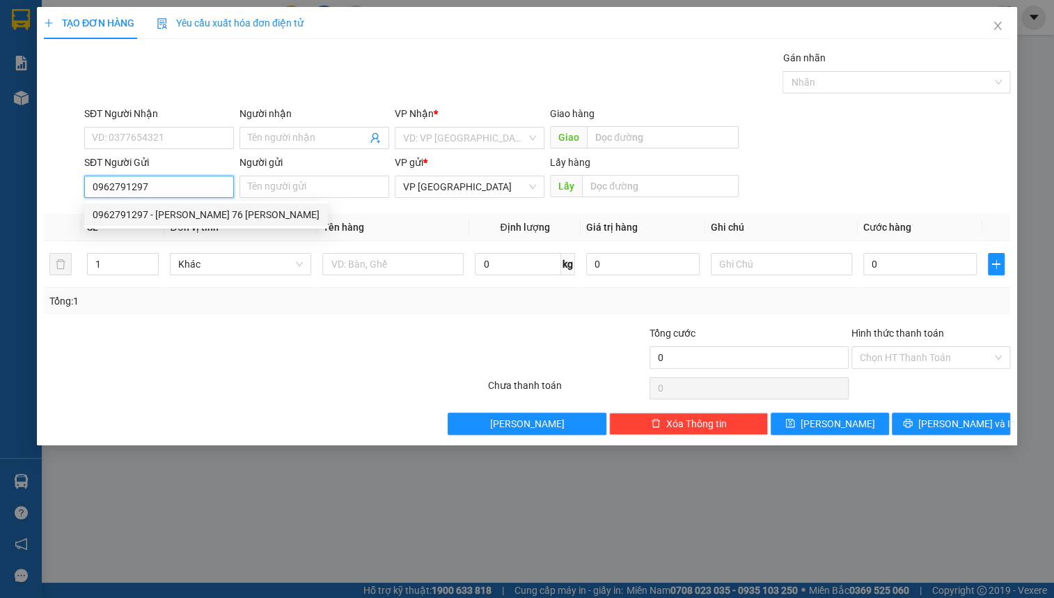
click at [192, 212] on div "0962791297 - [PERSON_NAME] 76 [PERSON_NAME]" at bounding box center [206, 214] width 227 height 15
type input "0988100667"
type input "C NGA"
type input "[PERSON_NAME] 76 [PERSON_NAME]"
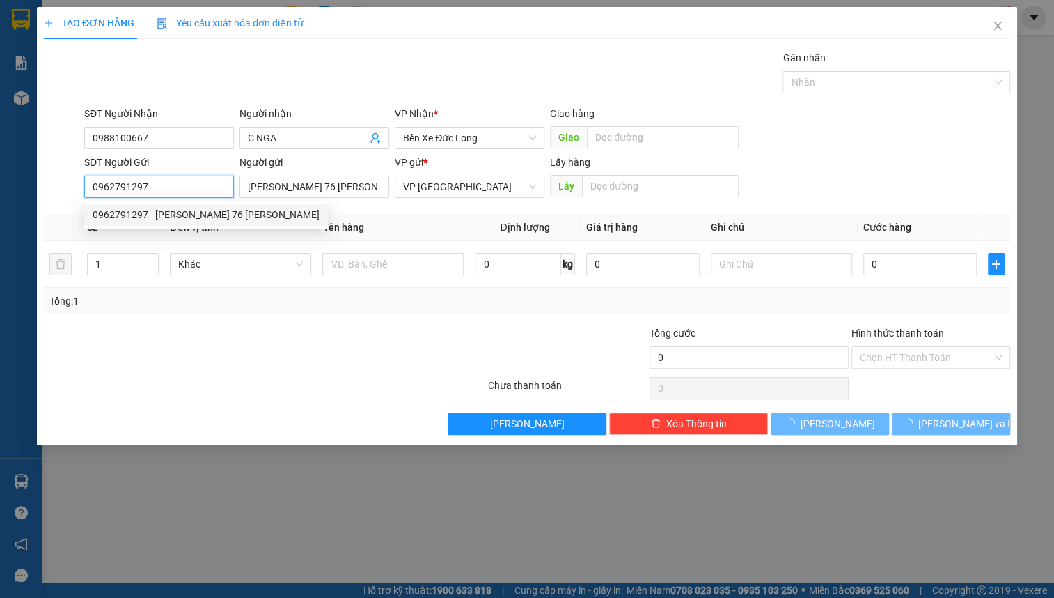
type input "40.000"
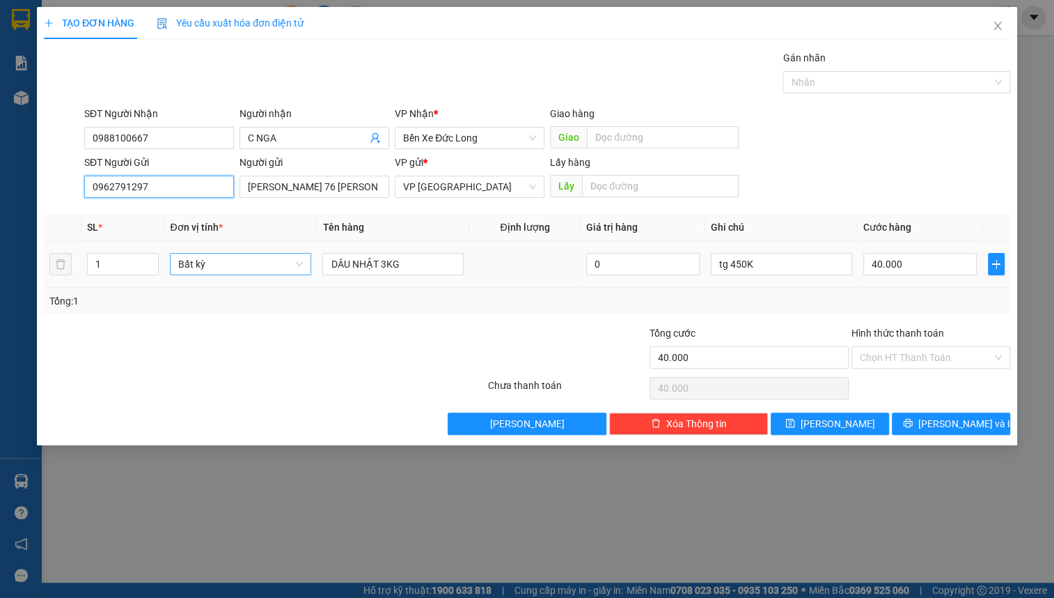
click at [231, 271] on span "Bất kỳ" at bounding box center [240, 264] width 125 height 21
type input "0962791297"
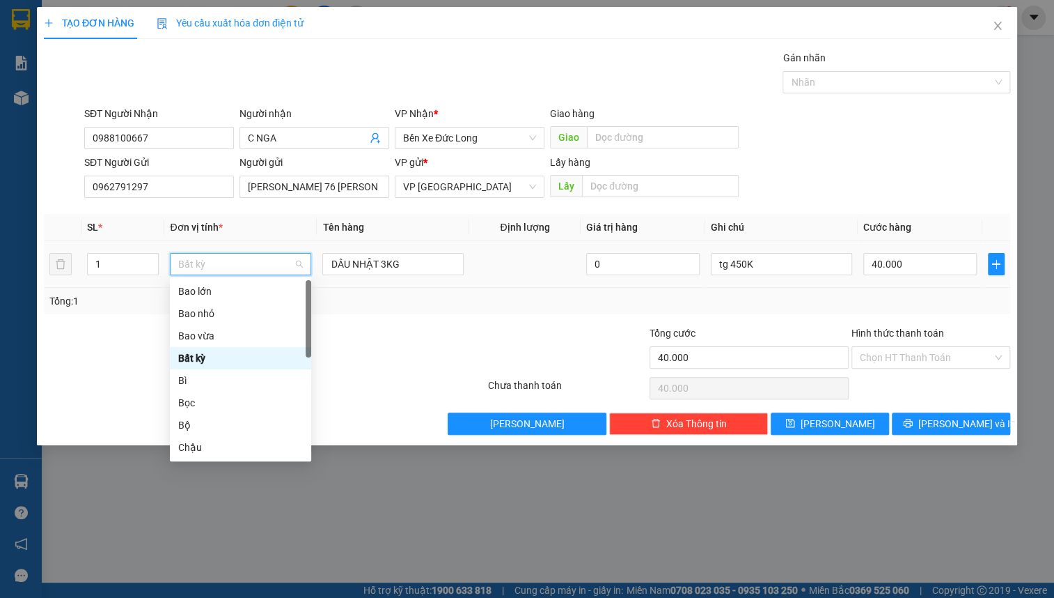
type input "K"
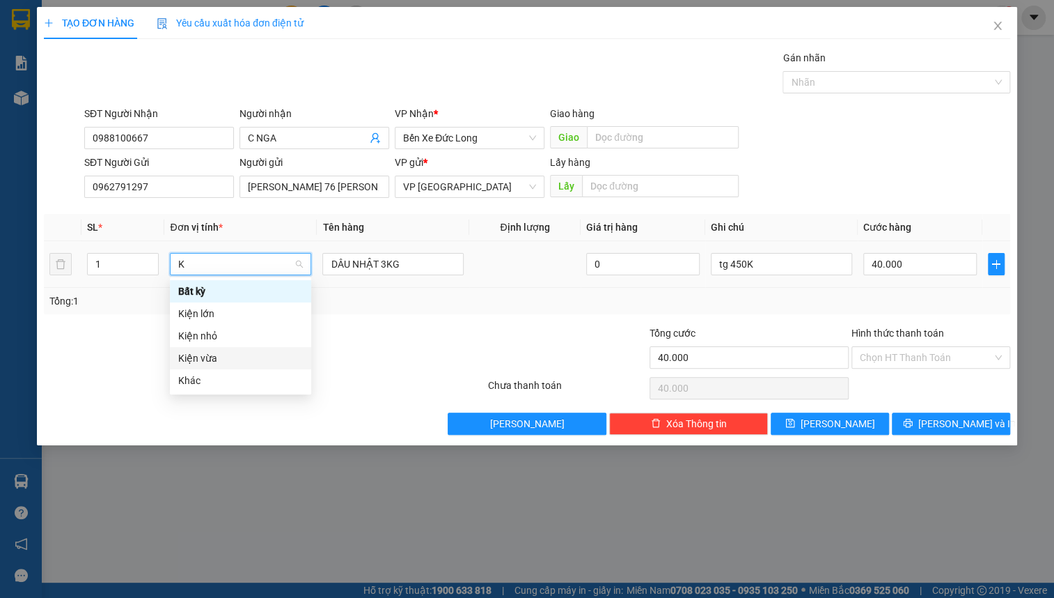
click at [229, 354] on div "Kiện vừa" at bounding box center [240, 357] width 125 height 15
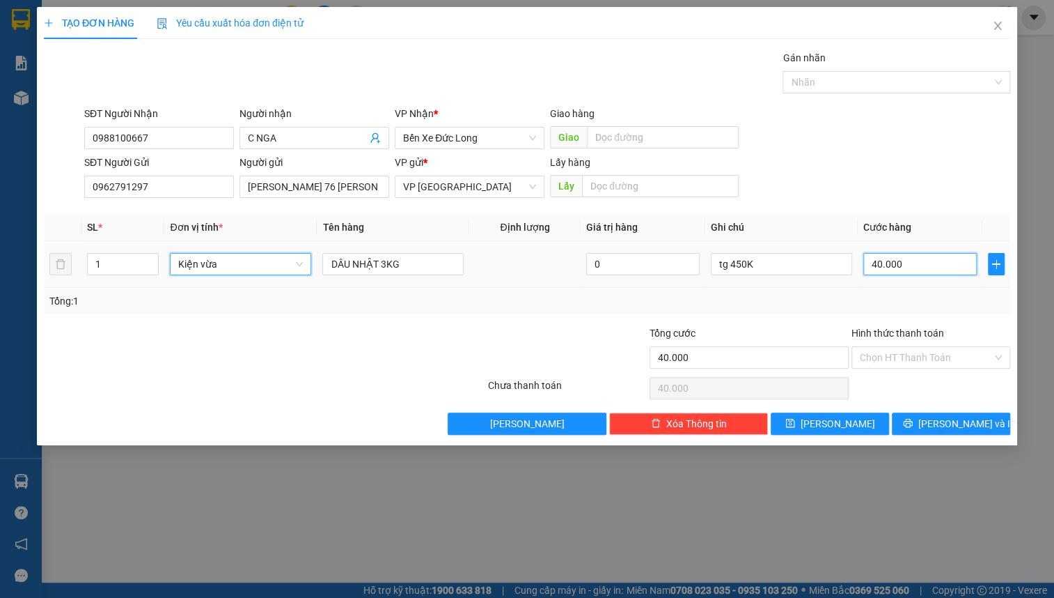
click at [926, 253] on input "40.000" at bounding box center [921, 264] width 114 height 22
type input "0"
type input "5"
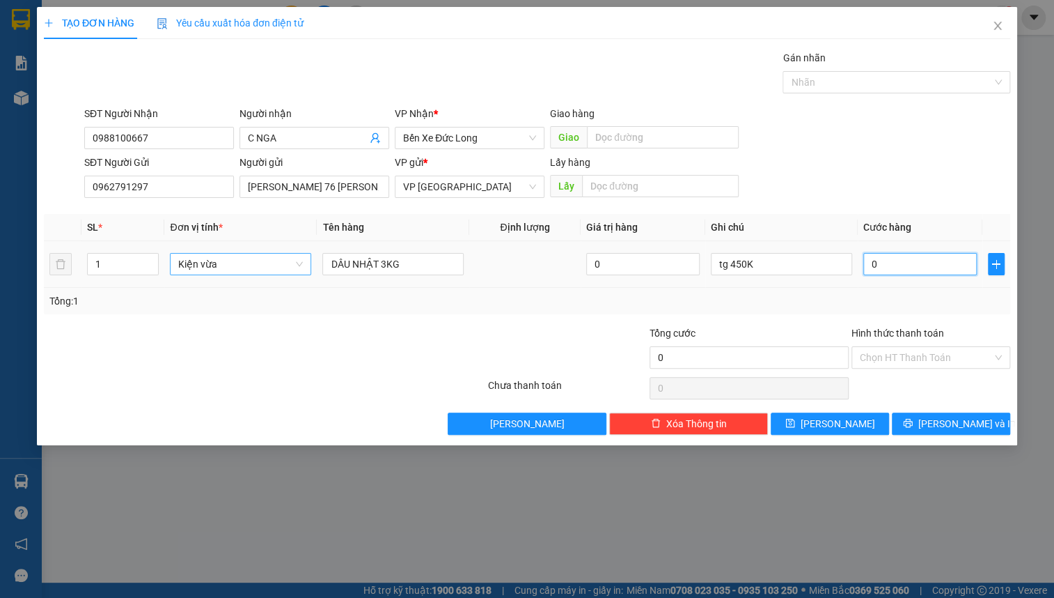
type input "5"
type input "05"
type input "50"
type input "050"
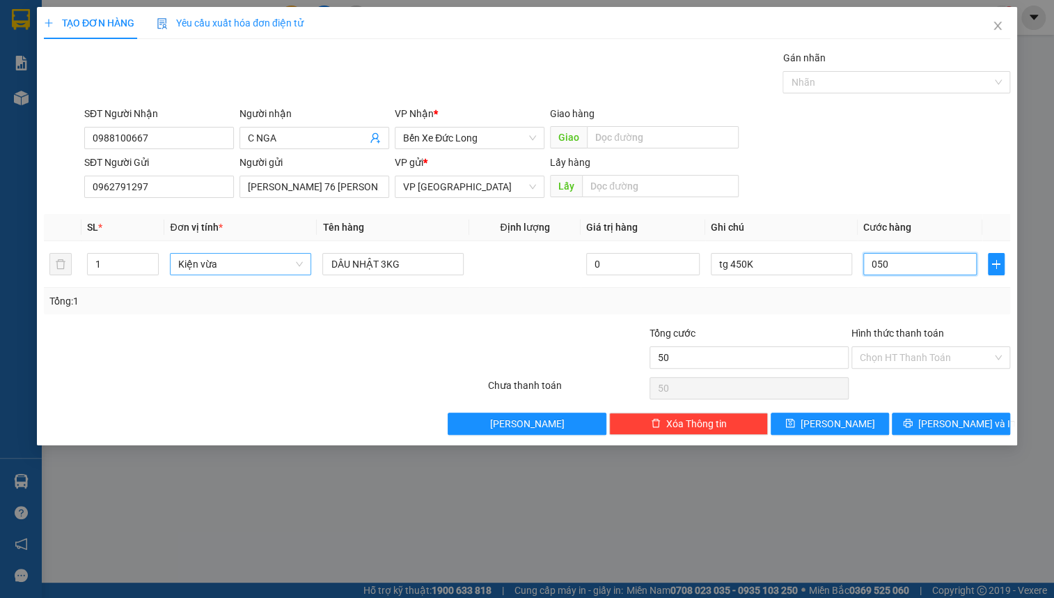
type input "500"
type input "0.500"
type input "5.000"
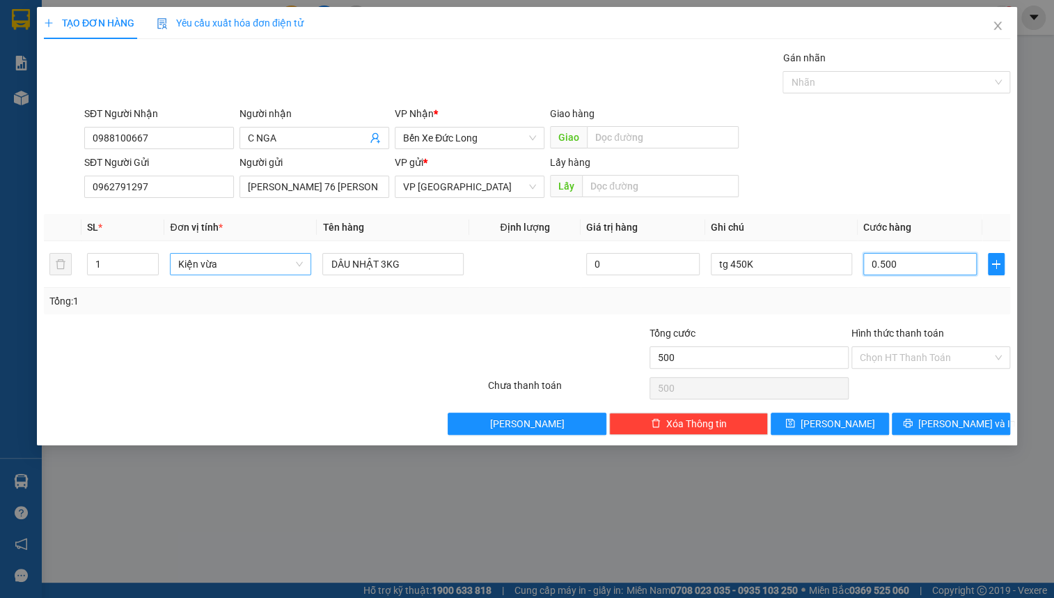
type input "05.000"
type input "50.000"
click at [897, 178] on div "SĐT Người Gửi 0962791297 Người gửi [PERSON_NAME] 76 NG AN NINH VP gửi * VP Đà L…" at bounding box center [547, 179] width 932 height 49
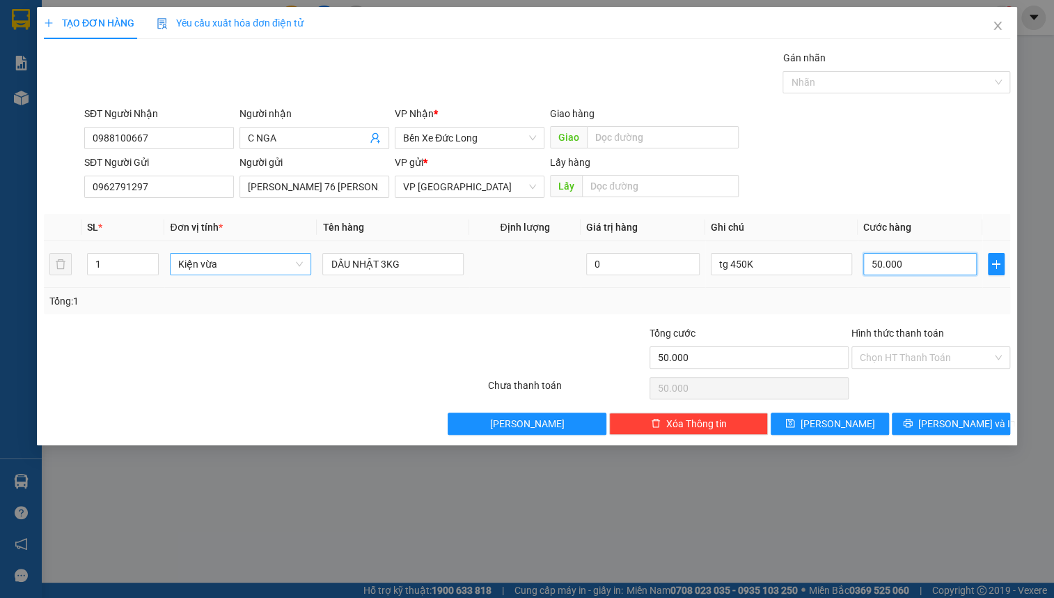
click at [925, 271] on input "50.000" at bounding box center [921, 264] width 114 height 22
type input "4"
type input "40"
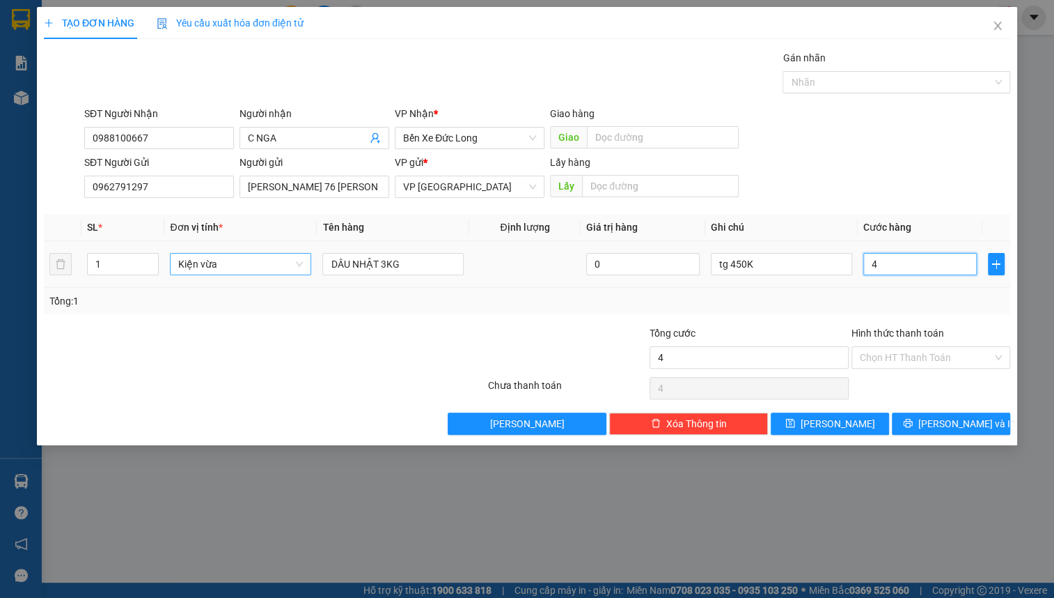
type input "40"
type input "400"
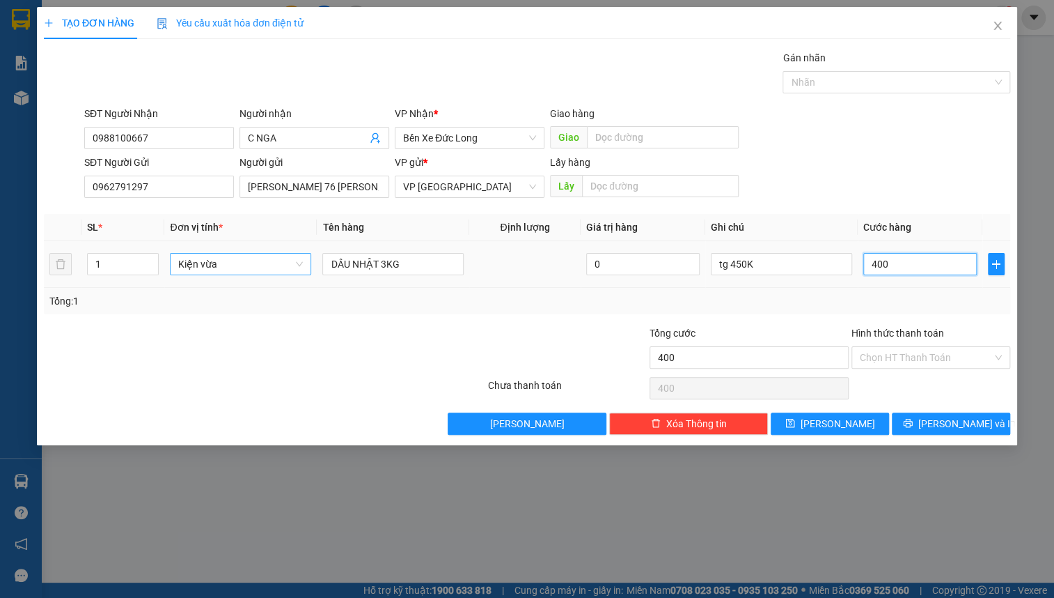
type input "4.000"
type input "40.000"
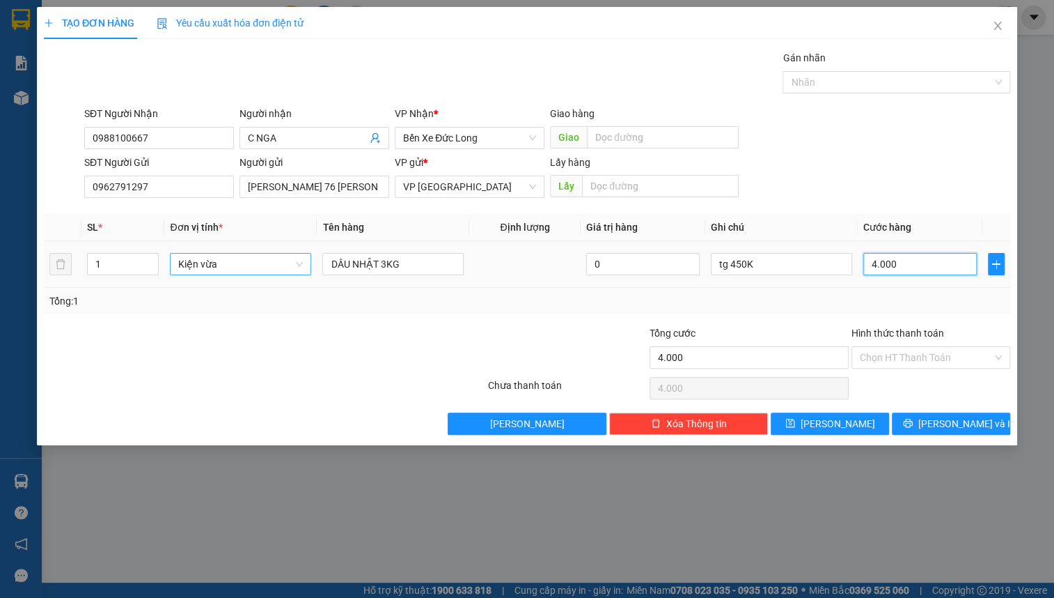
type input "40.000"
type input "400.000"
type input "40.000"
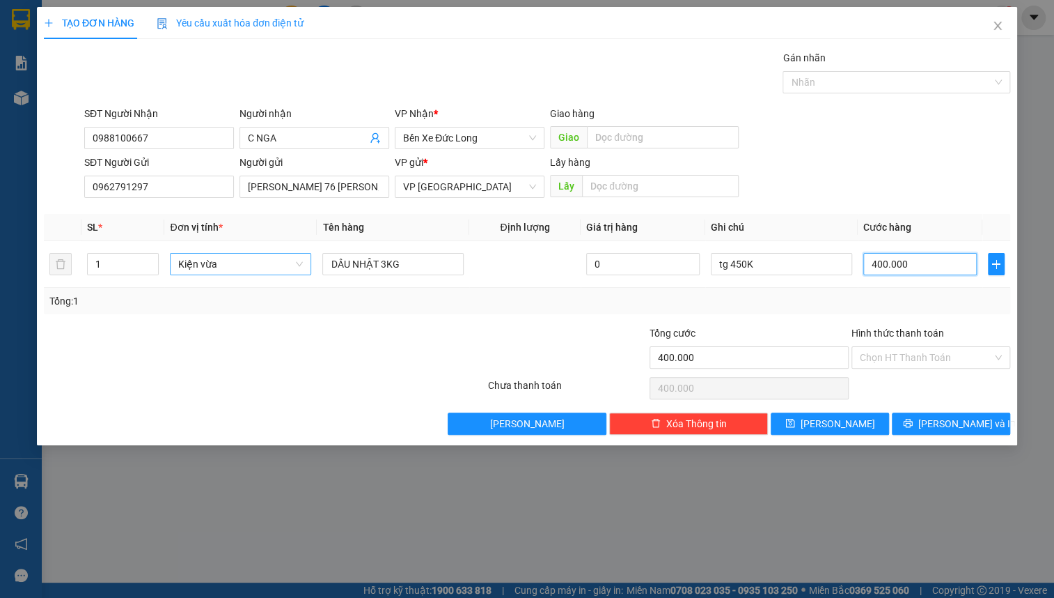
type input "40.000"
type input "4.000"
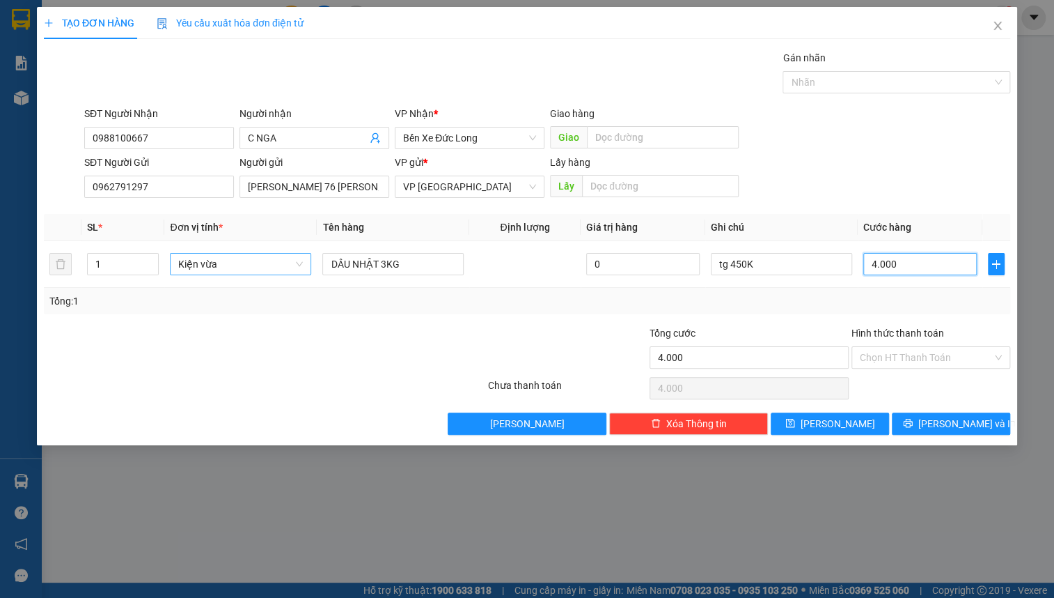
type input "400"
type input "40"
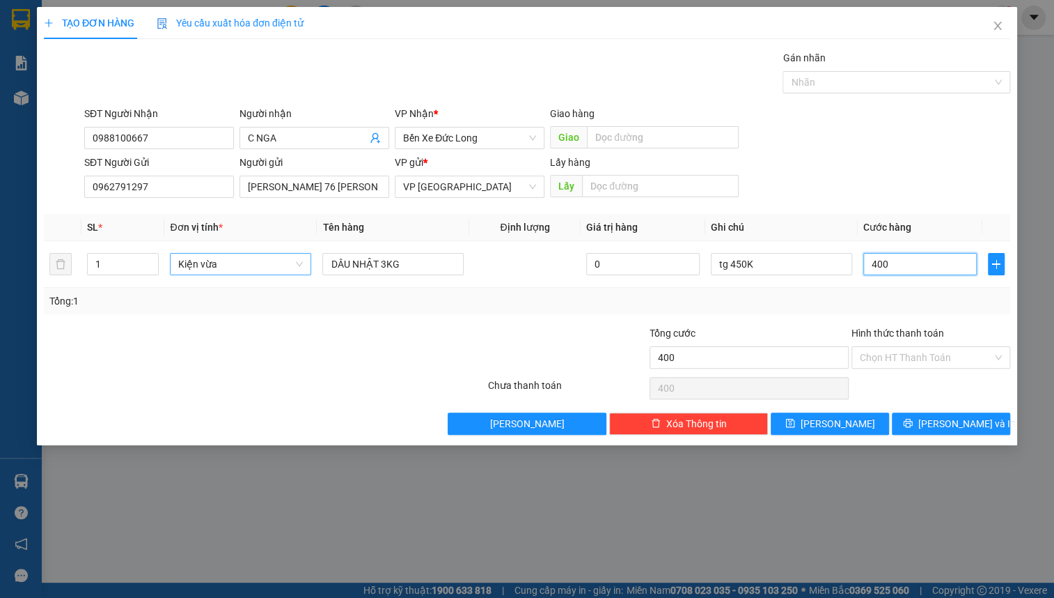
type input "40"
type input "4"
type input "0"
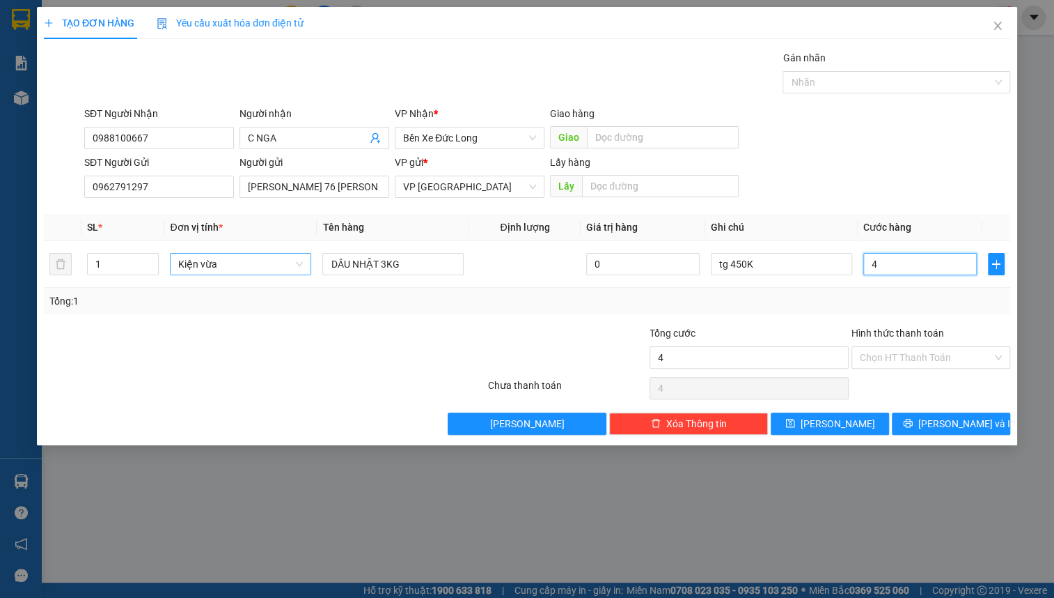
type input "0"
click at [442, 255] on input "DÂU NHẬT 3KG" at bounding box center [392, 264] width 141 height 22
click at [897, 265] on input "0" at bounding box center [921, 264] width 114 height 22
type input "4"
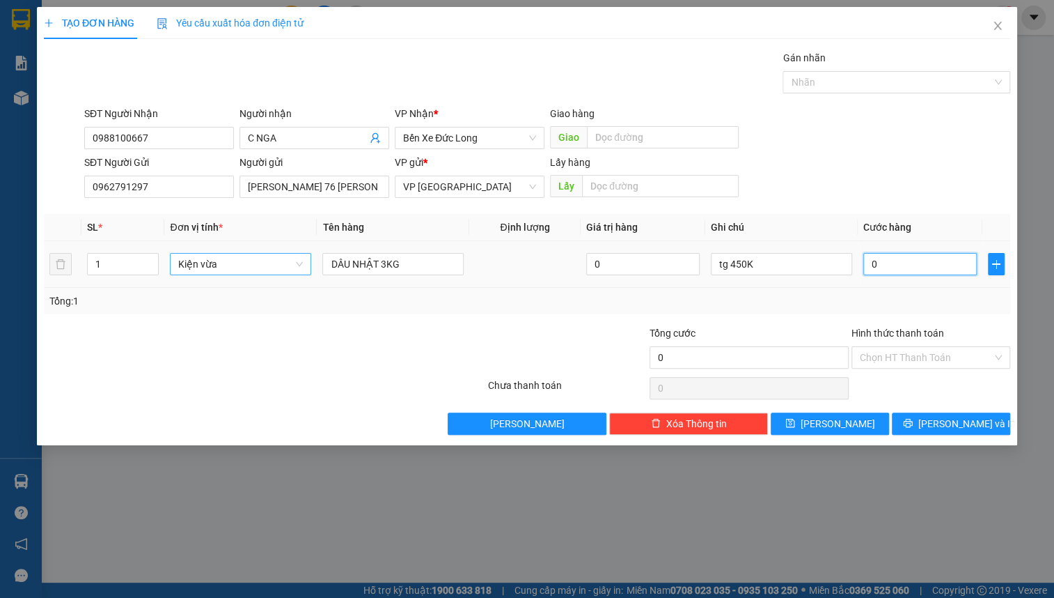
type input "4"
type input "40"
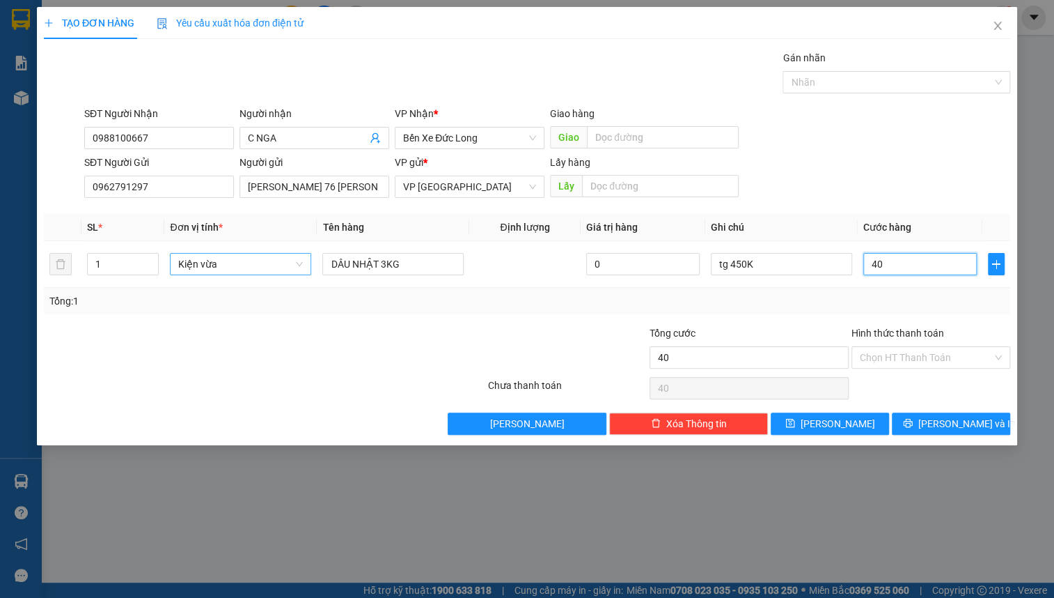
type input "400"
type input "4.000"
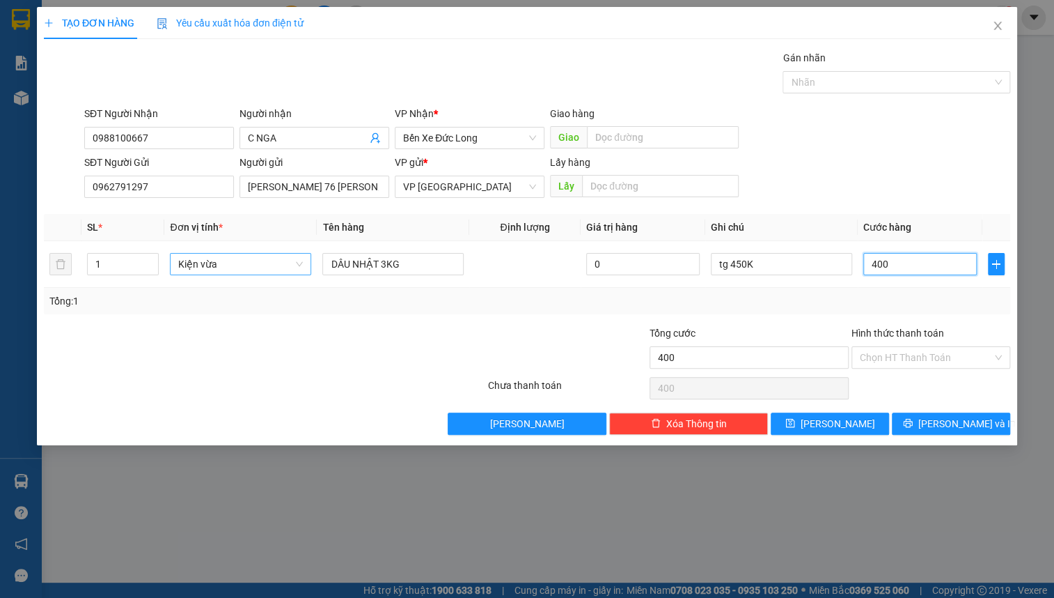
type input "4.000"
type input "40.000"
click at [842, 166] on div "SĐT Người Gửi 0962791297 Người gửi [PERSON_NAME] 76 NG AN NINH VP gửi * VP Đà L…" at bounding box center [547, 179] width 932 height 49
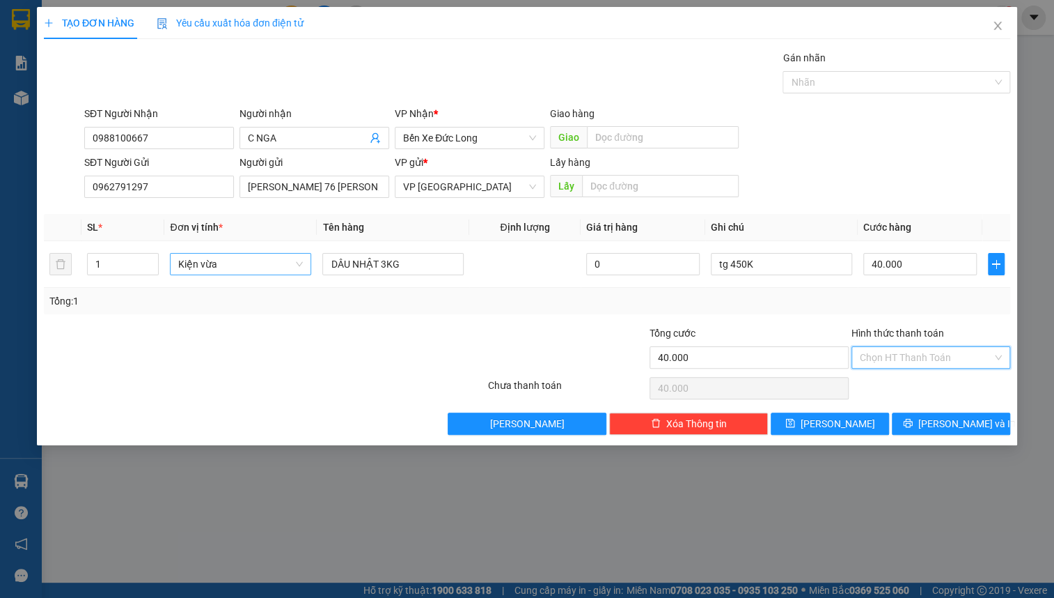
click at [938, 348] on input "Hình thức thanh toán" at bounding box center [926, 357] width 132 height 21
click at [921, 380] on div "Tại văn phòng" at bounding box center [931, 384] width 142 height 15
type input "0"
click at [912, 422] on icon "printer" at bounding box center [907, 423] width 9 height 9
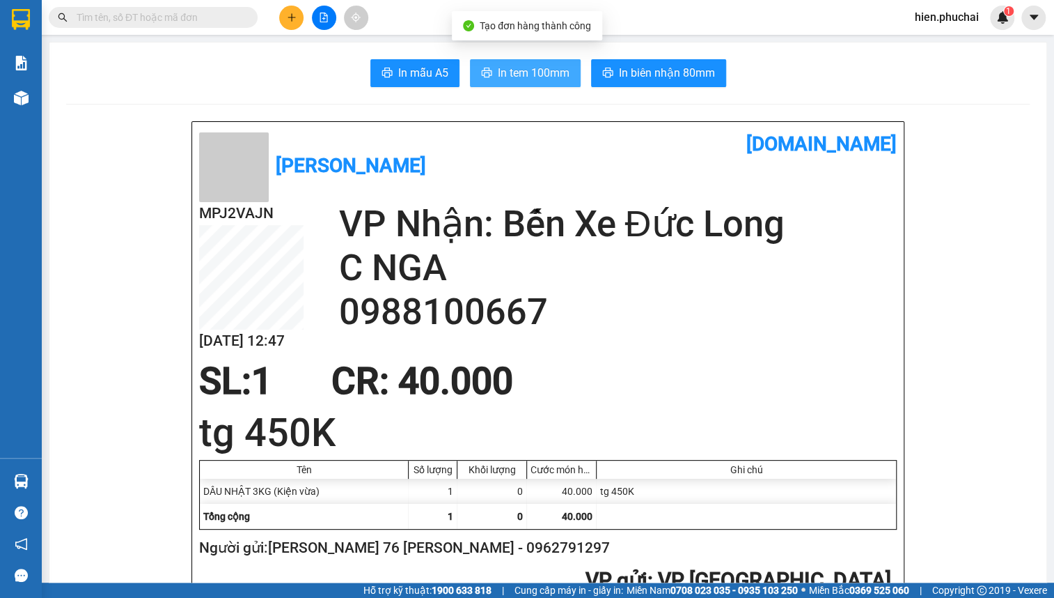
click at [498, 71] on span "In tem 100mm" at bounding box center [534, 72] width 72 height 17
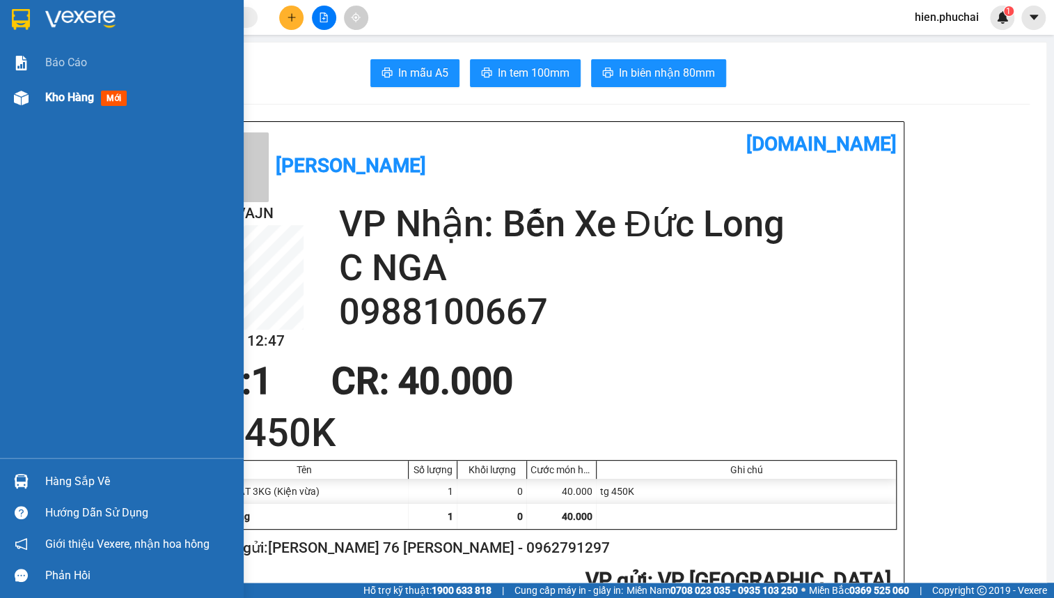
click at [32, 95] on div at bounding box center [21, 98] width 24 height 24
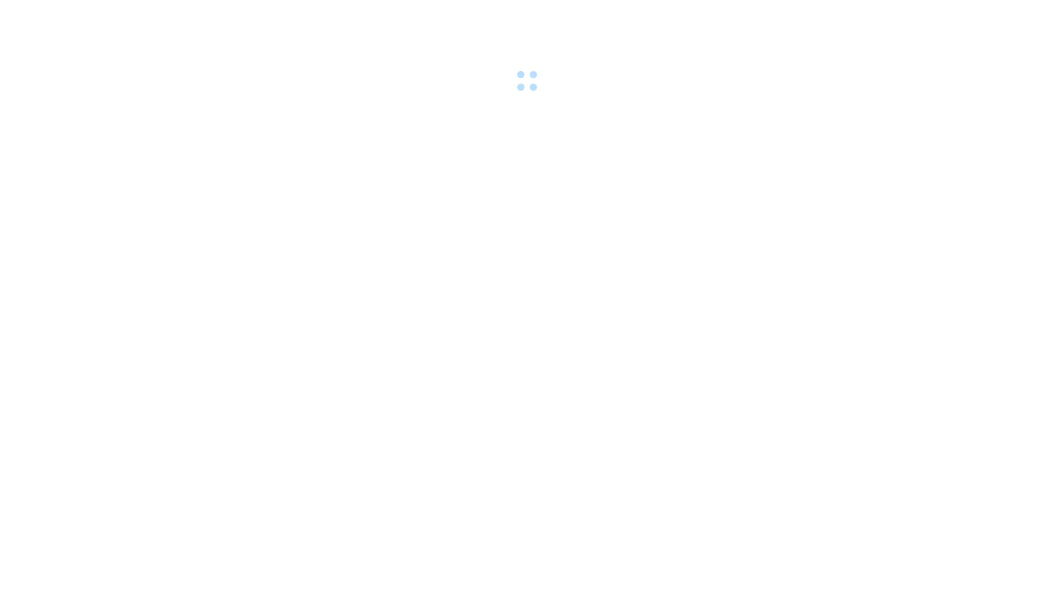
click at [330, 59] on div at bounding box center [527, 48] width 1054 height 96
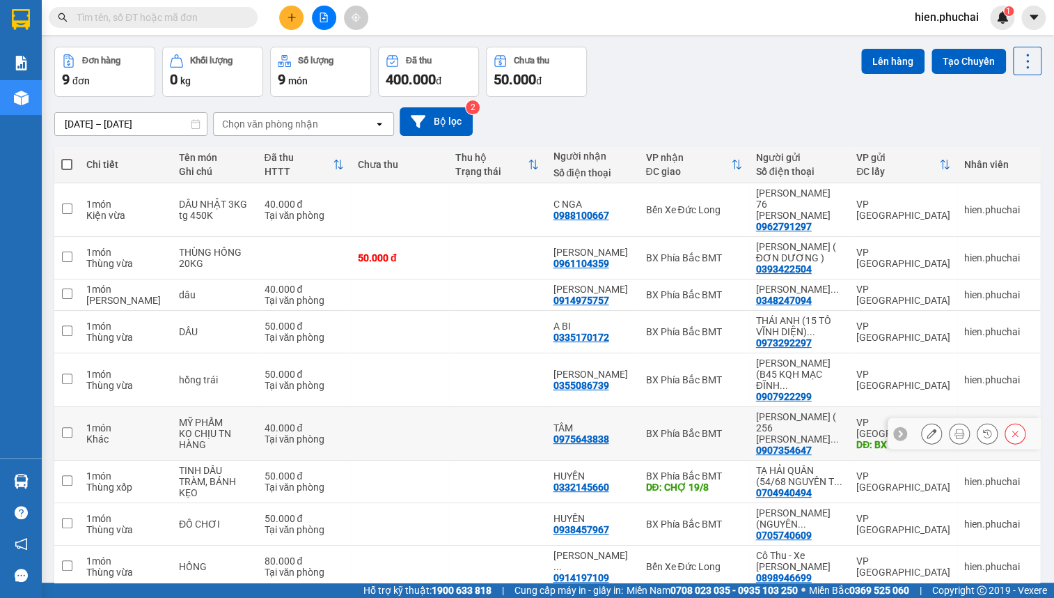
scroll to position [89, 0]
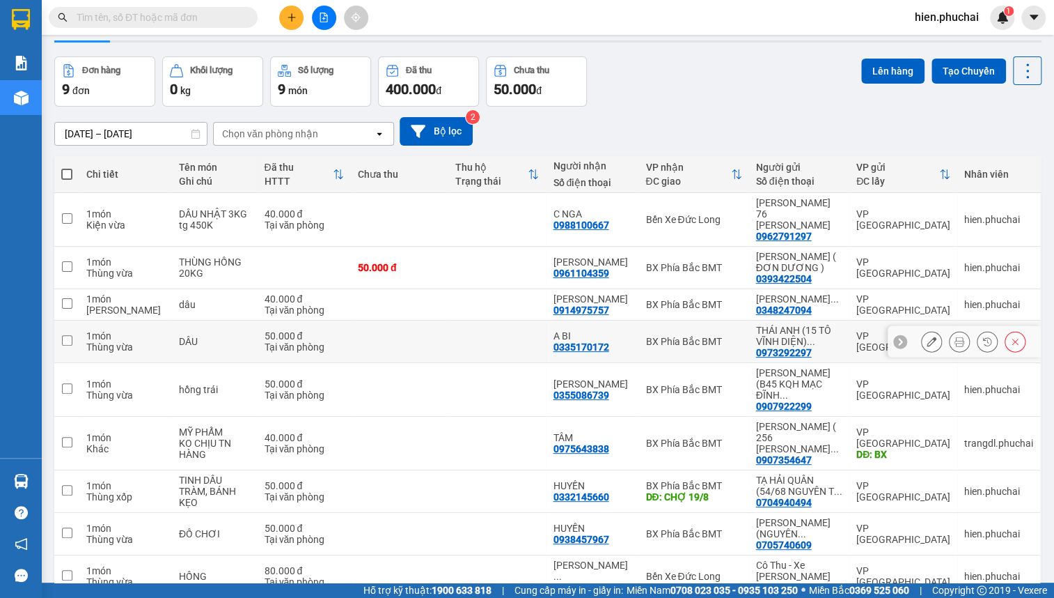
scroll to position [63, 0]
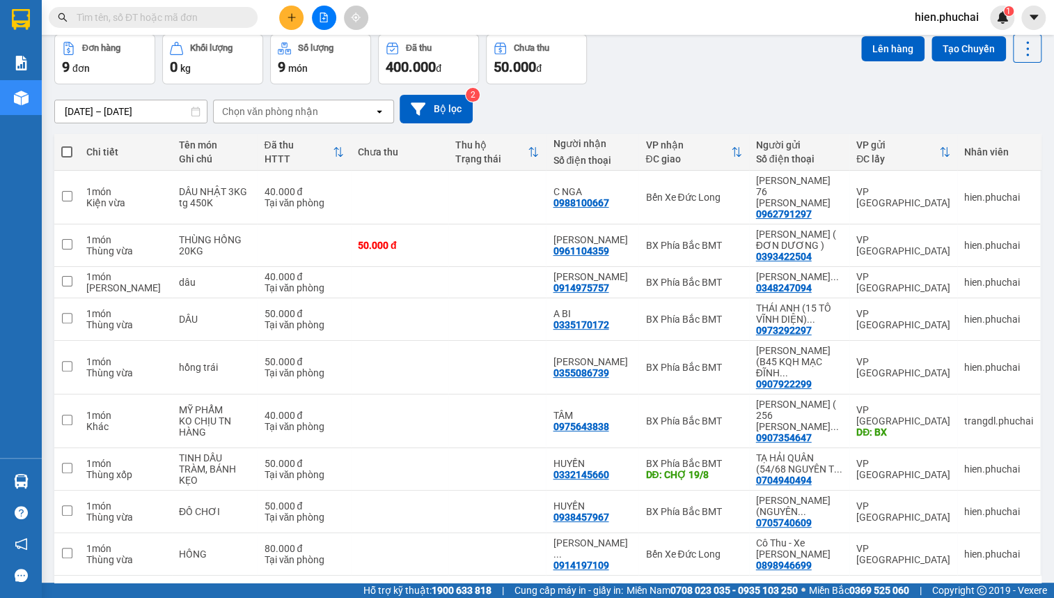
click at [635, 121] on div "[DATE] – [DATE] Press the down arrow key to interact with the calendar and sele…" at bounding box center [548, 109] width 988 height 29
click at [669, 111] on div "[DATE] – [DATE] Press the down arrow key to interact with the calendar and sele…" at bounding box center [548, 109] width 988 height 29
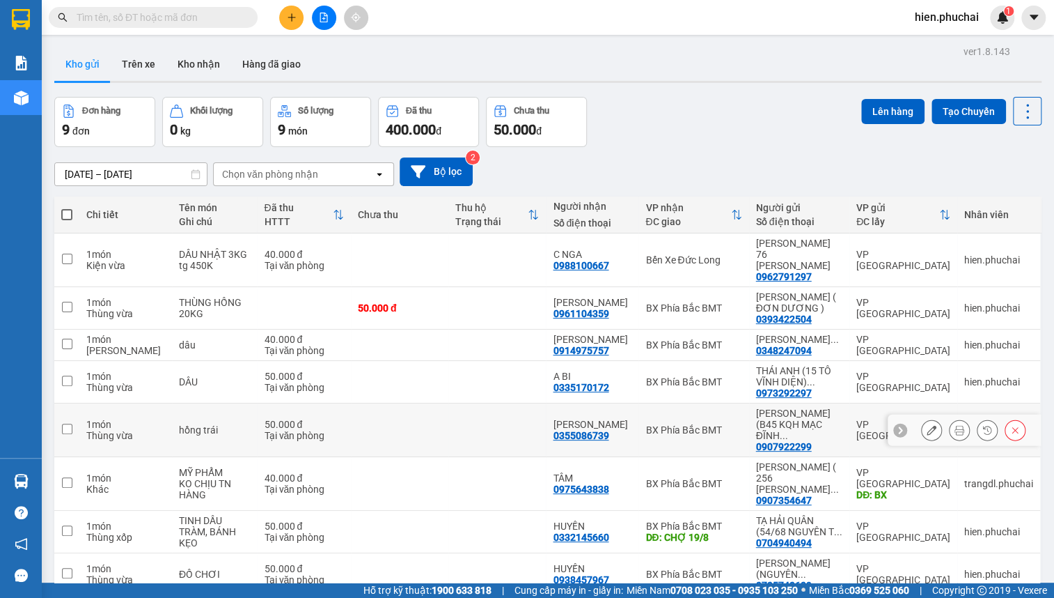
scroll to position [63, 0]
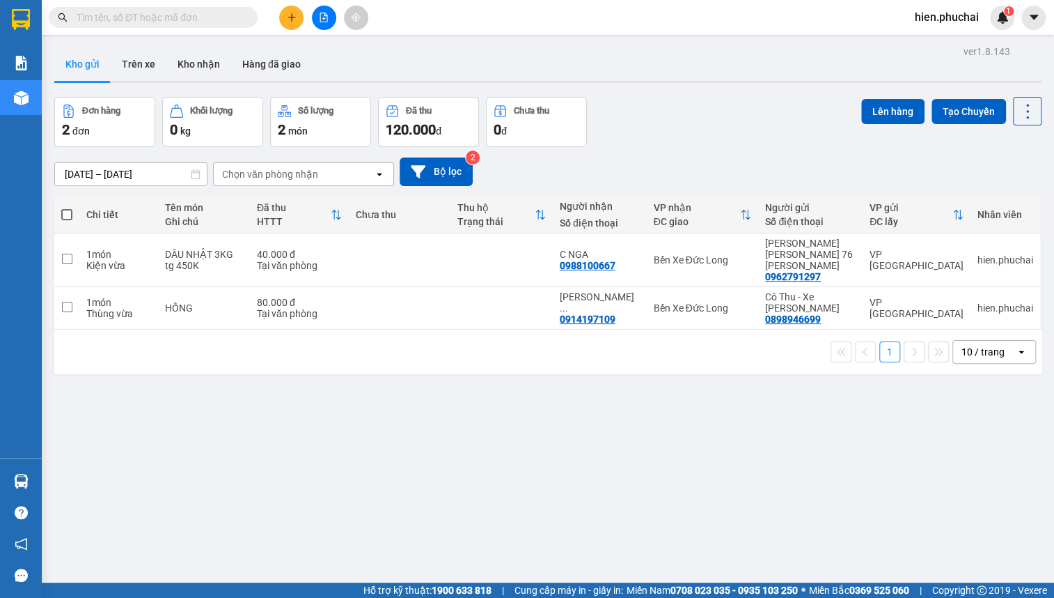
click at [321, 6] on button at bounding box center [324, 18] width 24 height 24
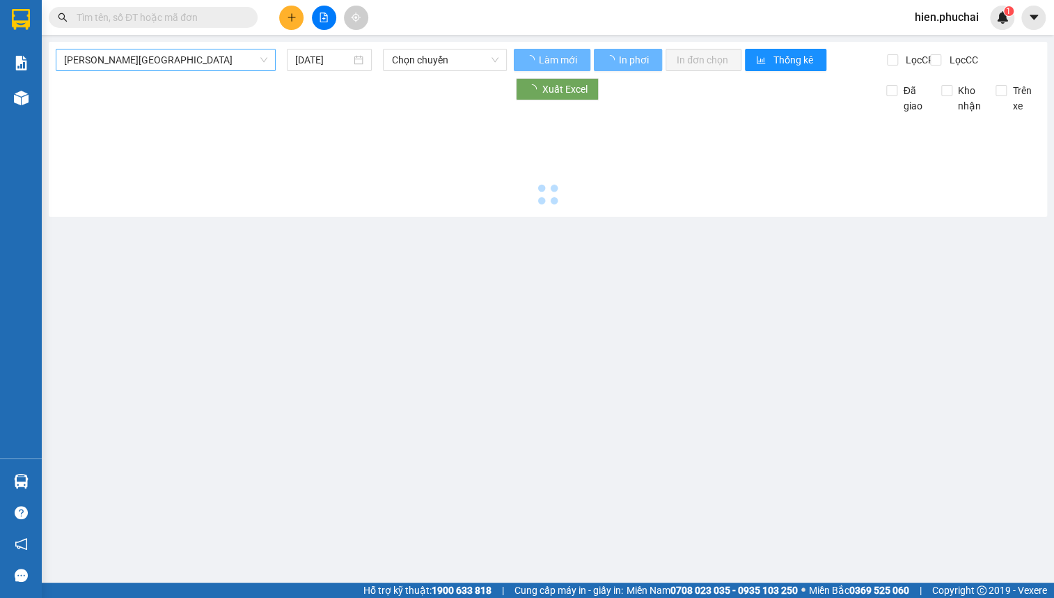
click at [157, 54] on span "[PERSON_NAME][GEOGRAPHIC_DATA]" at bounding box center [165, 59] width 203 height 21
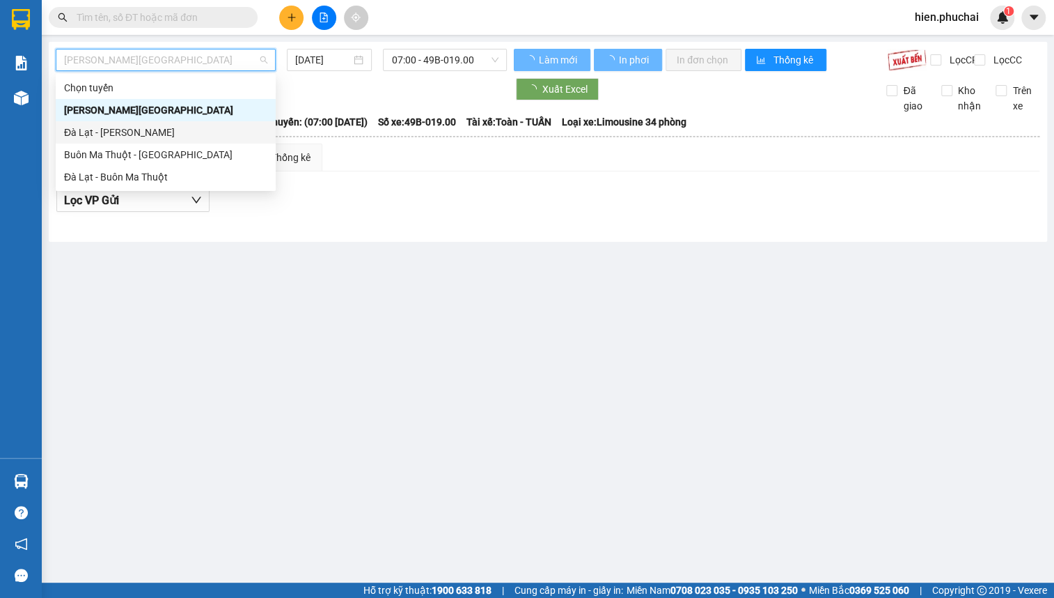
click at [157, 134] on div "Đà Lạt - [PERSON_NAME]" at bounding box center [165, 132] width 203 height 15
type input "[DATE]"
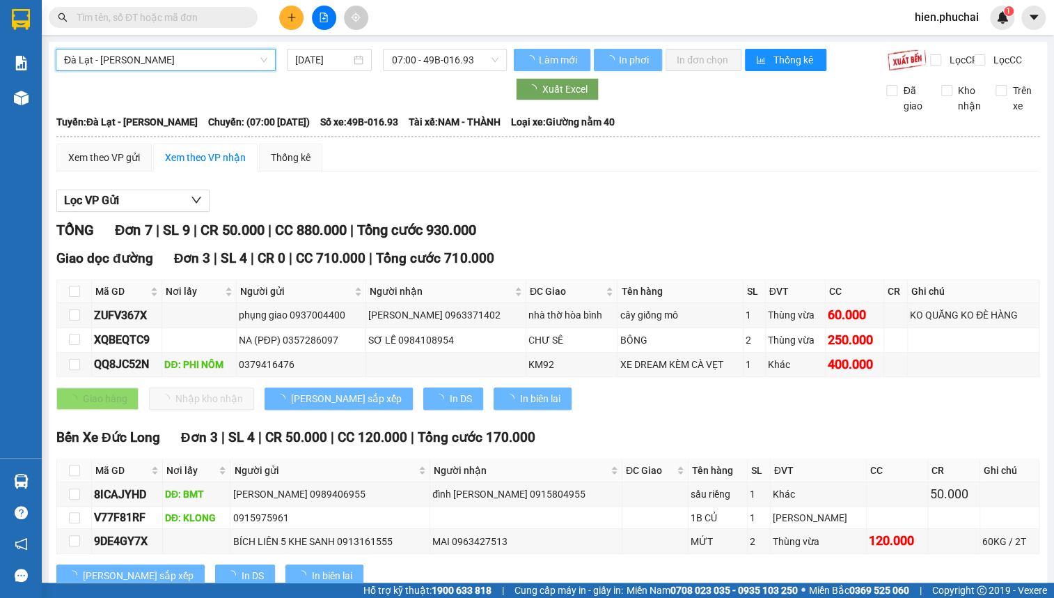
click at [208, 68] on span "Đà Lạt - [PERSON_NAME]" at bounding box center [165, 59] width 203 height 21
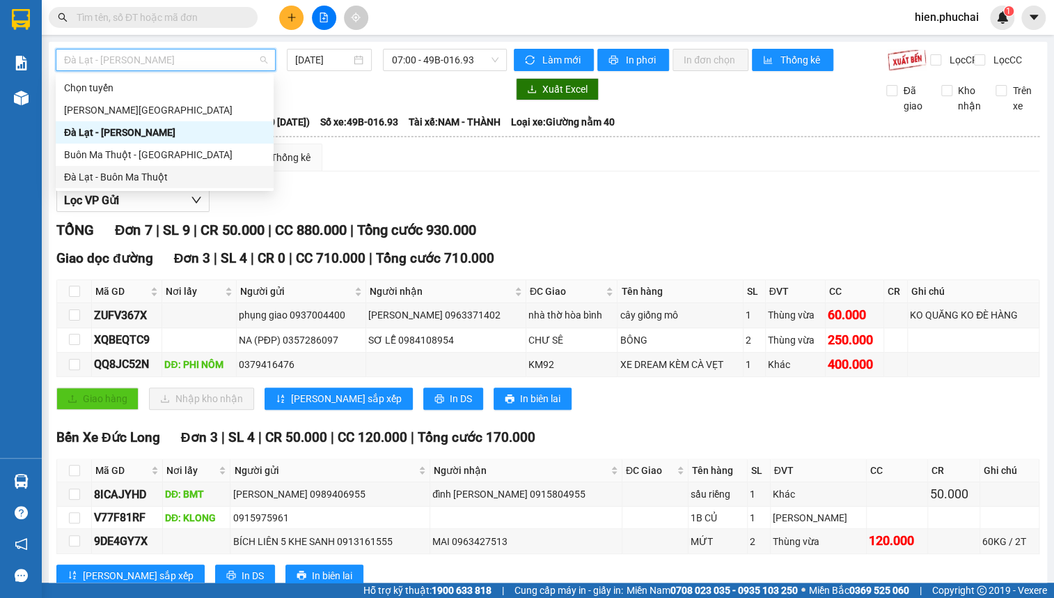
click at [172, 180] on div "Đà Lạt - Buôn Ma Thuột" at bounding box center [164, 176] width 201 height 15
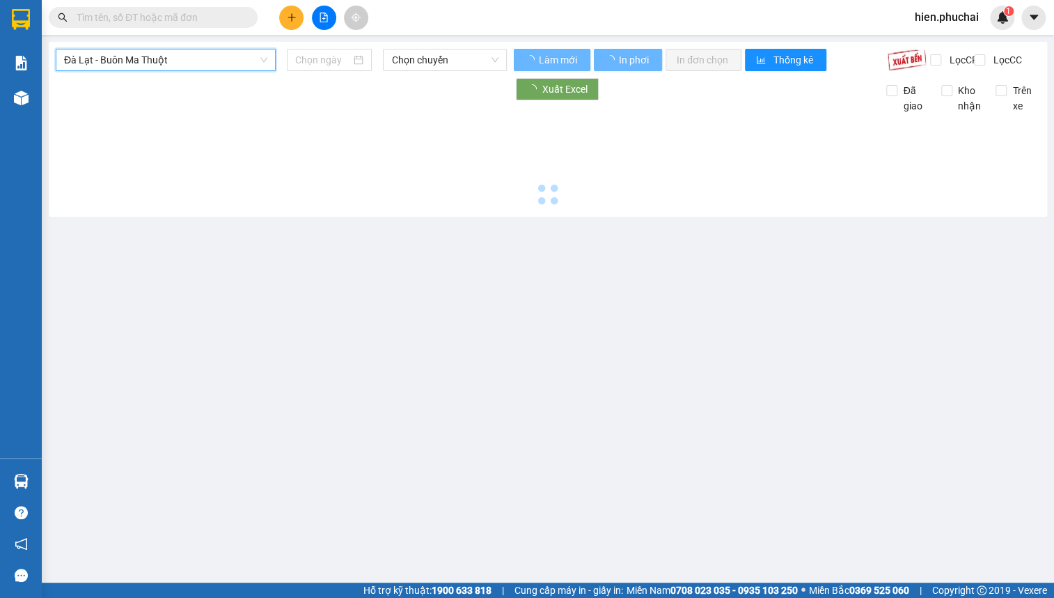
type input "[DATE]"
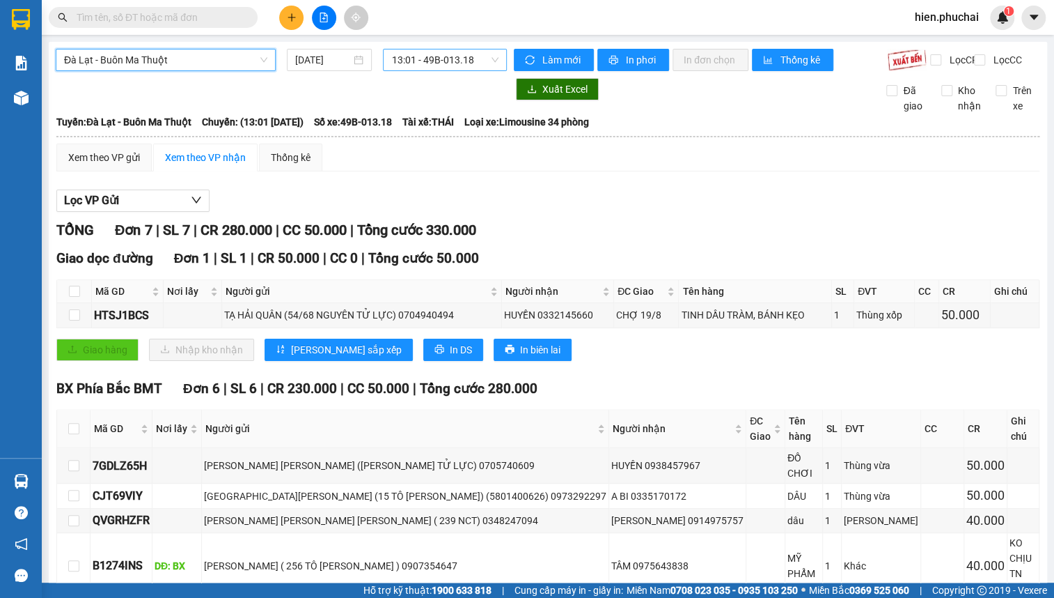
click at [465, 59] on span "13:01 - 49B-013.18" at bounding box center [444, 59] width 107 height 21
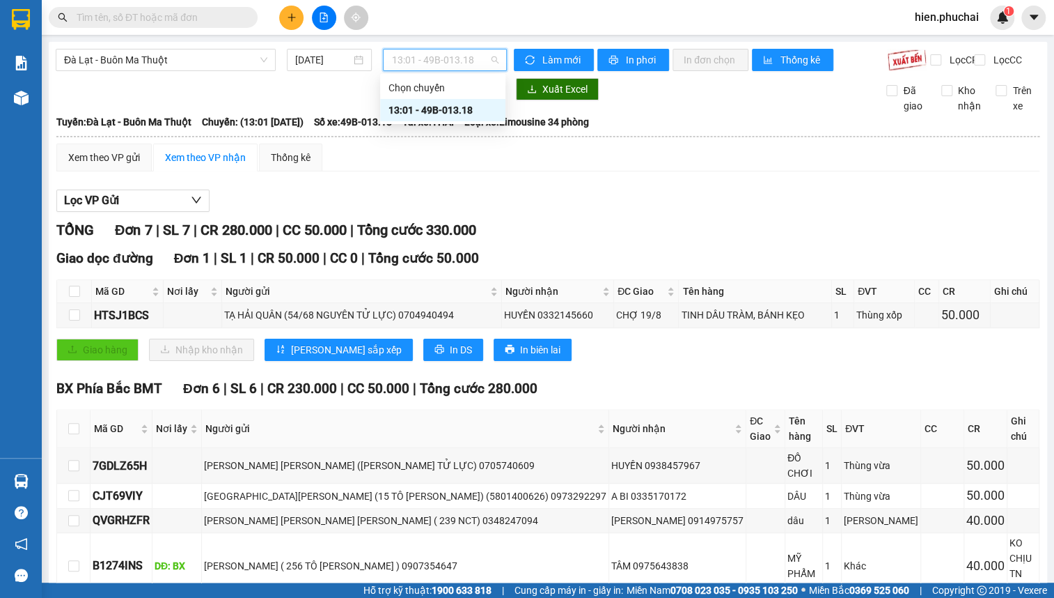
click at [432, 111] on div "13:01 - 49B-013.18" at bounding box center [443, 109] width 109 height 15
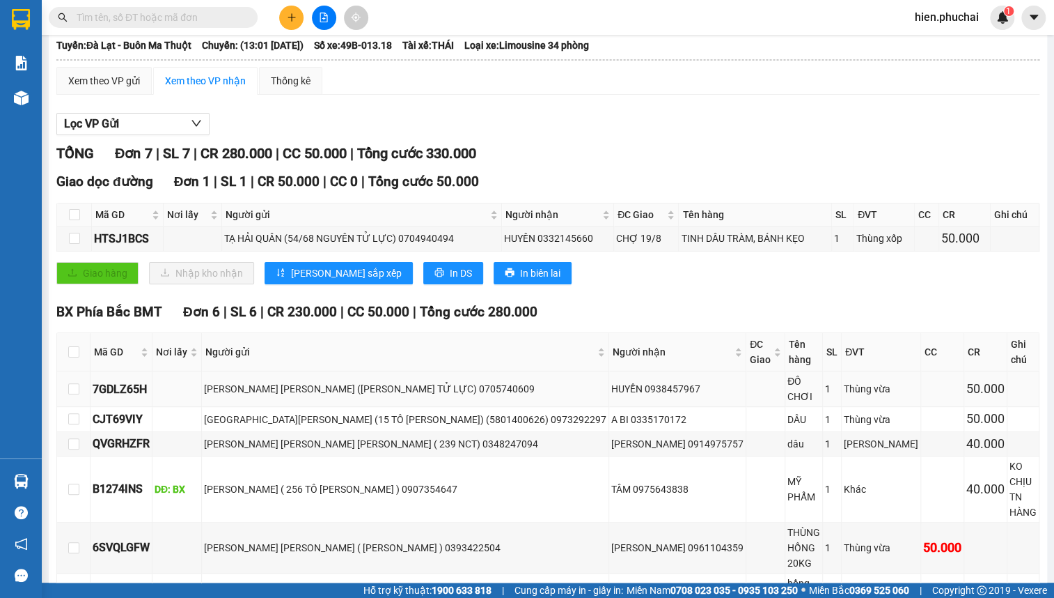
scroll to position [80, 0]
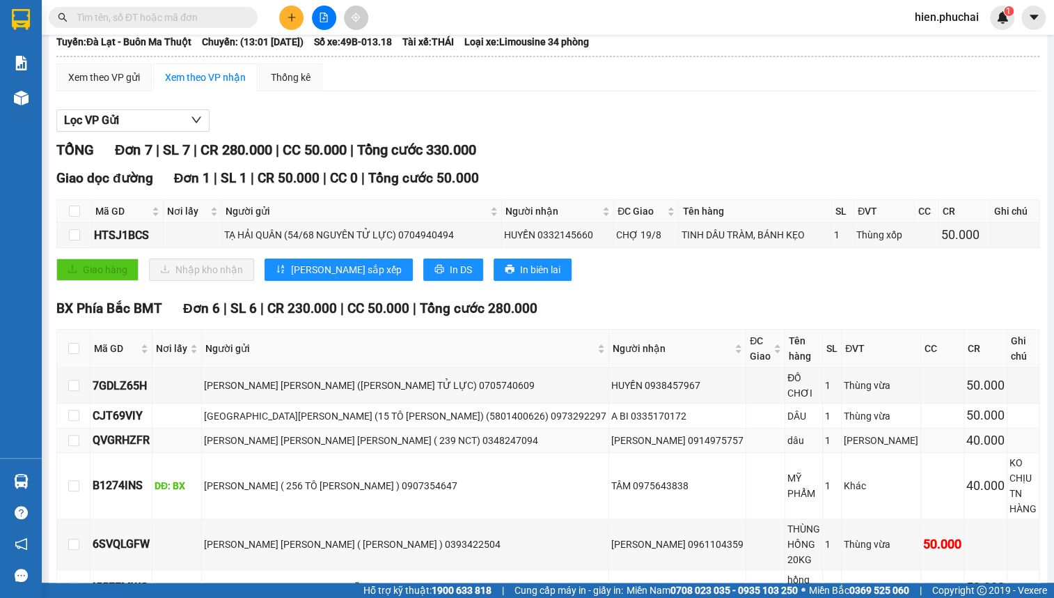
click at [788, 433] on div "dâu" at bounding box center [804, 440] width 33 height 15
click at [786, 433] on td "dâu" at bounding box center [805, 440] width 38 height 24
click at [786, 519] on td "THÙNG HỒNG 20KG" at bounding box center [805, 544] width 38 height 51
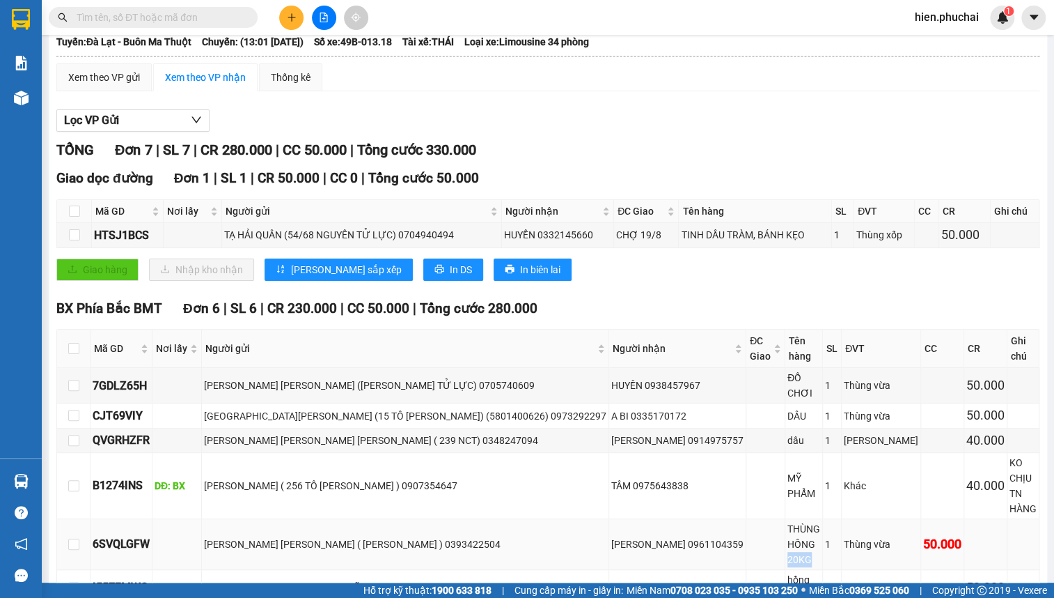
drag, startPoint x: 743, startPoint y: 461, endPoint x: 753, endPoint y: 461, distance: 9.8
click at [786, 519] on td "THÙNG HỒNG 20KG" at bounding box center [805, 544] width 38 height 51
click at [967, 476] on div "40.000" at bounding box center [986, 486] width 38 height 20
click at [965, 428] on td "40.000" at bounding box center [986, 440] width 43 height 24
drag, startPoint x: 897, startPoint y: 432, endPoint x: 898, endPoint y: 450, distance: 18.2
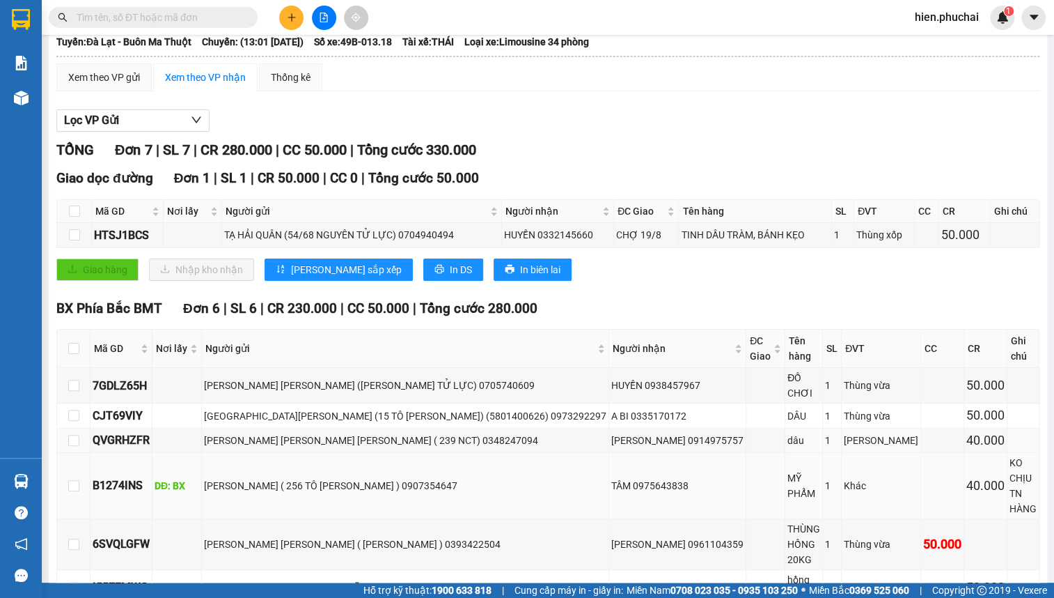
click at [898, 444] on tbody "7GDLZ65H [PERSON_NAME] [PERSON_NAME] ([PERSON_NAME] TỬ LỰC) 0705740609 [PERSON_…" at bounding box center [548, 487] width 983 height 238
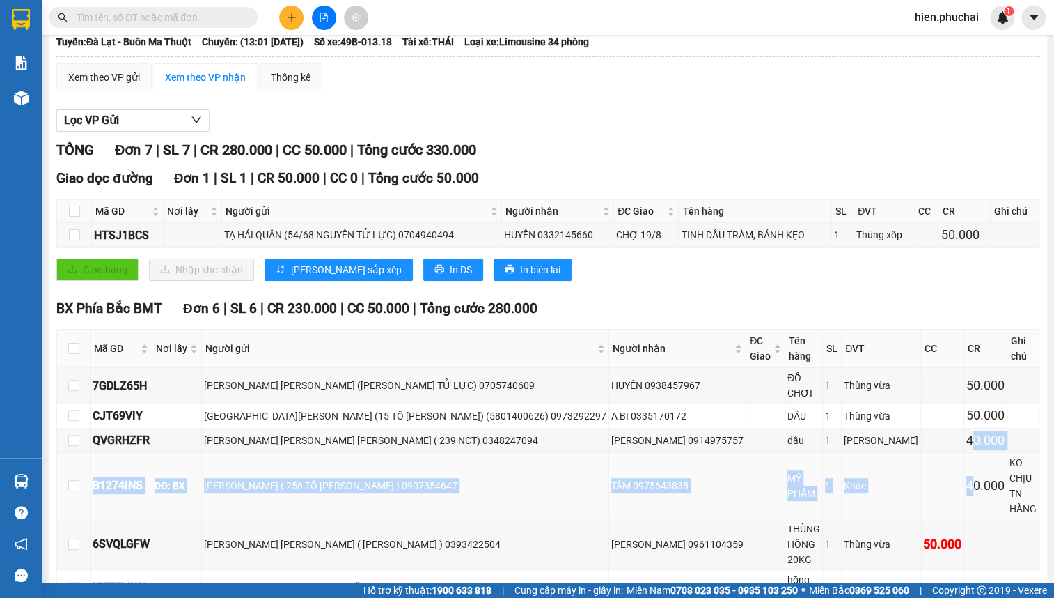
click at [967, 476] on div "40.000" at bounding box center [986, 486] width 38 height 20
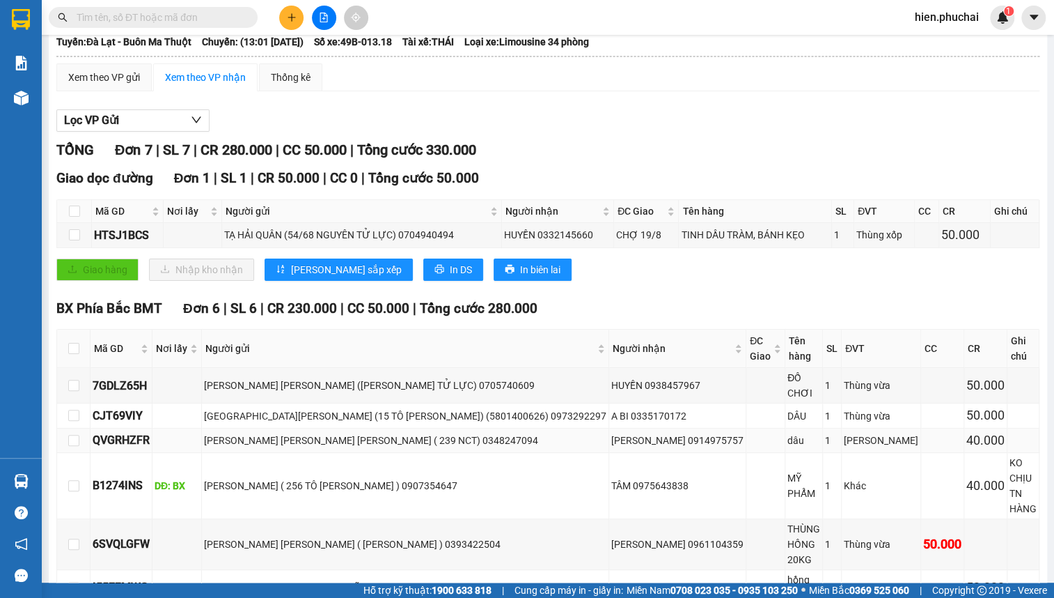
click at [967, 430] on div "40.000" at bounding box center [986, 440] width 38 height 20
click at [967, 476] on div "40.000" at bounding box center [986, 486] width 38 height 20
click at [844, 433] on div "Món" at bounding box center [881, 440] width 75 height 15
click at [921, 460] on td at bounding box center [942, 486] width 43 height 66
drag, startPoint x: 835, startPoint y: 433, endPoint x: 452, endPoint y: 441, distance: 383.1
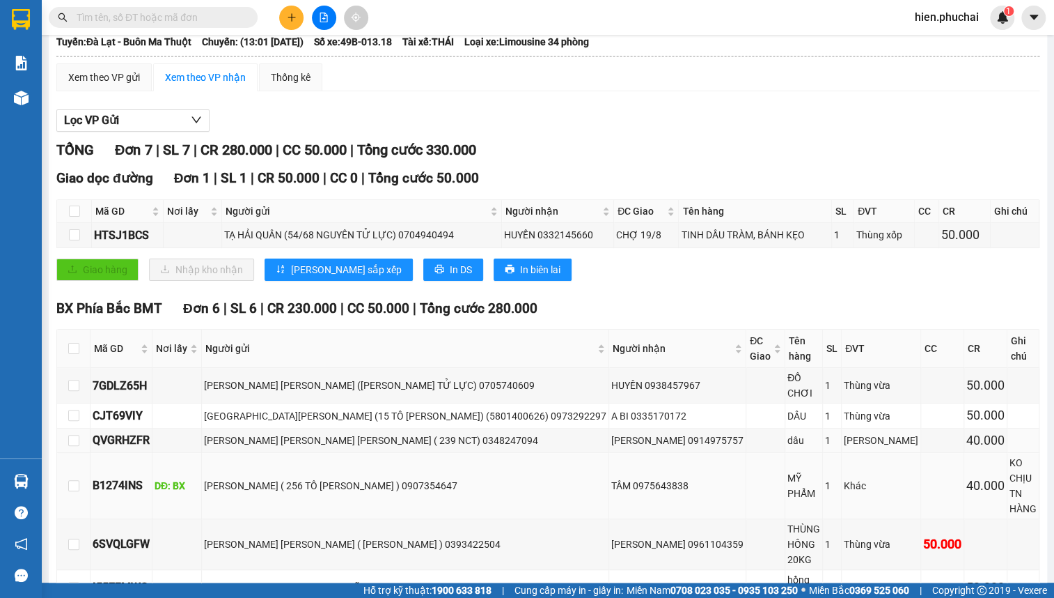
click at [842, 433] on td "Món" at bounding box center [881, 440] width 79 height 24
click at [398, 478] on div "LÊ THỊ BÍCH HẠNH ( 256 TÔ HIẾN THÀNH ) 0907354647" at bounding box center [405, 485] width 403 height 15
click at [609, 428] on td "KIM LINH 0914975757" at bounding box center [677, 440] width 137 height 24
drag, startPoint x: 563, startPoint y: 414, endPoint x: 501, endPoint y: 392, distance: 65.0
click at [609, 428] on td "KIM LINH 0914975757" at bounding box center [677, 440] width 137 height 24
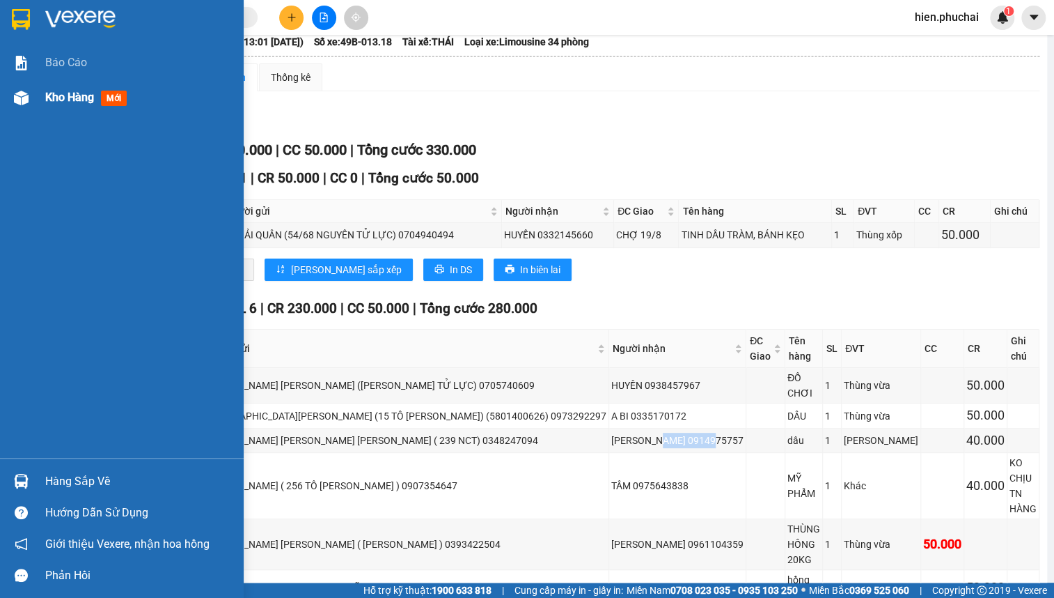
click at [60, 107] on div "Kho hàng mới" at bounding box center [139, 97] width 188 height 35
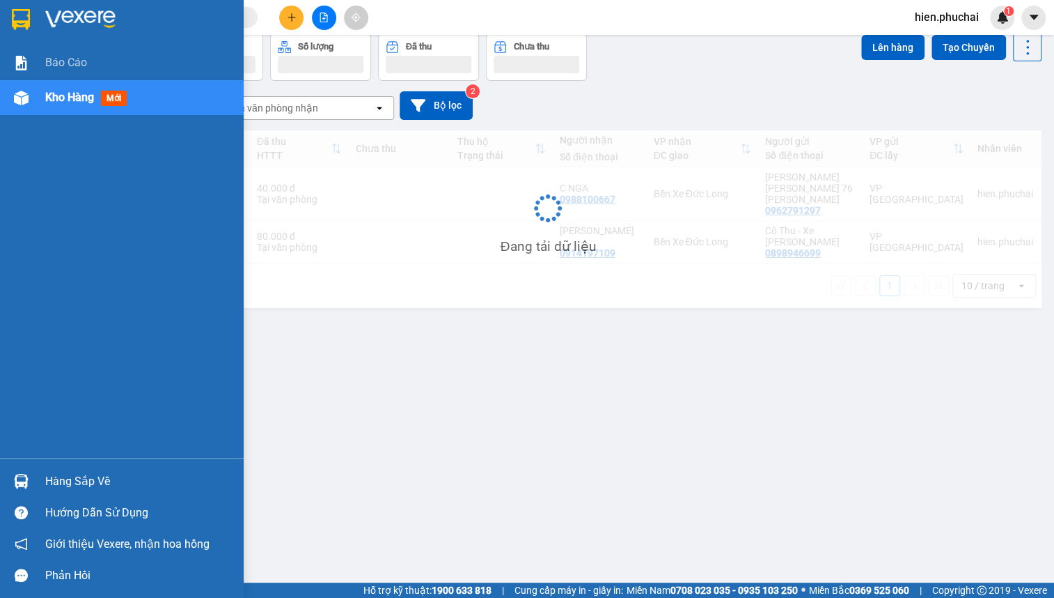
scroll to position [63, 0]
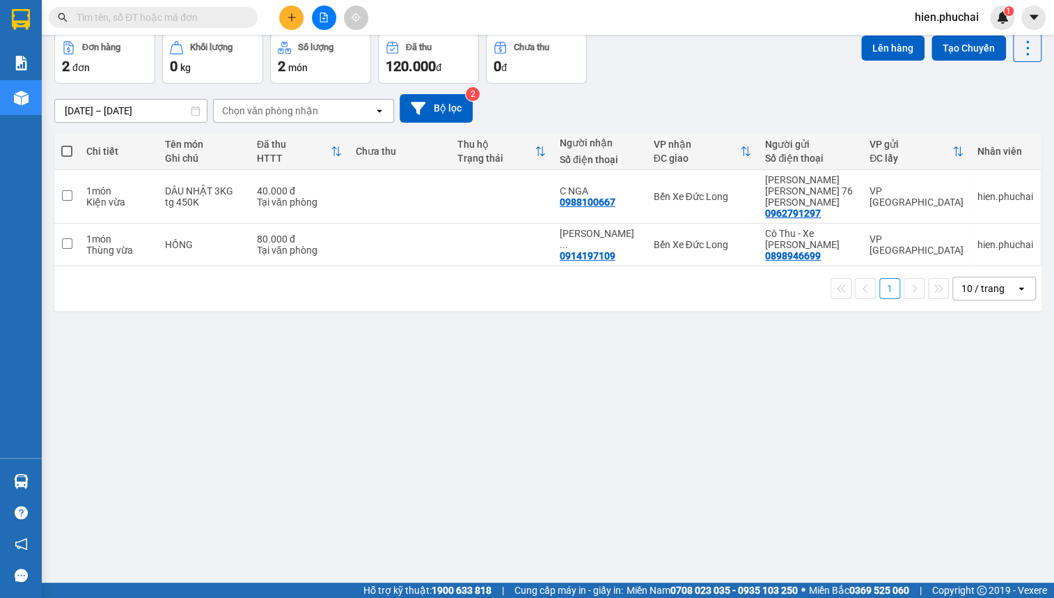
click at [640, 109] on div "10/09/2025 – 12/09/2025 Press the down arrow key to interact with the calendar …" at bounding box center [548, 108] width 988 height 29
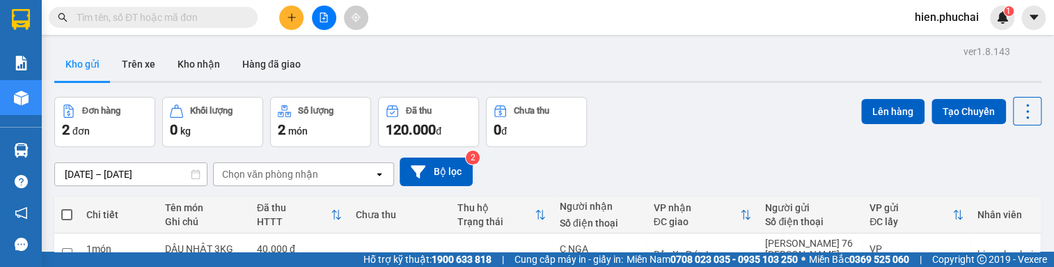
click at [543, 265] on span "Cung cấp máy in - giấy in:" at bounding box center [569, 258] width 109 height 15
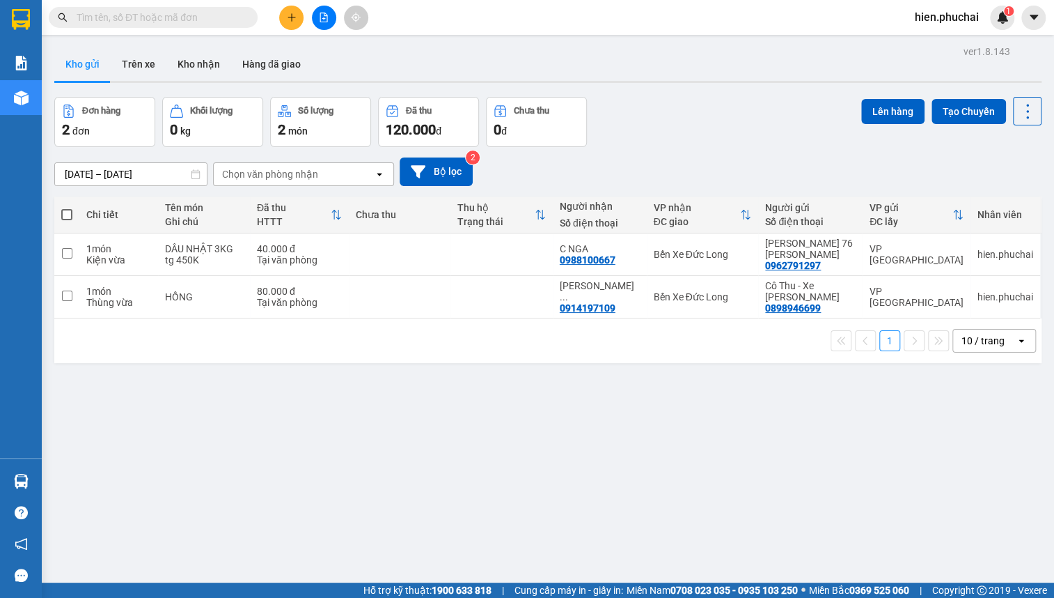
click at [284, 20] on button at bounding box center [291, 18] width 24 height 24
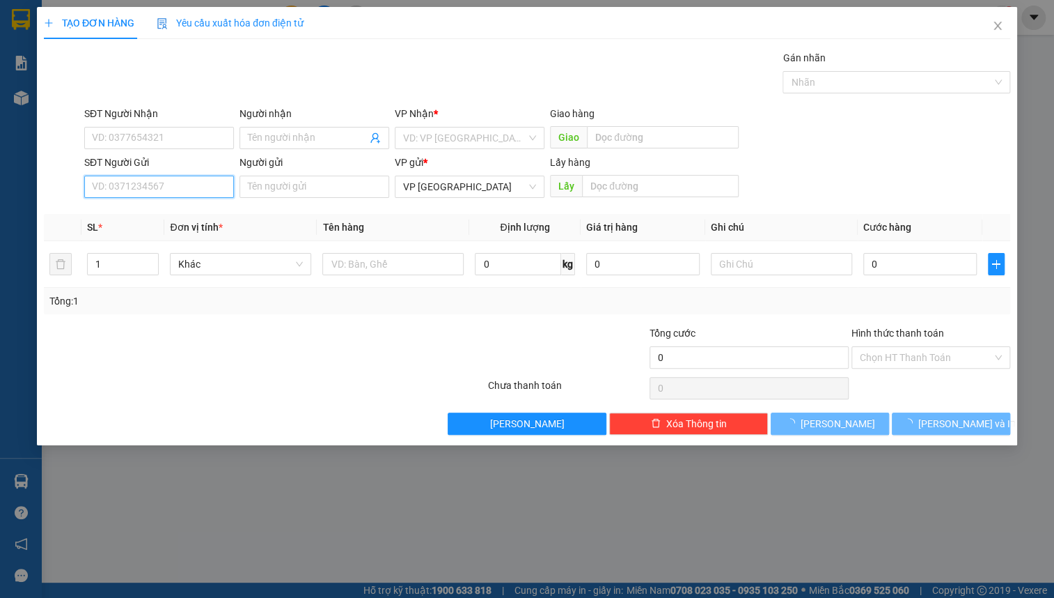
click at [163, 185] on input "SĐT Người Gửi" at bounding box center [159, 187] width 150 height 22
type input "0981869639"
click at [859, 501] on div "TẠO ĐƠN HÀNG Yêu cầu xuất hóa đơn điện tử Transit Pickup Surcharge Ids Transit …" at bounding box center [527, 299] width 1054 height 598
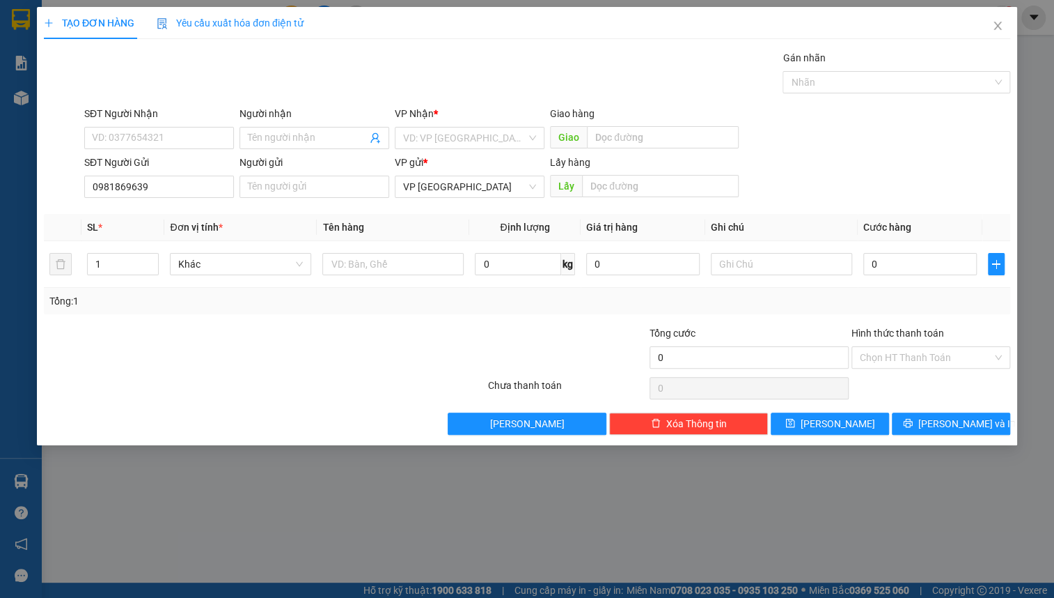
click at [784, 188] on div "SĐT Người Gửi 0981869639 Người gửi Tên người gửi VP gửi * VP Đà Lạt Lấy hàng Lấy" at bounding box center [547, 179] width 932 height 49
click at [995, 20] on span "Close" at bounding box center [998, 26] width 39 height 39
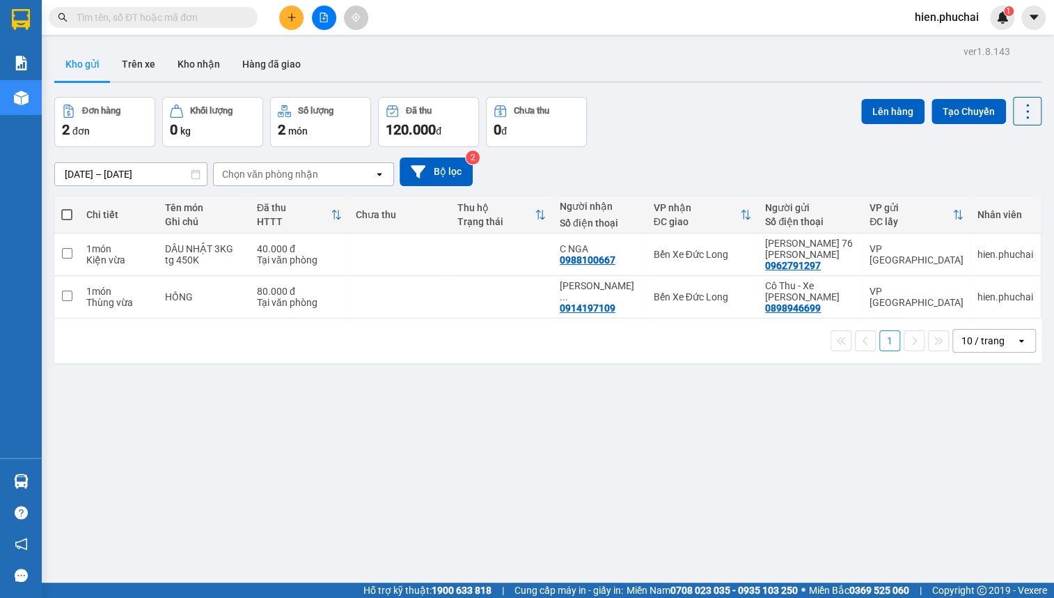
click at [288, 20] on icon "plus" at bounding box center [292, 18] width 10 height 10
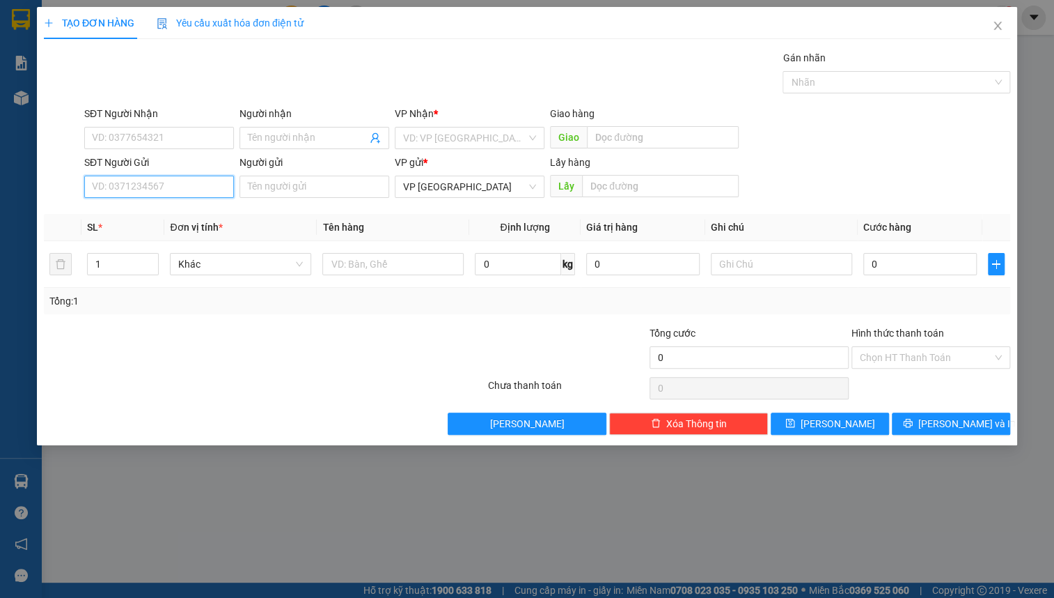
click at [137, 184] on input "SĐT Người Gửi" at bounding box center [159, 187] width 150 height 22
type input "0981869"
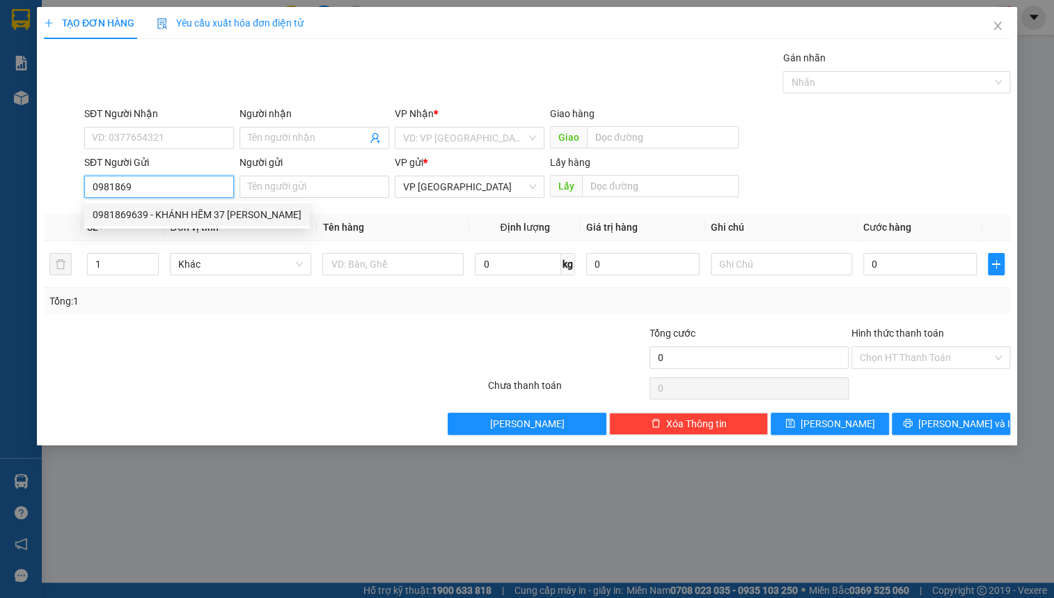
click at [220, 217] on div "0981869639 - KHÁNH HẼM 37 NGUYỄN SIÊU" at bounding box center [197, 214] width 209 height 15
type input "0978363839"
type input "THÚY"
type input "0981869639"
type input "KHÁNH HẼM 37 [PERSON_NAME]"
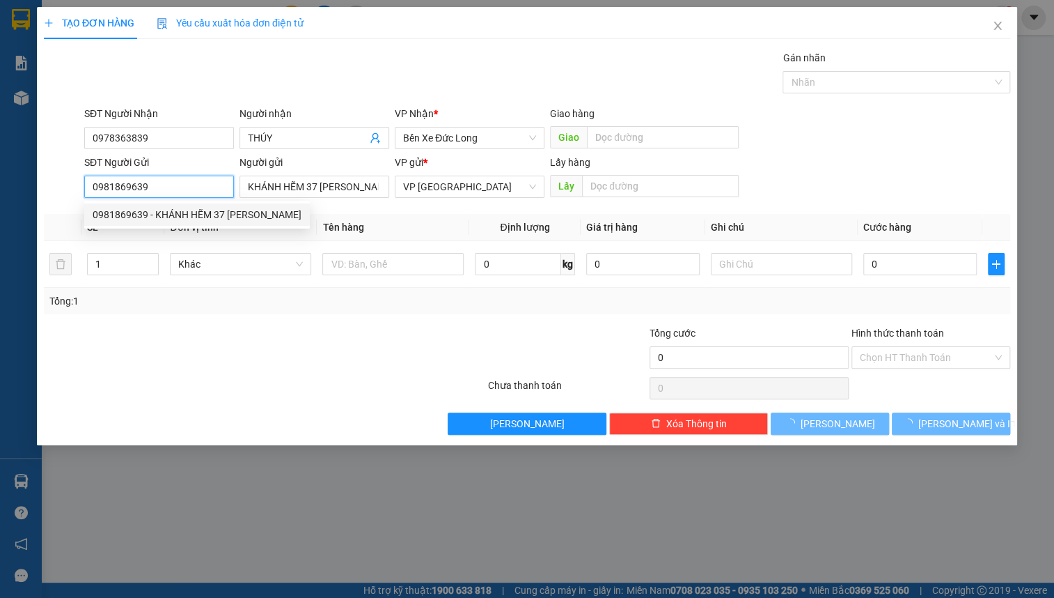
type input "100.000"
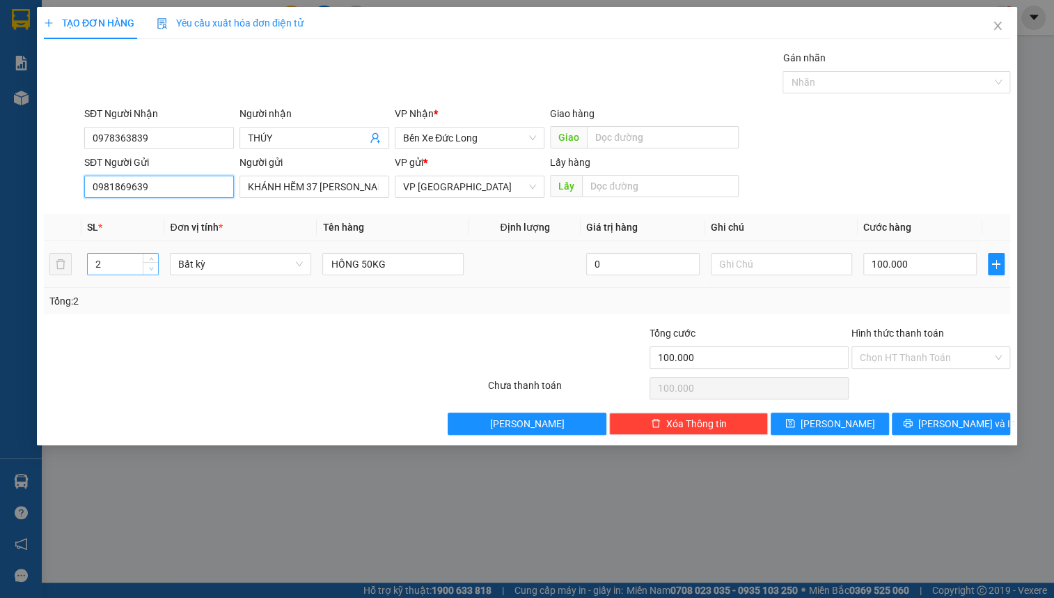
type input "0981869639"
type input "1"
click at [149, 272] on span "down" at bounding box center [151, 269] width 8 height 8
click at [196, 263] on span "Bất kỳ" at bounding box center [240, 264] width 125 height 21
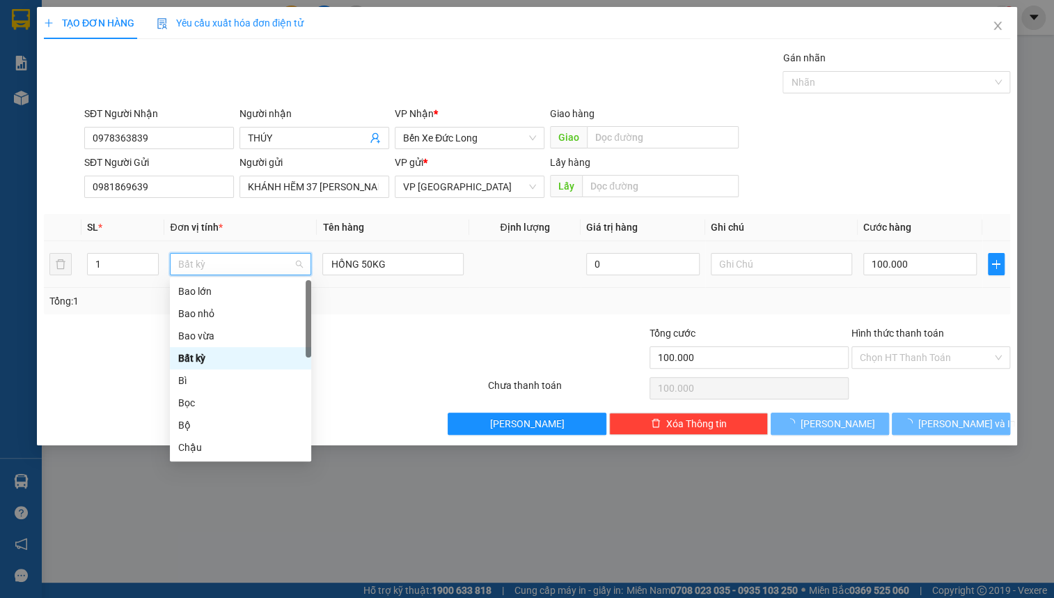
type input "0"
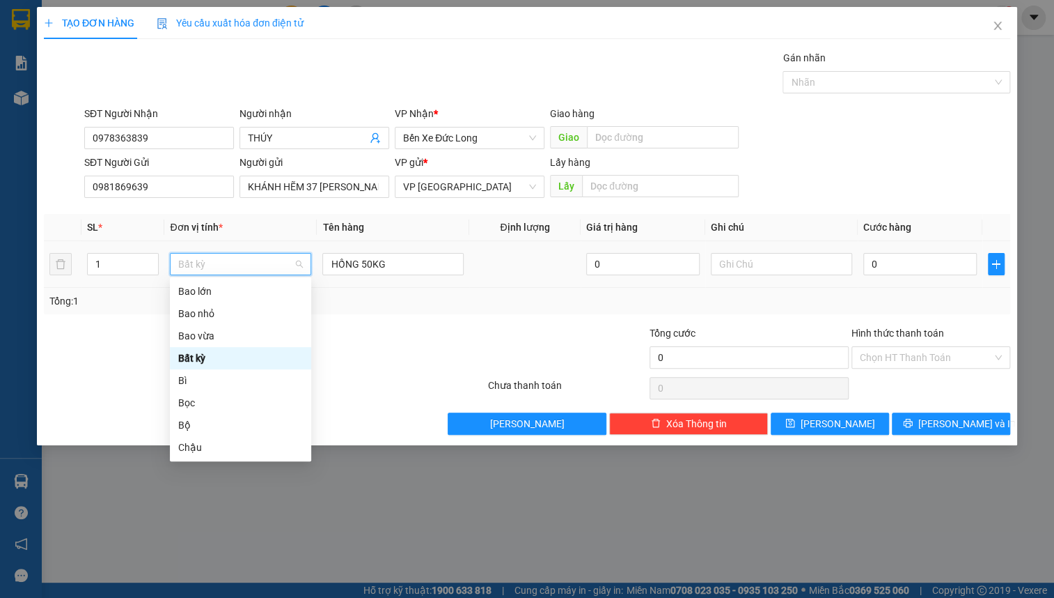
type input "T"
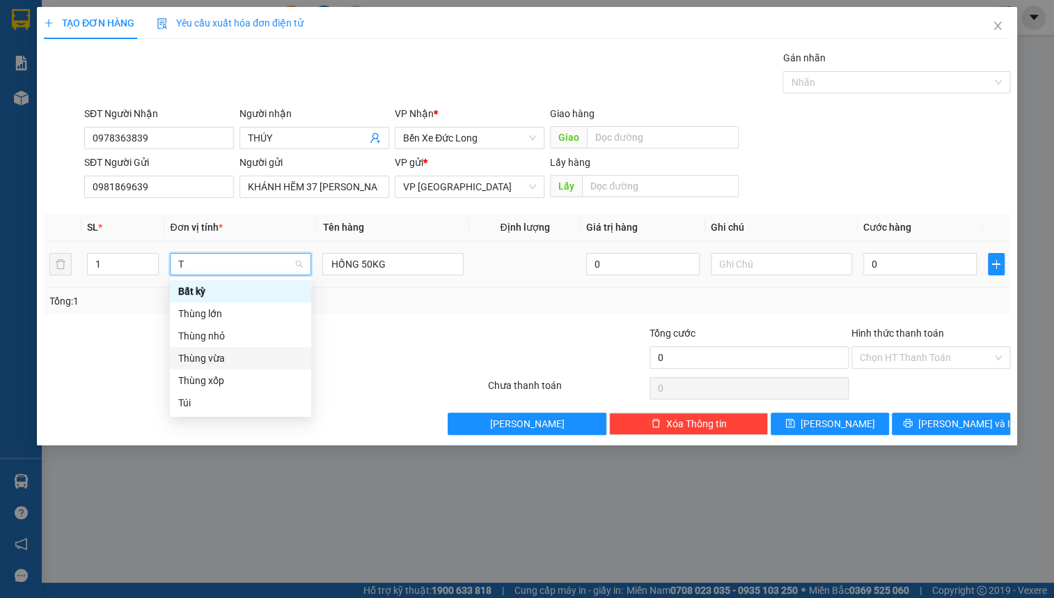
drag, startPoint x: 230, startPoint y: 355, endPoint x: 366, endPoint y: 276, distance: 157.0
click at [231, 353] on div "Thùng vừa" at bounding box center [240, 357] width 125 height 15
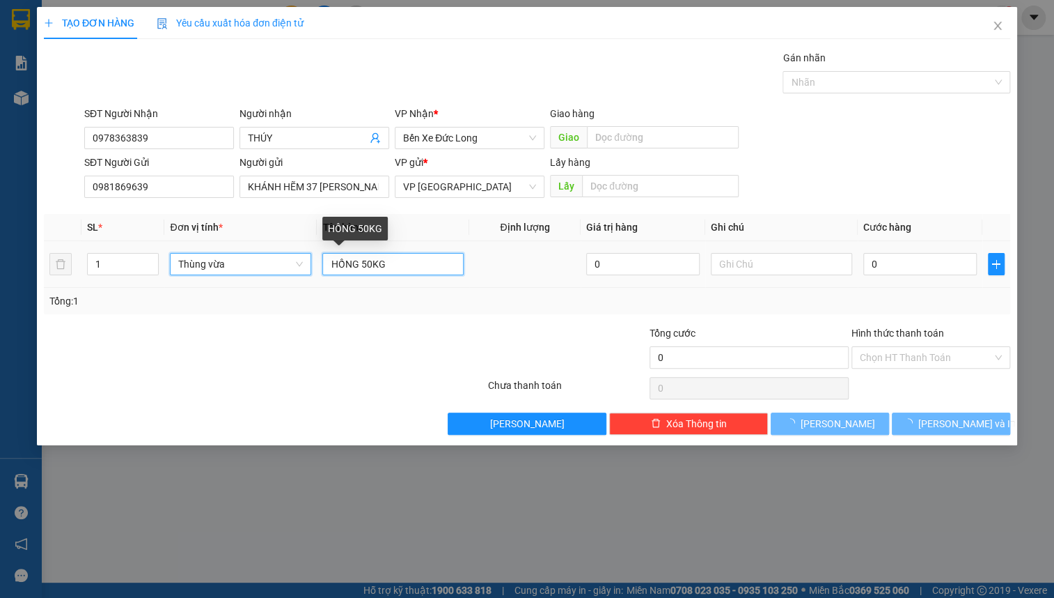
click at [422, 255] on input "HỒNG 50KG" at bounding box center [392, 264] width 141 height 22
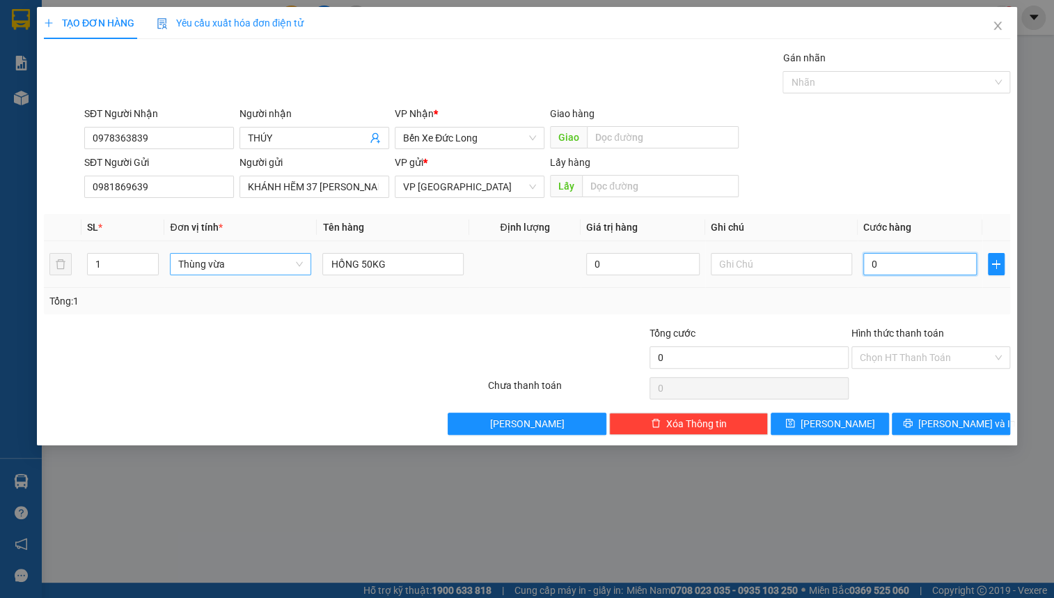
click at [885, 260] on input "0" at bounding box center [921, 264] width 114 height 22
type input "1"
type input "10"
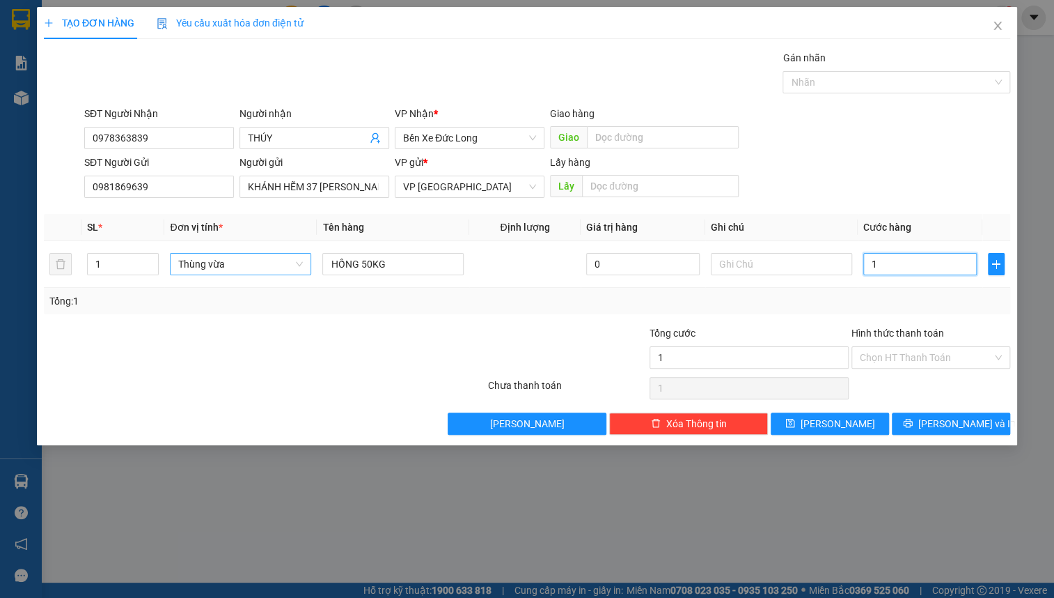
type input "10"
type input "100"
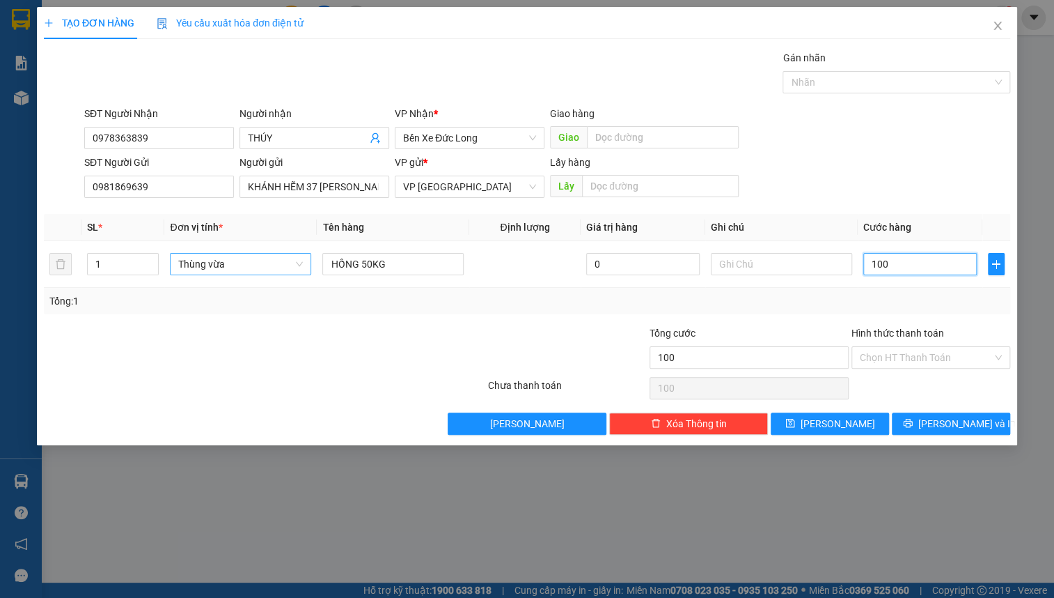
type input "1.000"
type input "10.000"
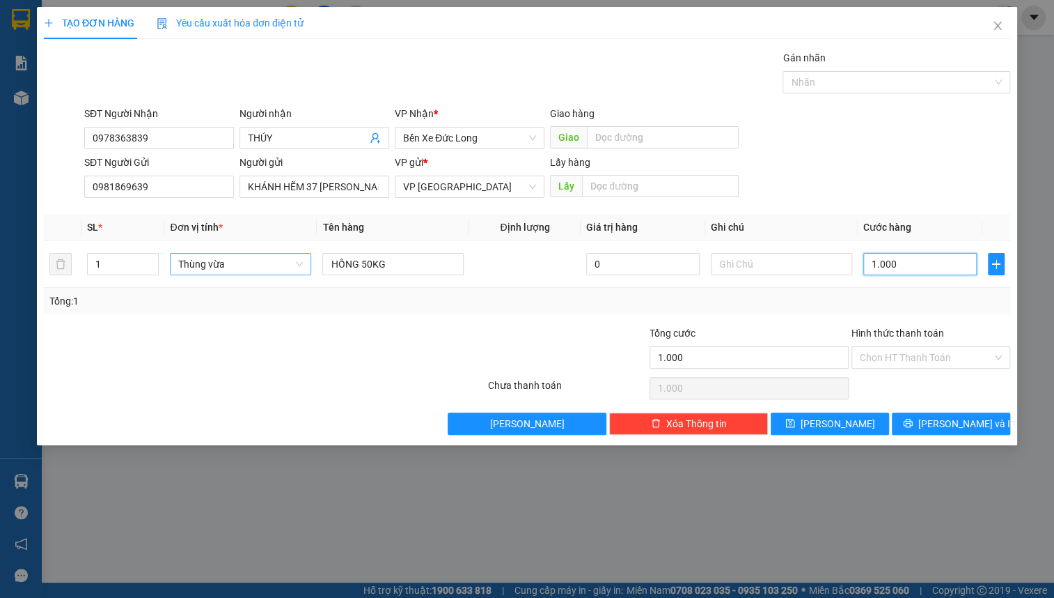
type input "10.000"
type input "100.000"
click at [829, 178] on div "SĐT Người Gửi 0981869639 Người gửi KHÁNH HẼM 37 NGUYỄN SIÊU VP gửi * VP Đà Lạt …" at bounding box center [547, 179] width 932 height 49
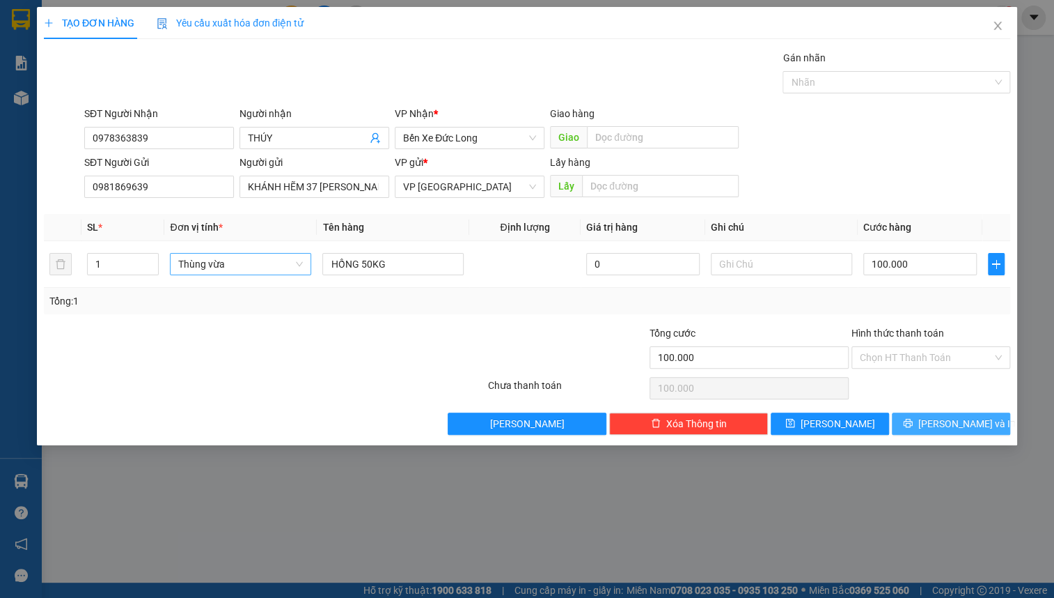
click at [960, 430] on button "[PERSON_NAME] và In" at bounding box center [951, 423] width 118 height 22
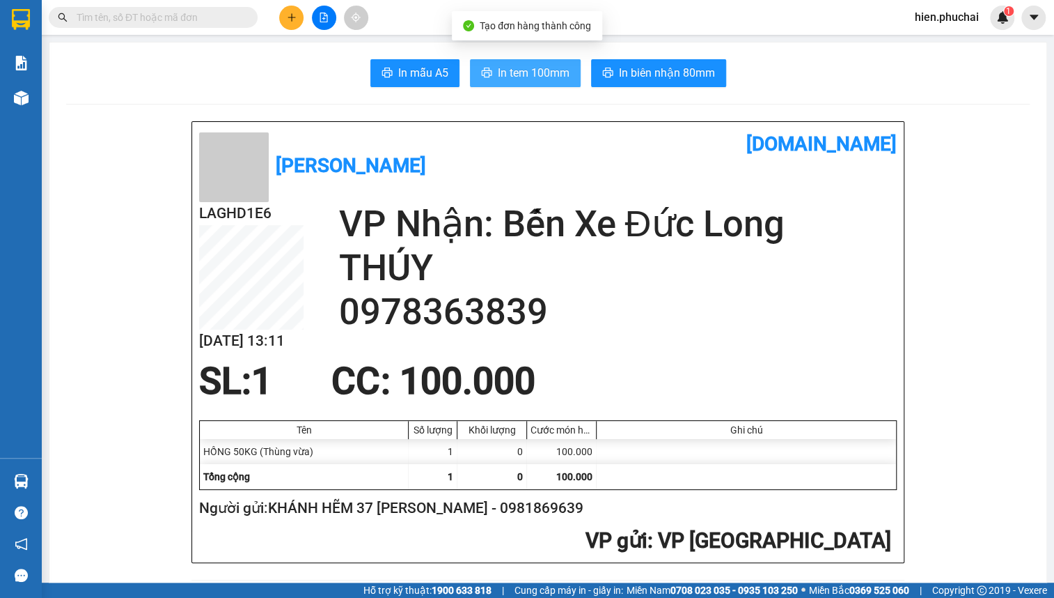
click at [513, 63] on button "In tem 100mm" at bounding box center [525, 73] width 111 height 28
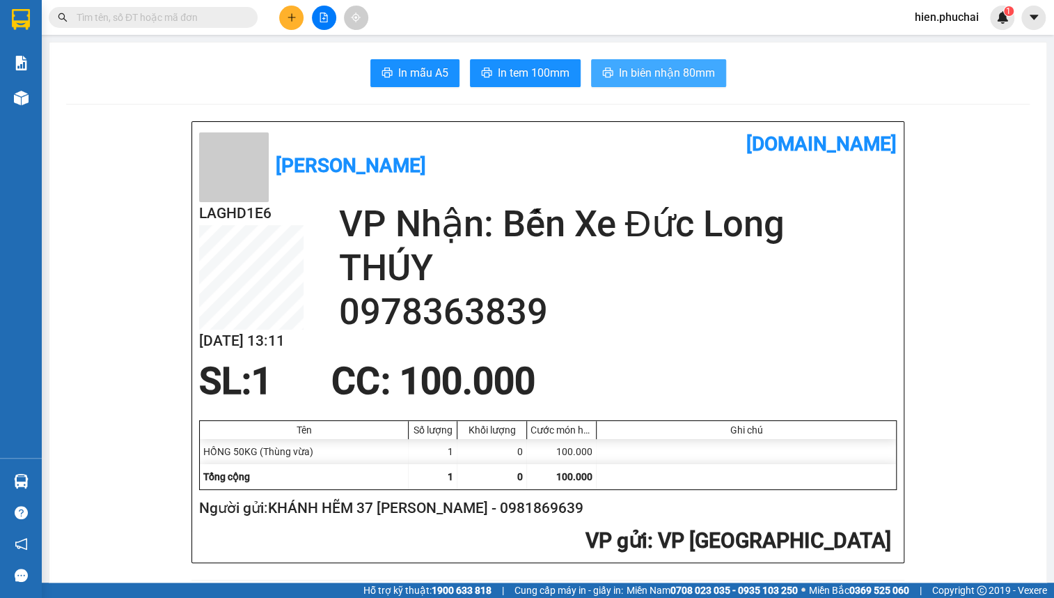
click at [641, 71] on span "In biên nhận 80mm" at bounding box center [667, 72] width 96 height 17
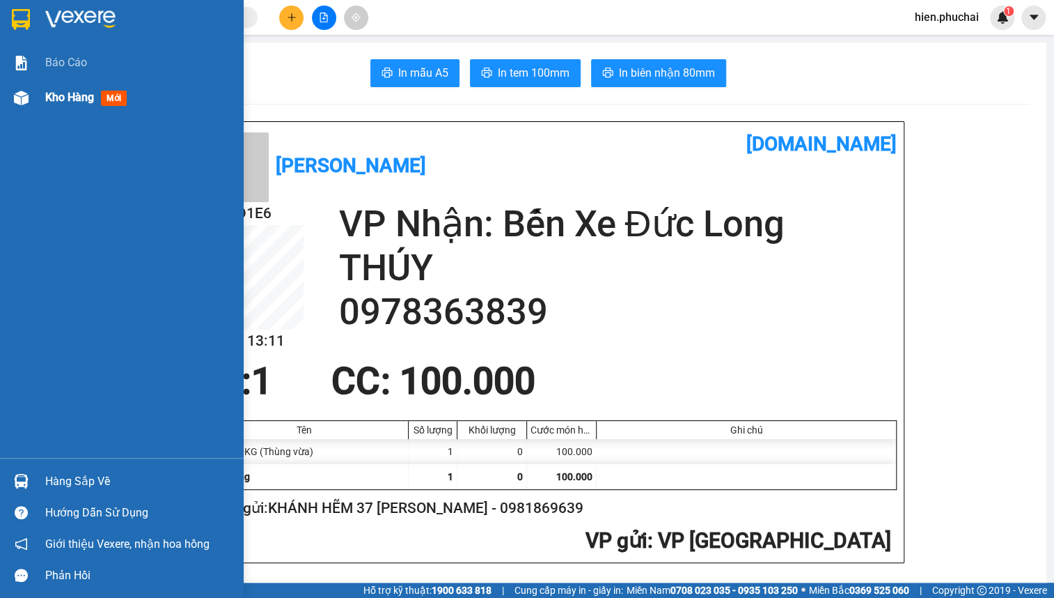
click at [42, 99] on div "Kho hàng mới" at bounding box center [122, 97] width 244 height 35
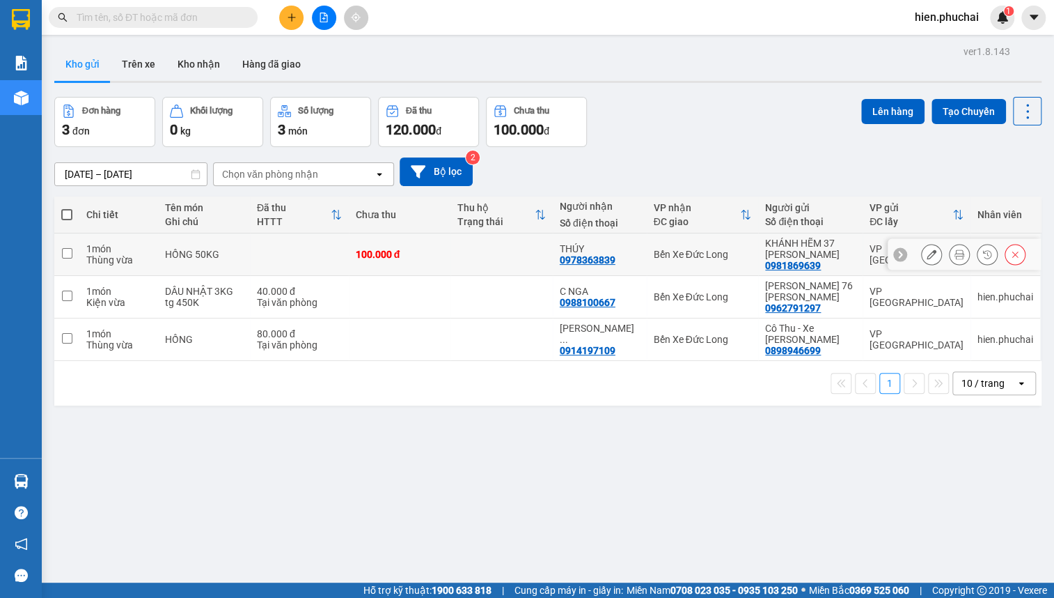
click at [534, 259] on td at bounding box center [502, 254] width 102 height 42
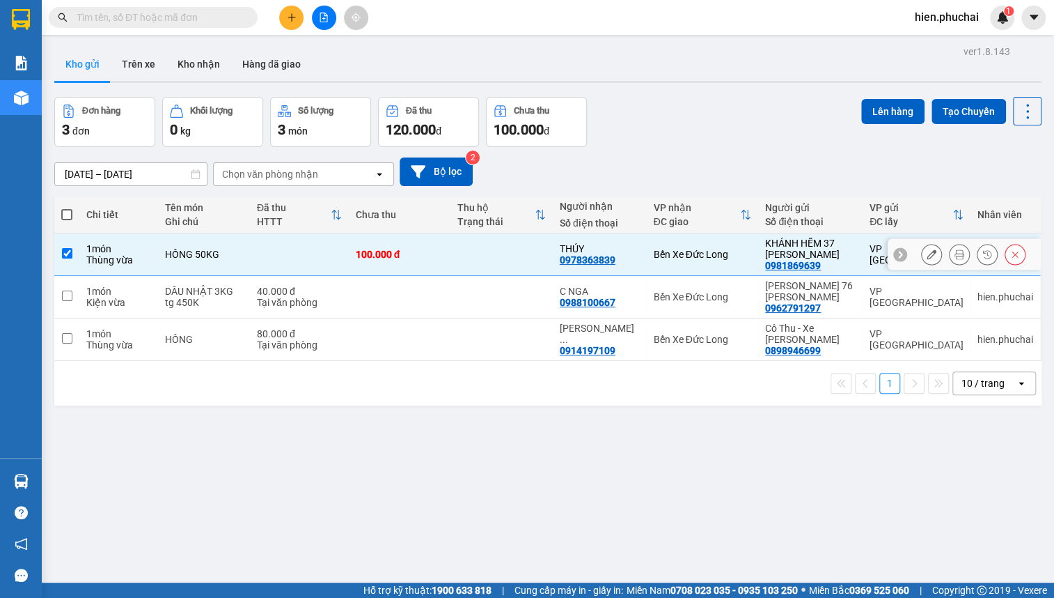
checkbox input "true"
click at [955, 253] on icon at bounding box center [960, 254] width 10 height 10
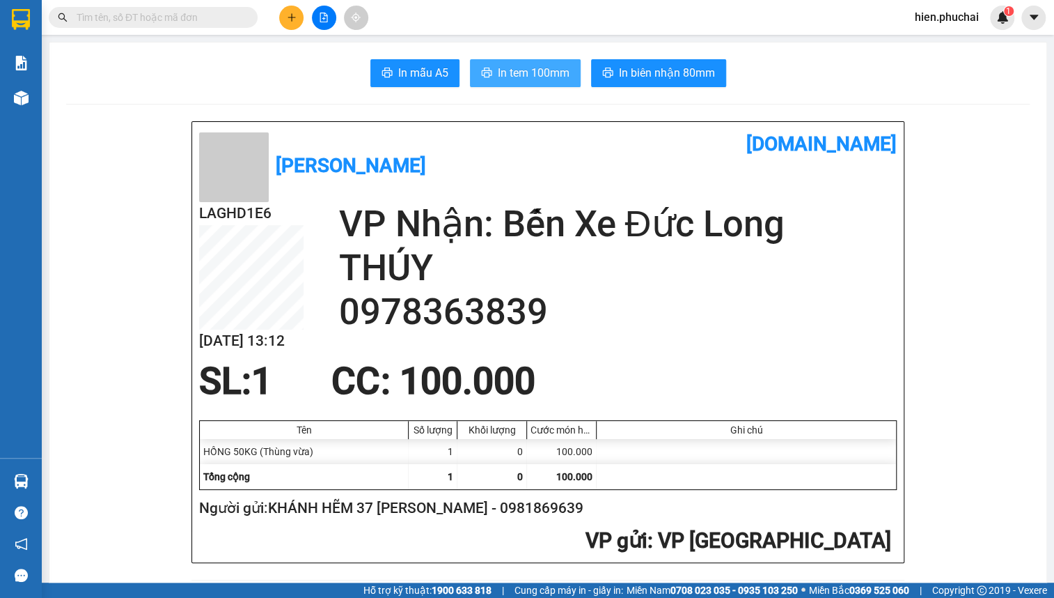
click at [550, 70] on span "In tem 100mm" at bounding box center [534, 72] width 72 height 17
click at [610, 285] on h2 "THÚY" at bounding box center [617, 268] width 559 height 44
click at [614, 283] on h2 "THÚY" at bounding box center [617, 268] width 559 height 44
click at [614, 282] on h2 "THÚY" at bounding box center [617, 268] width 559 height 44
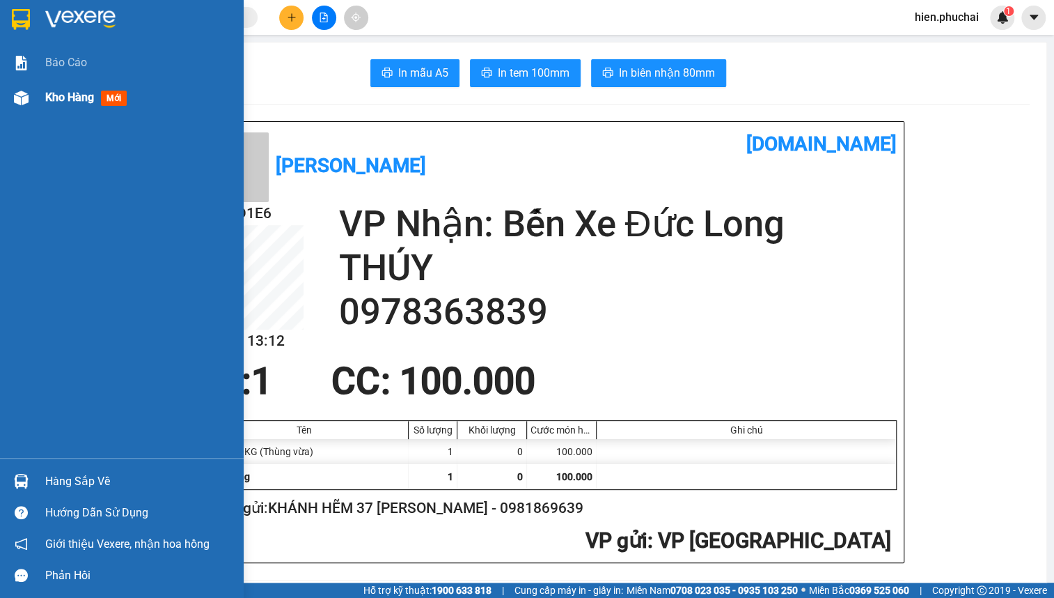
click at [25, 100] on img at bounding box center [21, 98] width 15 height 15
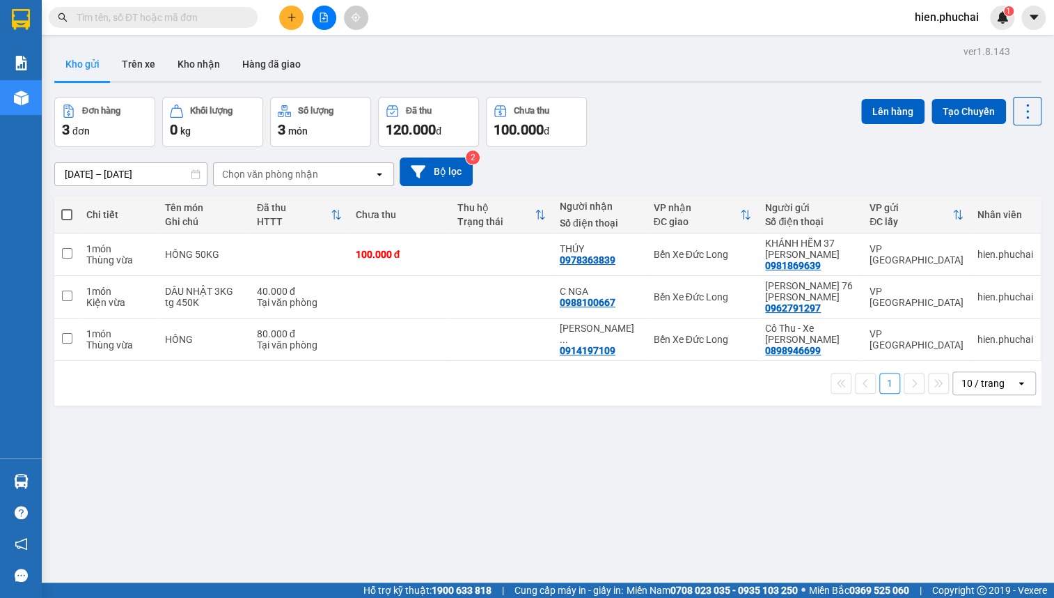
click at [284, 20] on button at bounding box center [291, 18] width 24 height 24
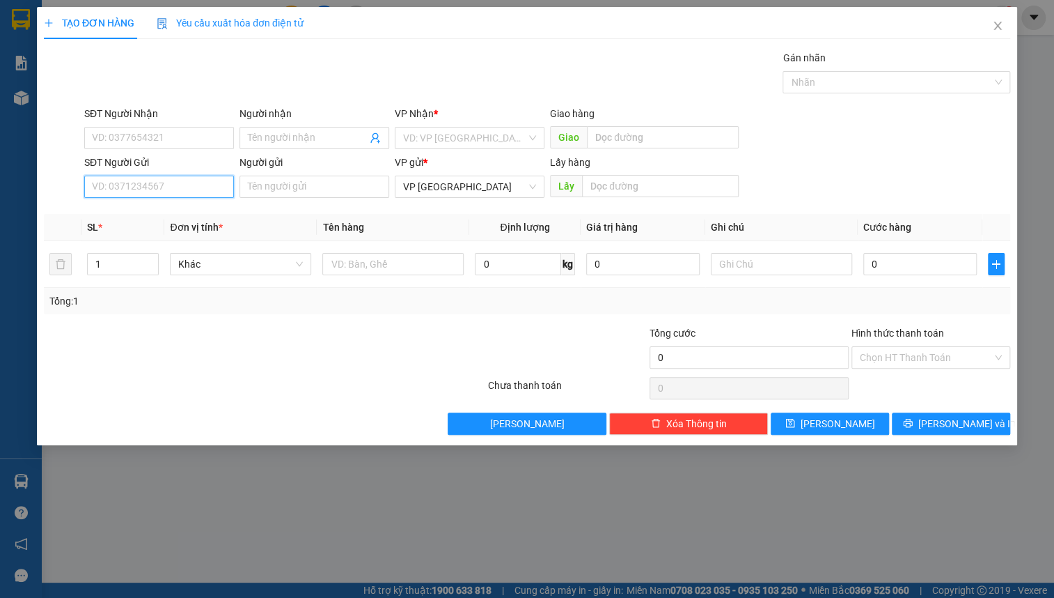
click at [143, 188] on input "SĐT Người Gửi" at bounding box center [159, 187] width 150 height 22
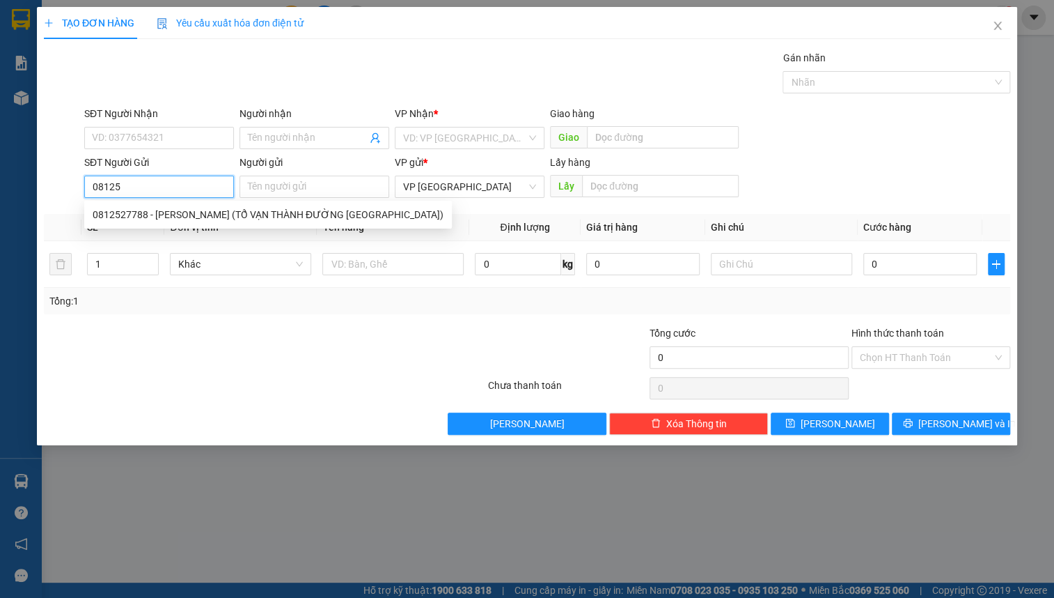
type input "081252"
click at [202, 214] on div "0812527788 - [PERSON_NAME] (TỔ VẠN THÀNH ĐƯỜNG [GEOGRAPHIC_DATA])" at bounding box center [268, 214] width 351 height 15
type input "0977747068"
type input "A KHÔI"
type input "0812527788"
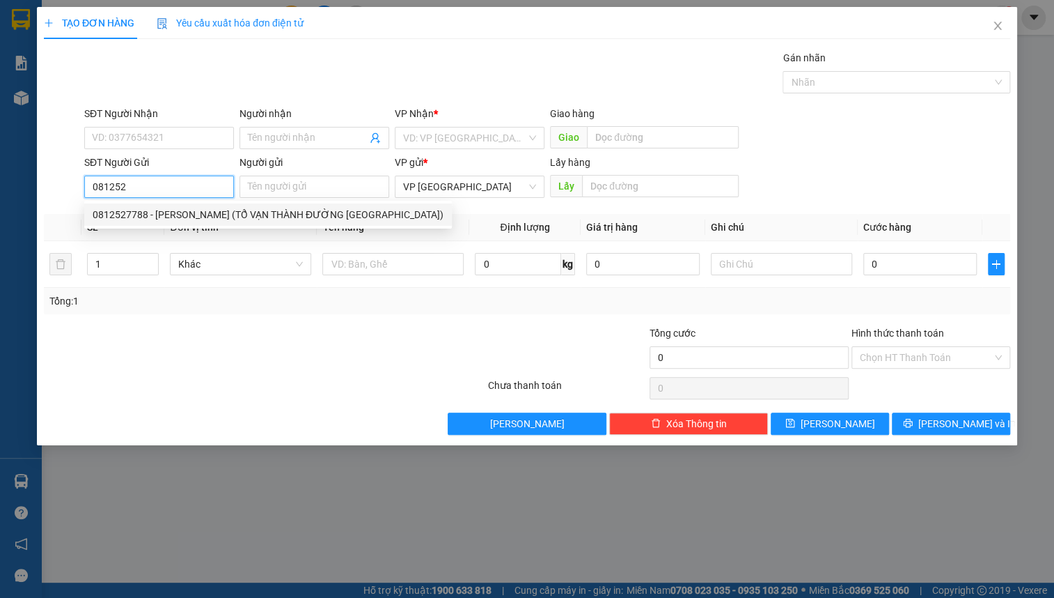
type input "[PERSON_NAME] (TỔ VẠN THÀNH ĐƯỜNG [GEOGRAPHIC_DATA])"
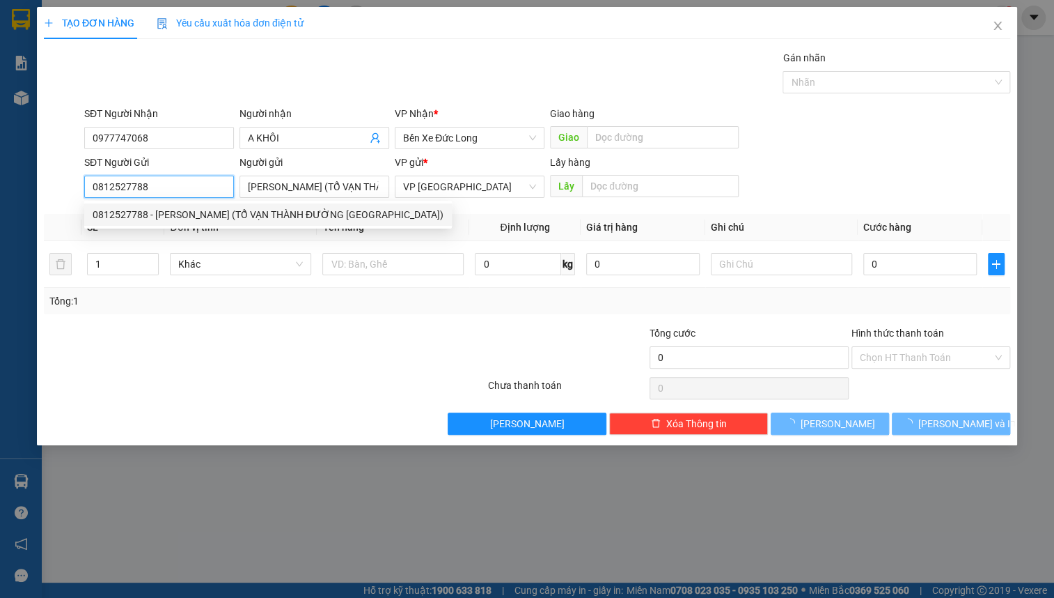
type input "40.000"
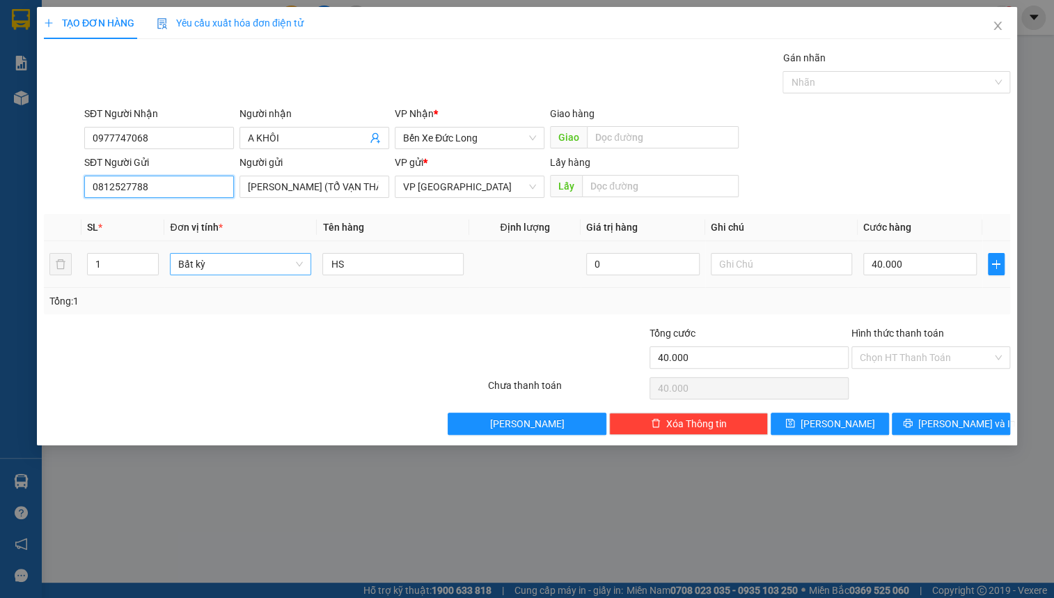
click at [210, 267] on span "Bất kỳ" at bounding box center [240, 264] width 125 height 21
type input "0812527788"
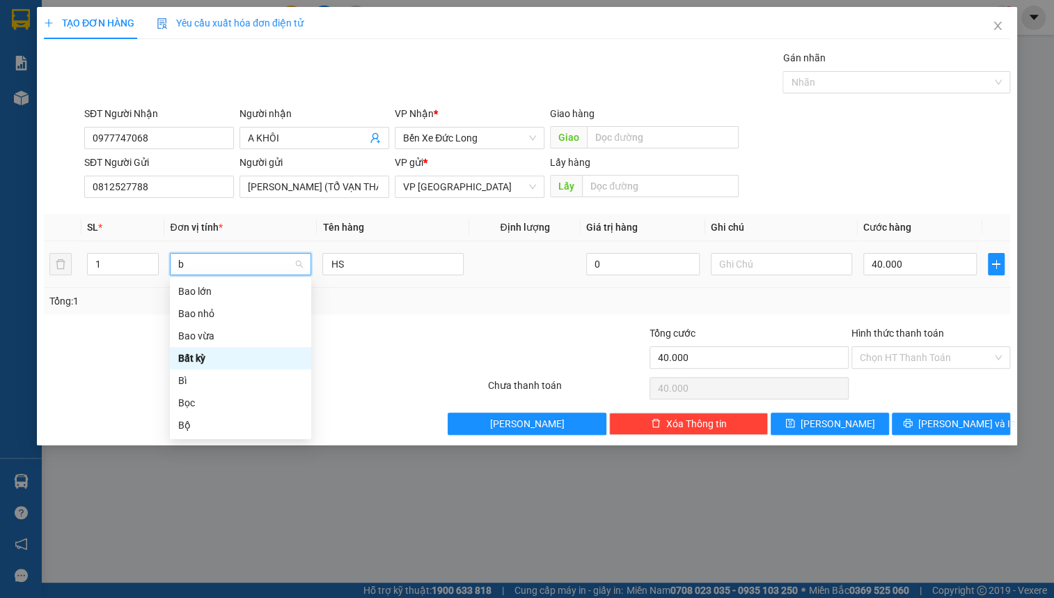
type input "b"
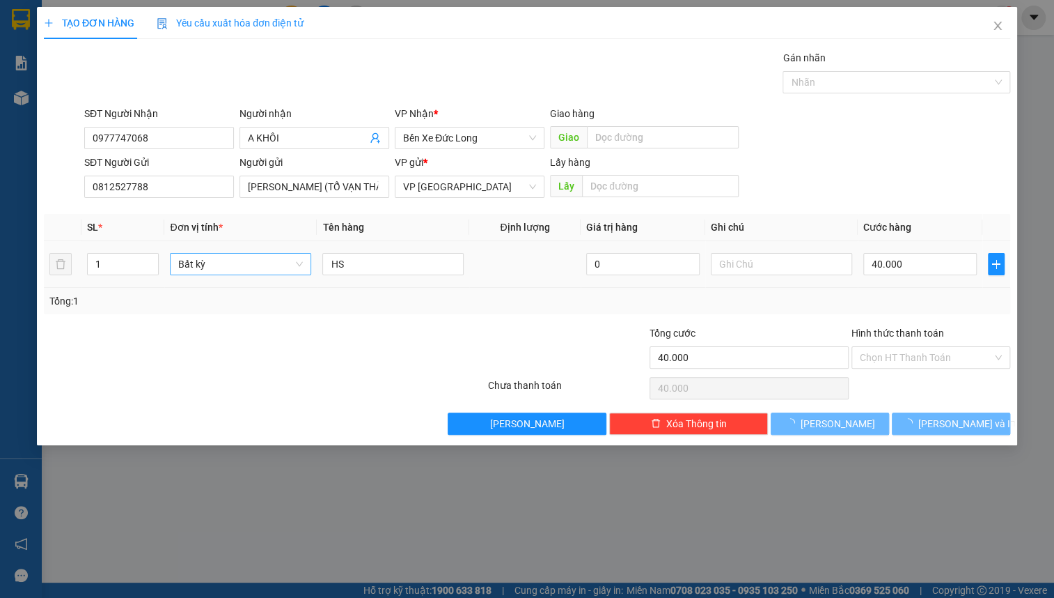
type input "0"
click at [219, 264] on span "Bất kỳ" at bounding box center [240, 264] width 125 height 21
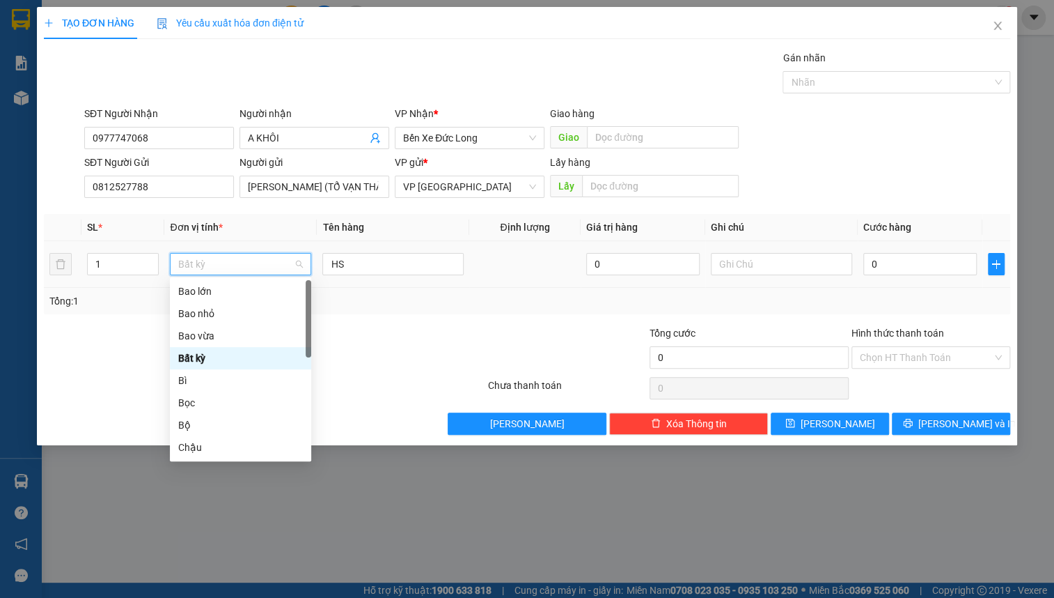
type input "b"
click at [189, 376] on div "Bì" at bounding box center [240, 380] width 125 height 15
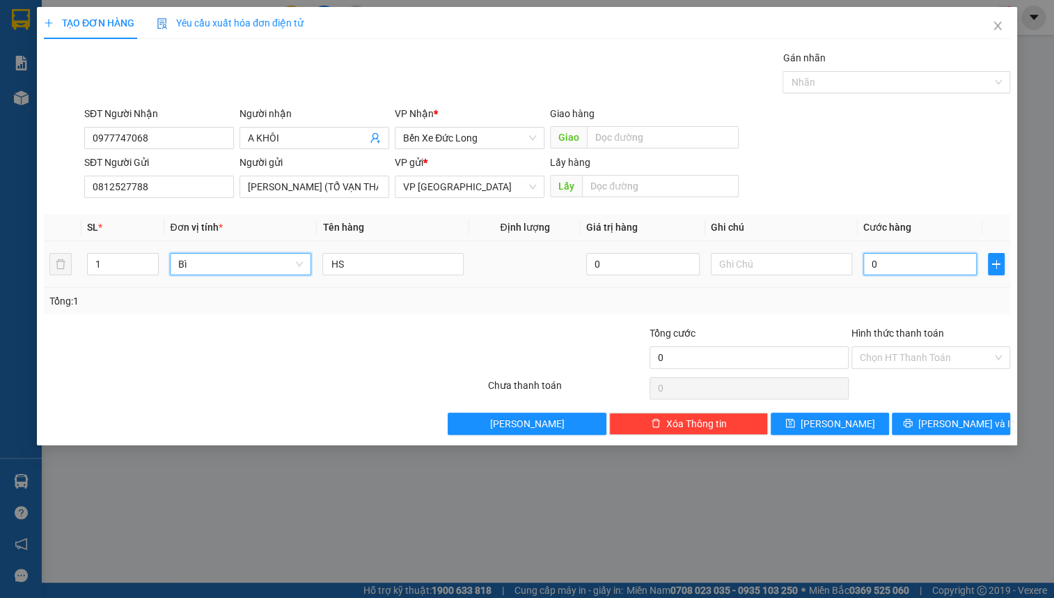
click at [884, 262] on input "0" at bounding box center [921, 264] width 114 height 22
type input "4"
type input "40"
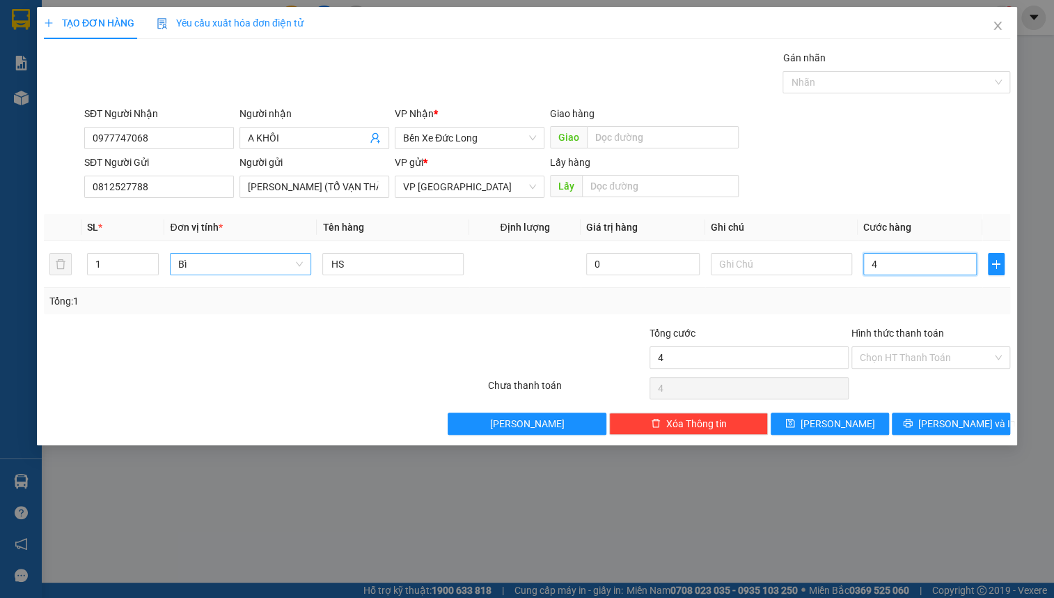
type input "40"
type input "400"
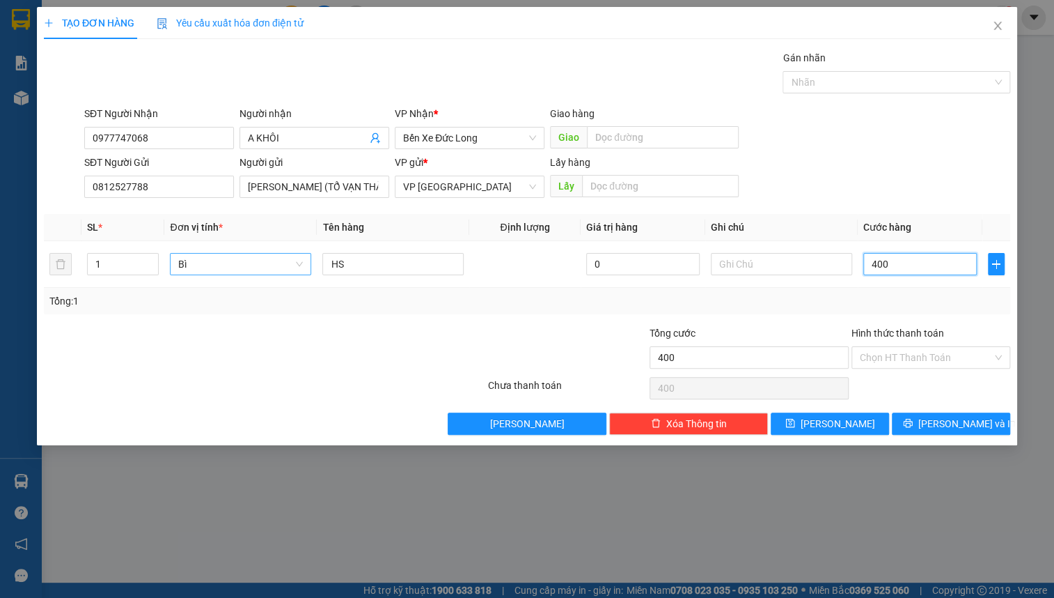
type input "4.000"
type input "40.000"
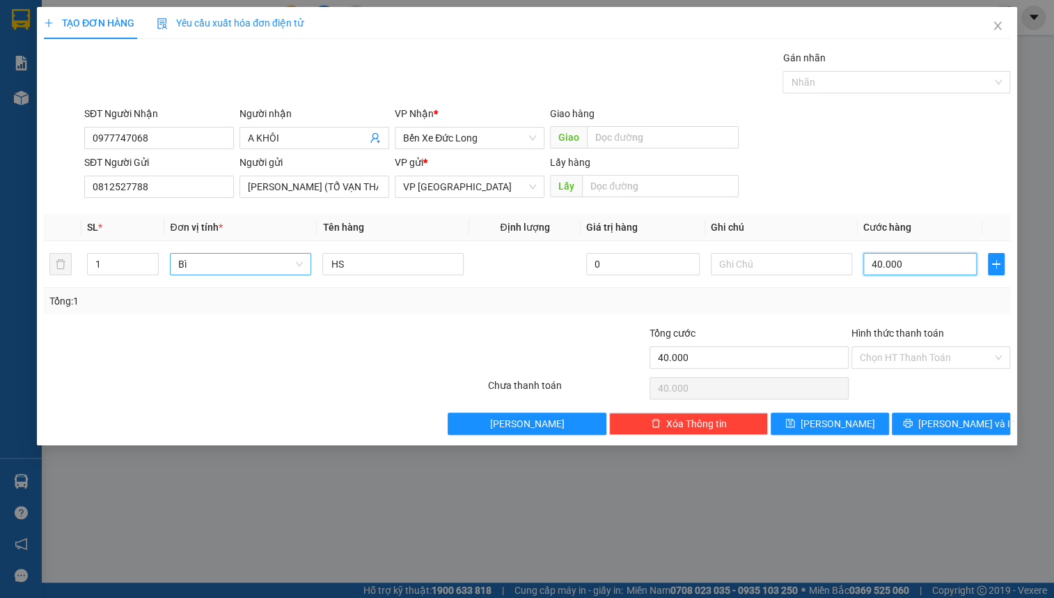
type input "40.000"
click at [962, 166] on div "SĐT Người Gửi 0812527788 Người gửi [PERSON_NAME] (TỔ VẠN THÀNH ĐƯỜNG [PERSON_NA…" at bounding box center [547, 179] width 932 height 49
click at [912, 361] on input "Hình thức thanh toán" at bounding box center [926, 357] width 132 height 21
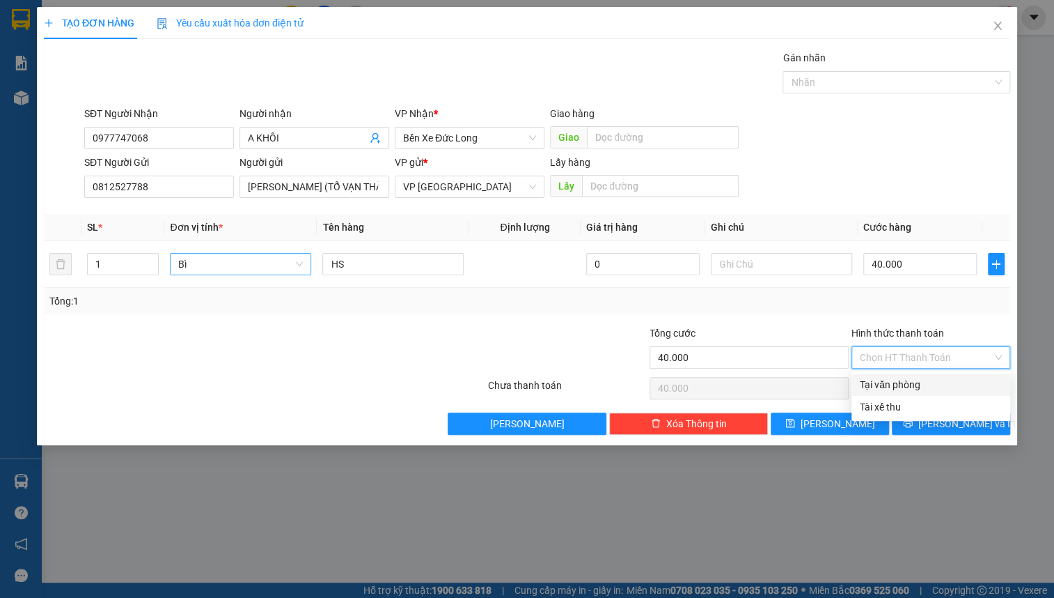
click at [908, 384] on div "Tại văn phòng" at bounding box center [931, 384] width 142 height 15
type input "0"
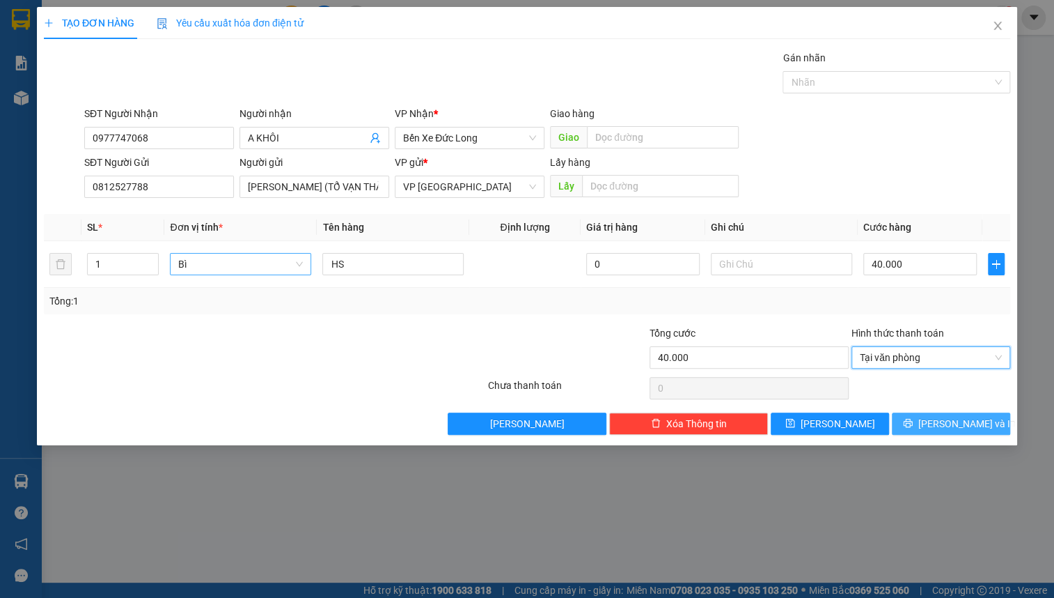
click at [912, 419] on icon "printer" at bounding box center [907, 423] width 9 height 9
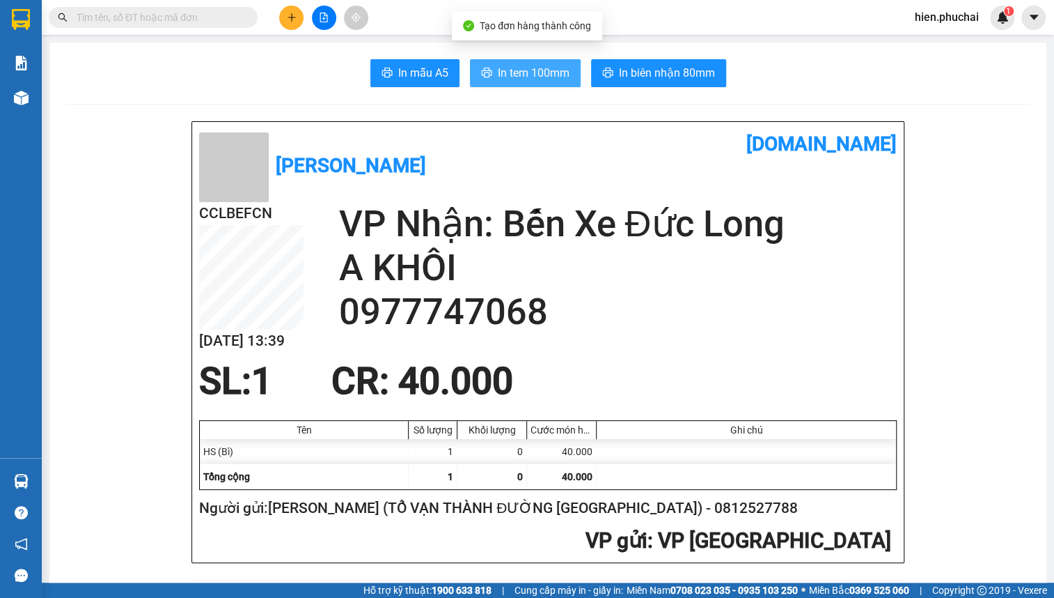
click at [518, 76] on span "In tem 100mm" at bounding box center [534, 72] width 72 height 17
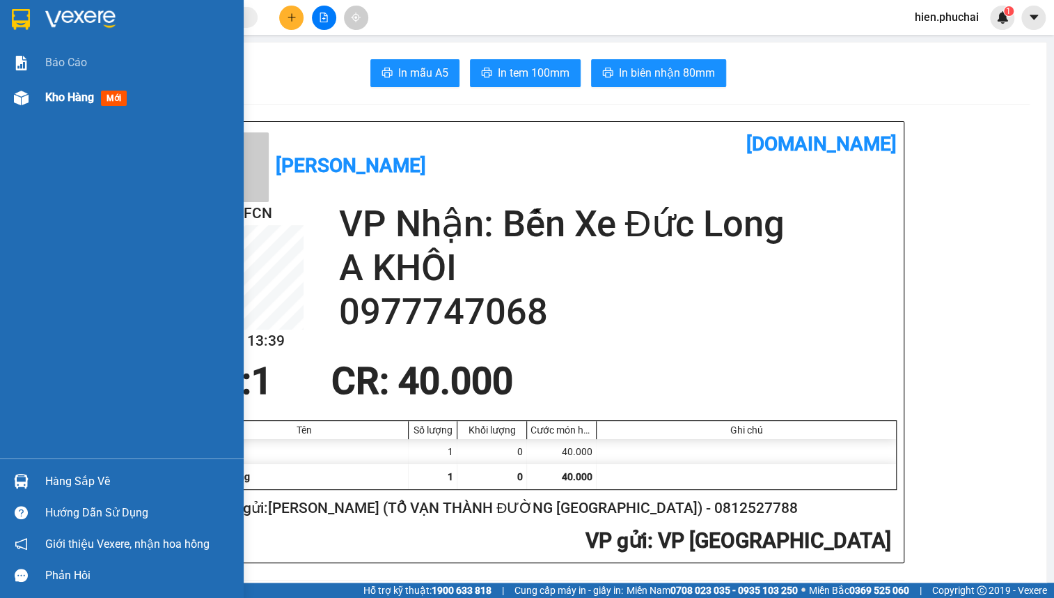
click at [38, 107] on div "Kho hàng mới" at bounding box center [122, 97] width 244 height 35
